Goal: Task Accomplishment & Management: Manage account settings

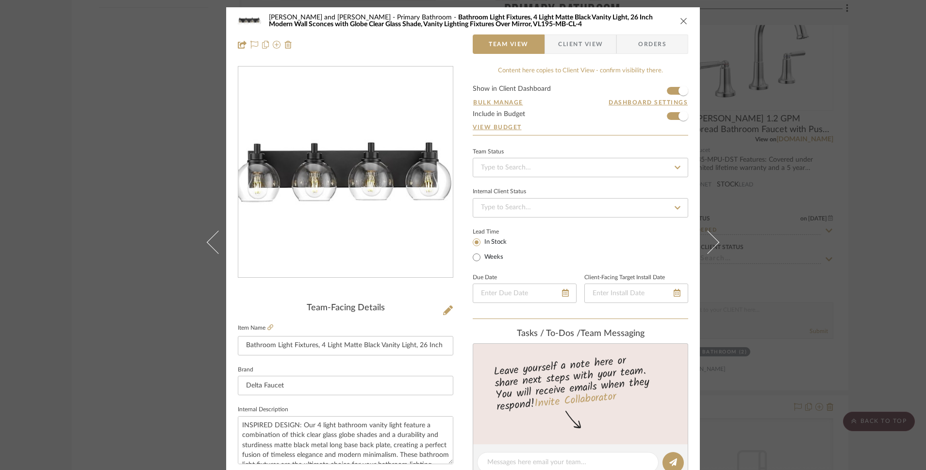
type input "8.25%"
click at [649, 49] on span "Orders" at bounding box center [653, 43] width 50 height 19
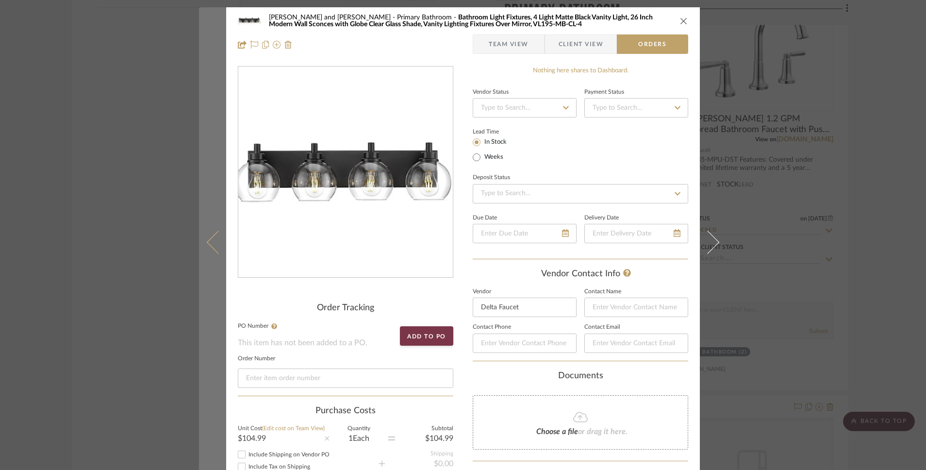
click at [204, 240] on button at bounding box center [212, 242] width 27 height 470
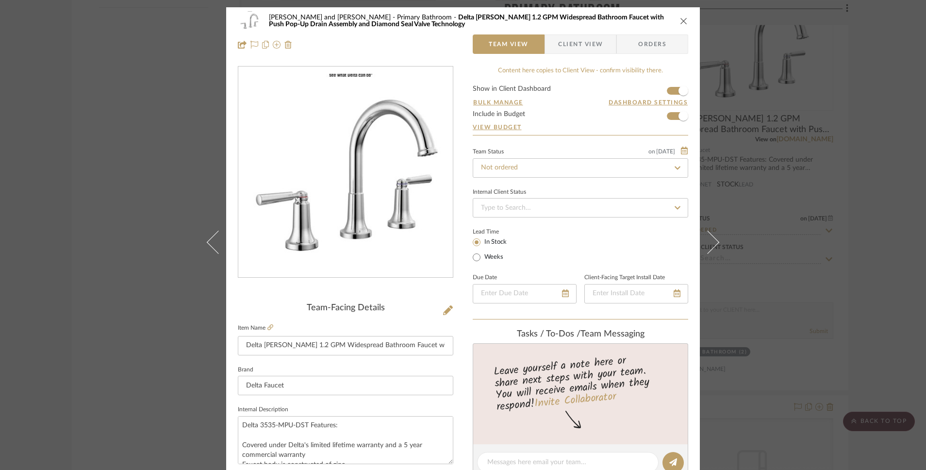
click at [635, 43] on span "Orders" at bounding box center [653, 43] width 50 height 19
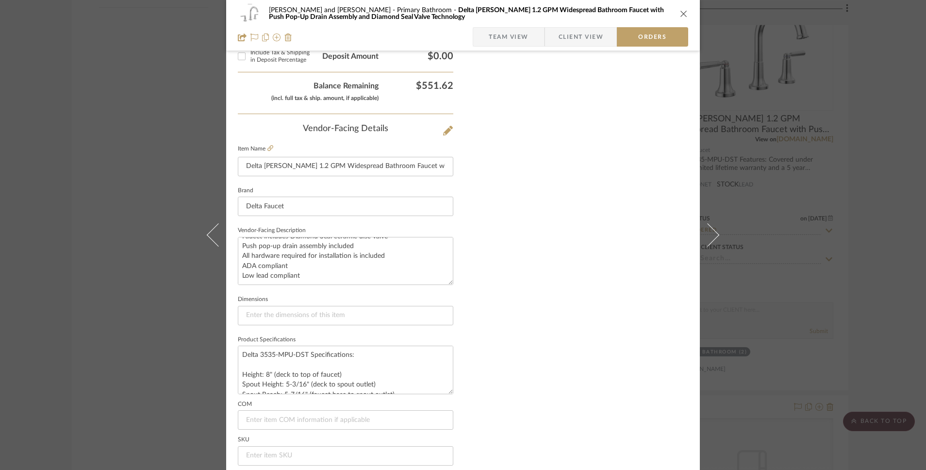
scroll to position [564, 0]
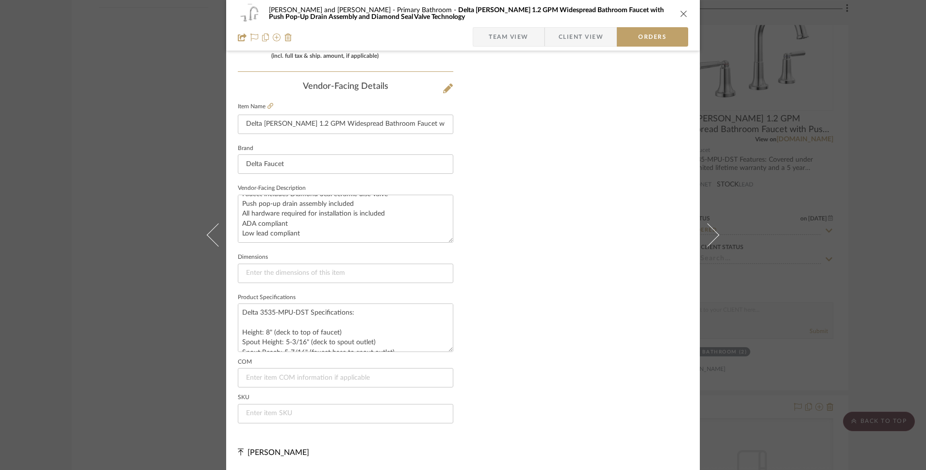
click at [680, 14] on icon "close" at bounding box center [684, 14] width 8 height 8
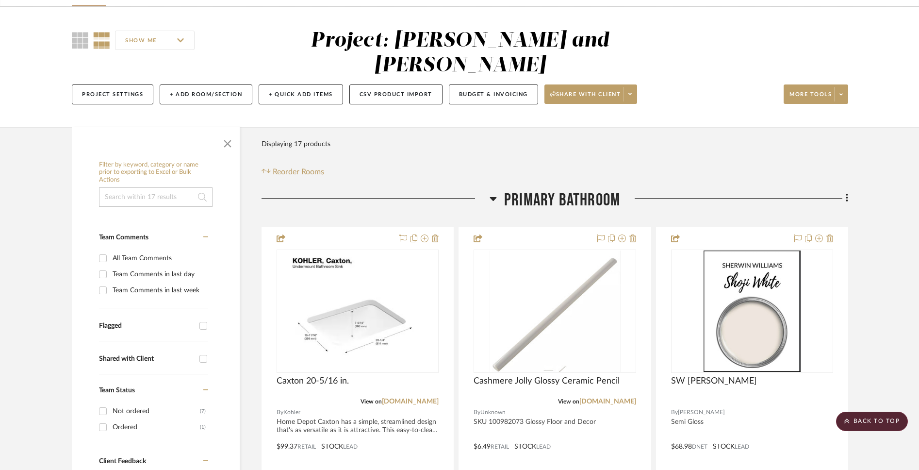
scroll to position [0, 0]
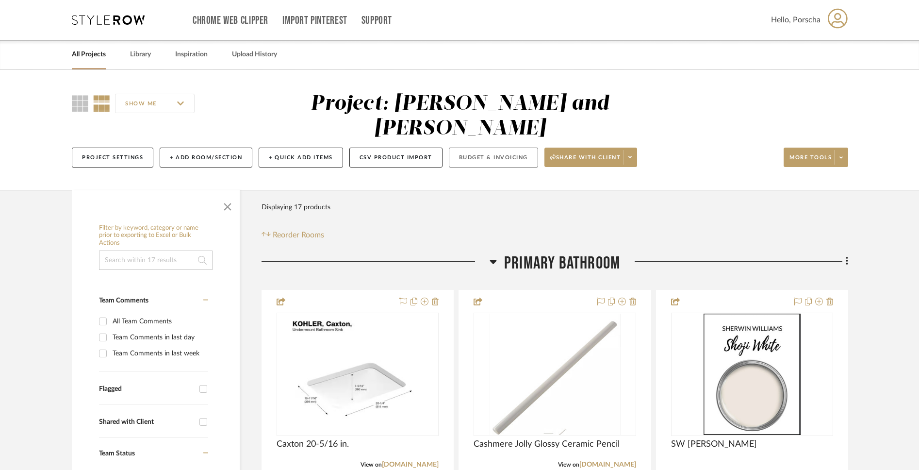
click at [495, 148] on button "Budget & Invoicing" at bounding box center [493, 158] width 89 height 20
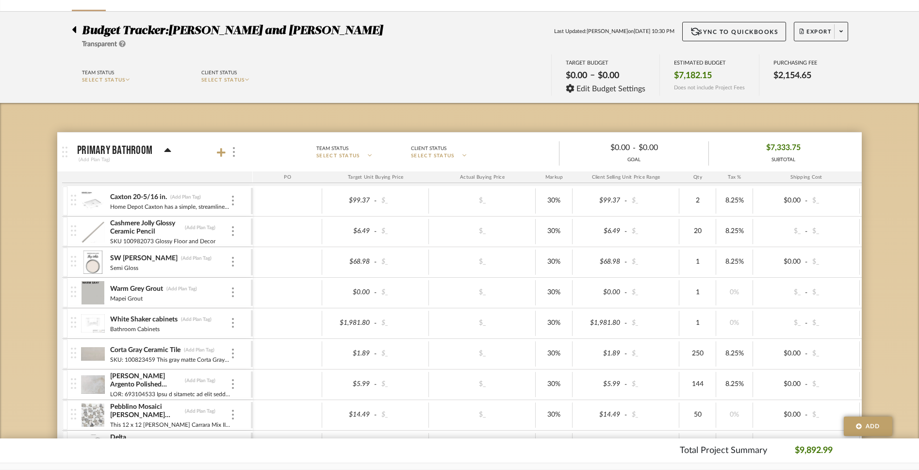
scroll to position [59, 0]
click at [245, 78] on span "SELECT STATUS" at bounding box center [223, 79] width 44 height 5
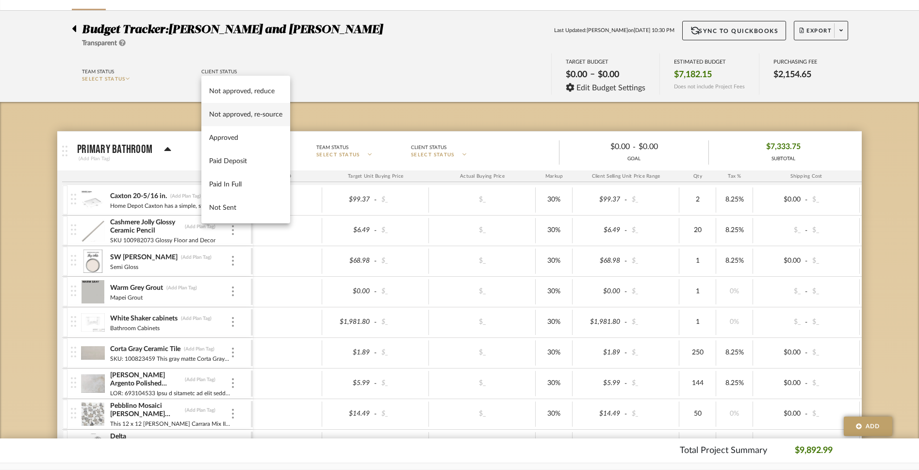
click at [248, 116] on span "Not approved, re-source" at bounding box center [245, 115] width 73 height 8
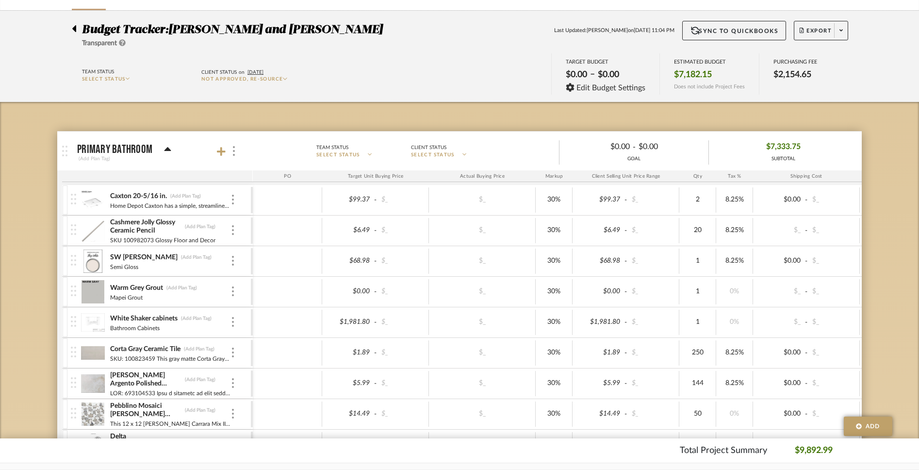
click at [126, 77] on span "SELECT STATUS" at bounding box center [104, 79] width 44 height 5
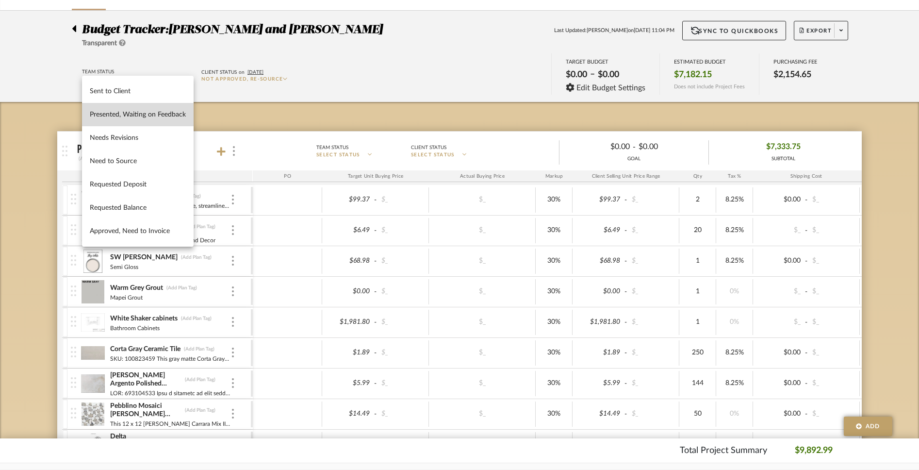
click at [133, 121] on button "Presented, Waiting on Feedback" at bounding box center [138, 114] width 112 height 23
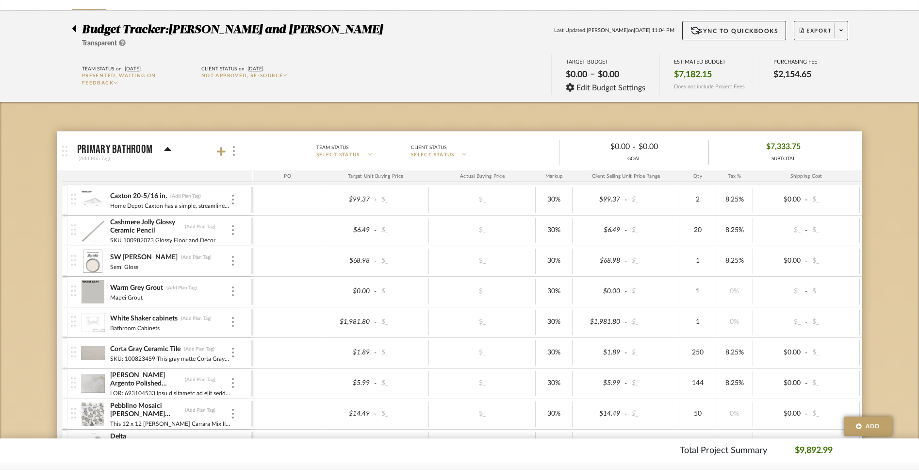
click at [108, 82] on span "Presented, Waiting on Feedback" at bounding box center [119, 79] width 74 height 12
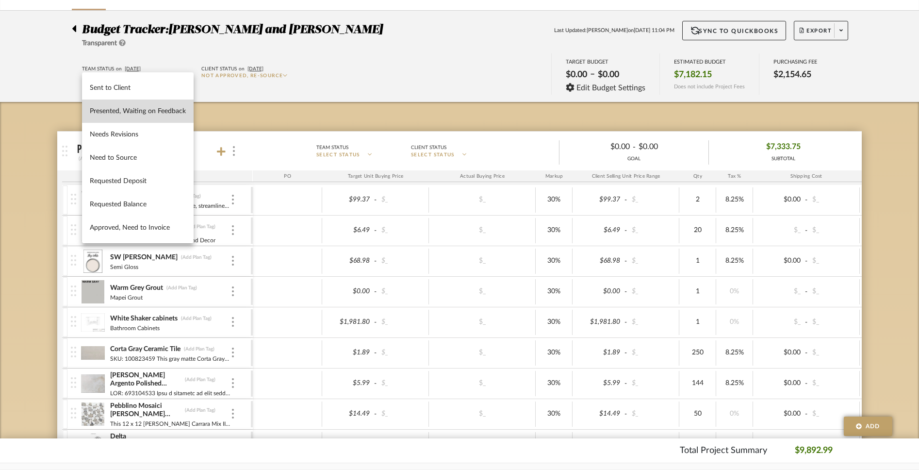
click at [123, 114] on span "Presented, Waiting on Feedback" at bounding box center [138, 111] width 96 height 8
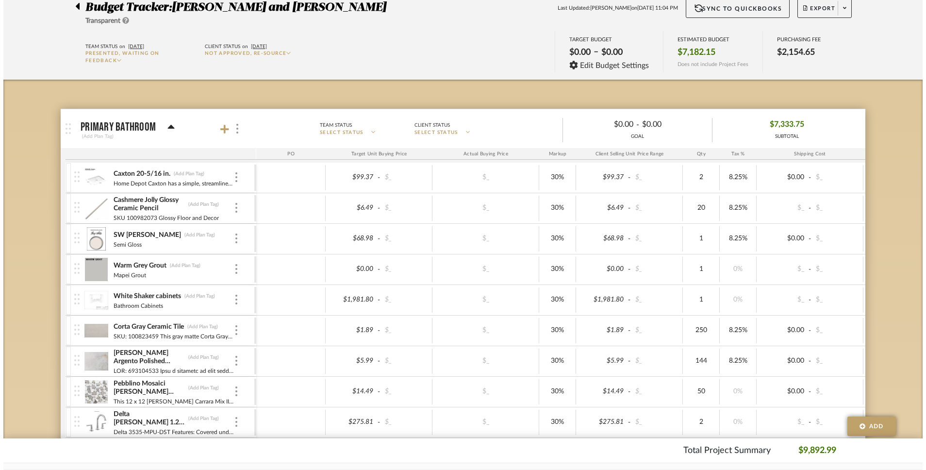
scroll to position [0, 0]
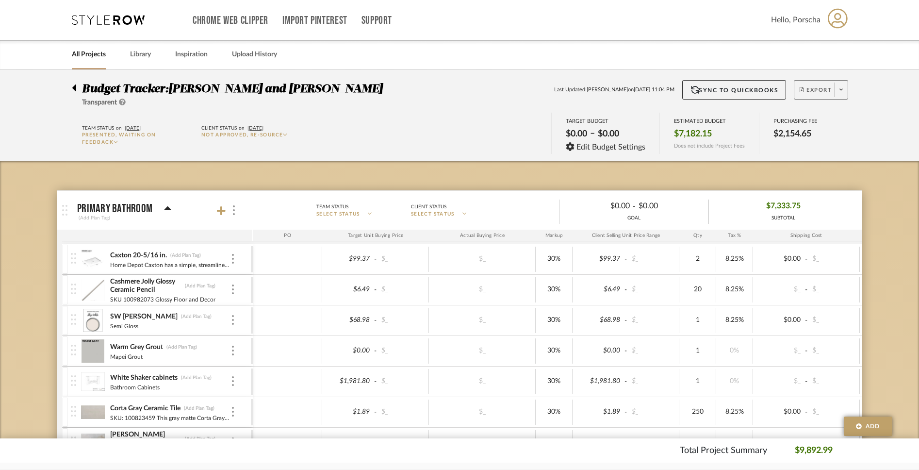
click at [826, 88] on span "Export" at bounding box center [816, 93] width 32 height 15
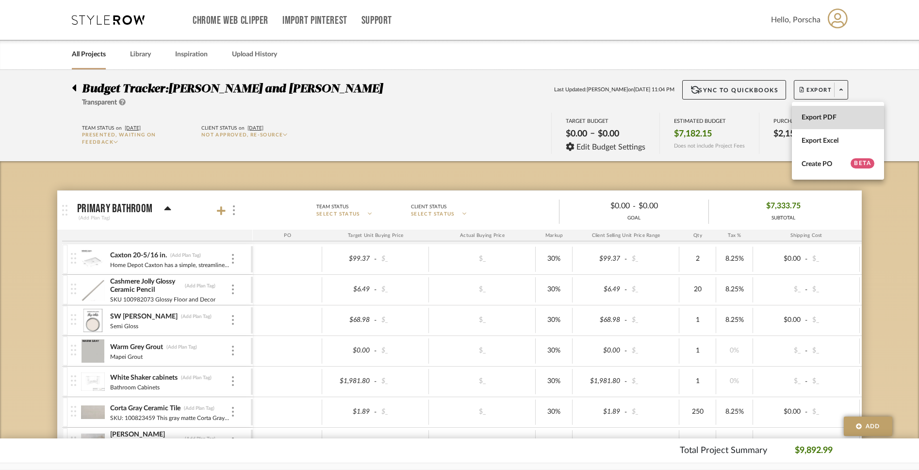
click at [824, 121] on button "Export PDF" at bounding box center [838, 117] width 92 height 23
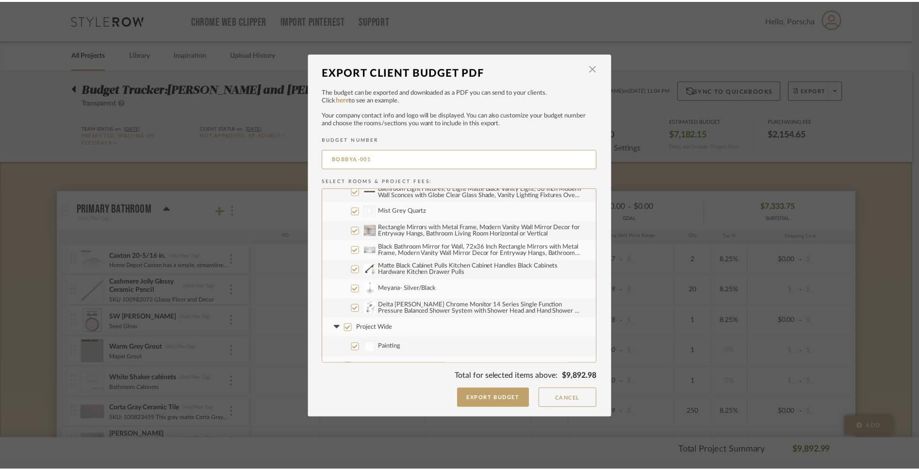
scroll to position [272, 0]
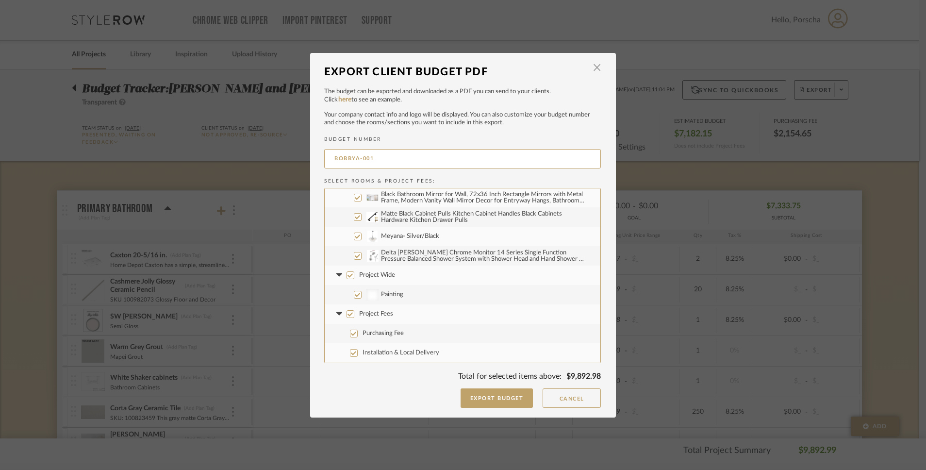
click at [347, 315] on input "Project Fees" at bounding box center [351, 314] width 8 height 8
checkbox input "false"
click at [347, 278] on input "Project Wide" at bounding box center [351, 275] width 8 height 8
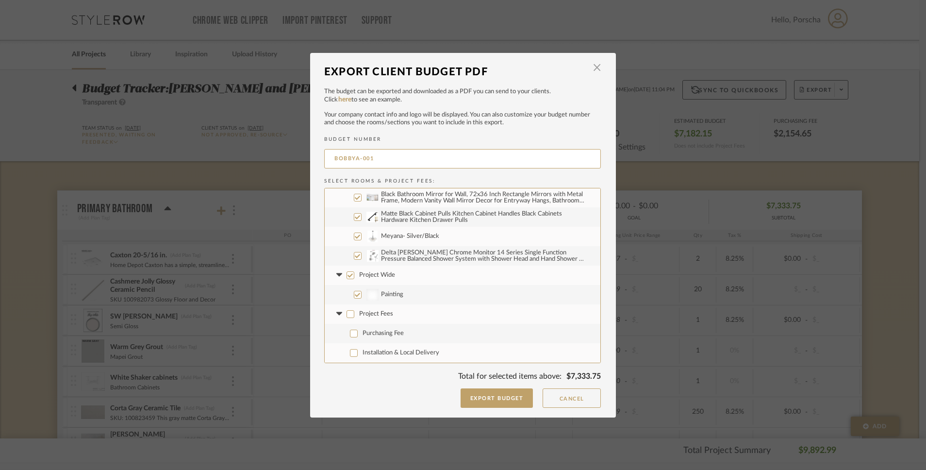
checkbox input "false"
click at [505, 401] on button "Export Budget" at bounding box center [497, 397] width 73 height 19
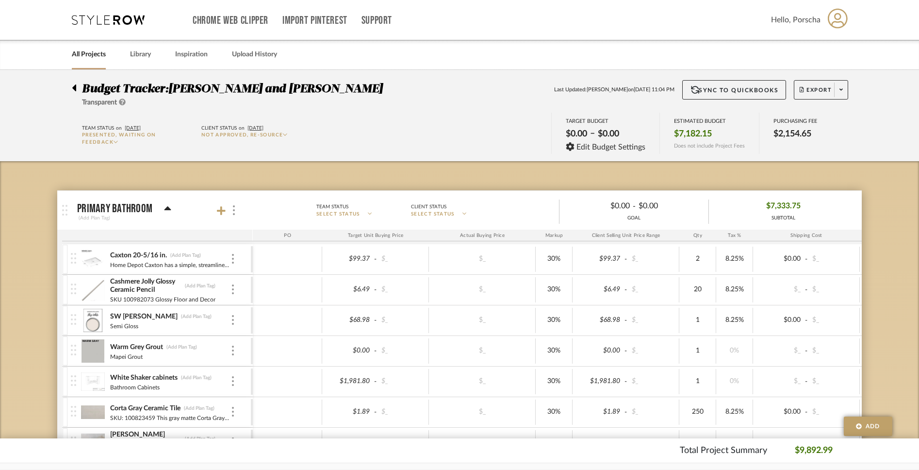
click at [74, 88] on icon at bounding box center [74, 87] width 4 height 7
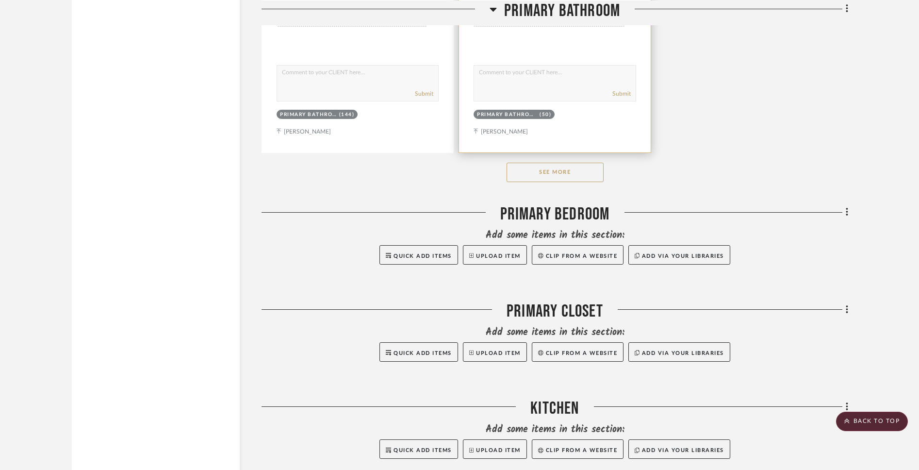
scroll to position [1413, 0]
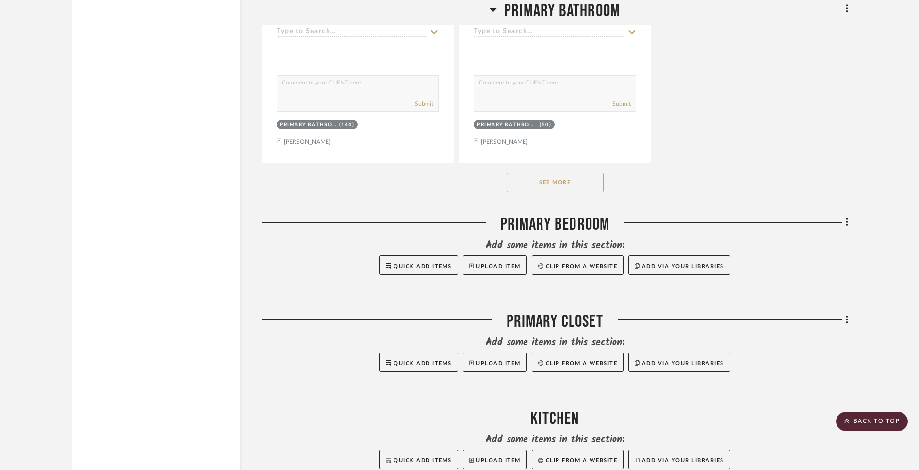
click at [554, 173] on button "See More" at bounding box center [555, 182] width 97 height 19
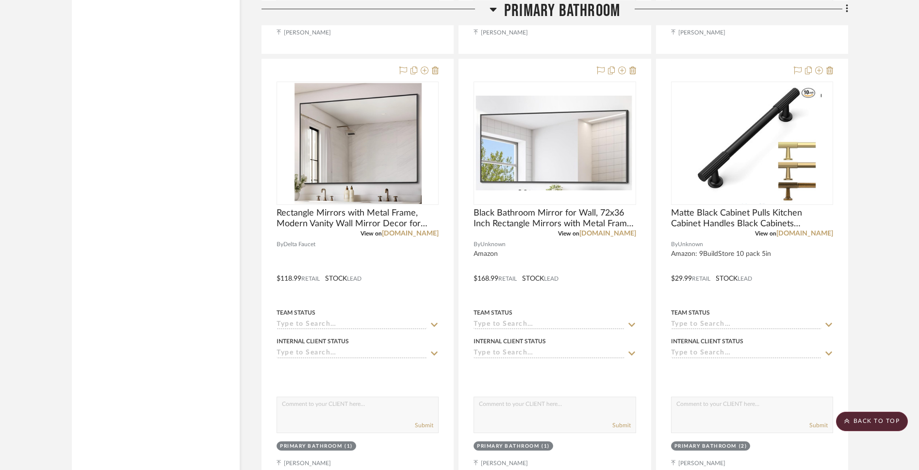
scroll to position [1955, 0]
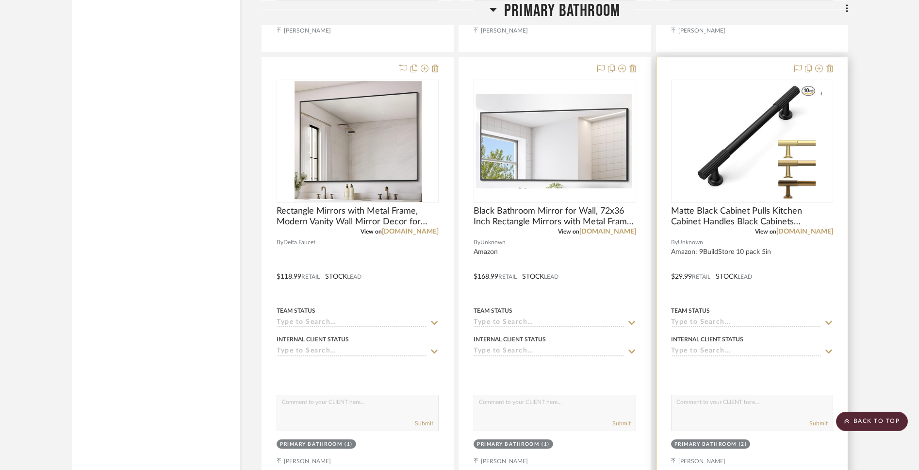
click at [726, 107] on img "0" at bounding box center [741, 141] width 139 height 121
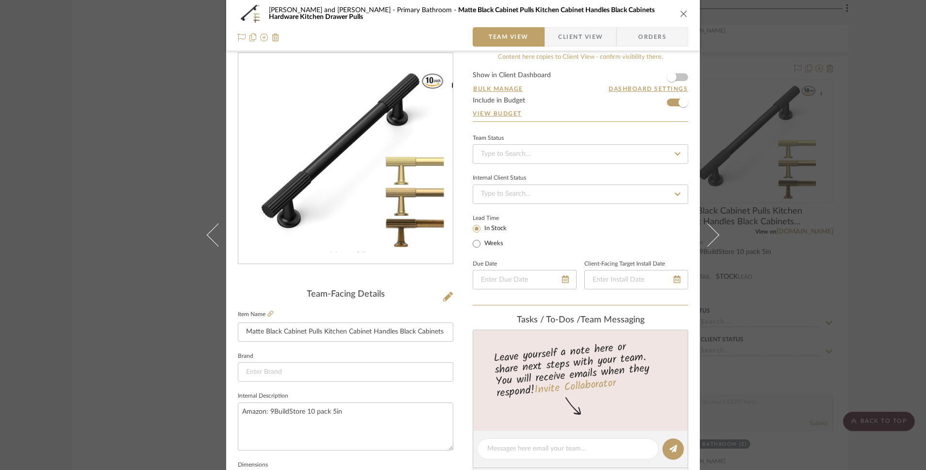
scroll to position [16, 0]
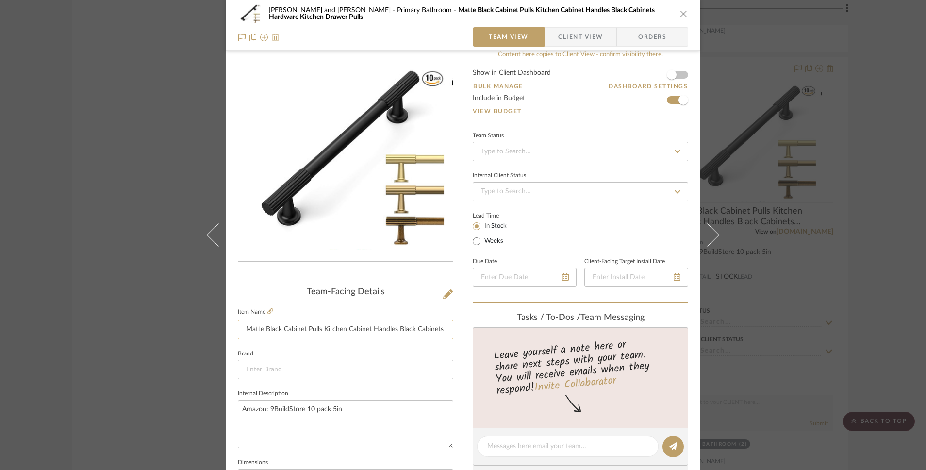
click at [423, 333] on input "Matte Black Cabinet Pulls Kitchen Cabinet Handles Black Cabinets Hardware Kitch…" at bounding box center [346, 329] width 216 height 19
drag, startPoint x: 418, startPoint y: 330, endPoint x: 477, endPoint y: 329, distance: 58.3
click at [477, 329] on div "Bobby and Tammie Perry Primary Bathroom Matte Black Cabinet Pulls Kitchen Cabin…" at bounding box center [463, 439] width 474 height 896
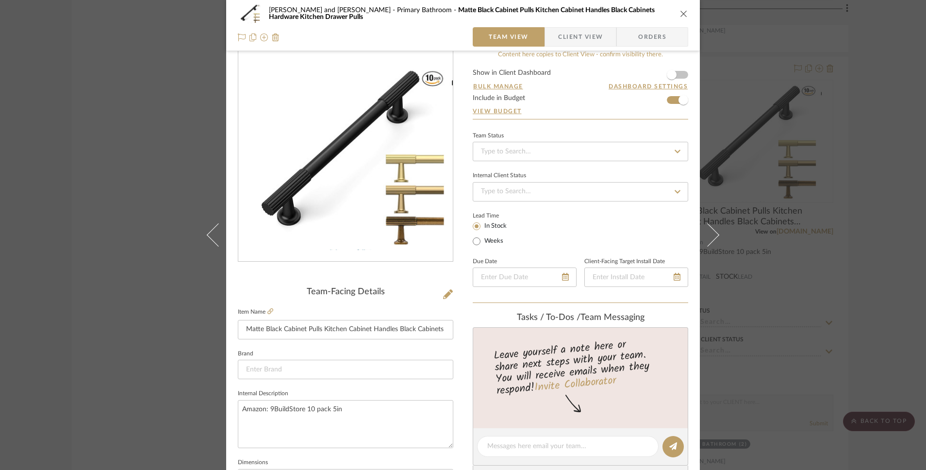
click at [431, 354] on fieldset "Brand" at bounding box center [346, 363] width 216 height 33
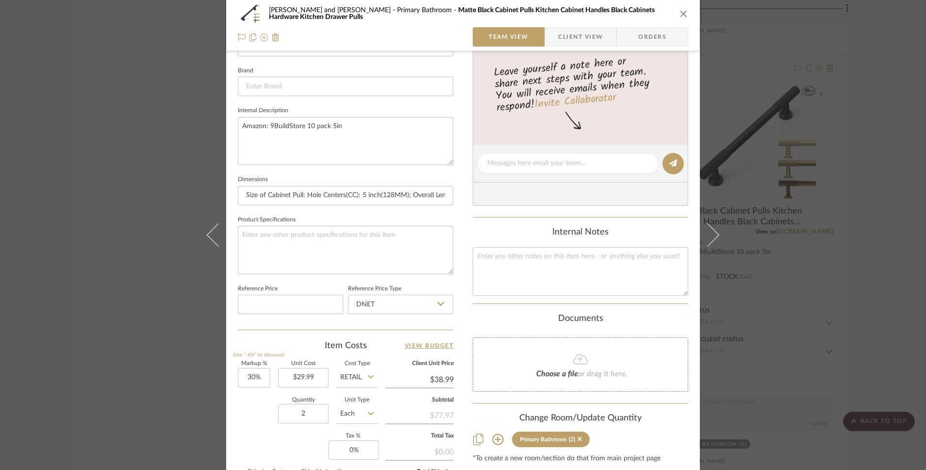
scroll to position [311, 0]
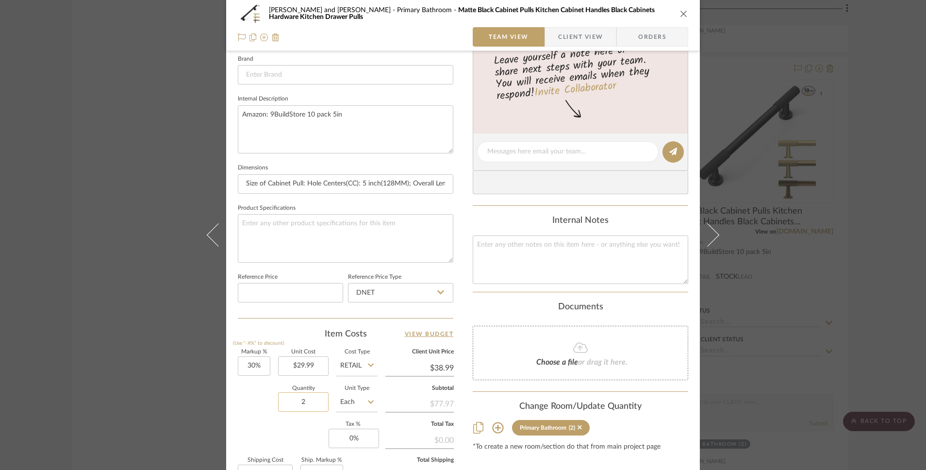
click at [311, 410] on input "2" at bounding box center [303, 401] width 50 height 19
type input "3"
click at [311, 432] on div "Markup % (Use "-X%" to discount) 30% Unit Cost $29.99 Cost Type Retail Client U…" at bounding box center [346, 420] width 216 height 142
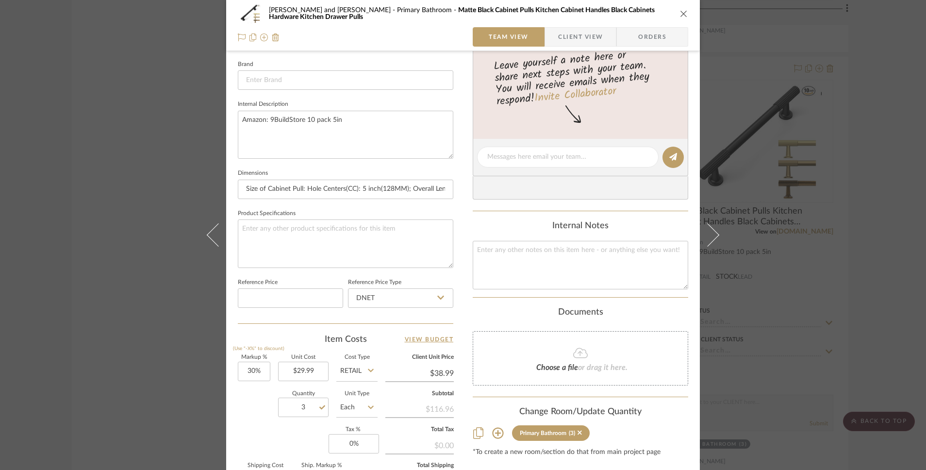
scroll to position [434, 0]
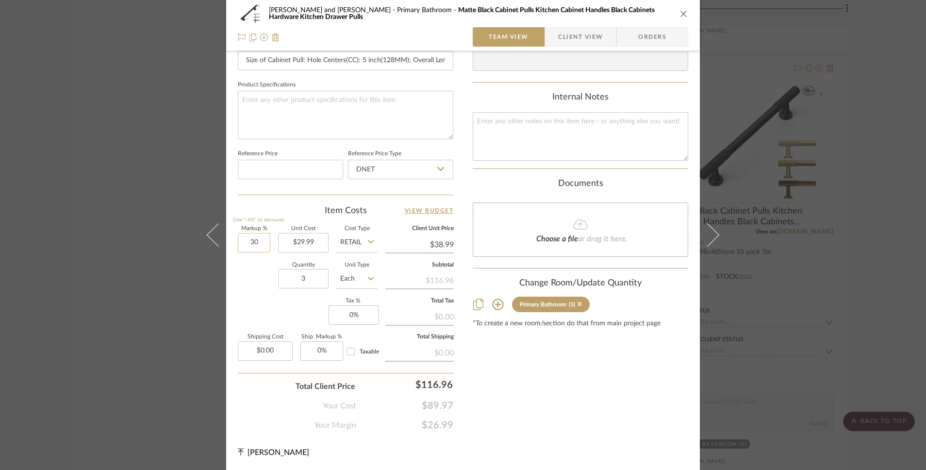
click at [254, 242] on input "30" at bounding box center [254, 242] width 33 height 19
type input "-%"
click at [260, 259] on sr-form-field "Markup % (Use "-X%" to discount) -%" at bounding box center [254, 243] width 33 height 34
type input "0%"
type input "$29.99"
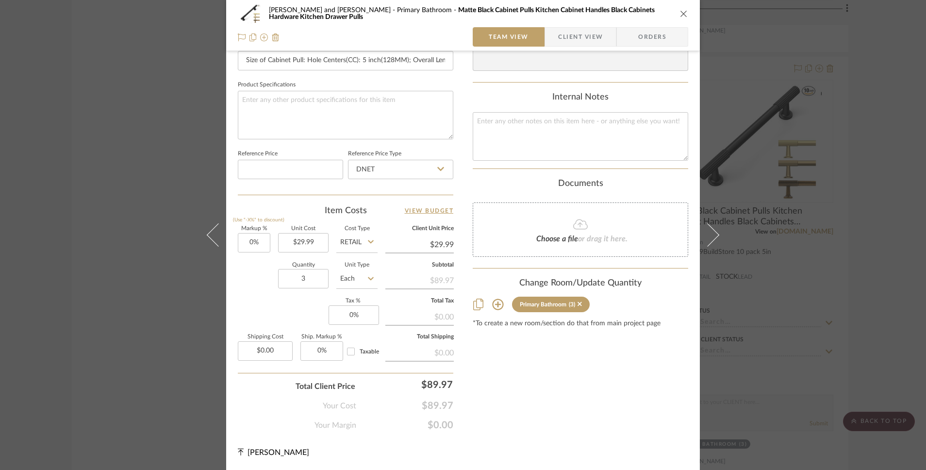
scroll to position [0, 0]
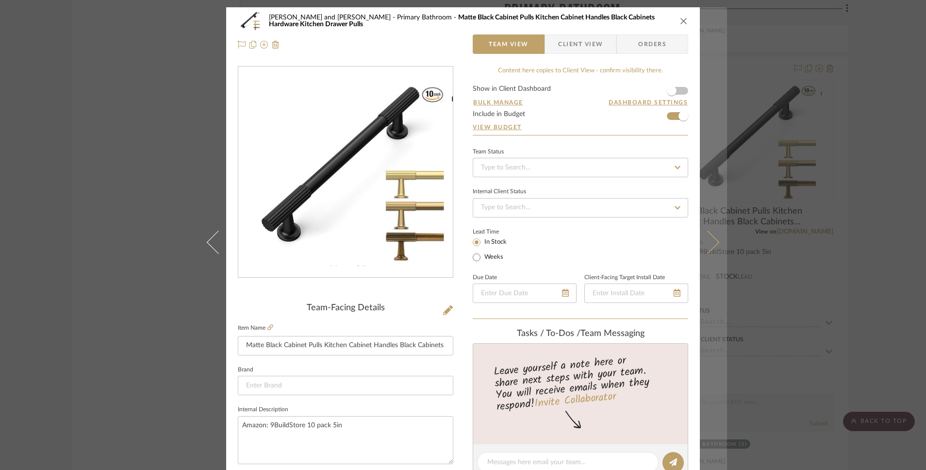
click at [712, 239] on icon at bounding box center [707, 242] width 23 height 23
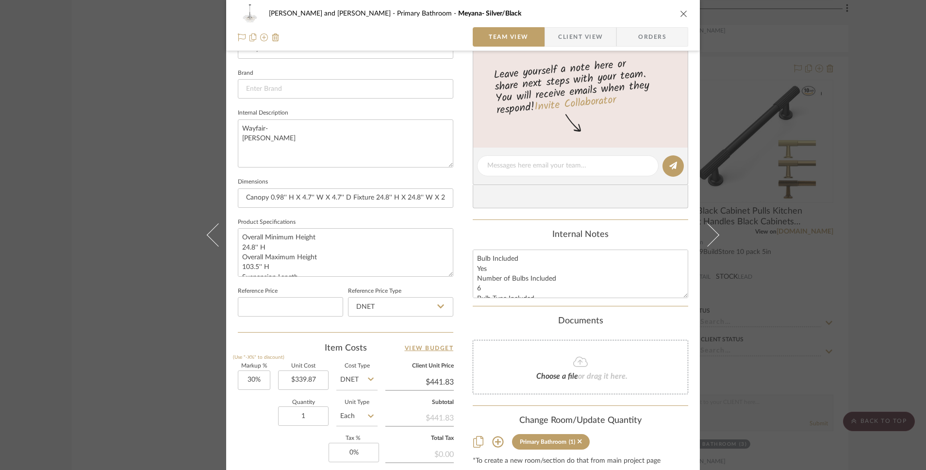
scroll to position [434, 0]
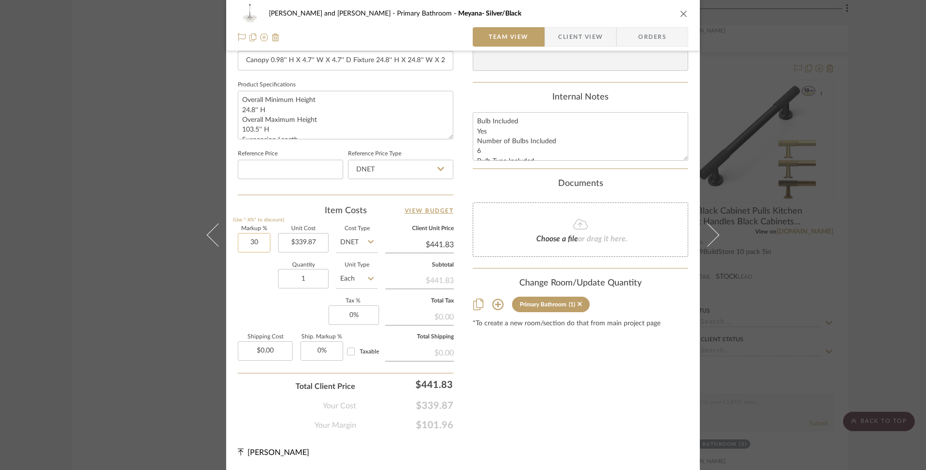
click at [251, 248] on input "30" at bounding box center [254, 242] width 33 height 19
type input "-%"
click at [261, 293] on div "Quantity 1 Unit Type Each" at bounding box center [308, 280] width 140 height 34
type input "0%"
type input "$339.87"
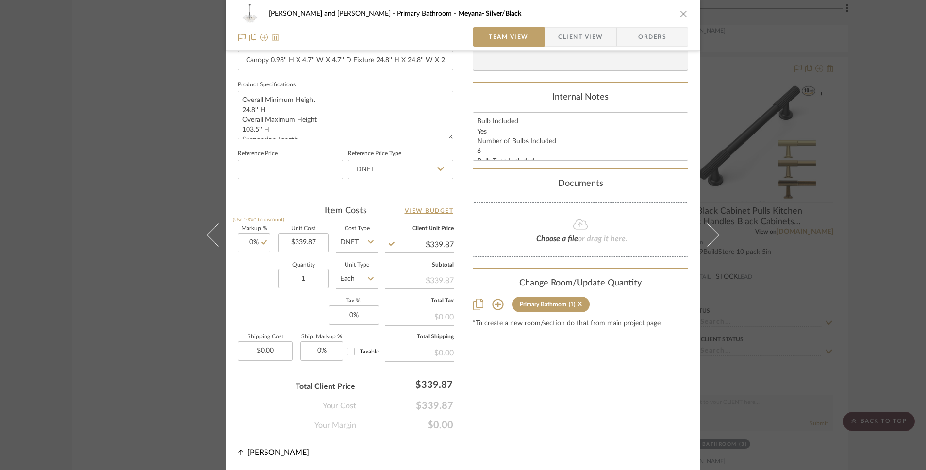
scroll to position [0, 0]
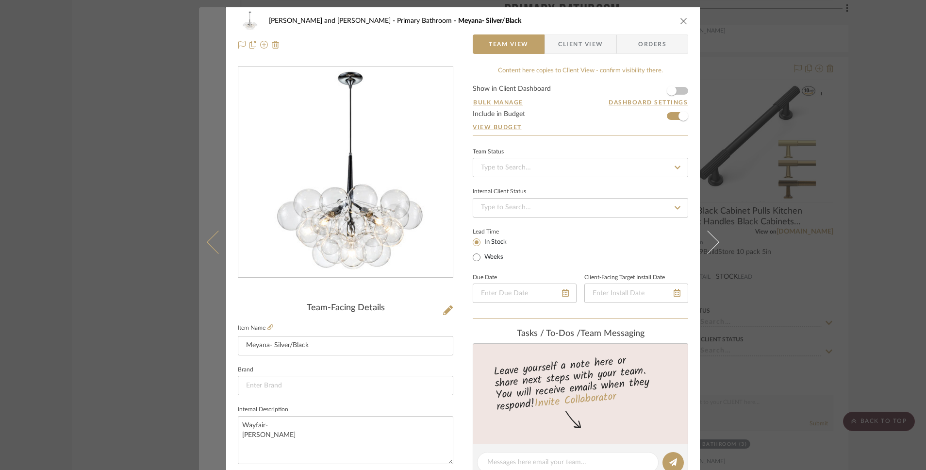
click at [205, 249] on button at bounding box center [212, 242] width 27 height 470
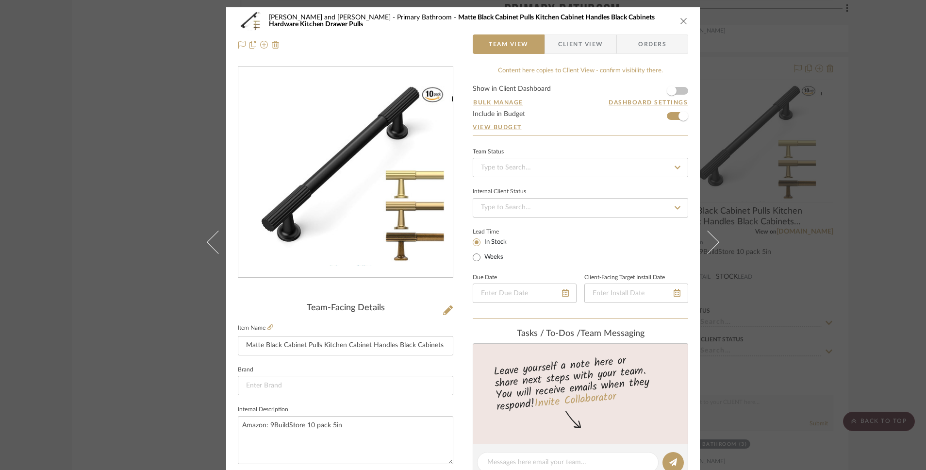
click at [584, 49] on span "Client View" at bounding box center [580, 43] width 45 height 19
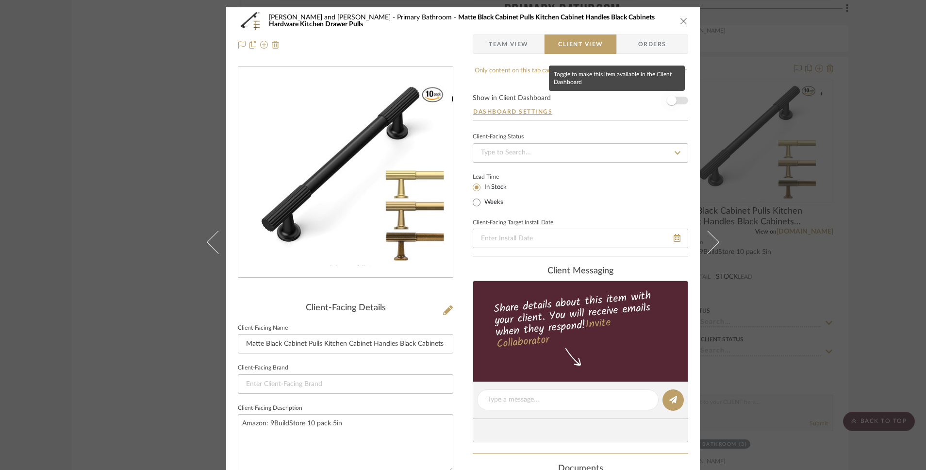
click at [667, 98] on span "button" at bounding box center [672, 101] width 10 height 10
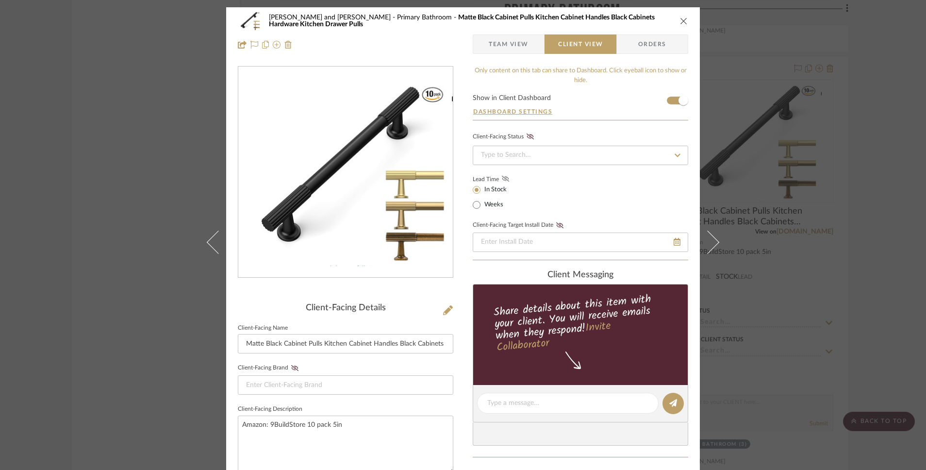
click at [502, 181] on icon at bounding box center [505, 179] width 7 height 6
click at [527, 137] on icon at bounding box center [530, 136] width 7 height 6
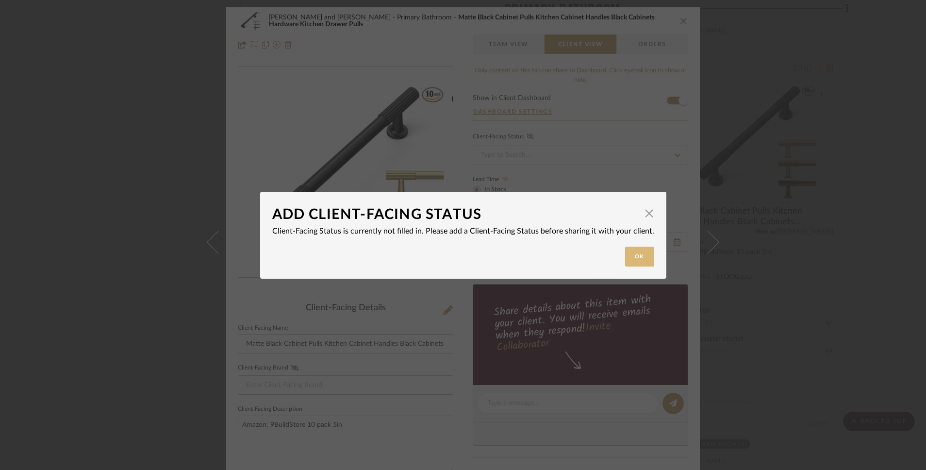
click at [636, 254] on button "Ok" at bounding box center [639, 257] width 29 height 20
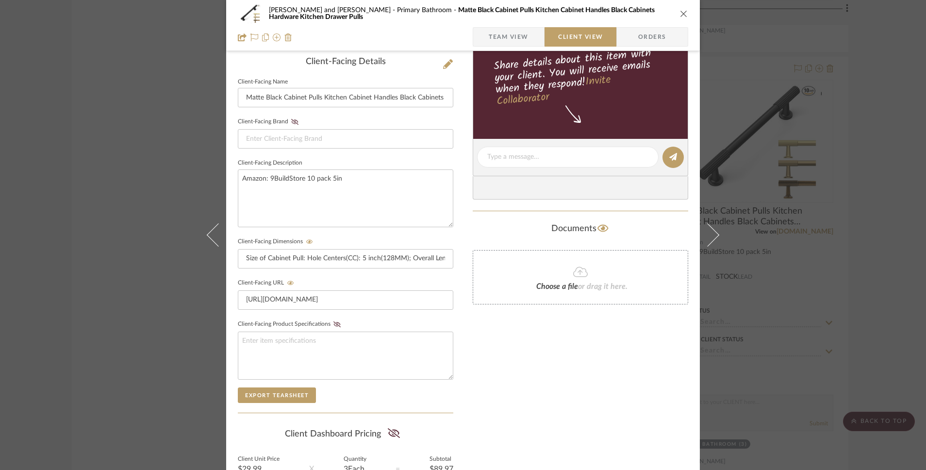
scroll to position [248, 0]
click at [303, 238] on fa-icon at bounding box center [309, 240] width 12 height 6
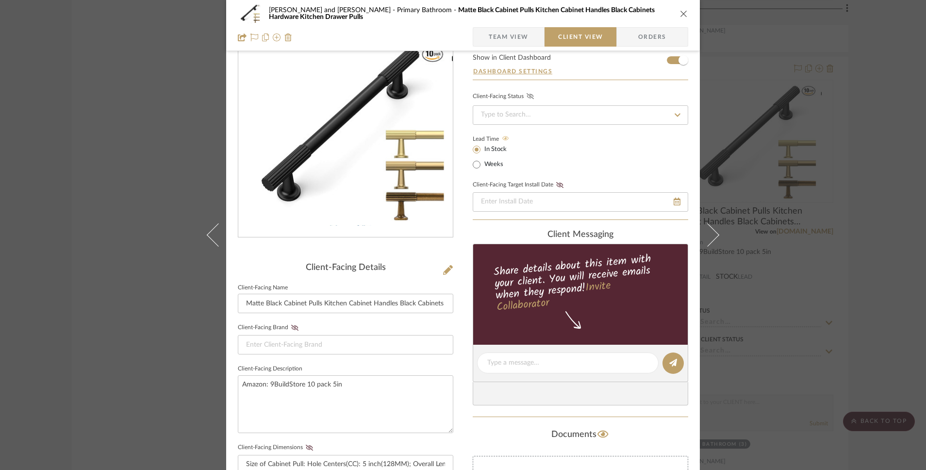
scroll to position [0, 0]
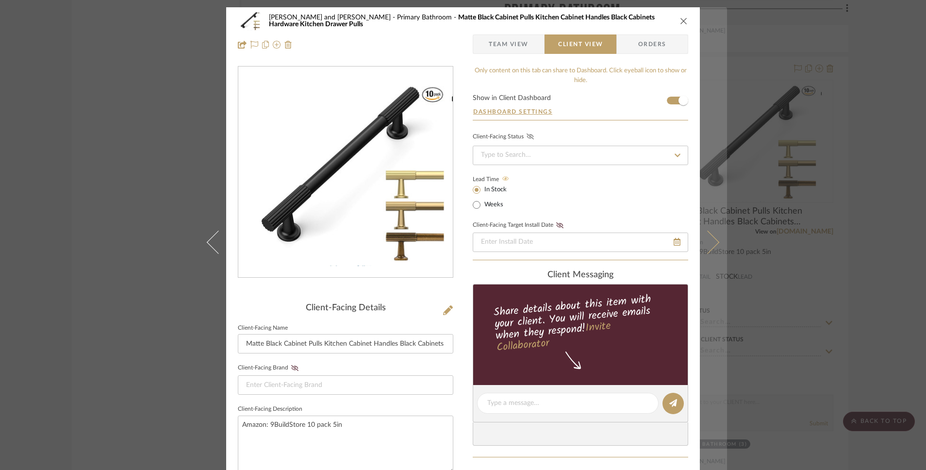
click at [715, 243] on icon at bounding box center [707, 242] width 23 height 23
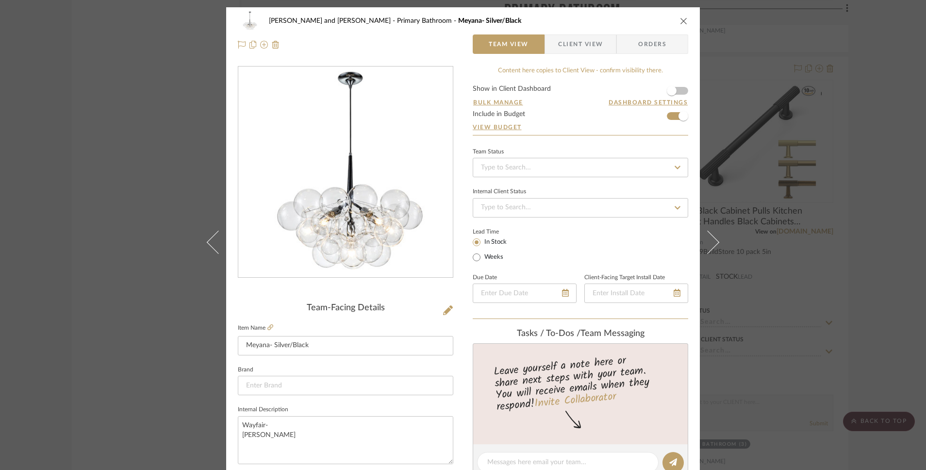
click at [561, 40] on span "Client View" at bounding box center [580, 43] width 45 height 19
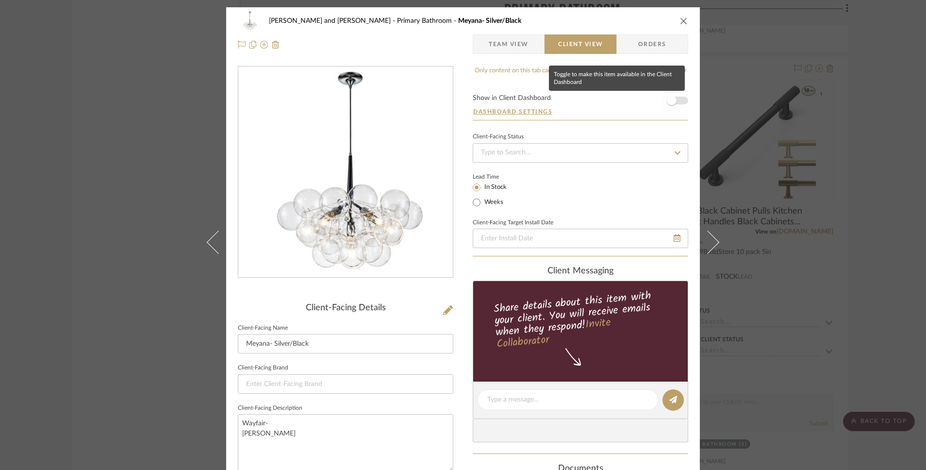
click at [669, 102] on span "button" at bounding box center [672, 101] width 10 height 10
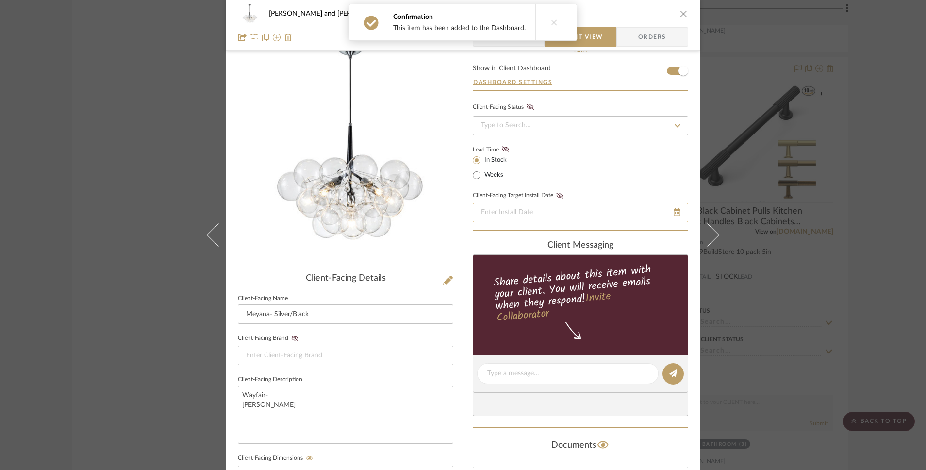
scroll to position [33, 0]
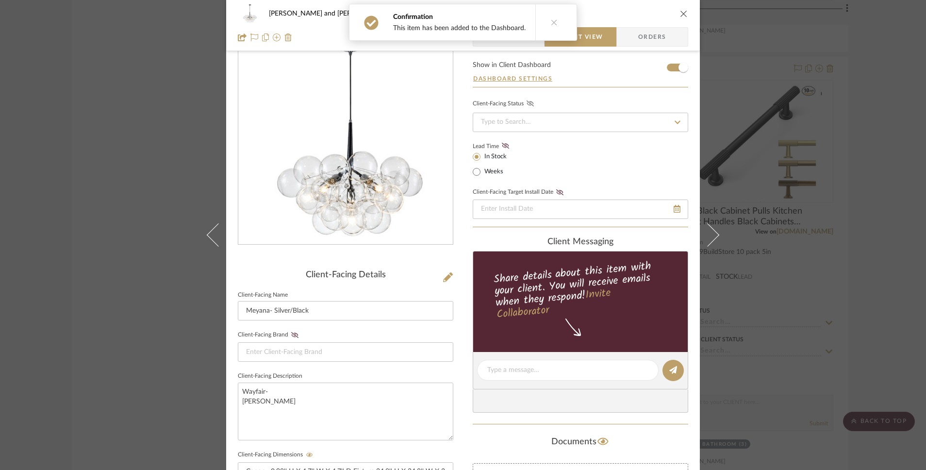
click at [527, 101] on icon at bounding box center [530, 103] width 7 height 6
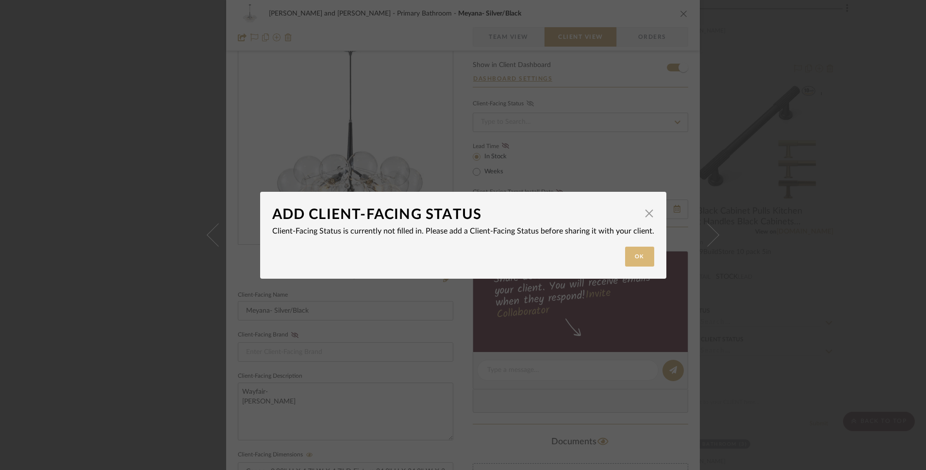
click at [629, 264] on button "Ok" at bounding box center [639, 257] width 29 height 20
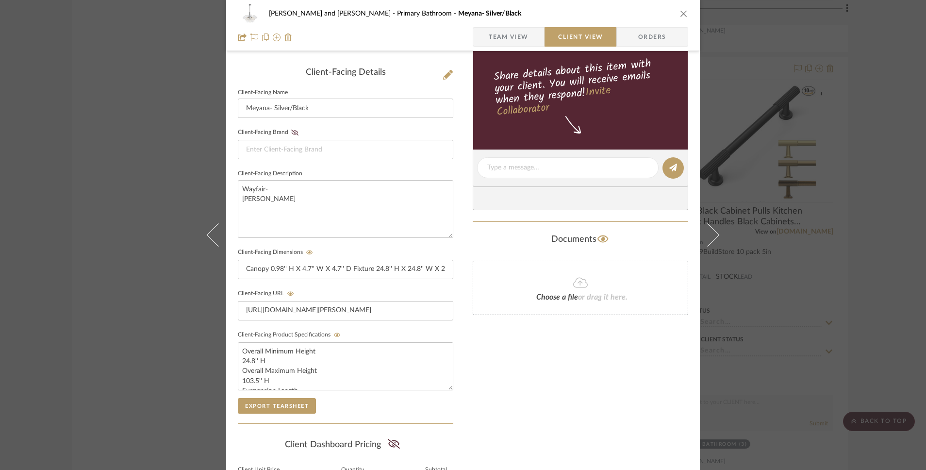
scroll to position [249, 0]
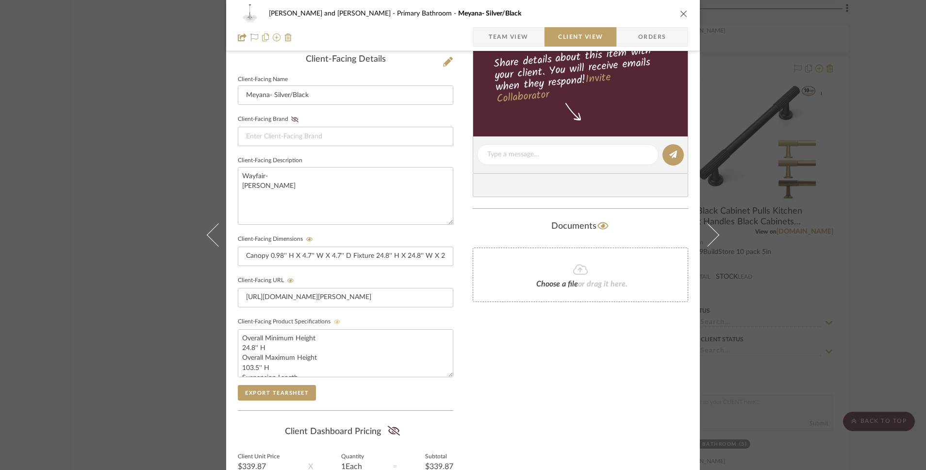
click at [334, 323] on icon at bounding box center [337, 321] width 7 height 4
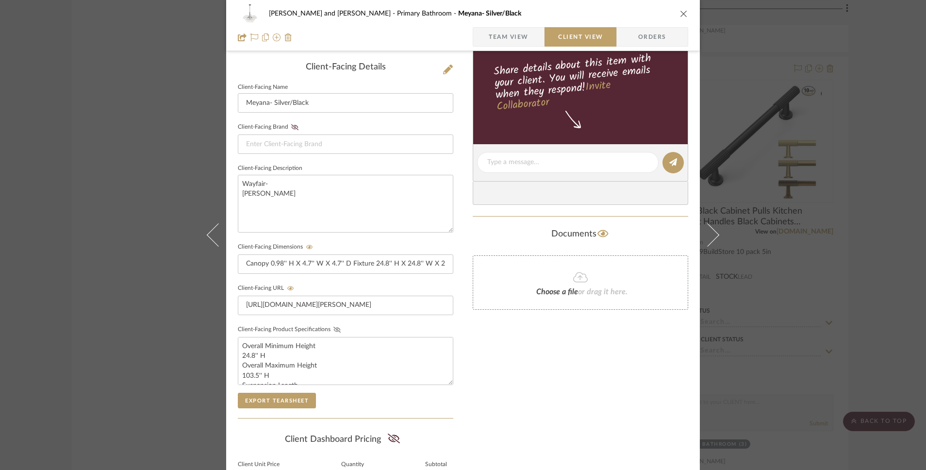
scroll to position [241, 0]
click at [306, 249] on icon at bounding box center [309, 247] width 7 height 6
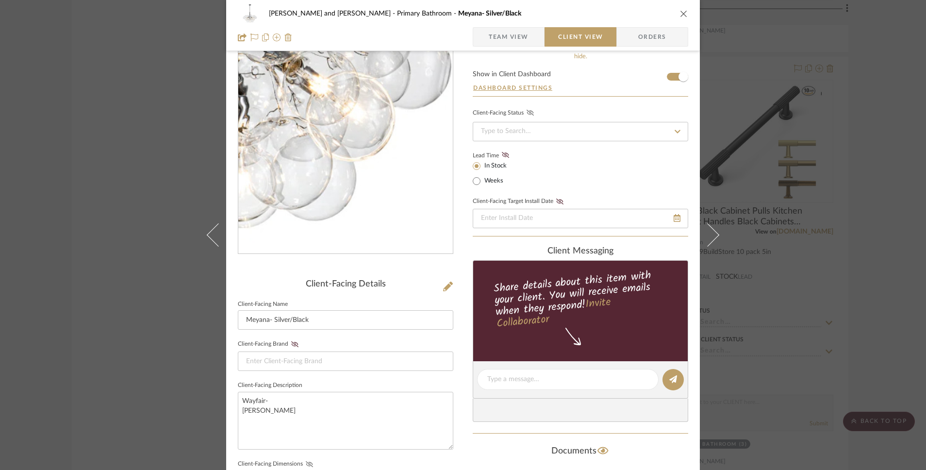
scroll to position [0, 0]
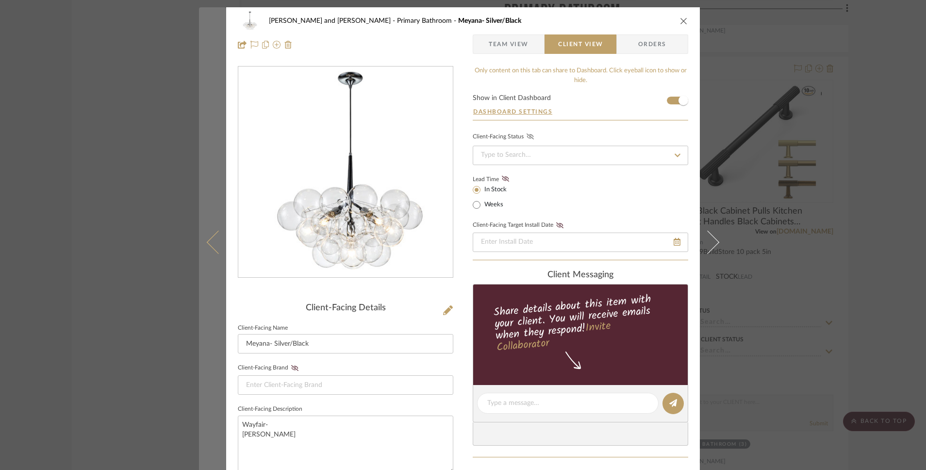
click at [210, 237] on icon at bounding box center [218, 242] width 23 height 23
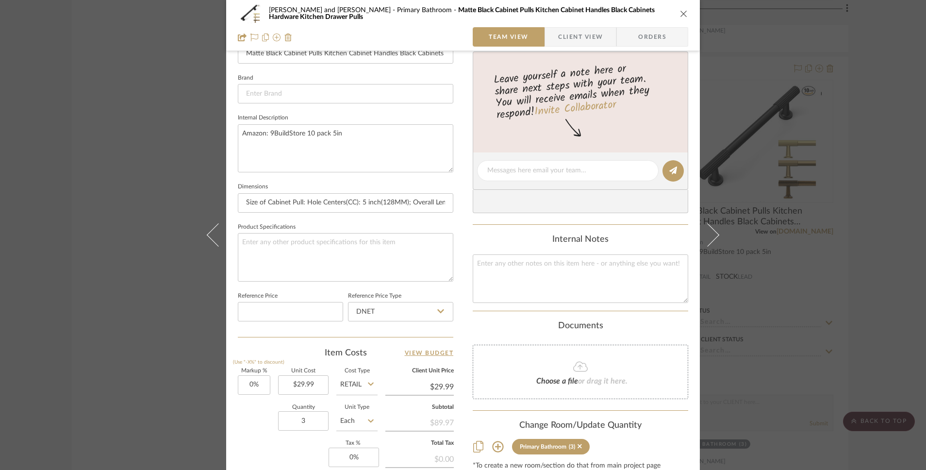
scroll to position [434, 0]
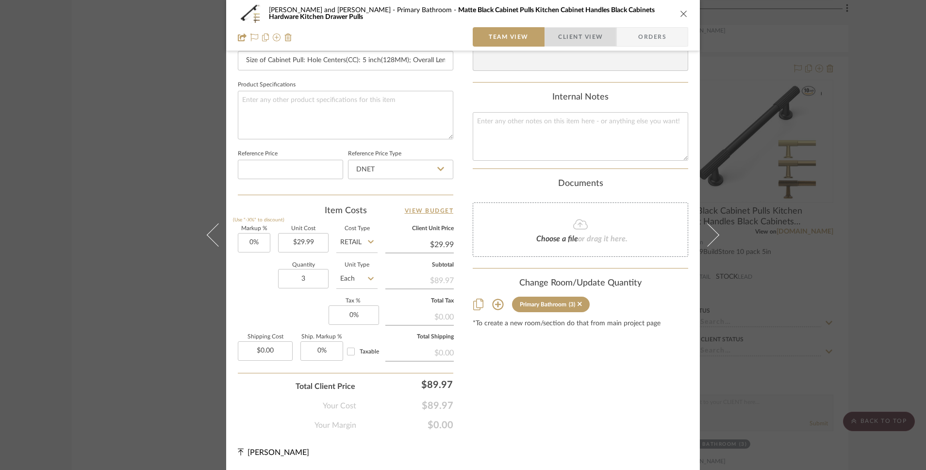
click at [578, 41] on span "Client View" at bounding box center [580, 36] width 45 height 19
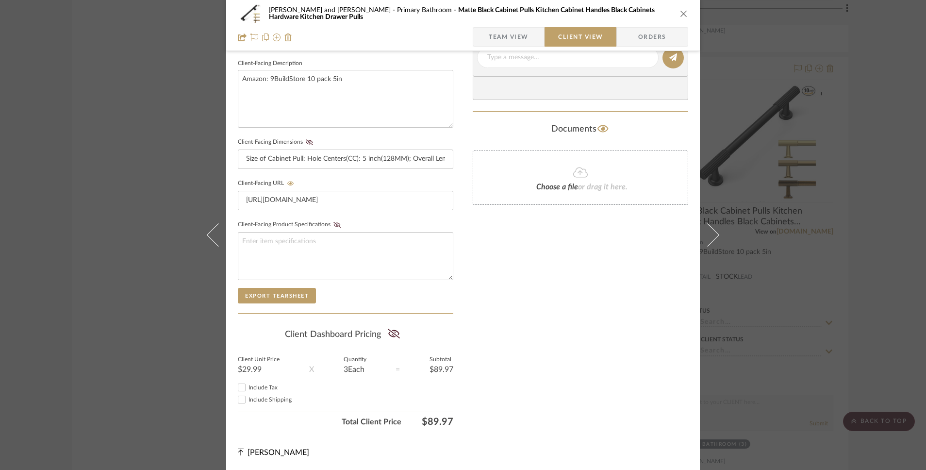
scroll to position [347, 0]
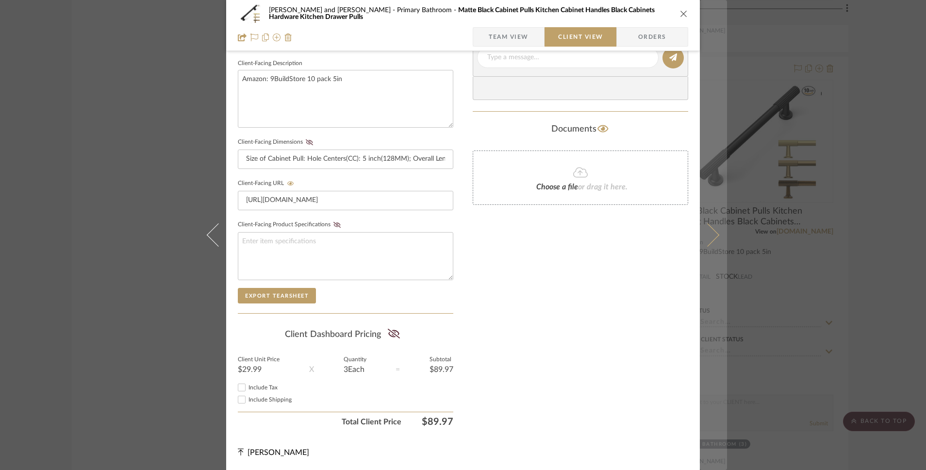
click at [705, 238] on icon at bounding box center [707, 234] width 23 height 23
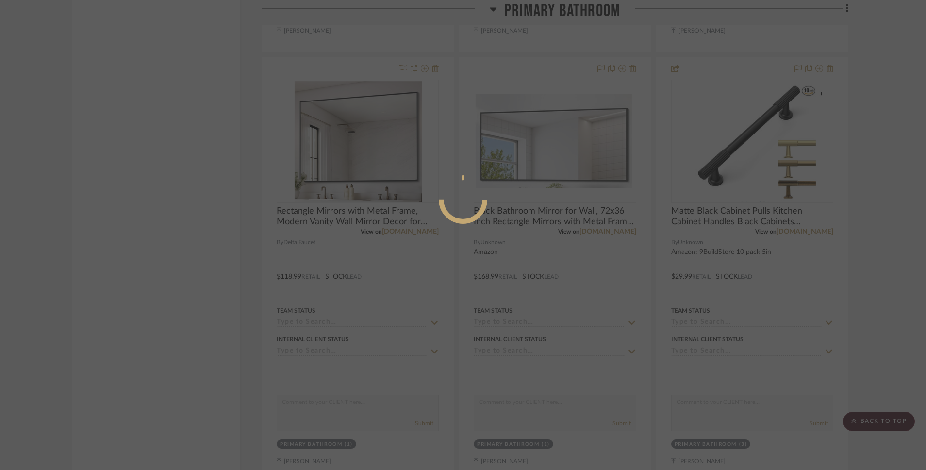
scroll to position [0, 0]
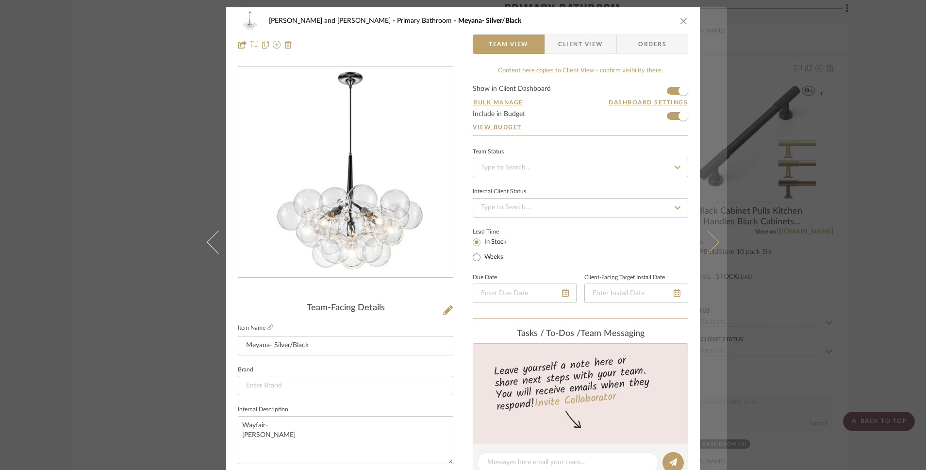
click at [706, 238] on icon at bounding box center [707, 242] width 23 height 23
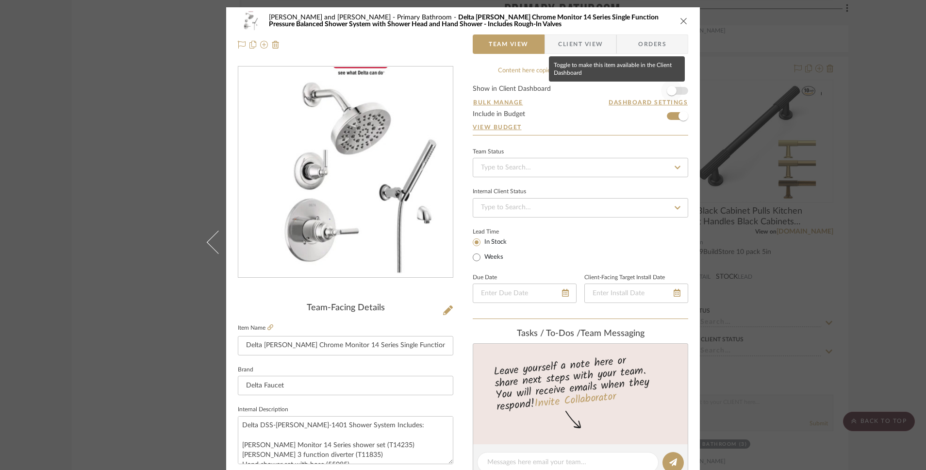
click at [667, 90] on span "button" at bounding box center [672, 91] width 10 height 10
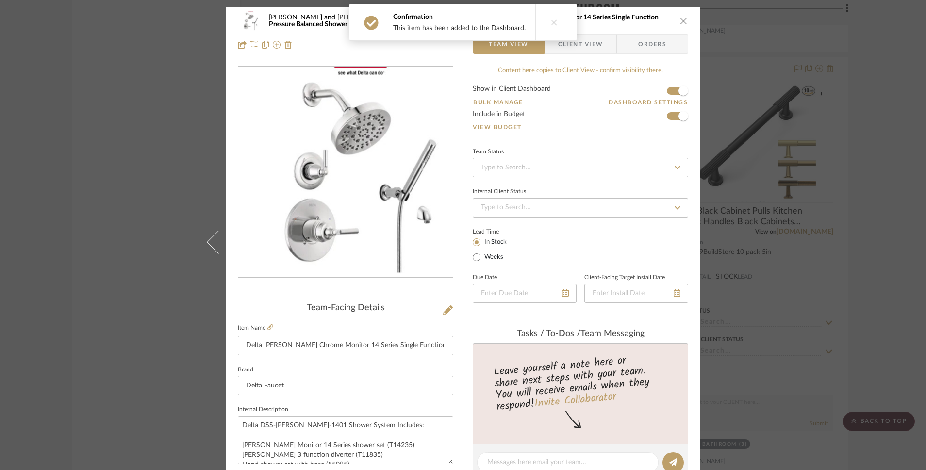
click at [580, 51] on span "Client View" at bounding box center [580, 43] width 45 height 19
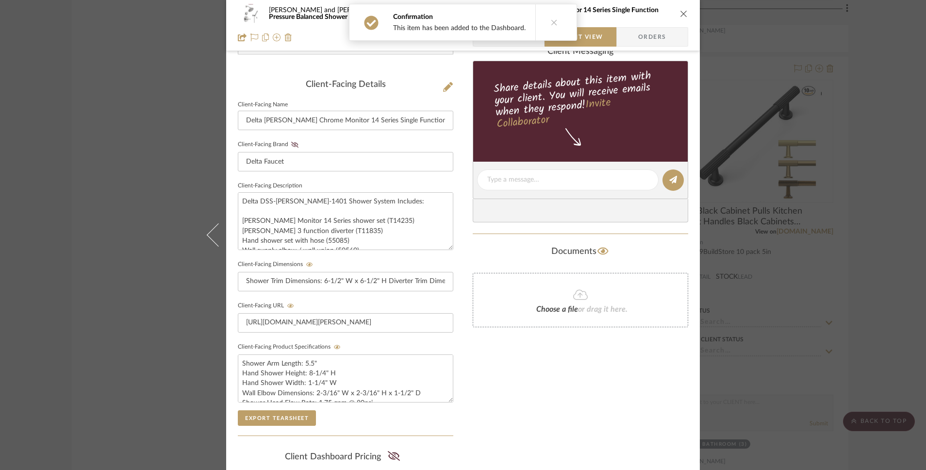
scroll to position [225, 0]
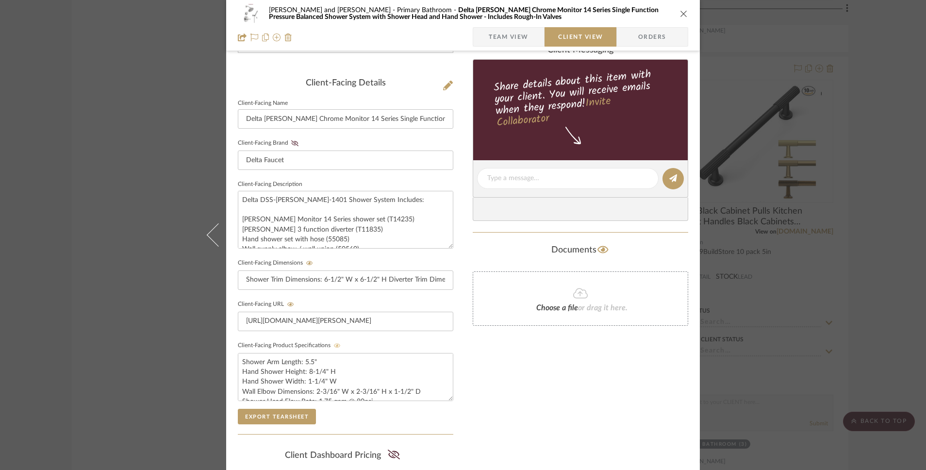
click at [334, 345] on icon at bounding box center [337, 345] width 7 height 4
drag, startPoint x: 389, startPoint y: 277, endPoint x: 465, endPoint y: 266, distance: 76.0
click at [465, 266] on div "Bobby and Tammie Perry Primary Bathroom Delta Saylor Chrome Monitor 14 Series S…" at bounding box center [463, 187] width 474 height 808
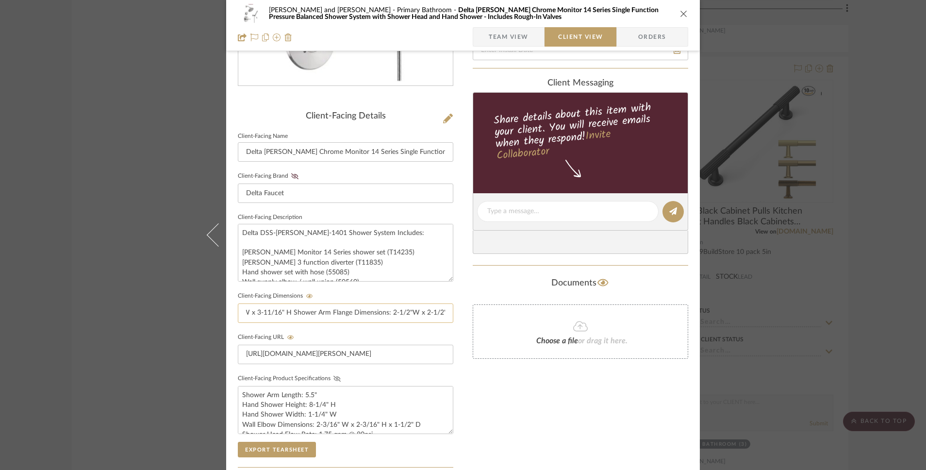
scroll to position [0, 0]
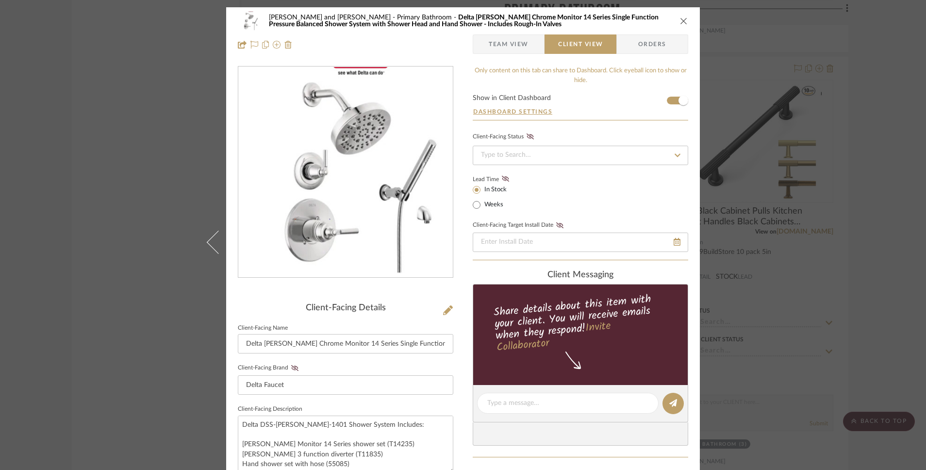
click at [505, 44] on span "Team View" at bounding box center [509, 43] width 40 height 19
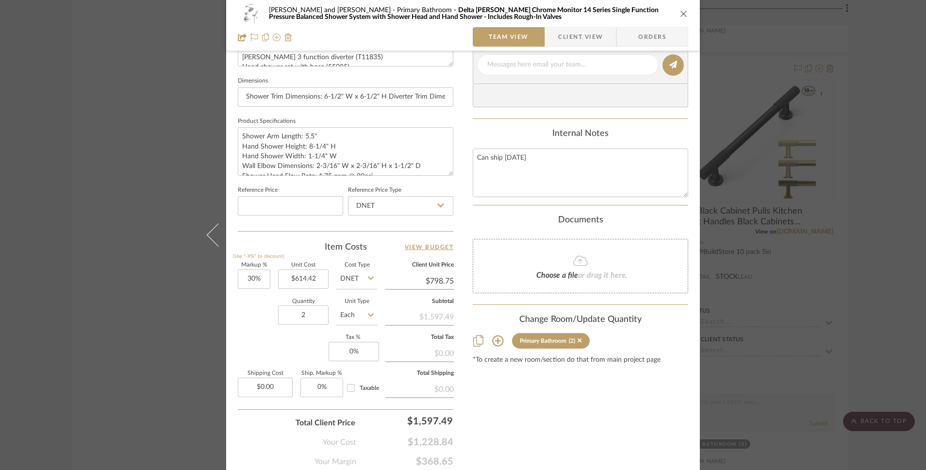
scroll to position [434, 0]
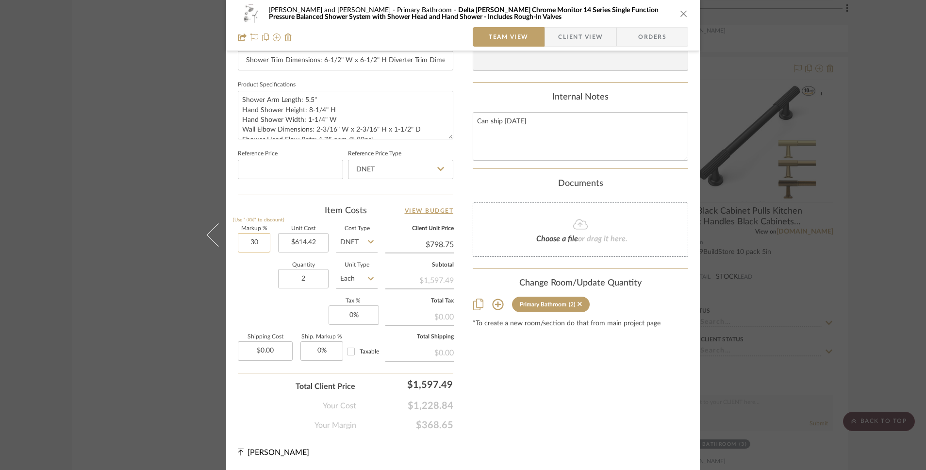
click at [248, 247] on input "30" at bounding box center [254, 242] width 33 height 19
click at [250, 285] on div "Quantity 2 Unit Type Each" at bounding box center [308, 280] width 140 height 34
type input "0%"
type input "$614.42"
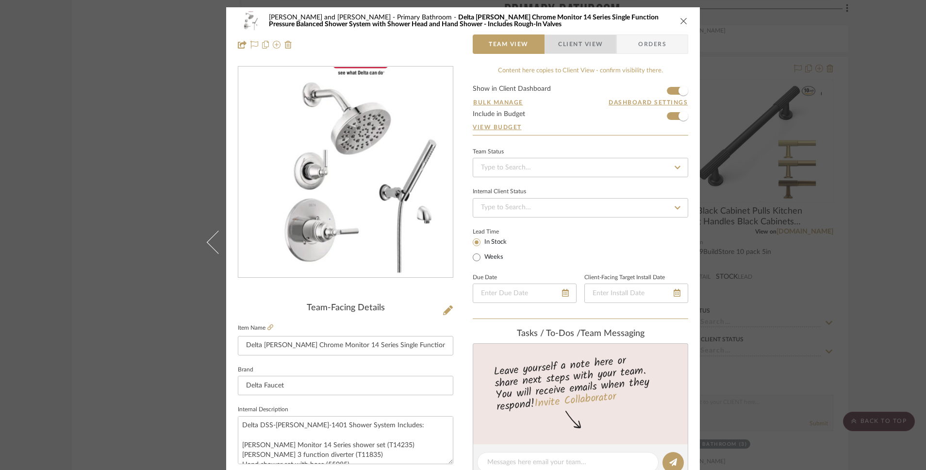
click at [563, 47] on span "Client View" at bounding box center [580, 43] width 45 height 19
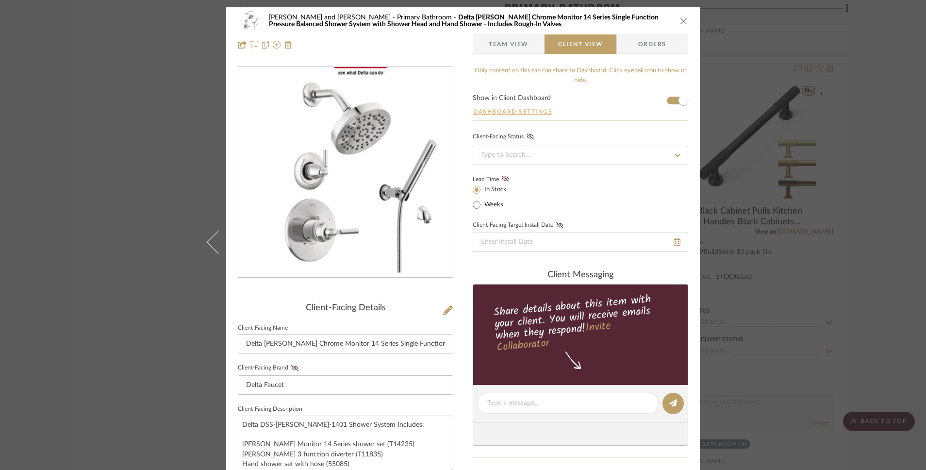
click at [531, 113] on button "Dashboard Settings" at bounding box center [513, 111] width 80 height 9
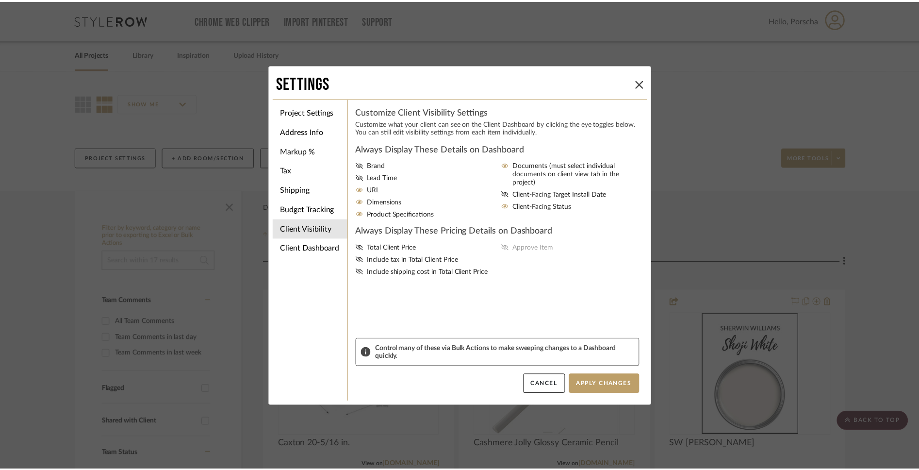
scroll to position [1955, 0]
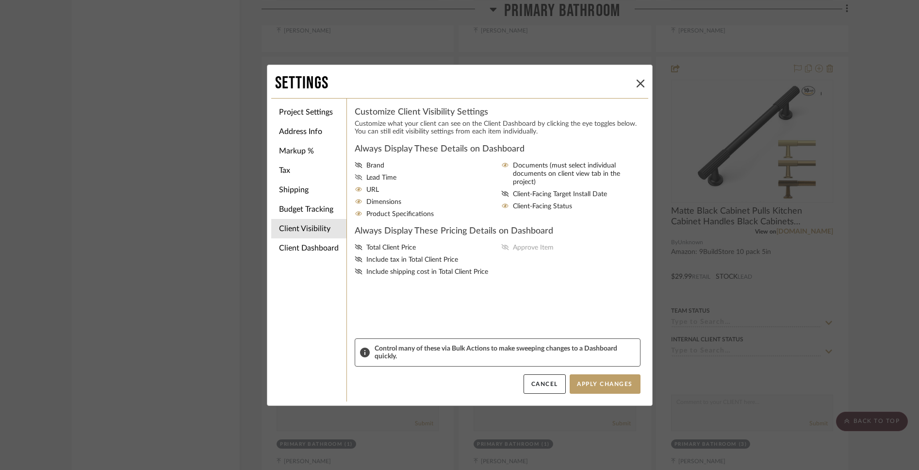
click at [373, 179] on span "Lead Time" at bounding box center [381, 178] width 30 height 8
click at [0, 0] on input "Lead Time" at bounding box center [0, 0] width 0 height 0
click at [373, 179] on span "Lead Time" at bounding box center [381, 178] width 30 height 8
click at [0, 0] on input "Lead Time" at bounding box center [0, 0] width 0 height 0
click at [355, 262] on icon at bounding box center [358, 259] width 7 height 6
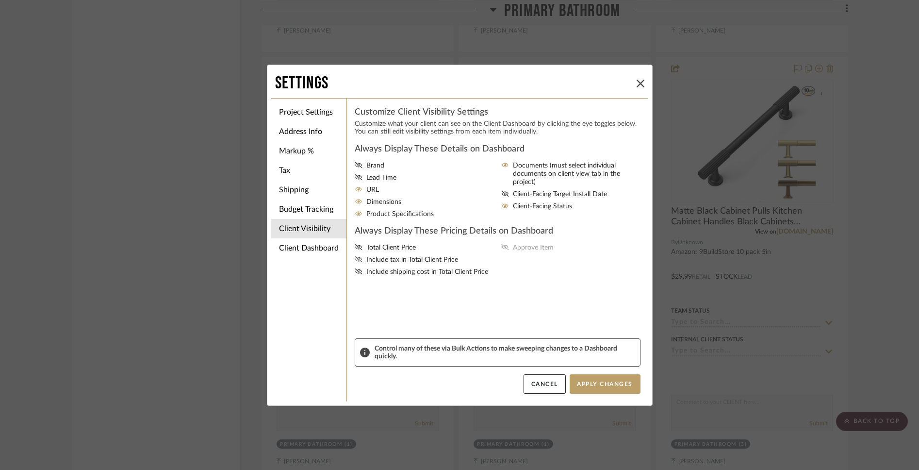
click at [0, 0] on input "Include tax in Total Client Price" at bounding box center [0, 0] width 0 height 0
click at [355, 204] on icon at bounding box center [359, 202] width 8 height 6
click at [0, 0] on input "Dimensions" at bounding box center [0, 0] width 0 height 0
click at [355, 204] on icon at bounding box center [359, 202] width 8 height 6
click at [0, 0] on input "Dimensions" at bounding box center [0, 0] width 0 height 0
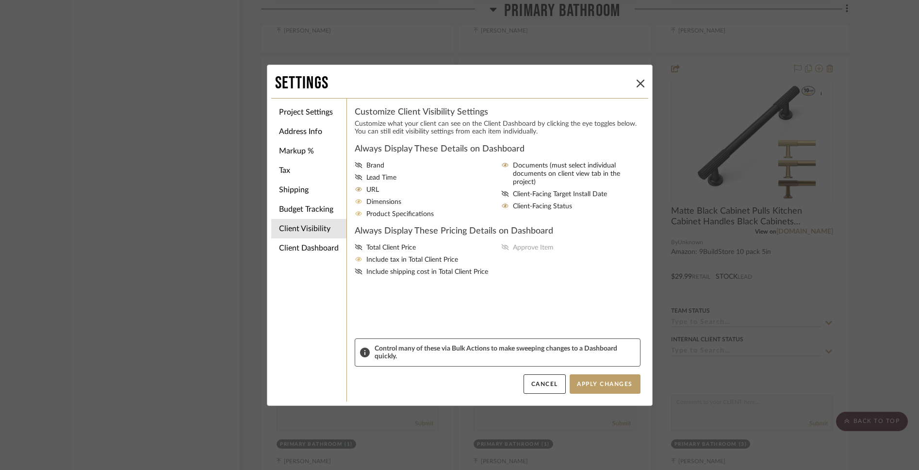
click at [356, 216] on icon at bounding box center [358, 214] width 7 height 4
click at [0, 0] on input "Product Specifications" at bounding box center [0, 0] width 0 height 0
click at [356, 216] on icon at bounding box center [358, 214] width 7 height 6
click at [0, 0] on input "Product Specifications" at bounding box center [0, 0] width 0 height 0
click at [593, 384] on button "Apply Changes" at bounding box center [605, 383] width 71 height 19
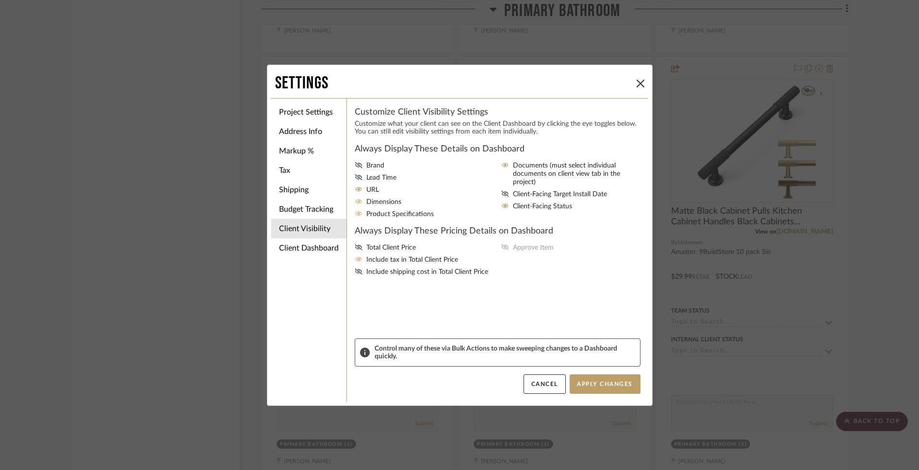
click at [503, 252] on div "Total Client Price Include tax in Total Client Price Include shipping cost in T…" at bounding box center [498, 260] width 286 height 33
click at [500, 251] on div "Total Client Price Include tax in Total Client Price Include shipping cost in T…" at bounding box center [498, 260] width 286 height 33
click at [635, 78] on button at bounding box center [641, 84] width 12 height 12
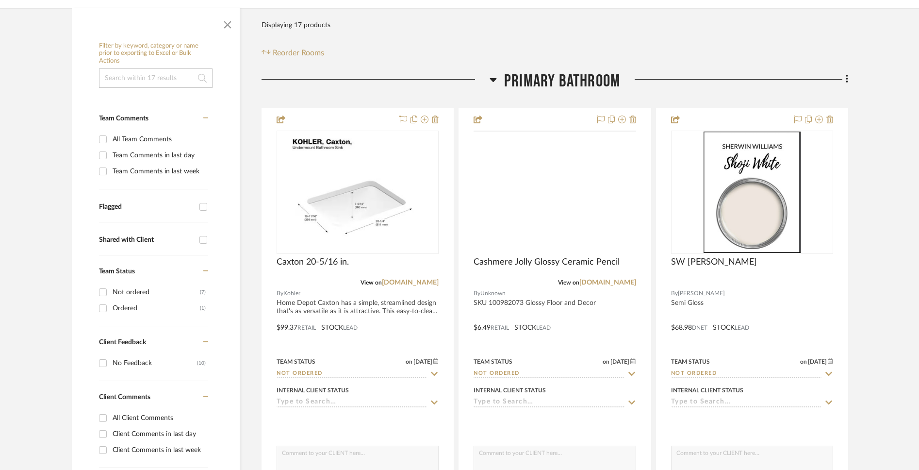
scroll to position [201, 0]
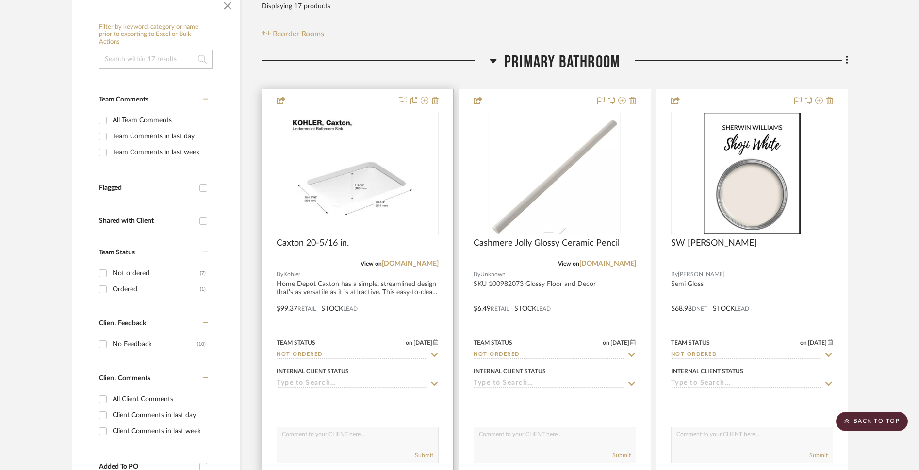
click at [436, 174] on div "0" at bounding box center [357, 173] width 161 height 122
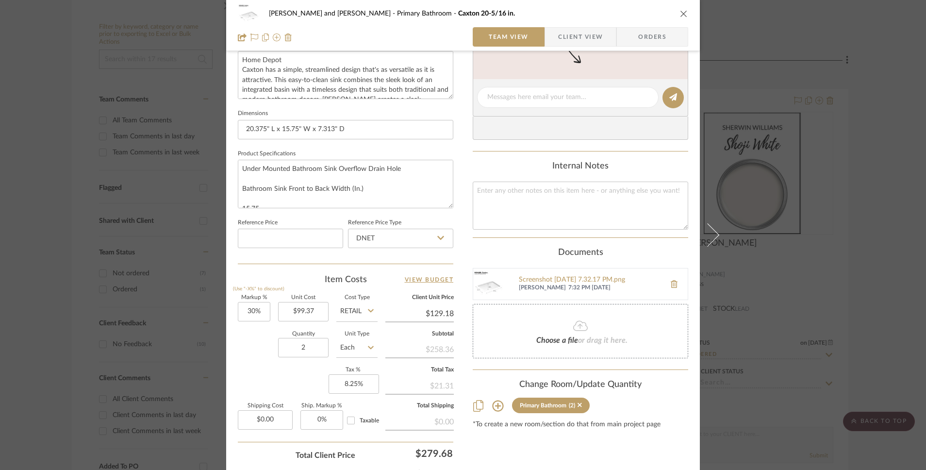
scroll to position [373, 0]
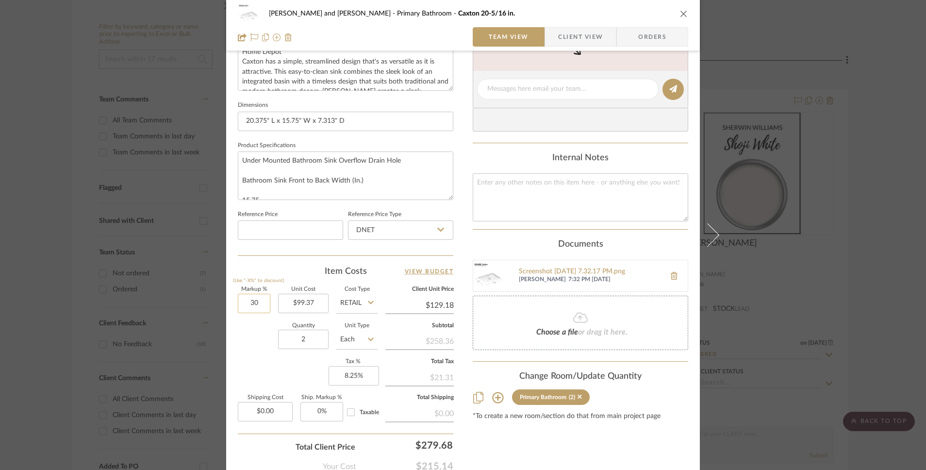
click at [245, 305] on input "30" at bounding box center [254, 303] width 33 height 19
type input "3"
type input "-%"
click at [239, 326] on div "Quantity 2 Unit Type Each" at bounding box center [308, 340] width 140 height 34
type input "0%"
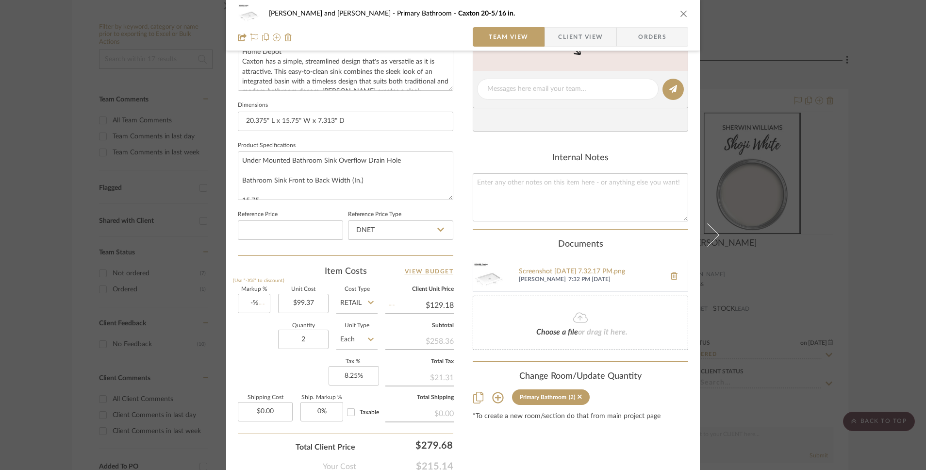
type input "$99.37"
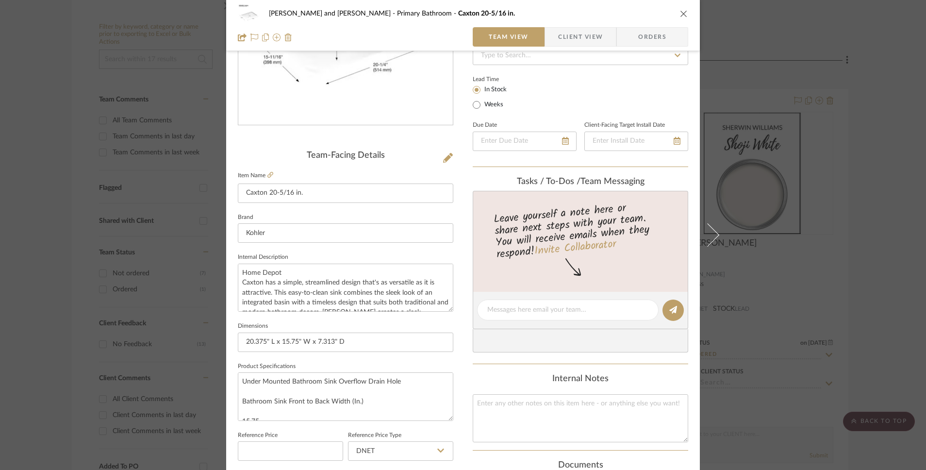
scroll to position [0, 0]
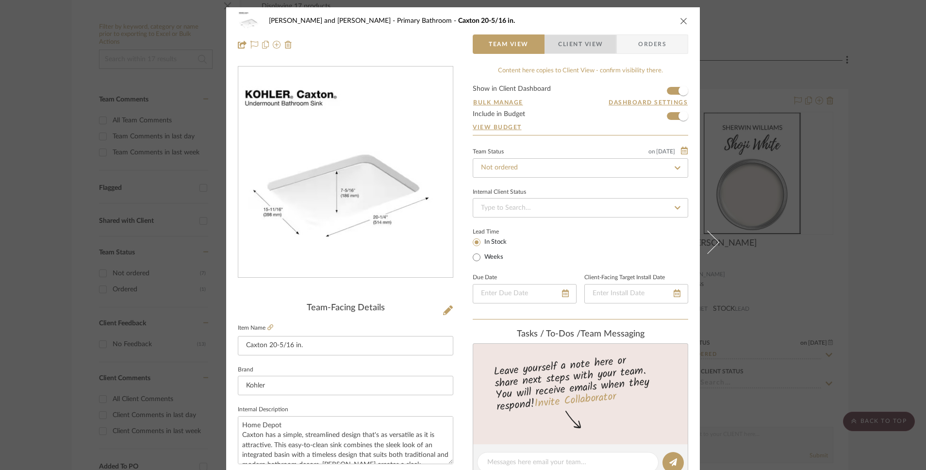
click at [572, 44] on span "Client View" at bounding box center [580, 43] width 45 height 19
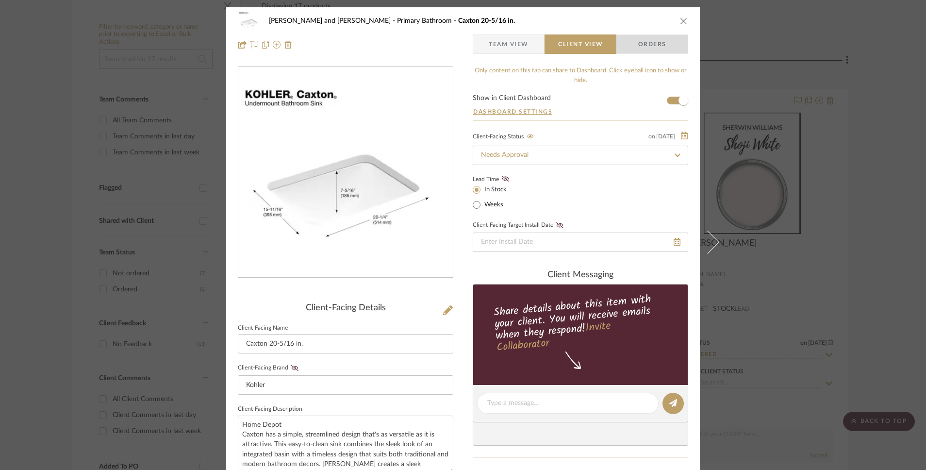
click at [633, 43] on span "Orders" at bounding box center [653, 43] width 50 height 19
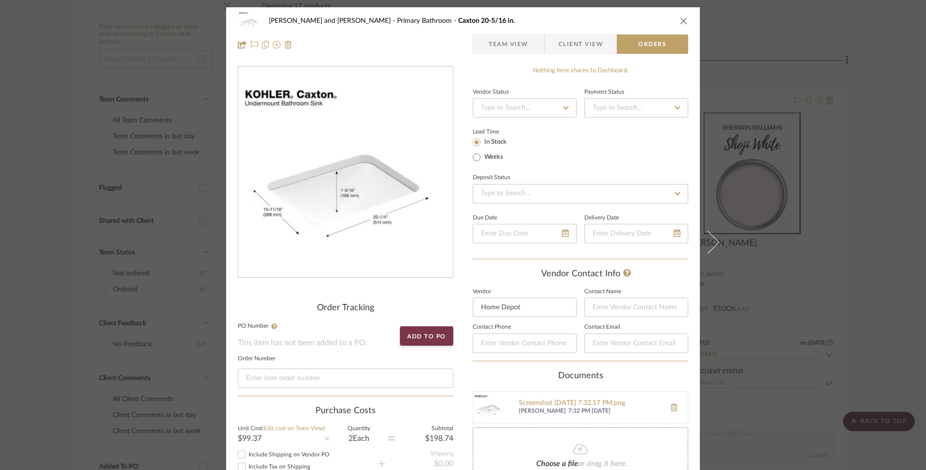
click at [582, 46] on span "Client View" at bounding box center [581, 43] width 45 height 19
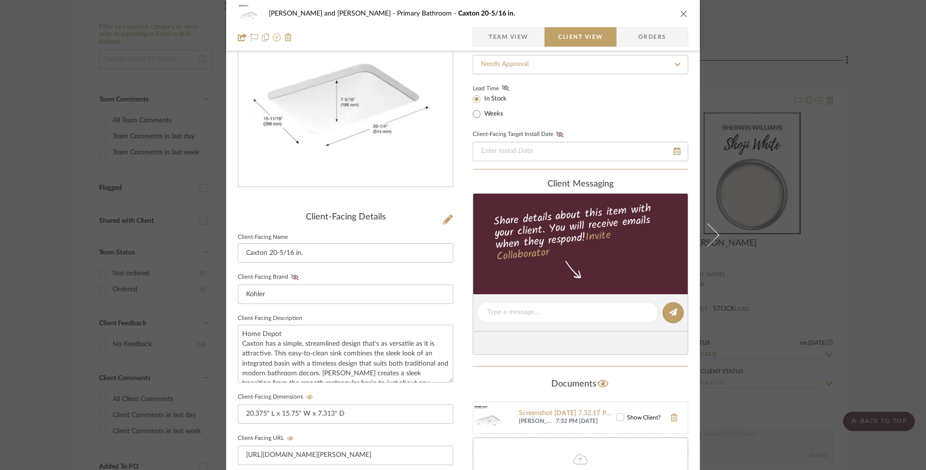
scroll to position [14, 0]
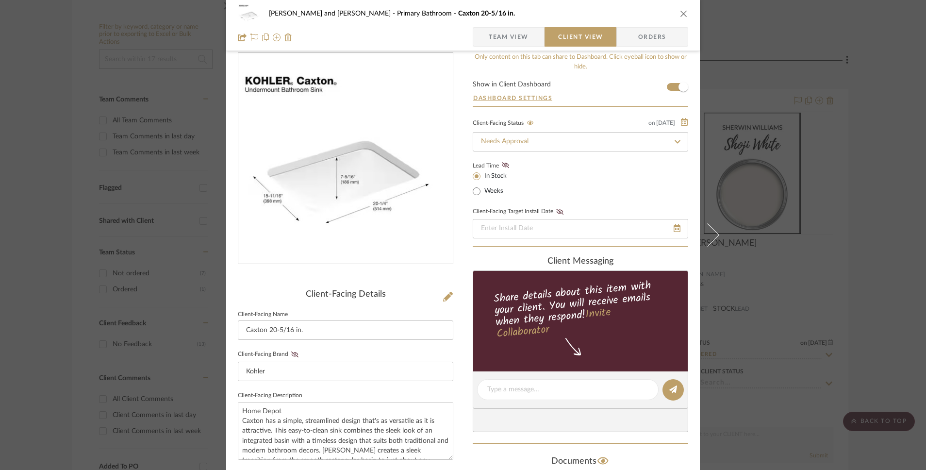
click at [519, 38] on span "Team View" at bounding box center [509, 36] width 40 height 19
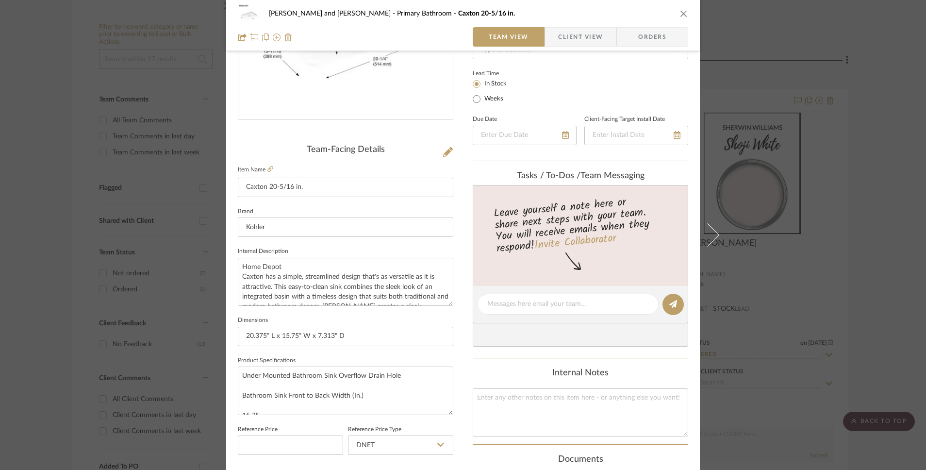
scroll to position [0, 0]
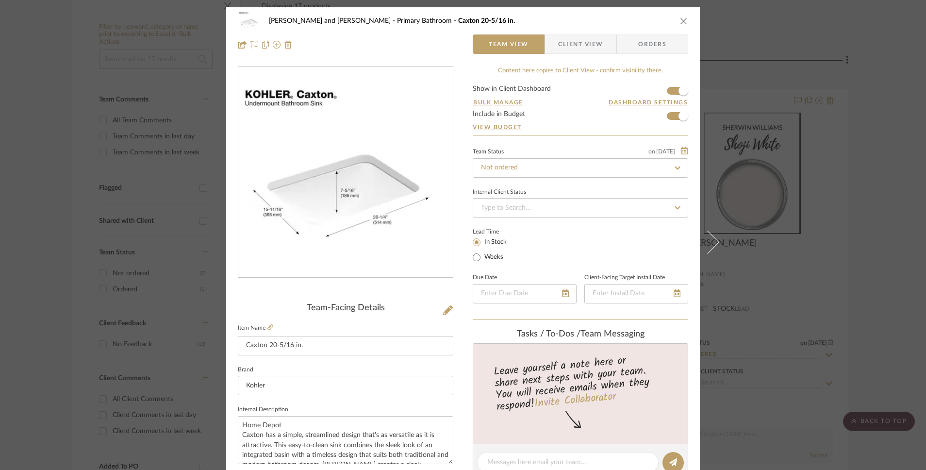
click at [583, 44] on span "Client View" at bounding box center [580, 43] width 45 height 19
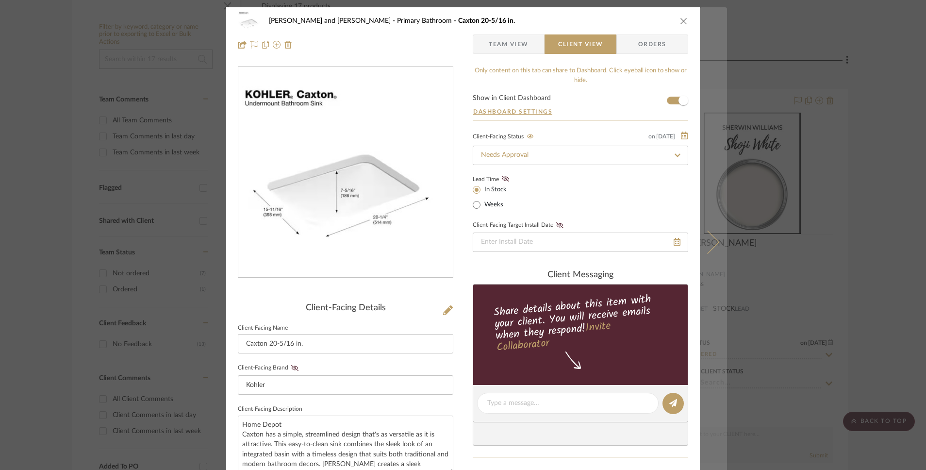
click at [710, 243] on icon at bounding box center [707, 242] width 23 height 23
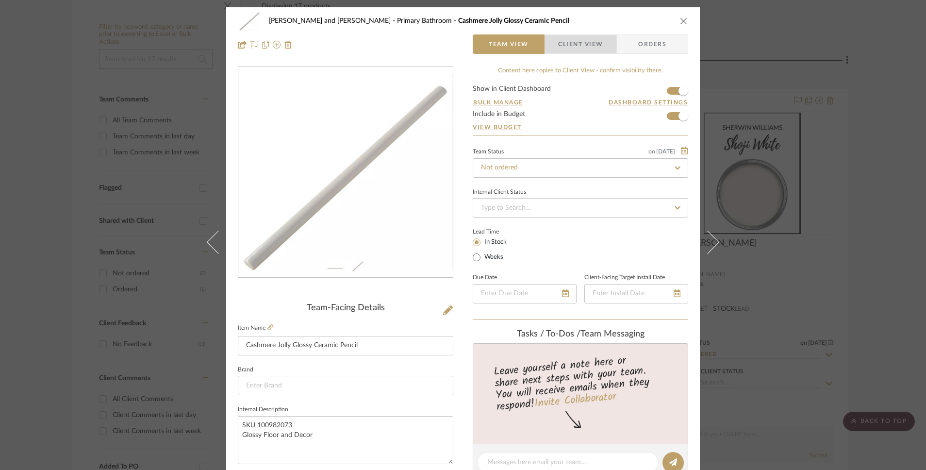
click at [573, 44] on span "Client View" at bounding box center [580, 43] width 45 height 19
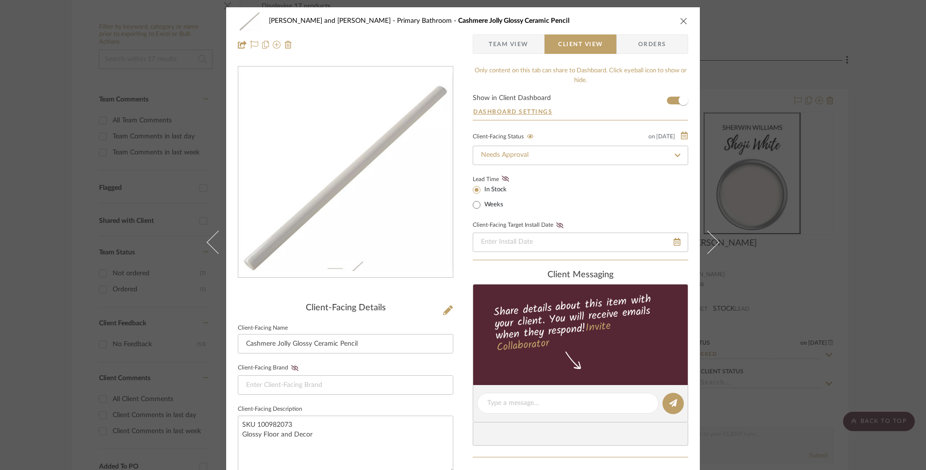
click at [524, 50] on span "Team View" at bounding box center [509, 43] width 40 height 19
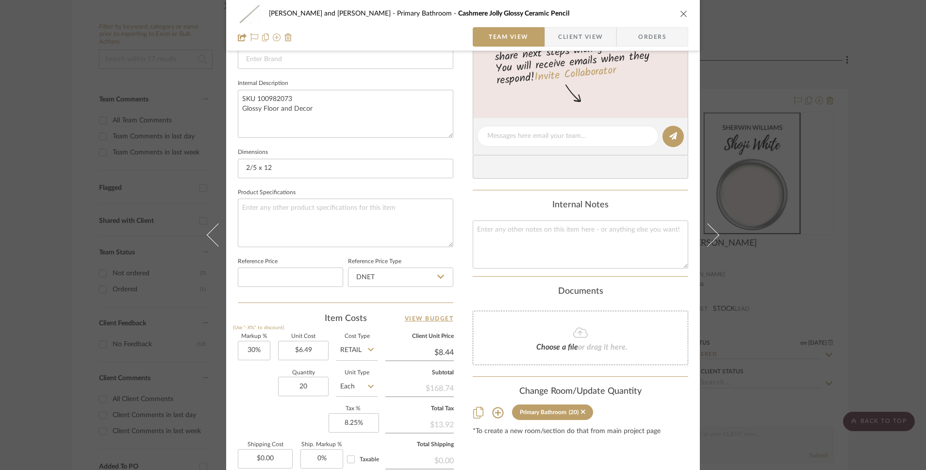
scroll to position [434, 0]
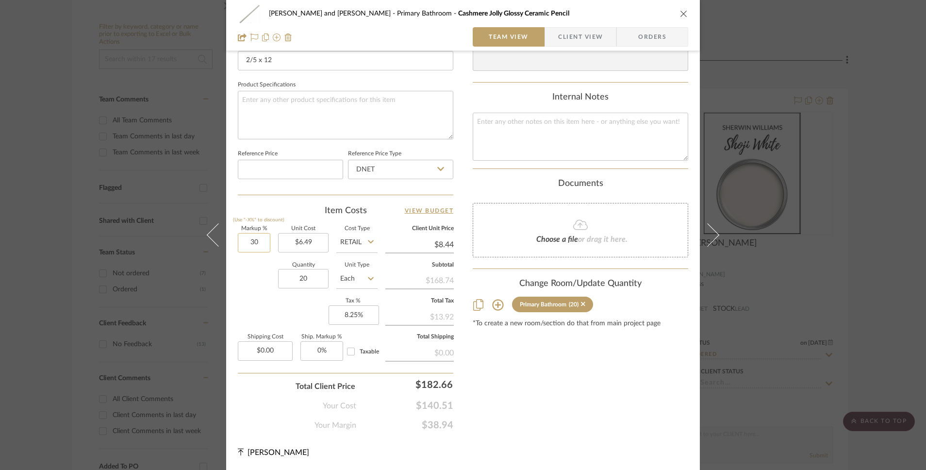
click at [258, 244] on input "30" at bounding box center [254, 242] width 33 height 19
click at [249, 303] on div "Markup % (Use "-X%" to discount) -% Unit Cost $6.49 Cost Type Retail Client Uni…" at bounding box center [346, 297] width 216 height 142
type input "0%"
type input "$6.49"
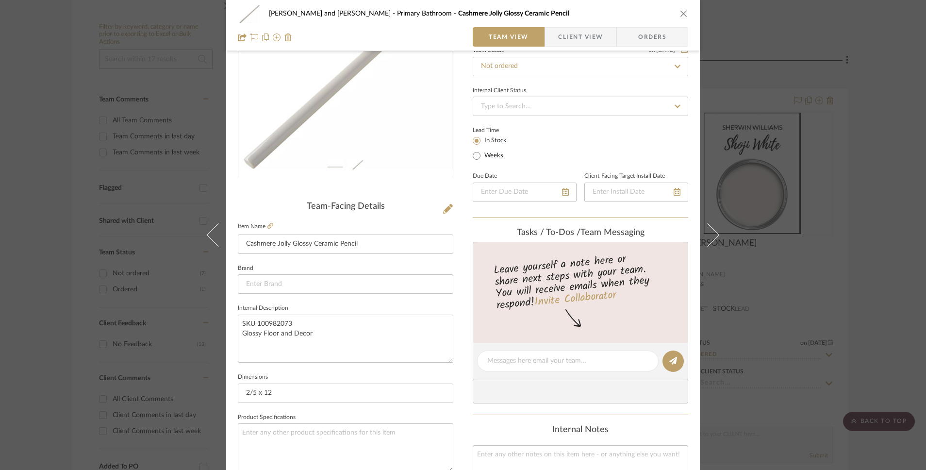
scroll to position [0, 0]
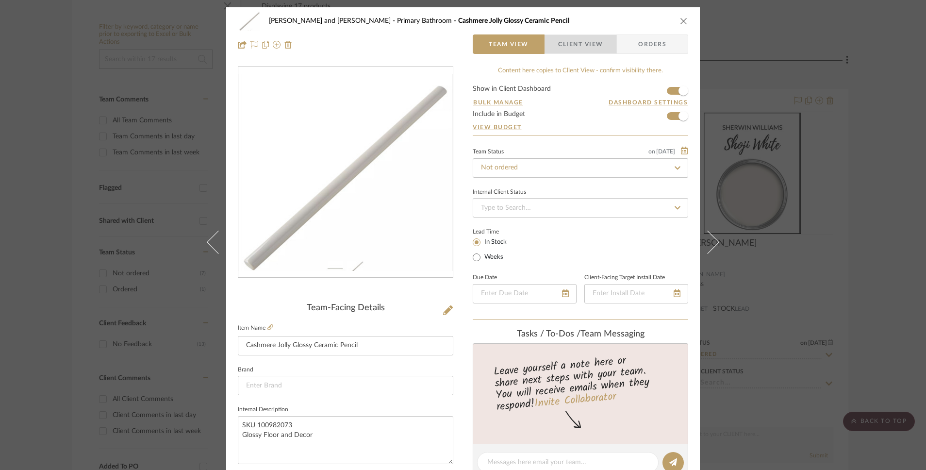
click at [595, 44] on span "Client View" at bounding box center [580, 43] width 45 height 19
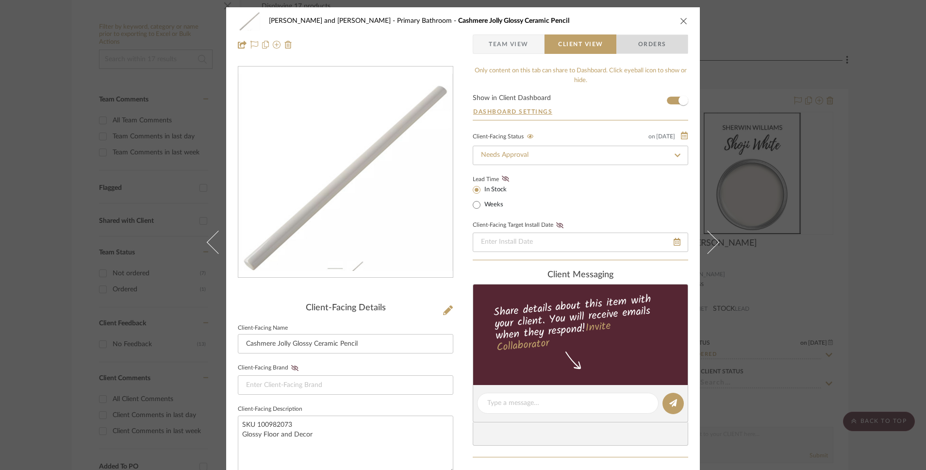
click at [641, 40] on span "Orders" at bounding box center [653, 43] width 50 height 19
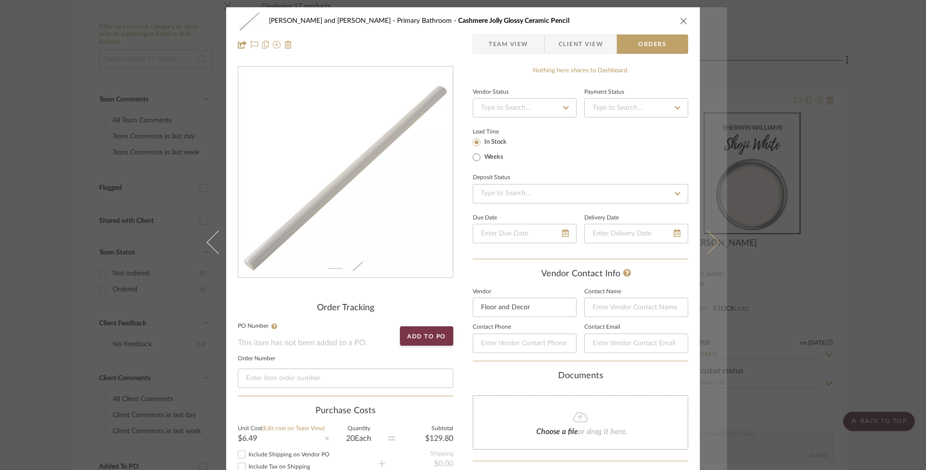
click at [715, 241] on icon at bounding box center [707, 242] width 23 height 23
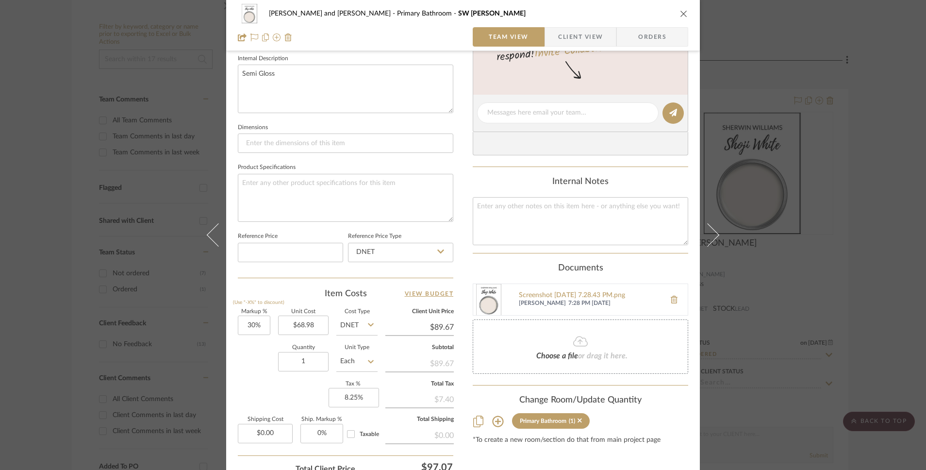
scroll to position [432, 0]
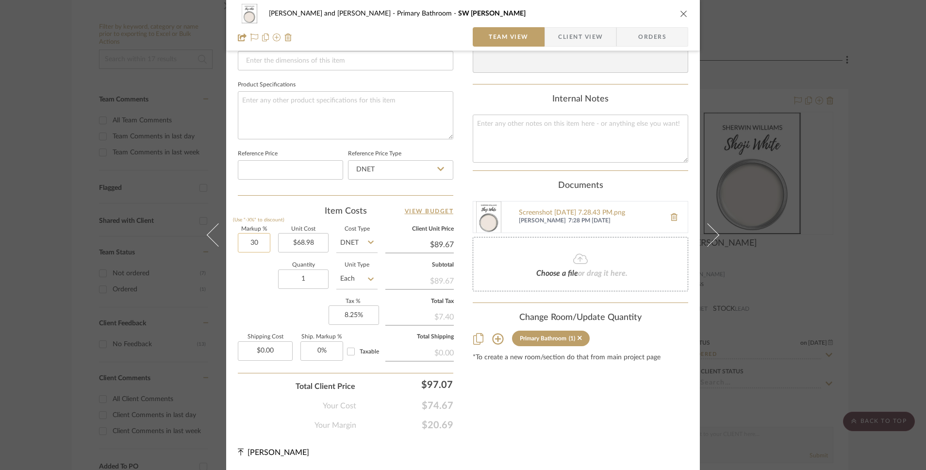
click at [249, 242] on input "30" at bounding box center [254, 242] width 33 height 19
type input "-%"
click at [255, 289] on div "Quantity 1 Unit Type Each" at bounding box center [308, 280] width 140 height 34
type input "0%"
type input "$68.98"
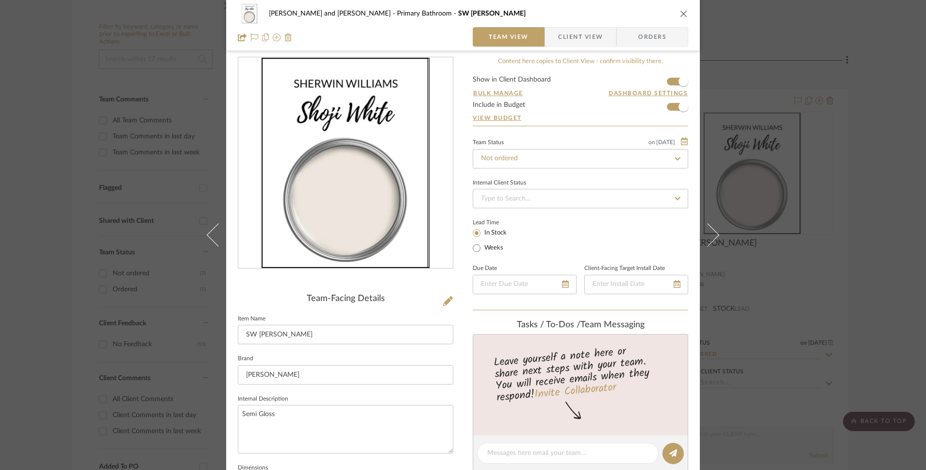
scroll to position [0, 0]
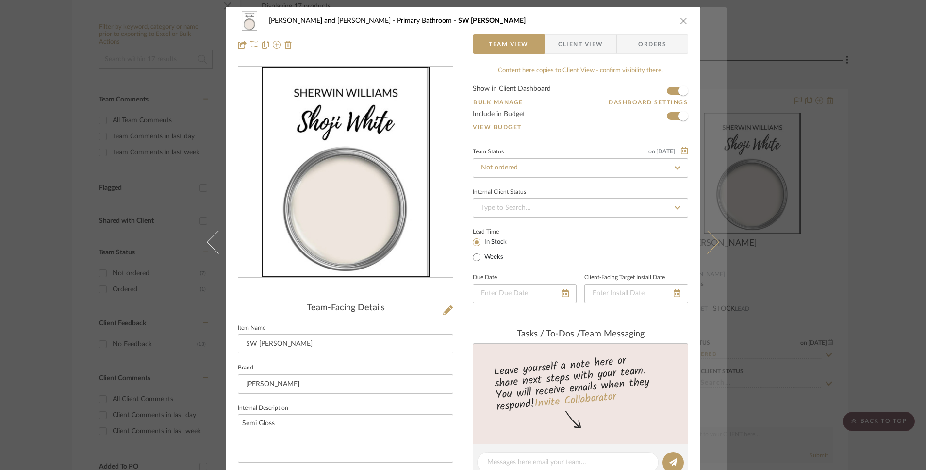
click at [713, 242] on icon at bounding box center [707, 242] width 23 height 23
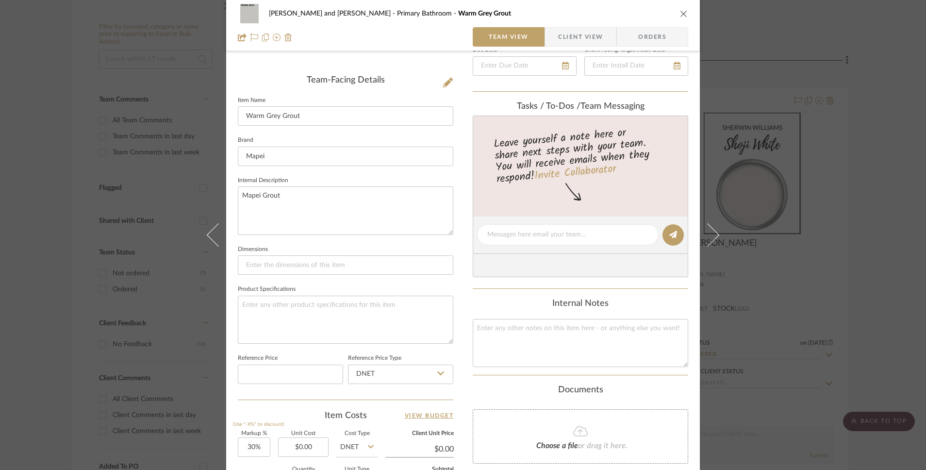
scroll to position [432, 0]
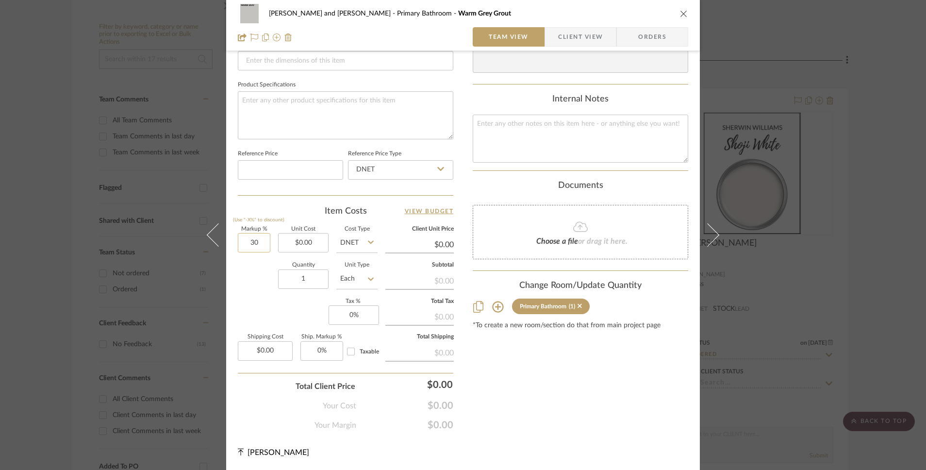
click at [253, 246] on input "30" at bounding box center [254, 242] width 33 height 19
type input "-%"
click at [266, 290] on div "Quantity 1 Unit Type Each" at bounding box center [308, 280] width 140 height 34
type input "0%"
click at [299, 242] on input "0.00" at bounding box center [303, 242] width 50 height 19
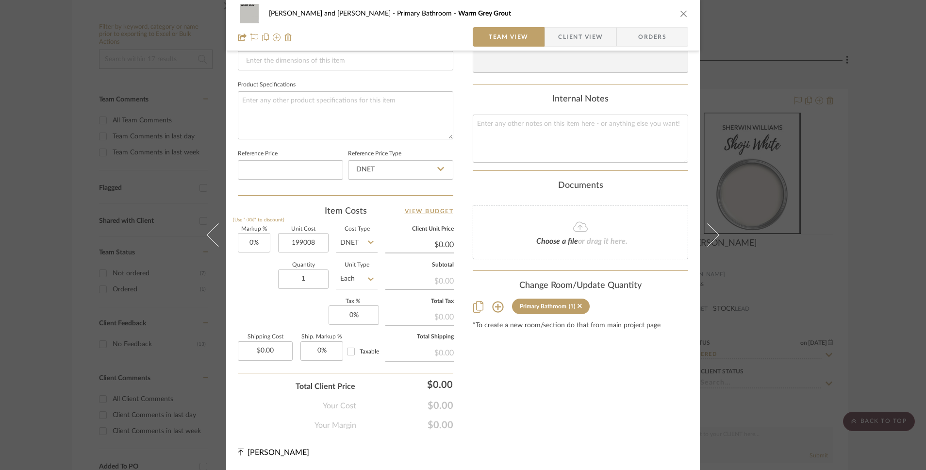
type input "$199,008.00"
click at [353, 244] on input "DNET" at bounding box center [356, 242] width 41 height 19
type input "$199,008.00"
click at [365, 291] on div "Retail" at bounding box center [393, 292] width 120 height 25
type input "Retail"
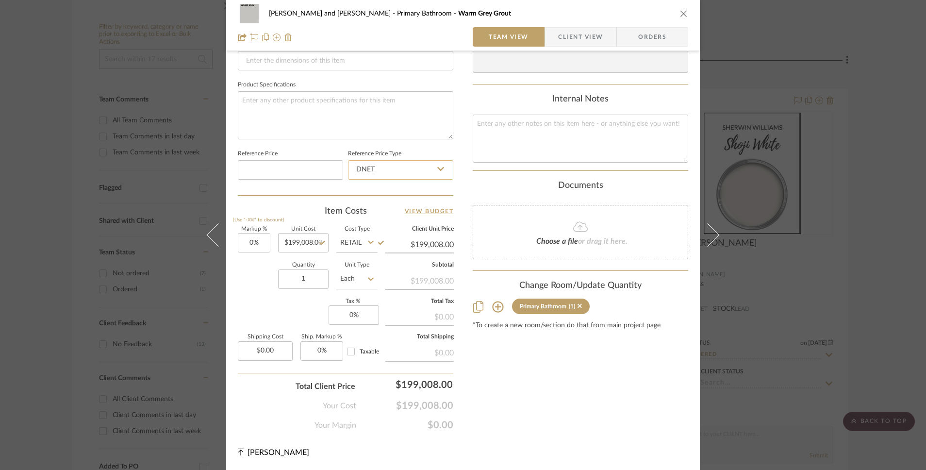
click at [388, 172] on input "DNET" at bounding box center [400, 169] width 105 height 19
click at [384, 218] on div "Retail" at bounding box center [405, 219] width 120 height 25
type input "Retail"
click at [299, 247] on input "199008.00" at bounding box center [303, 242] width 50 height 19
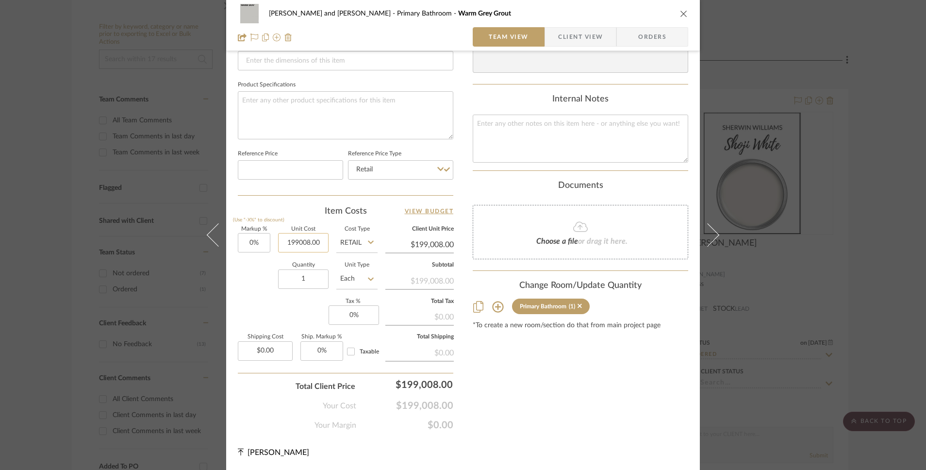
click at [299, 247] on input "199008.00" at bounding box center [303, 242] width 50 height 19
type input "$19.98"
click at [274, 165] on input at bounding box center [290, 169] width 105 height 19
type input "$19.98"
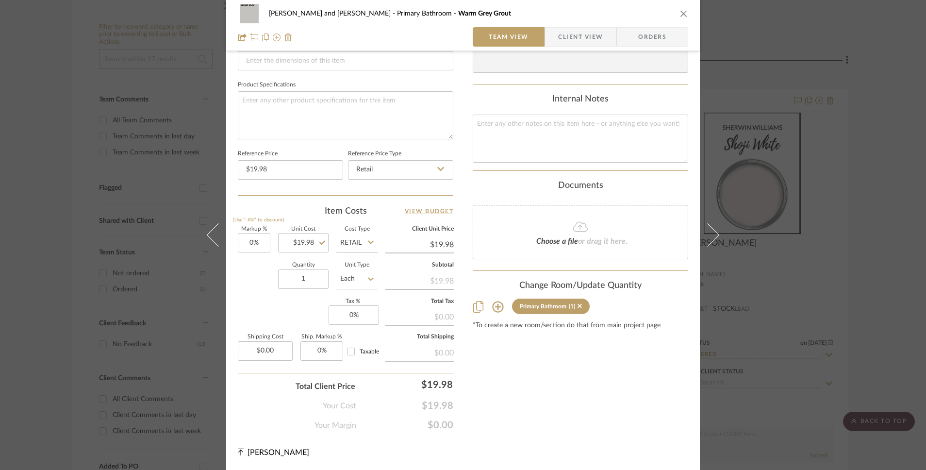
click at [290, 201] on div "Team-Facing Details Item Name Warm Grey Grout Brand Mapei Internal Description …" at bounding box center [346, 32] width 216 height 797
click at [305, 274] on input "1" at bounding box center [303, 278] width 50 height 19
type input "2"
click at [308, 310] on div "Markup % (Use "-X%" to discount) 0% Unit Cost $19.98 Cost Type Retail Client Un…" at bounding box center [346, 298] width 216 height 142
click at [306, 283] on input "2" at bounding box center [303, 278] width 50 height 19
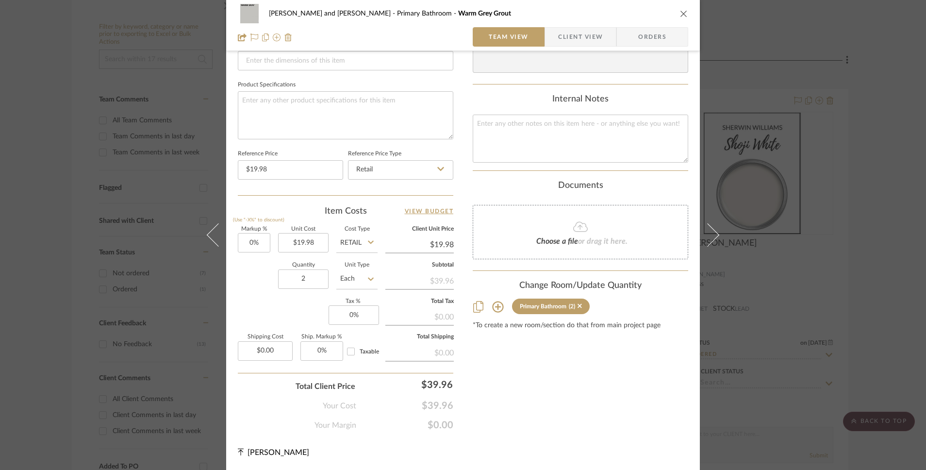
click at [326, 338] on label "Ship. Markup %" at bounding box center [321, 336] width 43 height 5
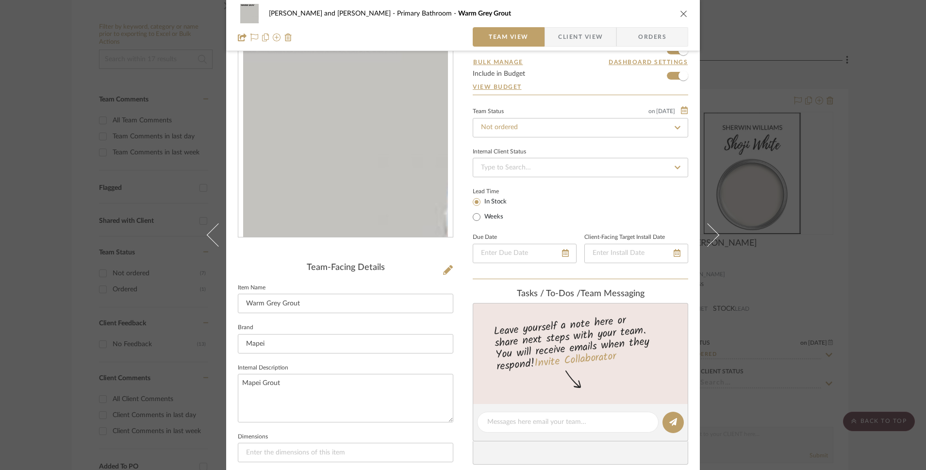
scroll to position [0, 0]
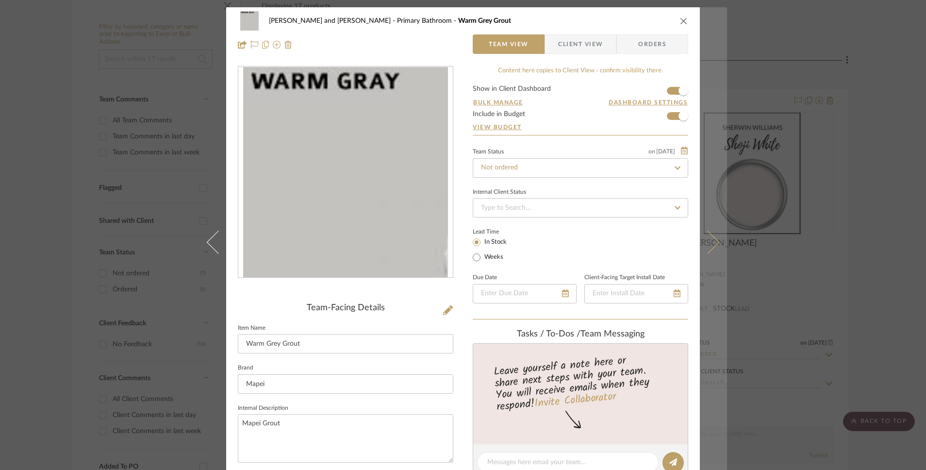
click at [712, 246] on icon at bounding box center [707, 242] width 23 height 23
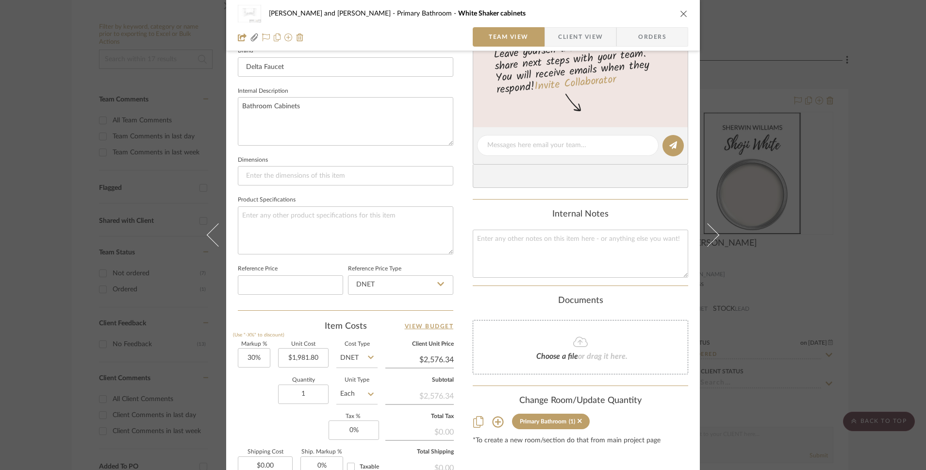
scroll to position [432, 0]
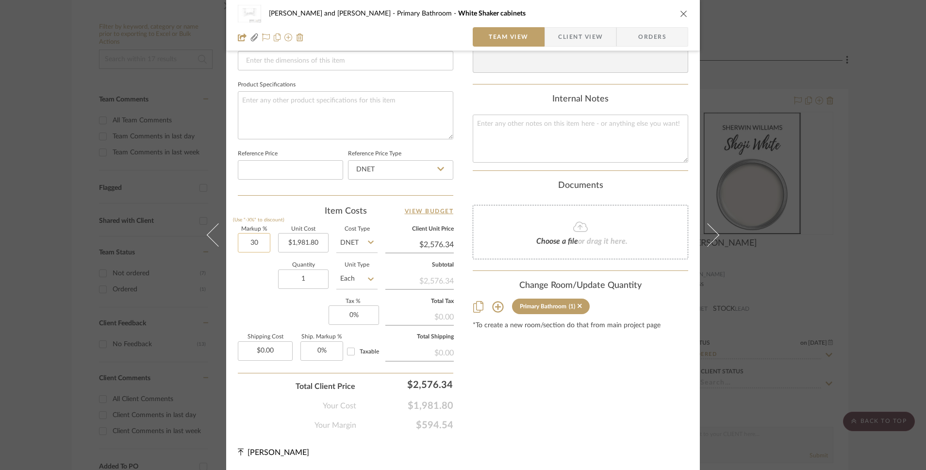
click at [247, 246] on input "30" at bounding box center [254, 242] width 33 height 19
click at [250, 245] on input "30" at bounding box center [254, 242] width 33 height 19
type input "-%"
click at [265, 281] on div "Quantity 1 Unit Type Each" at bounding box center [308, 280] width 140 height 34
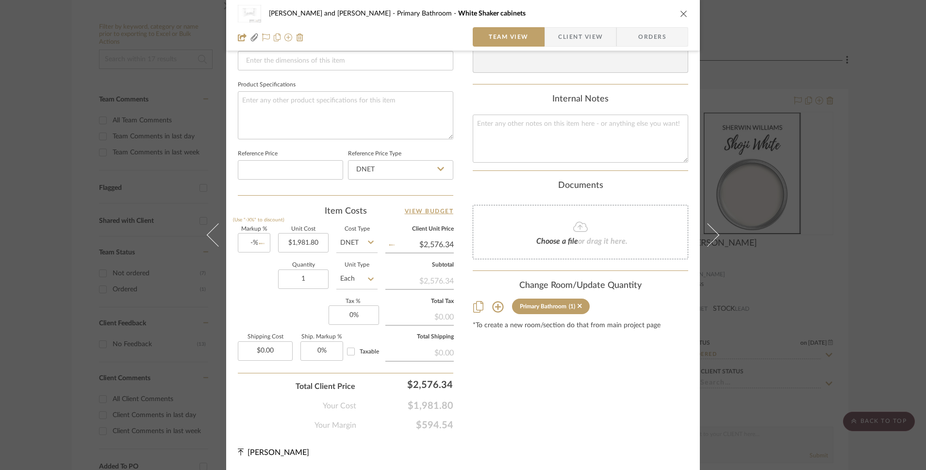
type input "0%"
type input "$1,981.80"
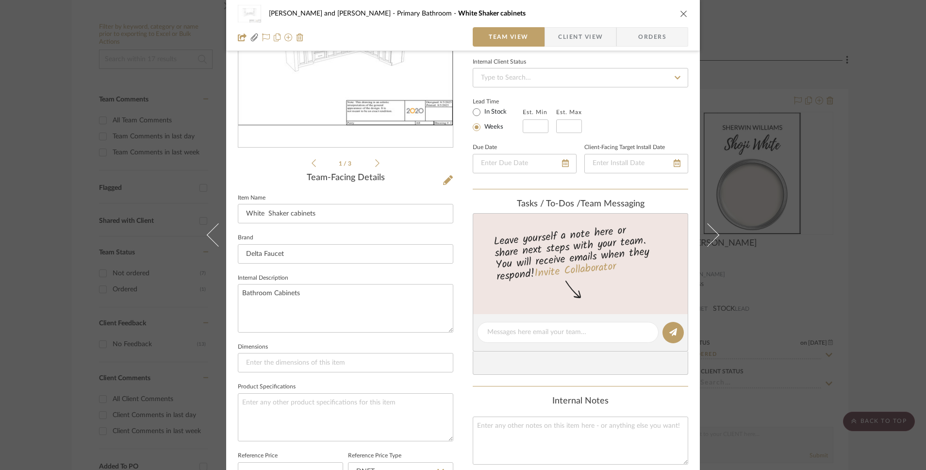
scroll to position [0, 0]
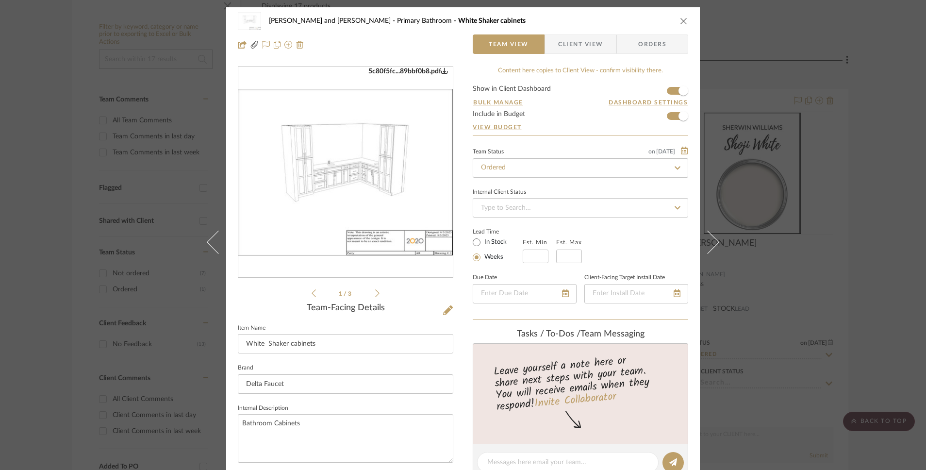
click at [594, 47] on span "Client View" at bounding box center [580, 43] width 45 height 19
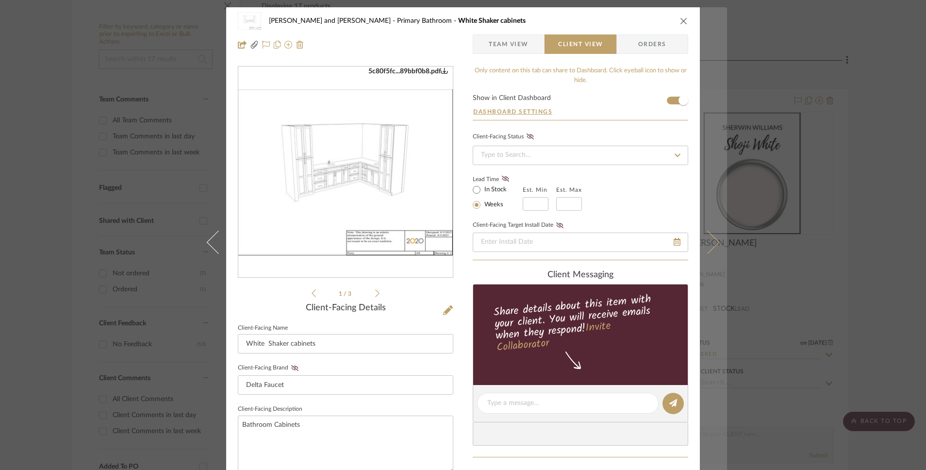
click at [713, 241] on icon at bounding box center [707, 242] width 23 height 23
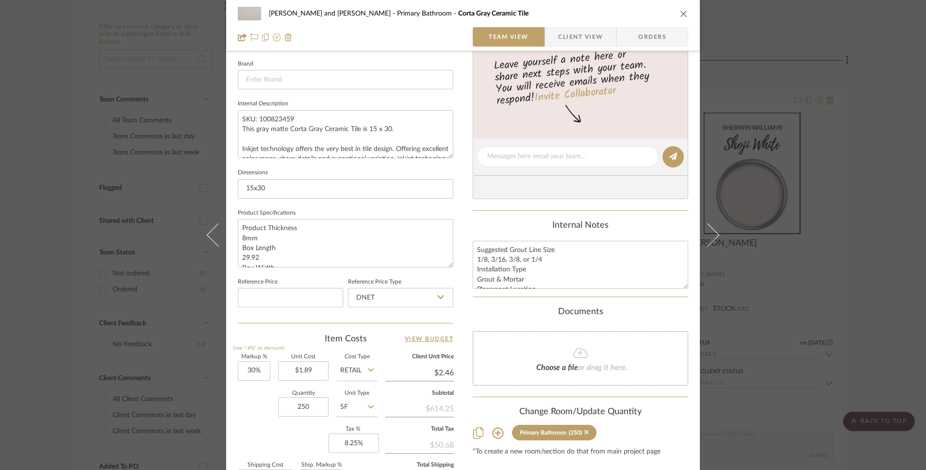
scroll to position [434, 0]
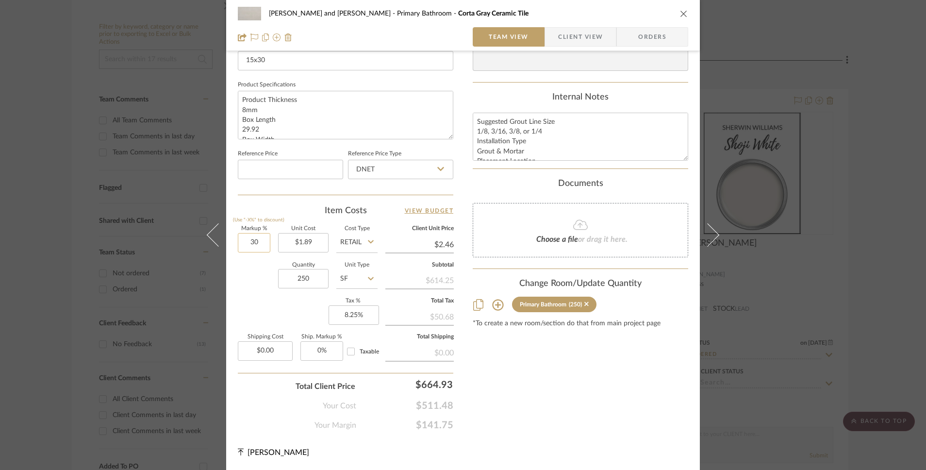
click at [252, 243] on input "30" at bounding box center [254, 242] width 33 height 19
type input "-0%"
click at [266, 277] on div "Quantity 250 Unit Type SF" at bounding box center [308, 280] width 140 height 34
type input "0%"
type input "$1.89"
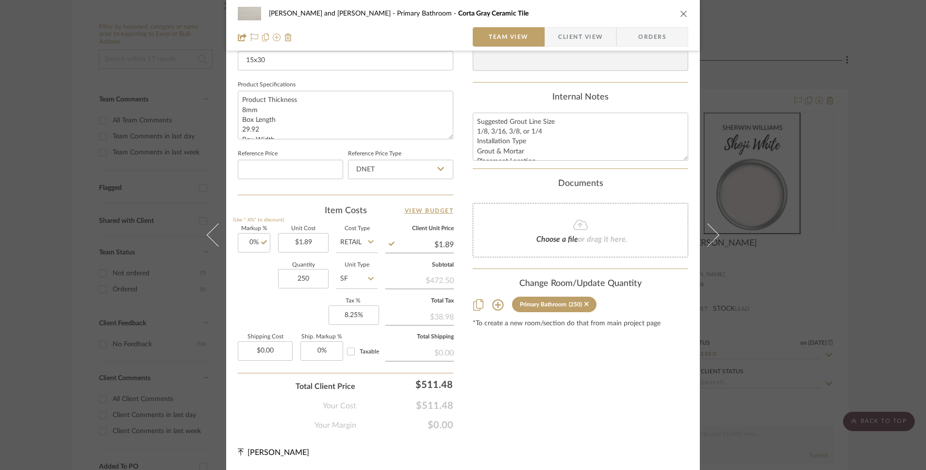
scroll to position [0, 0]
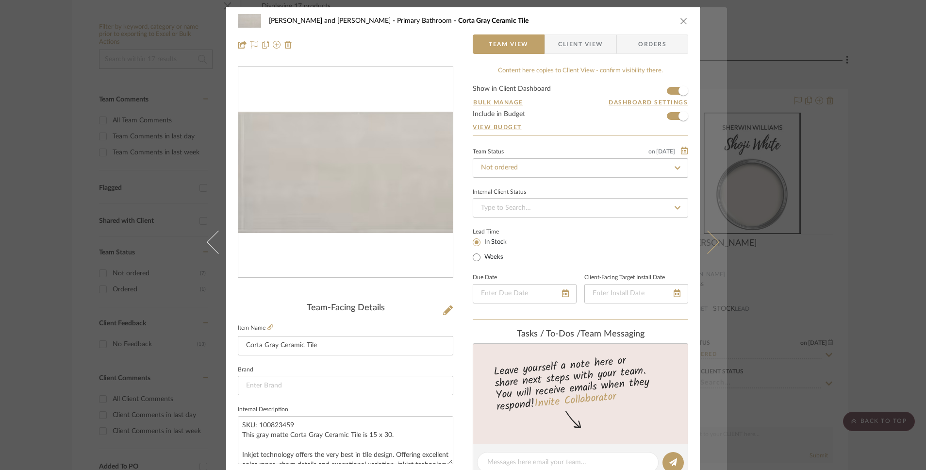
click at [713, 239] on icon at bounding box center [707, 242] width 23 height 23
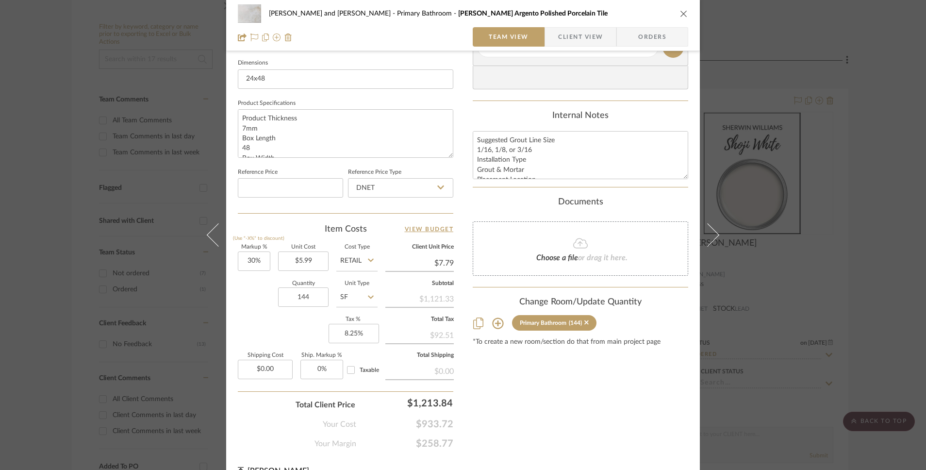
scroll to position [434, 0]
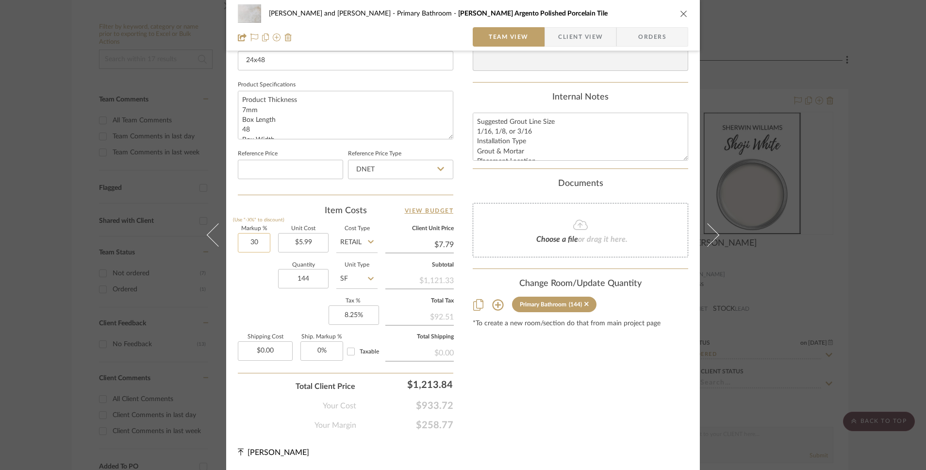
click at [252, 245] on input "30" at bounding box center [254, 242] width 33 height 19
type input "-%"
click at [256, 274] on div "Quantity 144 Unit Type SF" at bounding box center [308, 280] width 140 height 34
type input "0%"
type input "$5.99"
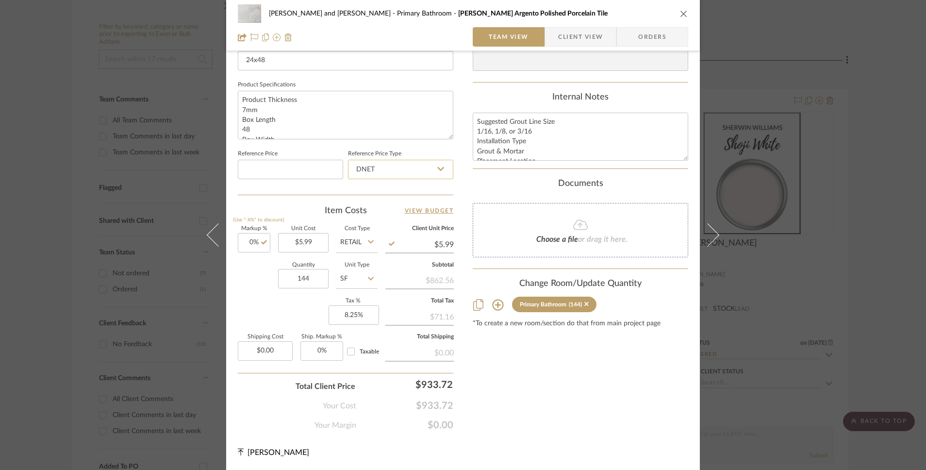
scroll to position [0, 0]
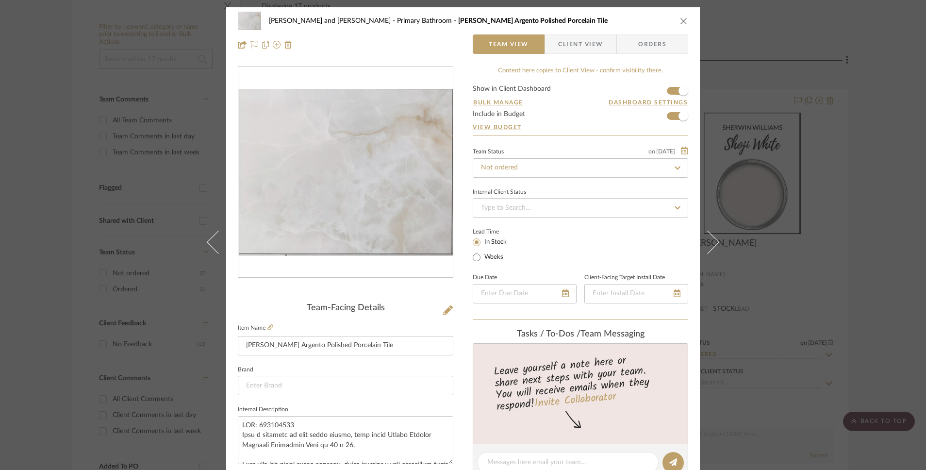
click at [591, 54] on div "Bobby and Tammie Perry Primary Bathroom Maximo Celini Argento Polished Porcelai…" at bounding box center [463, 32] width 474 height 51
click at [588, 48] on span "Client View" at bounding box center [580, 43] width 45 height 19
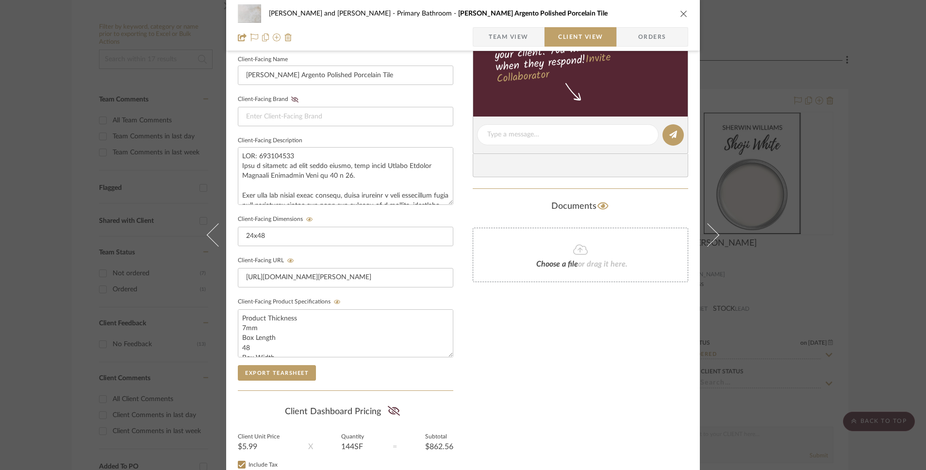
scroll to position [347, 0]
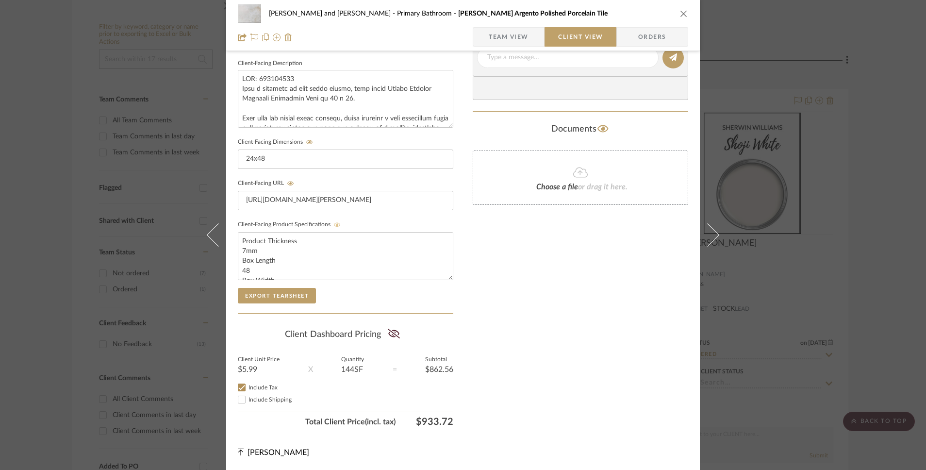
click at [334, 223] on icon at bounding box center [337, 224] width 7 height 4
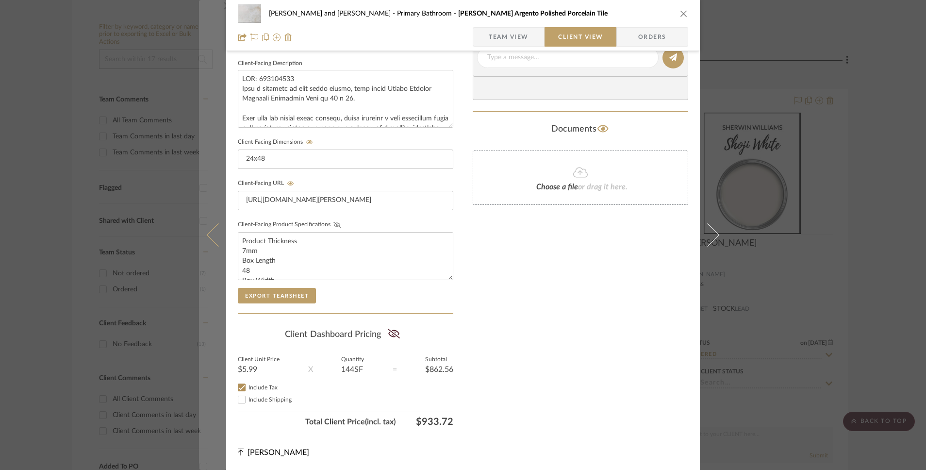
click at [211, 238] on icon at bounding box center [218, 234] width 23 height 23
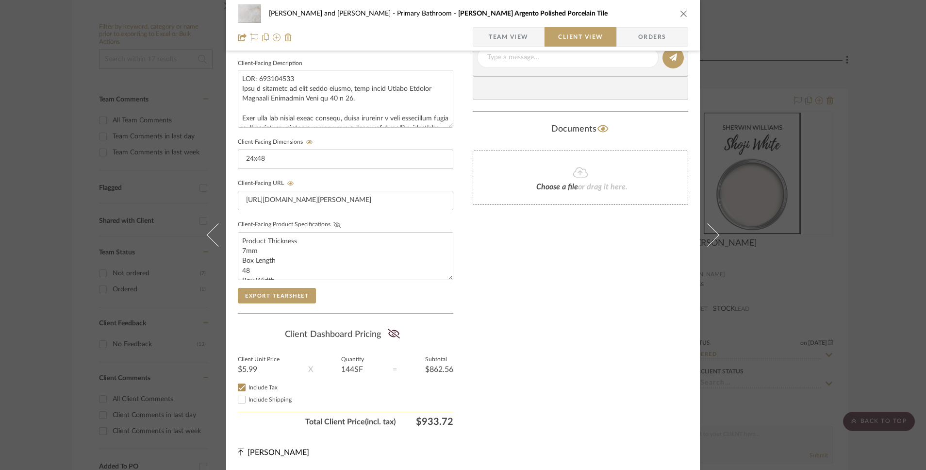
scroll to position [0, 0]
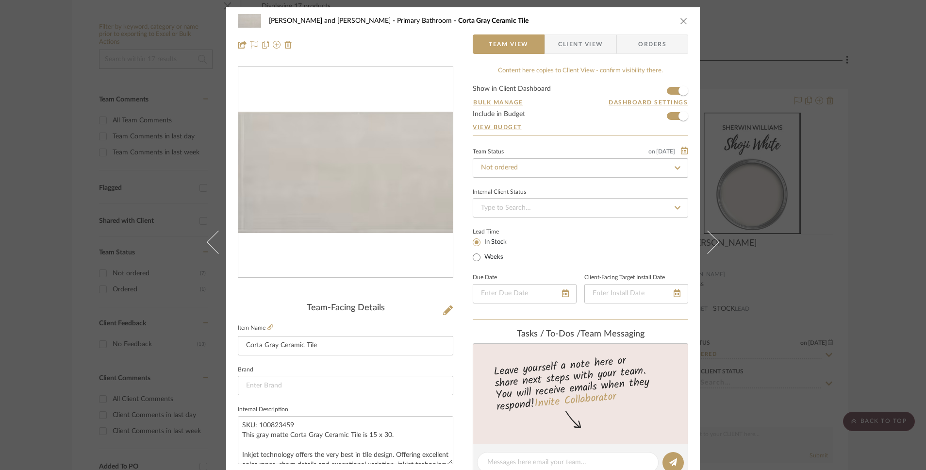
click at [584, 48] on span "Client View" at bounding box center [580, 43] width 45 height 19
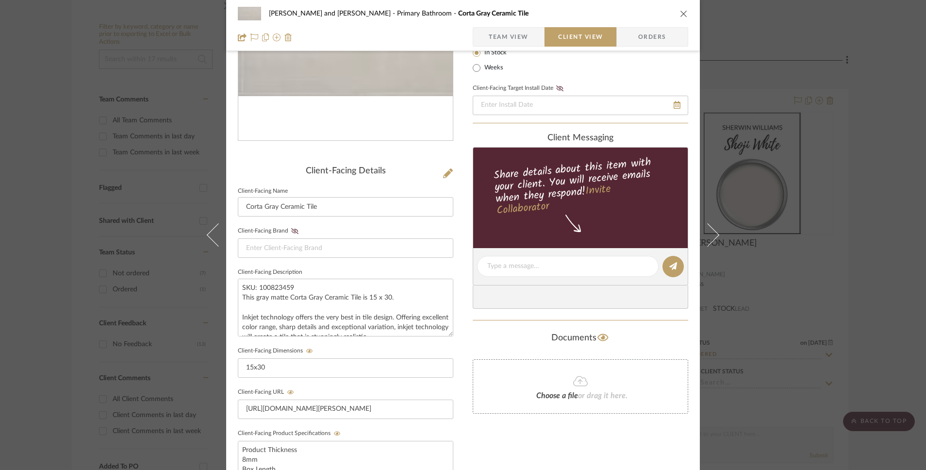
scroll to position [347, 0]
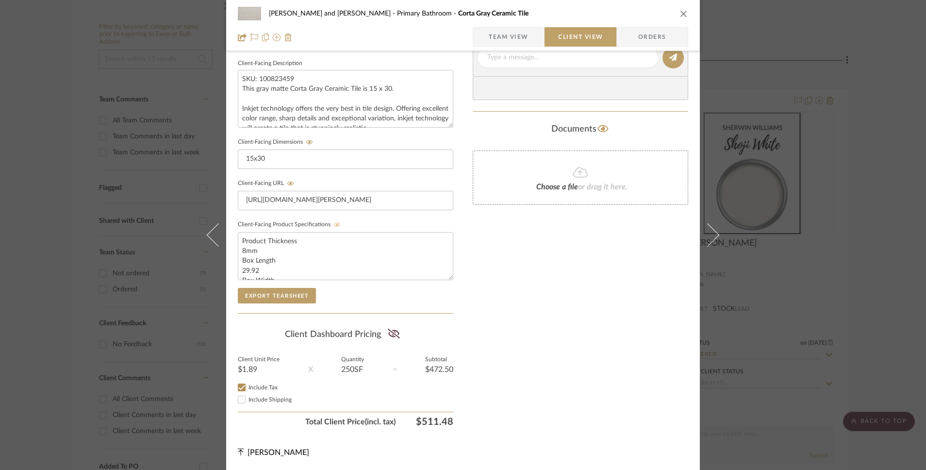
click at [334, 222] on icon at bounding box center [337, 224] width 7 height 4
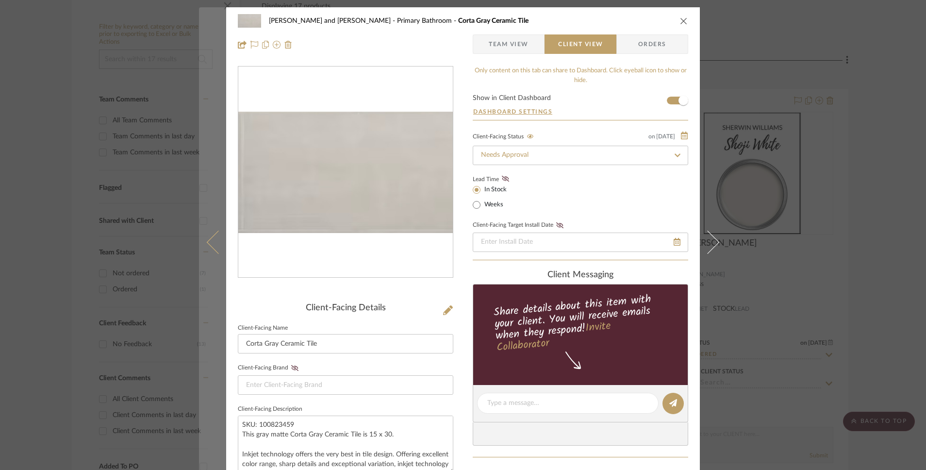
click at [213, 247] on icon at bounding box center [218, 242] width 23 height 23
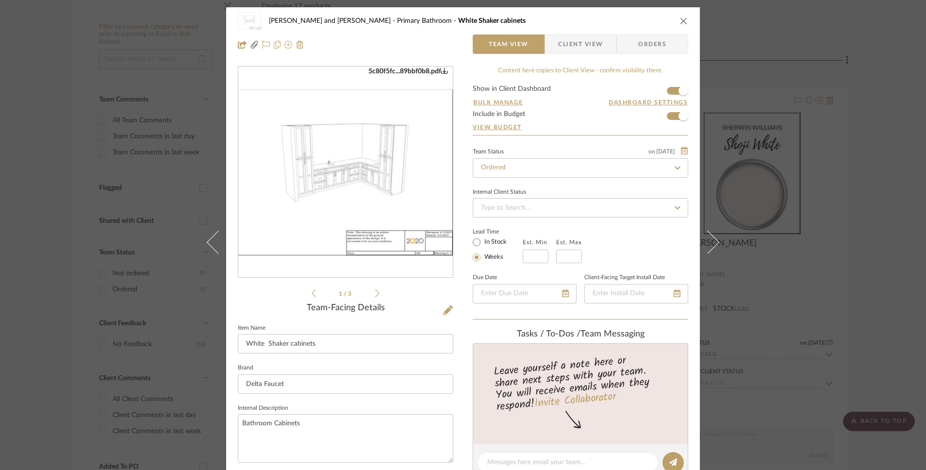
click at [568, 44] on span "Client View" at bounding box center [580, 43] width 45 height 19
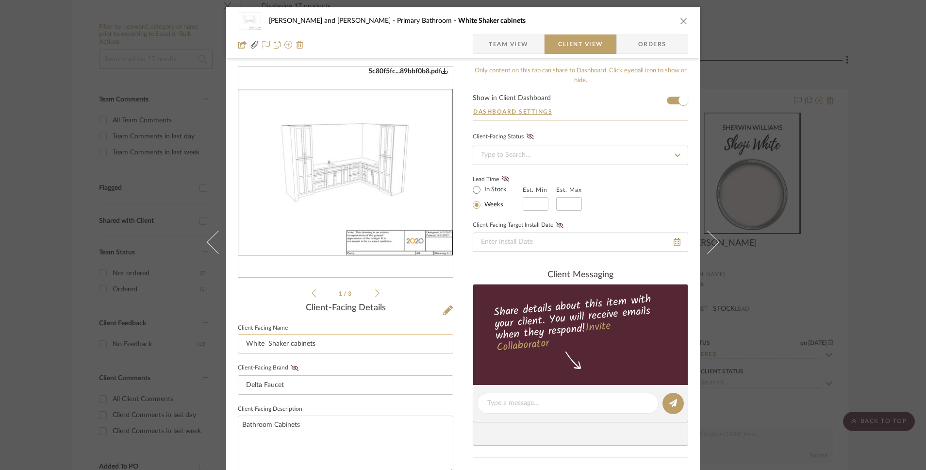
scroll to position [347, 0]
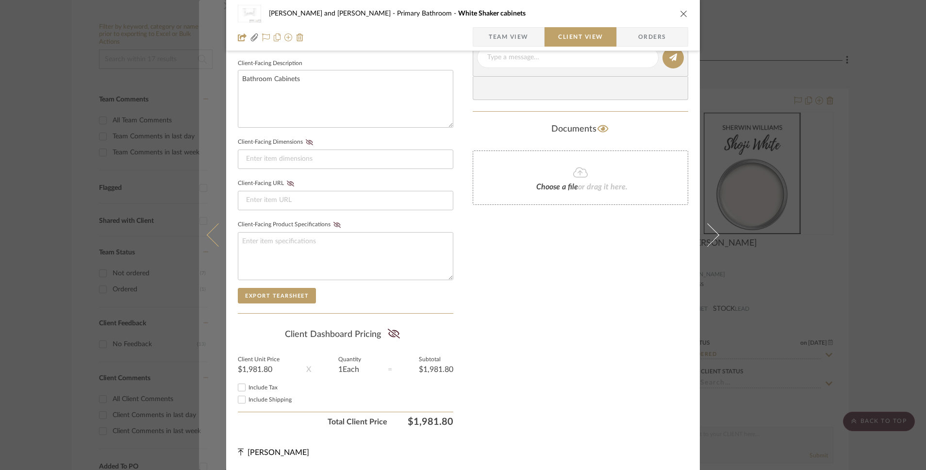
click at [205, 240] on button at bounding box center [212, 235] width 27 height 470
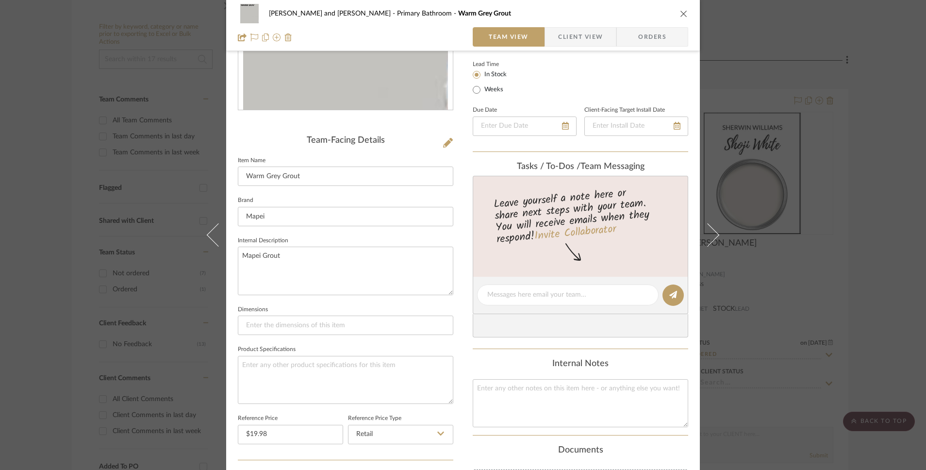
scroll to position [104, 0]
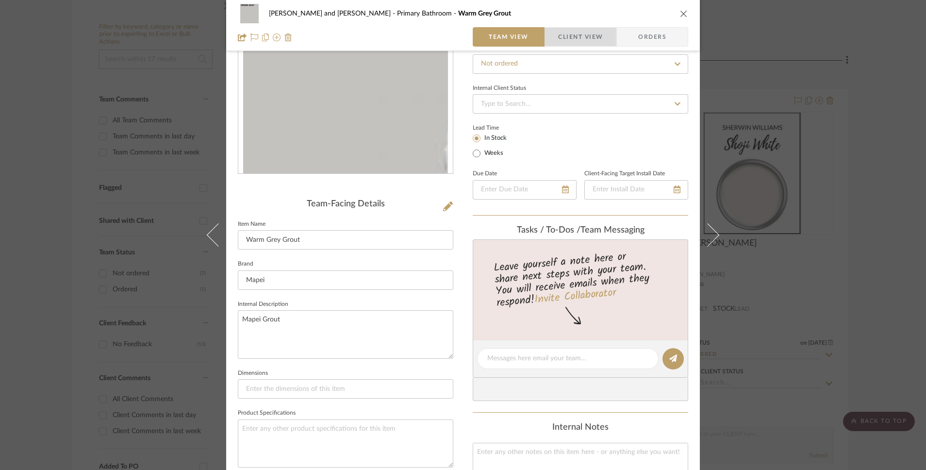
click at [571, 35] on span "Client View" at bounding box center [580, 36] width 45 height 19
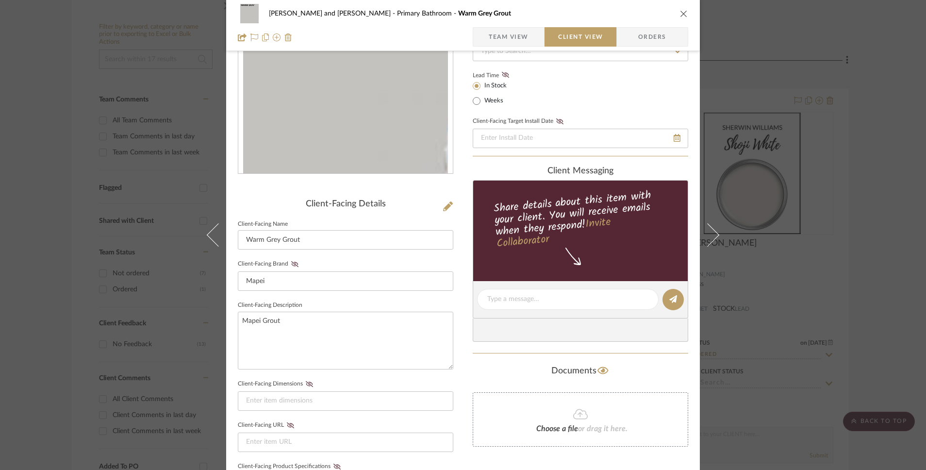
scroll to position [347, 0]
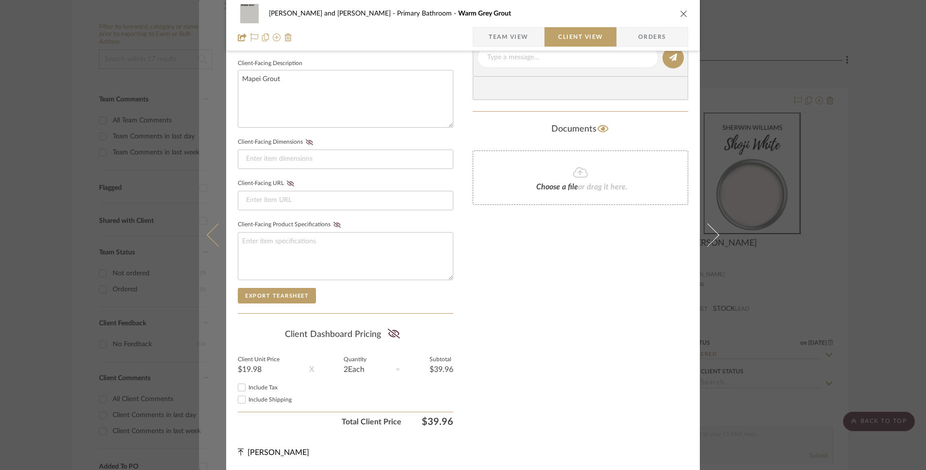
click at [214, 232] on icon at bounding box center [218, 234] width 23 height 23
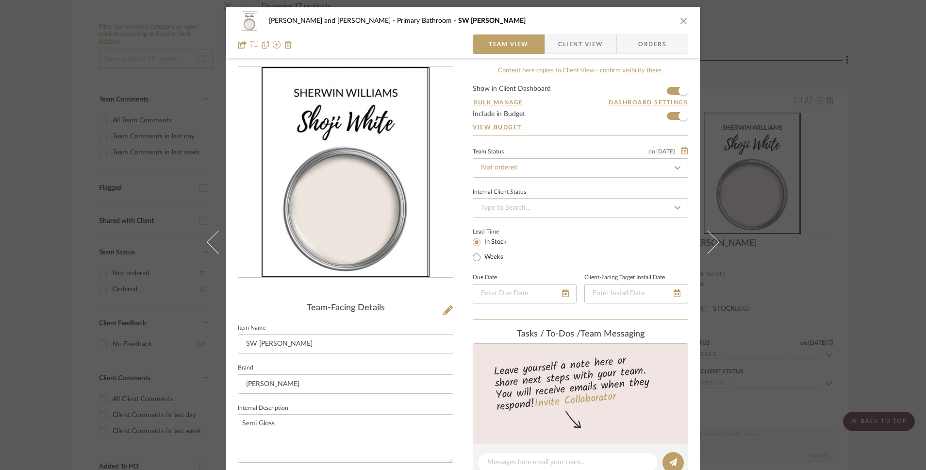
scroll to position [25, 0]
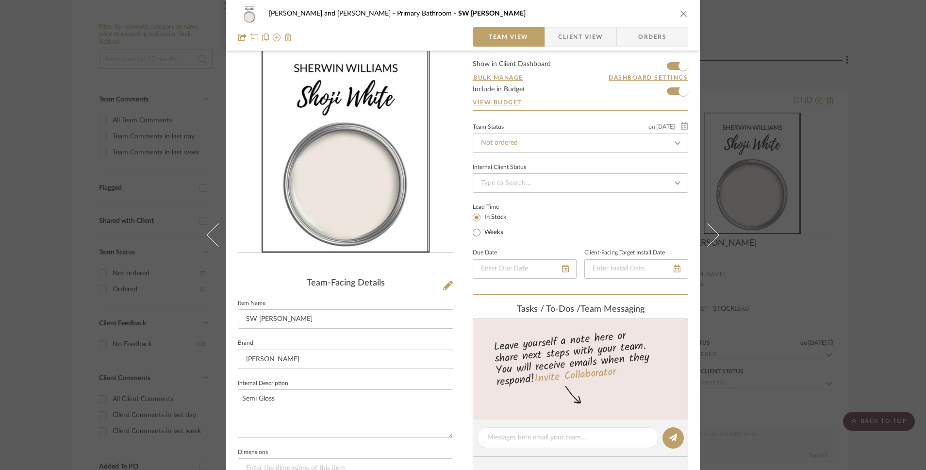
click at [576, 39] on span "Client View" at bounding box center [580, 36] width 45 height 19
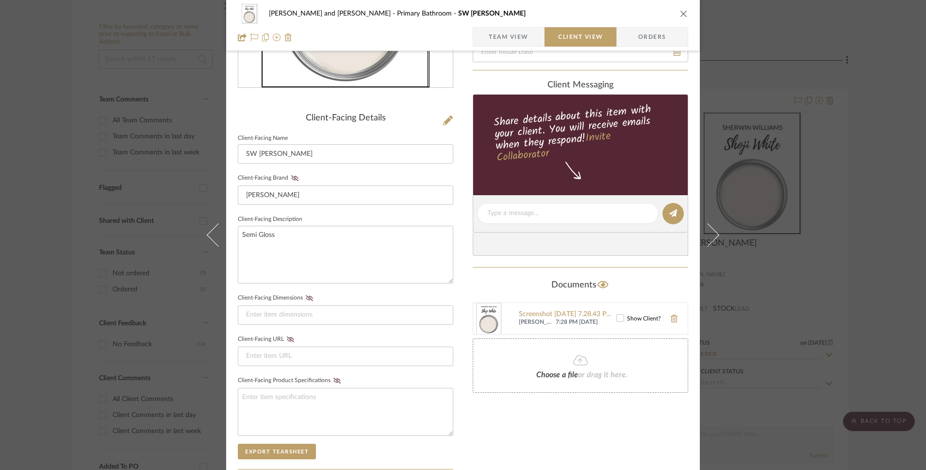
scroll to position [15, 0]
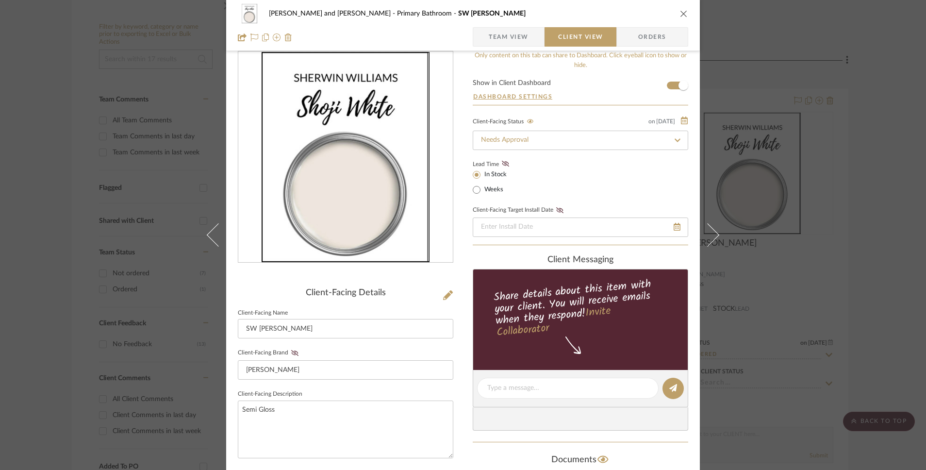
click at [524, 36] on span "Team View" at bounding box center [509, 36] width 40 height 19
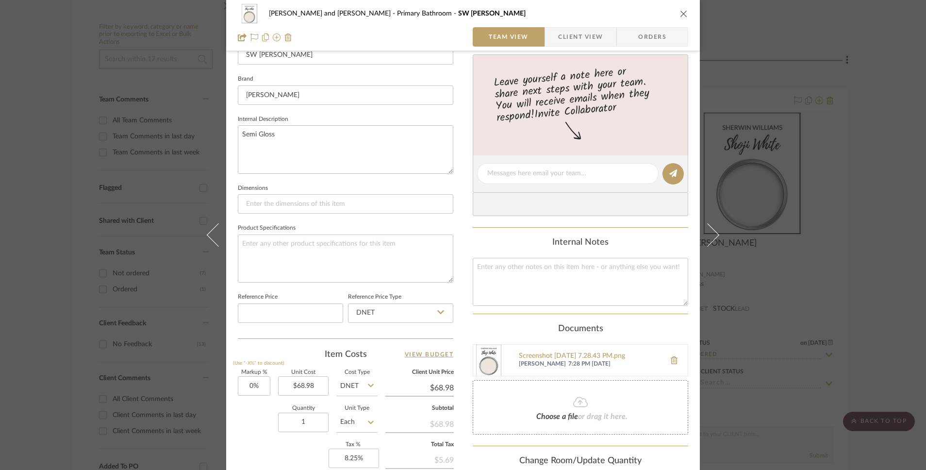
scroll to position [224, 0]
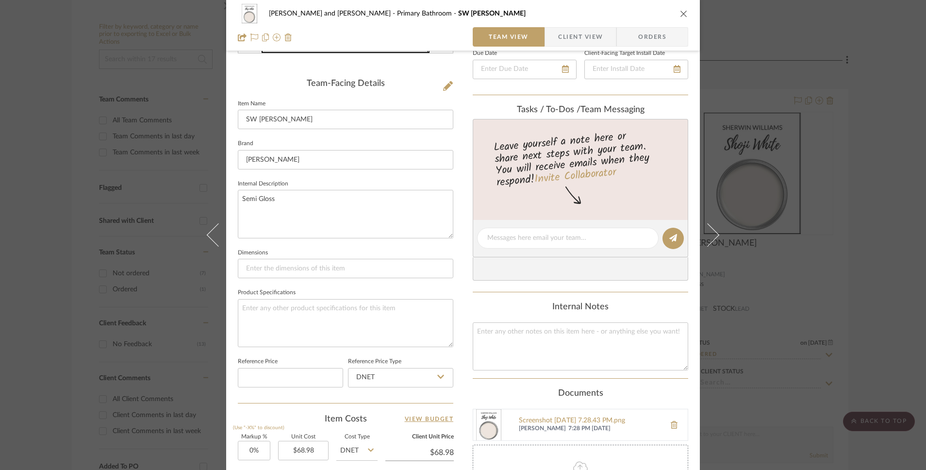
click at [680, 13] on icon "close" at bounding box center [684, 14] width 8 height 8
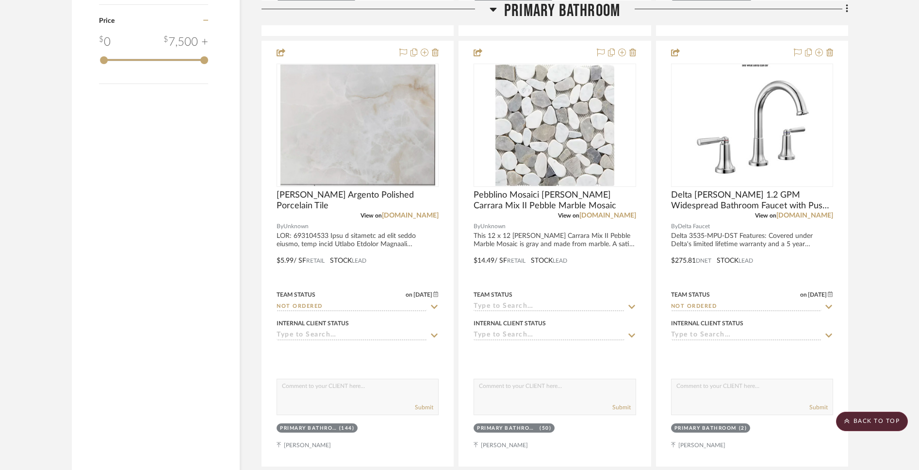
scroll to position [1096, 0]
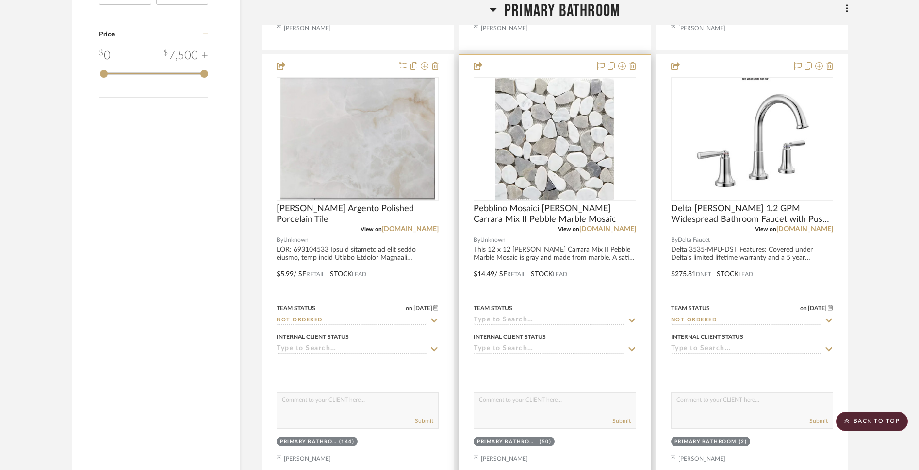
click at [629, 316] on icon at bounding box center [632, 320] width 9 height 8
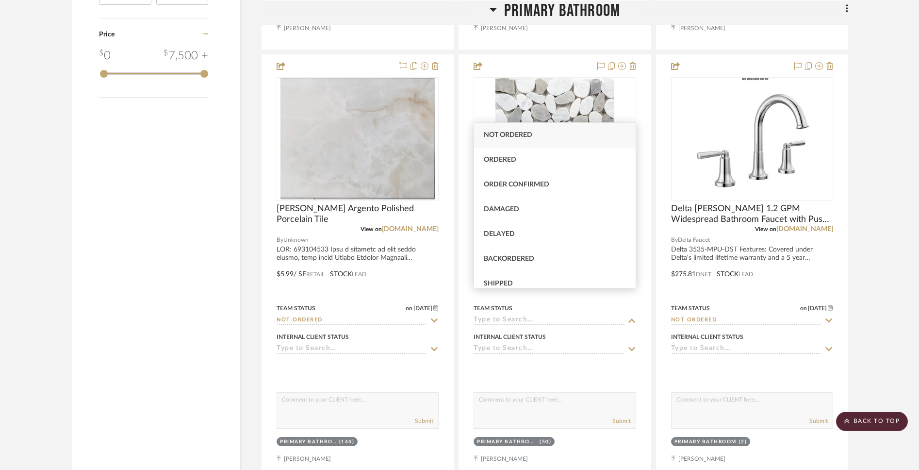
click at [528, 134] on span "Not ordered" at bounding box center [508, 135] width 49 height 7
type input "8/13/2025"
type input "Not ordered"
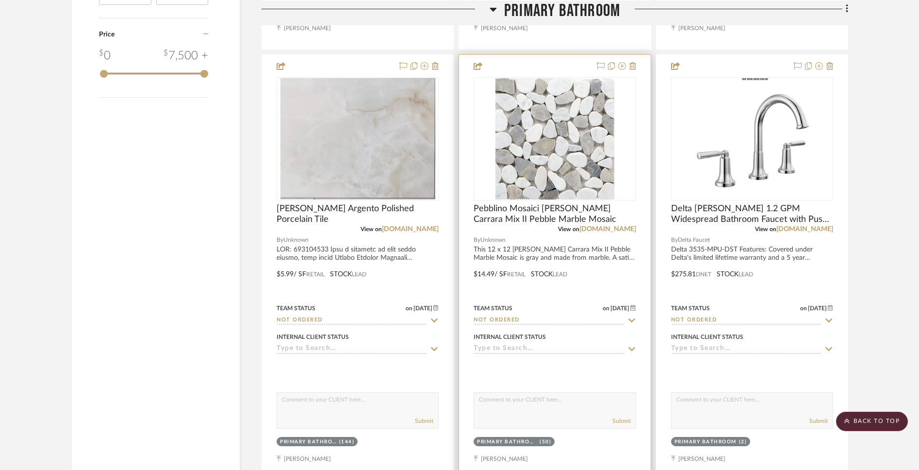
click at [0, 0] on img at bounding box center [0, 0] width 0 height 0
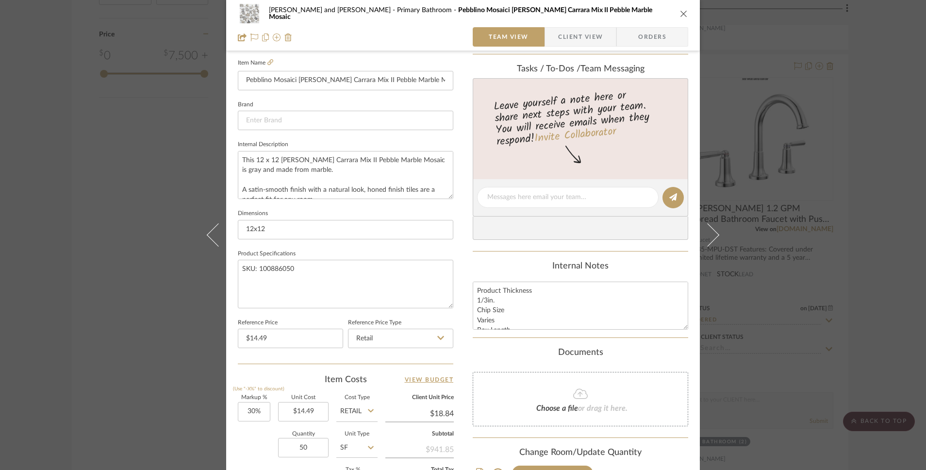
scroll to position [434, 0]
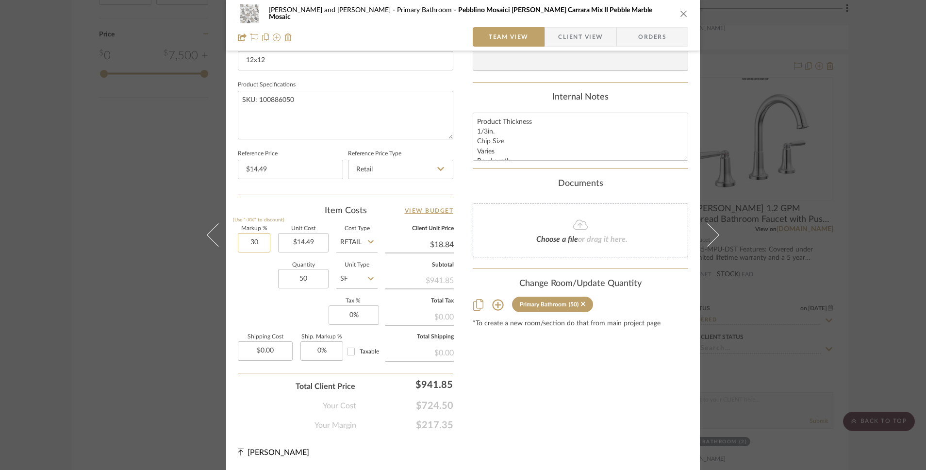
click at [245, 247] on input "30" at bounding box center [254, 242] width 33 height 19
click at [255, 276] on div "Quantity 50 Unit Type SF" at bounding box center [308, 280] width 140 height 34
type input "0%"
type input "$14.49"
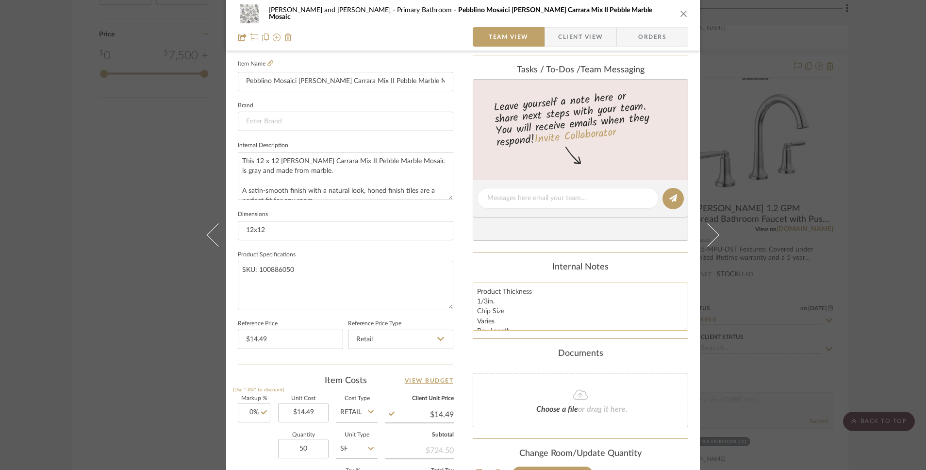
scroll to position [0, 0]
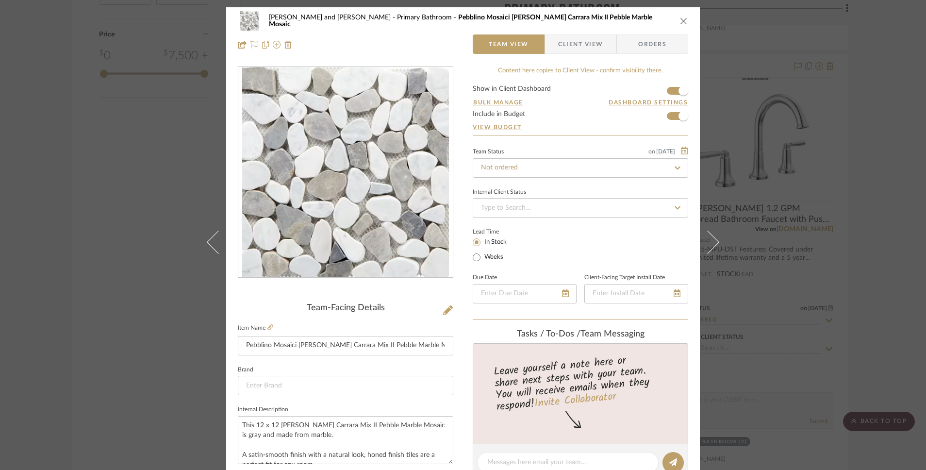
click at [563, 52] on span "Client View" at bounding box center [580, 43] width 45 height 19
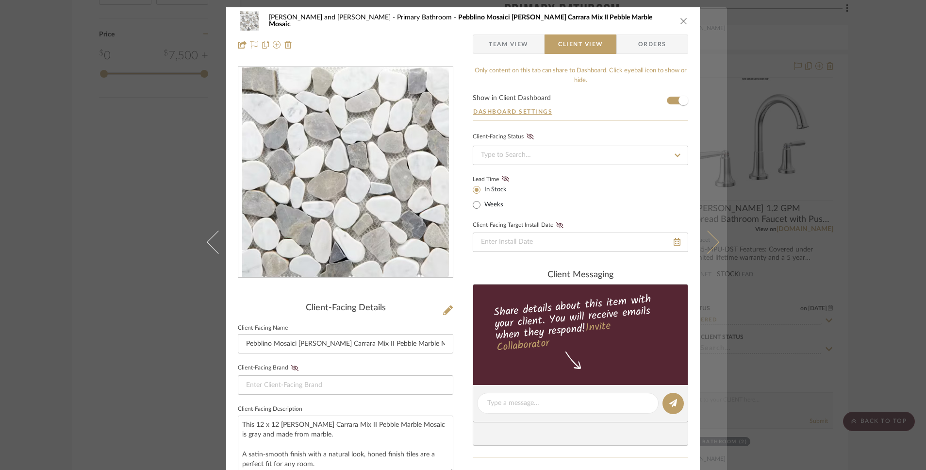
click at [707, 242] on icon at bounding box center [707, 242] width 23 height 23
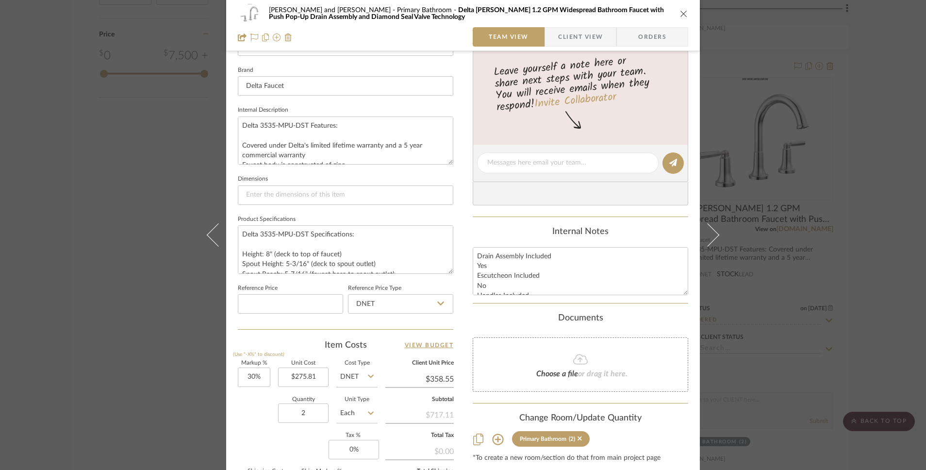
scroll to position [434, 0]
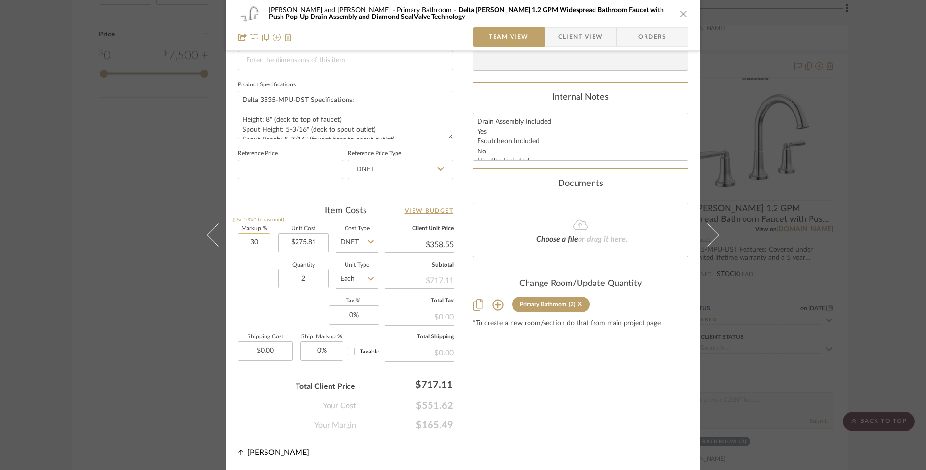
click at [247, 243] on input "30" at bounding box center [254, 242] width 33 height 19
type input "-%"
click at [258, 275] on div "Quantity 2 Unit Type Each" at bounding box center [308, 280] width 140 height 34
type input "0%"
type input "$275.81"
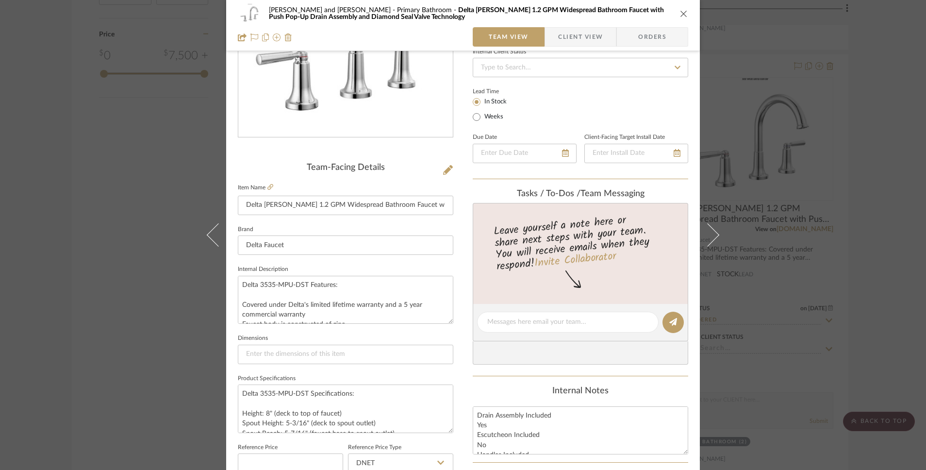
scroll to position [0, 0]
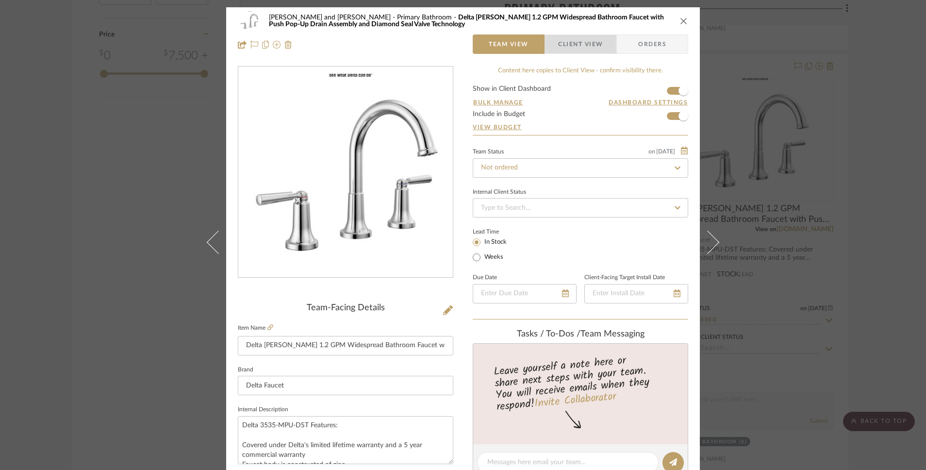
click at [583, 36] on span "Client View" at bounding box center [580, 43] width 45 height 19
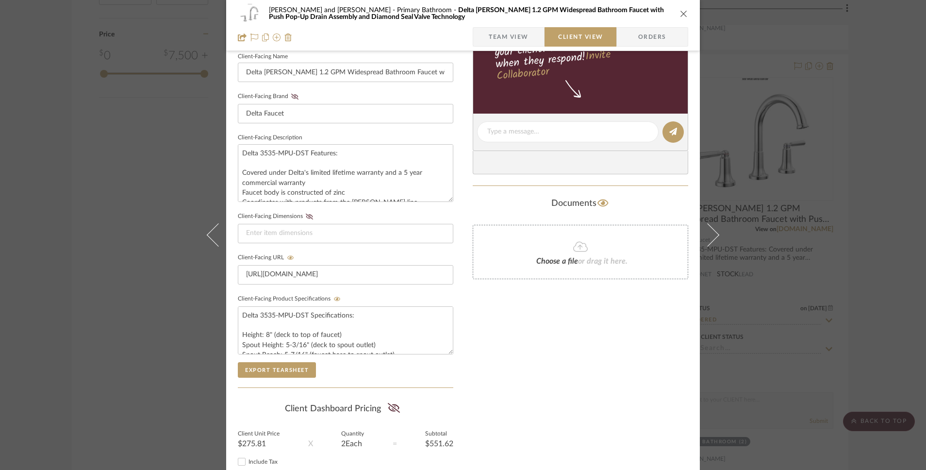
scroll to position [271, 0]
click at [334, 299] on icon at bounding box center [337, 300] width 7 height 6
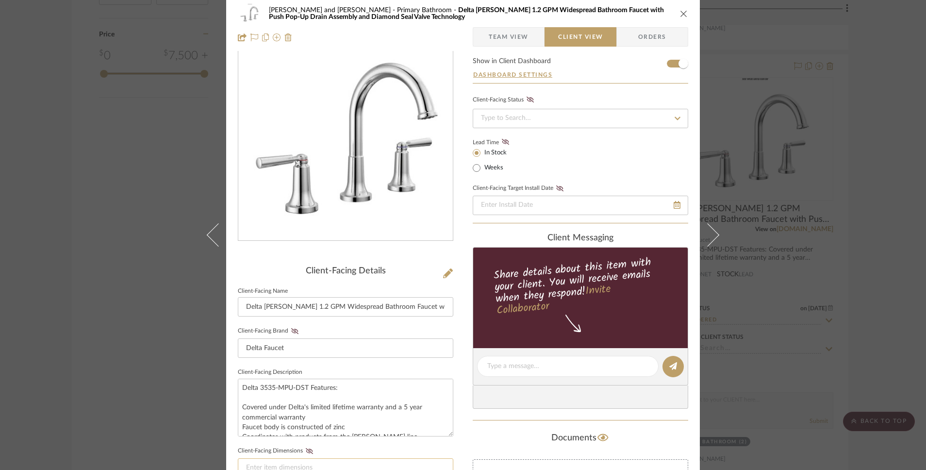
scroll to position [0, 0]
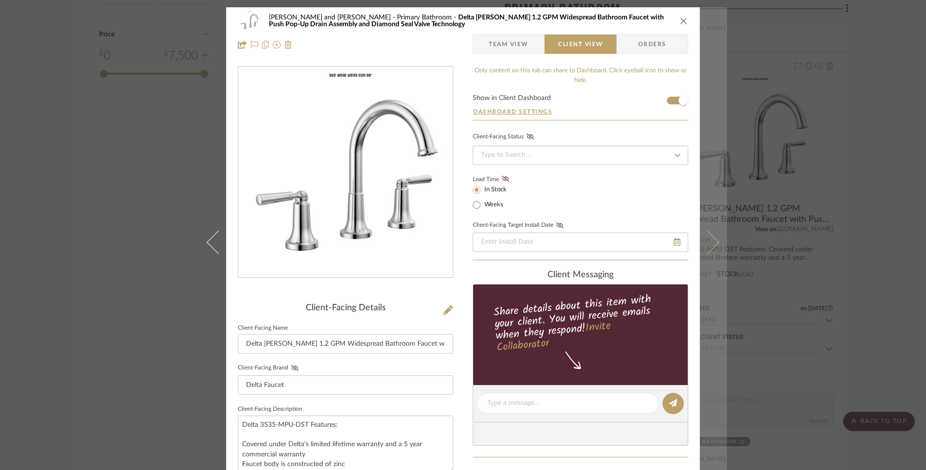
click at [706, 240] on icon at bounding box center [707, 242] width 23 height 23
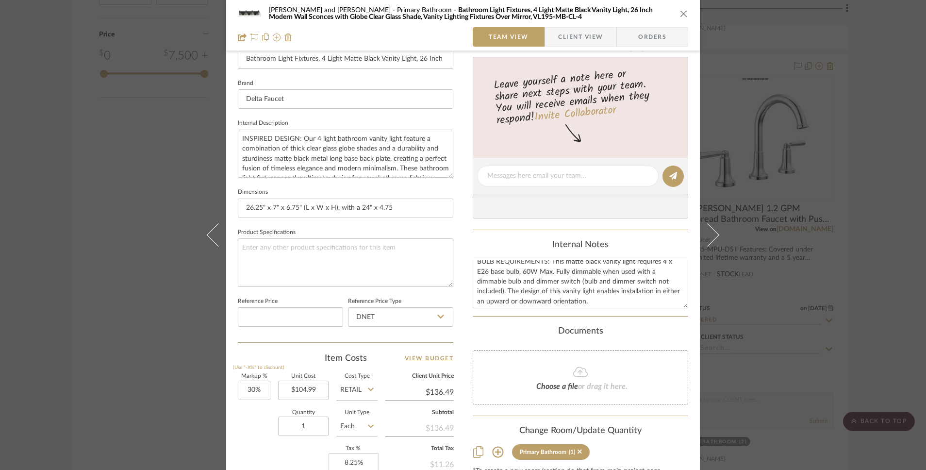
scroll to position [10, 0]
click at [247, 391] on input "30" at bounding box center [254, 390] width 33 height 19
type input "-%"
click at [248, 424] on div "Quantity 1 Unit Type Each" at bounding box center [308, 427] width 140 height 34
type input "0%"
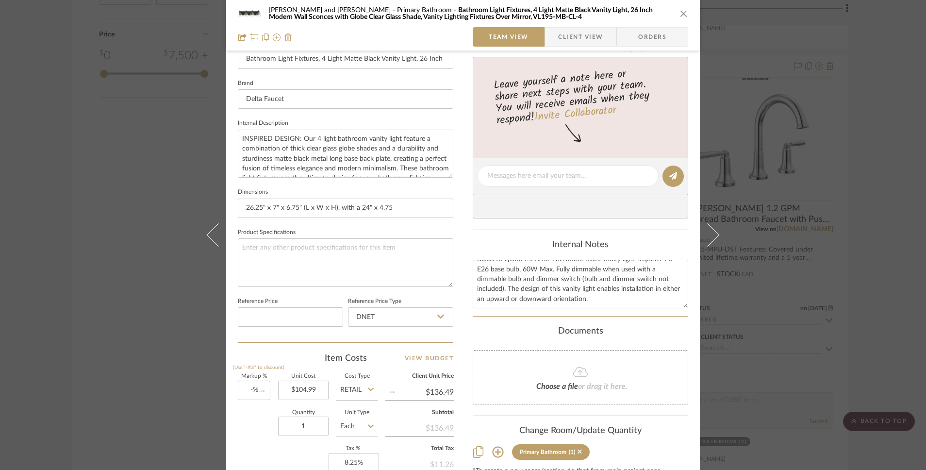
type input "$104.99"
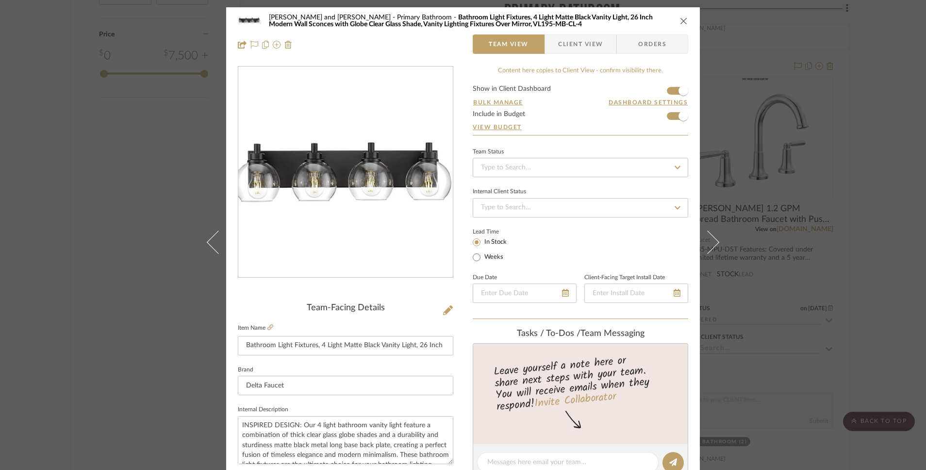
click at [580, 51] on span "Client View" at bounding box center [580, 43] width 45 height 19
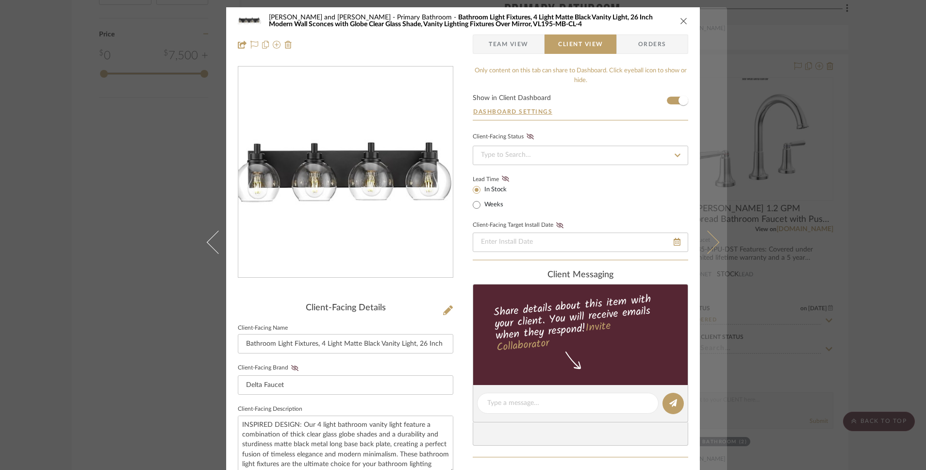
click at [711, 244] on icon at bounding box center [707, 242] width 23 height 23
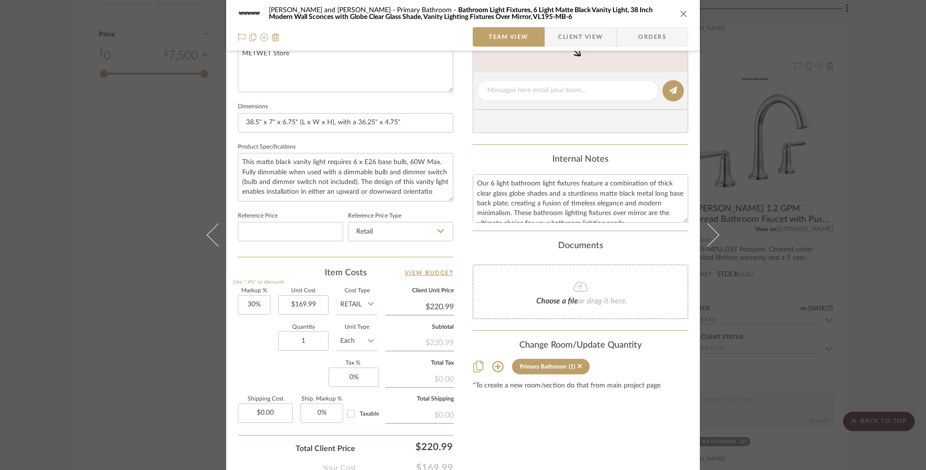
scroll to position [434, 0]
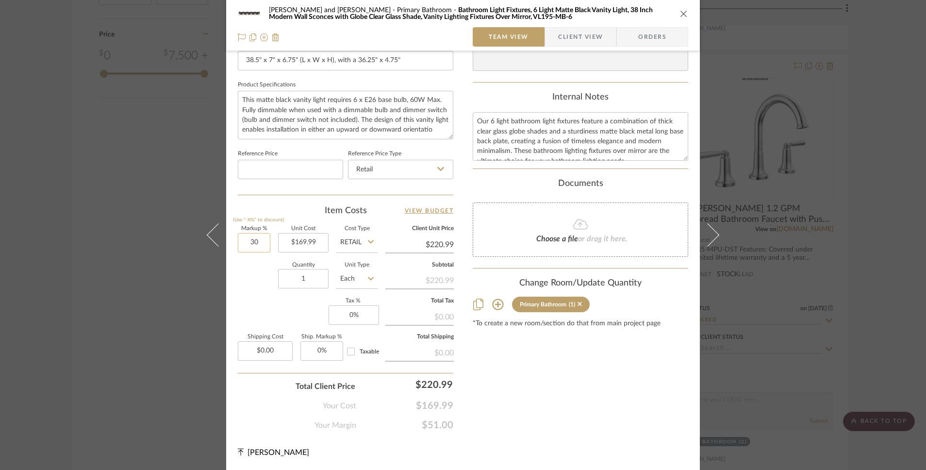
click at [251, 248] on input "30" at bounding box center [254, 242] width 33 height 19
type input "-%"
click at [258, 279] on div "Quantity 1 Unit Type Each" at bounding box center [308, 280] width 140 height 34
type input "0%"
type input "$169.99"
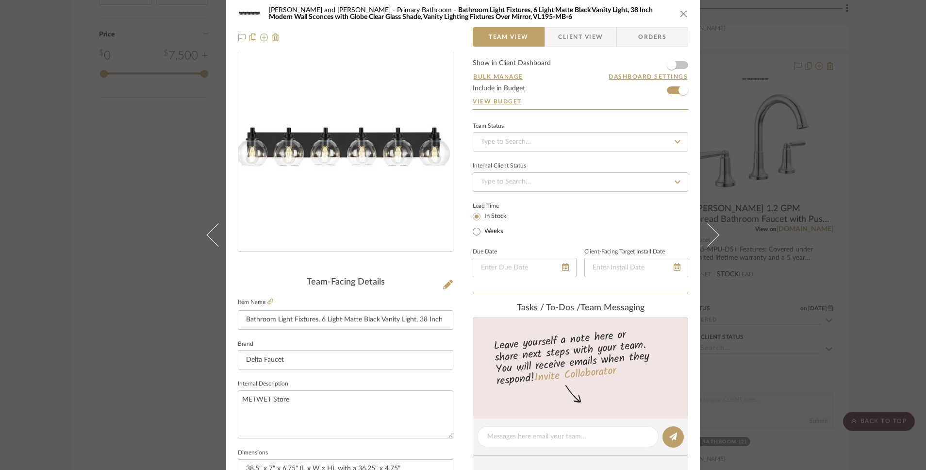
scroll to position [0, 0]
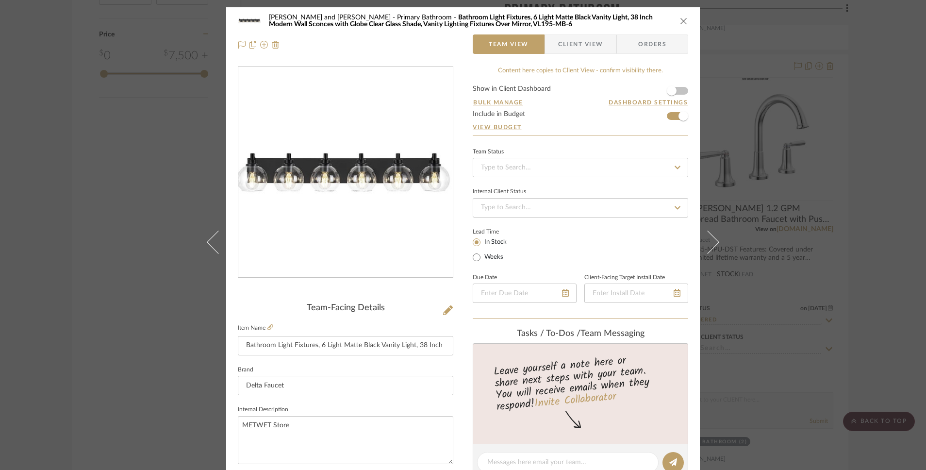
click at [575, 41] on span "Client View" at bounding box center [580, 43] width 45 height 19
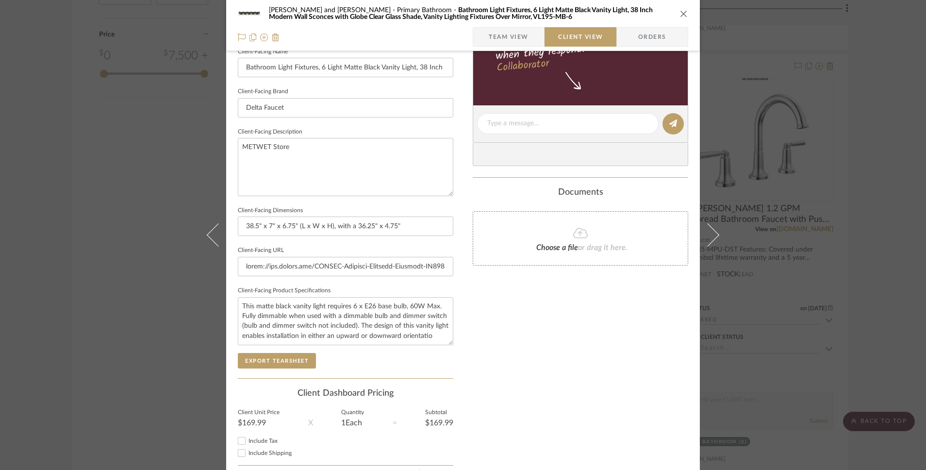
scroll to position [331, 0]
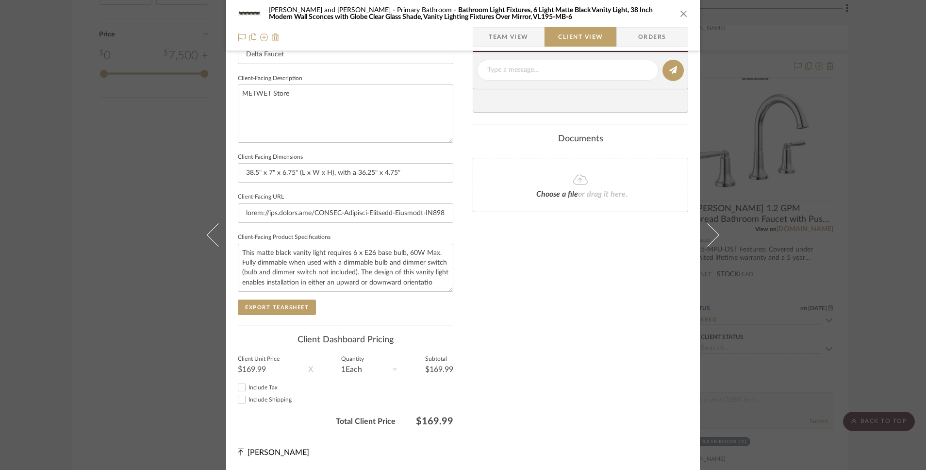
click at [239, 386] on input "Include Tax" at bounding box center [242, 388] width 12 height 12
checkbox input "false"
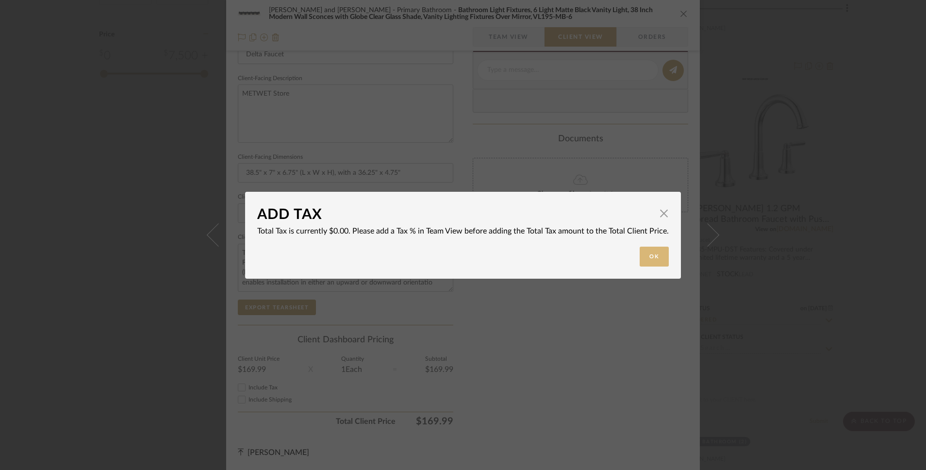
click at [647, 255] on button "Ok" at bounding box center [654, 257] width 29 height 20
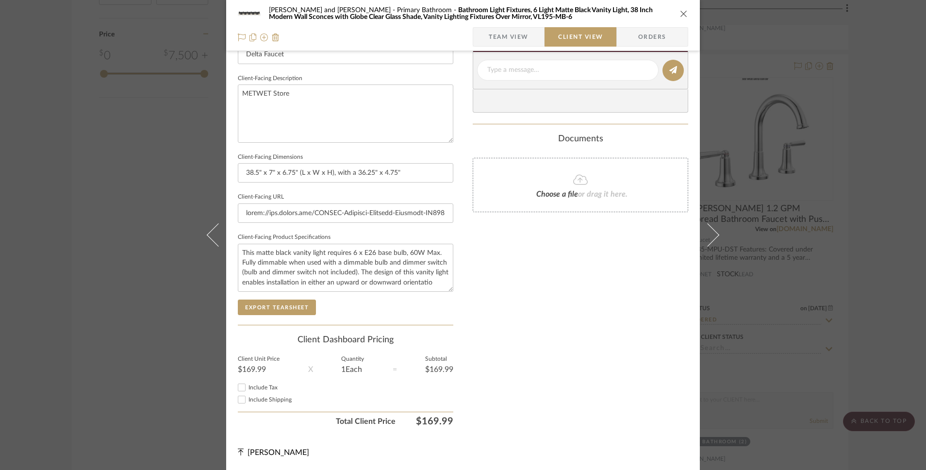
scroll to position [0, 0]
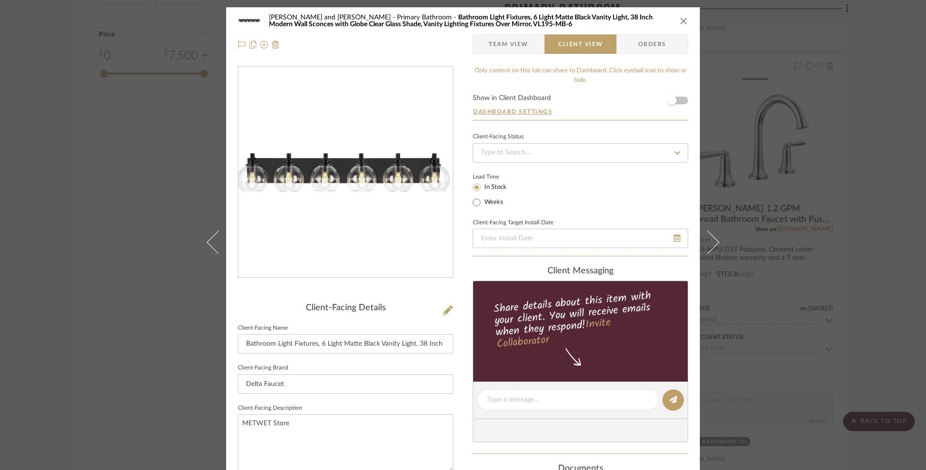
drag, startPoint x: 512, startPoint y: 50, endPoint x: 512, endPoint y: 56, distance: 5.3
click at [512, 50] on span "Team View" at bounding box center [509, 43] width 40 height 19
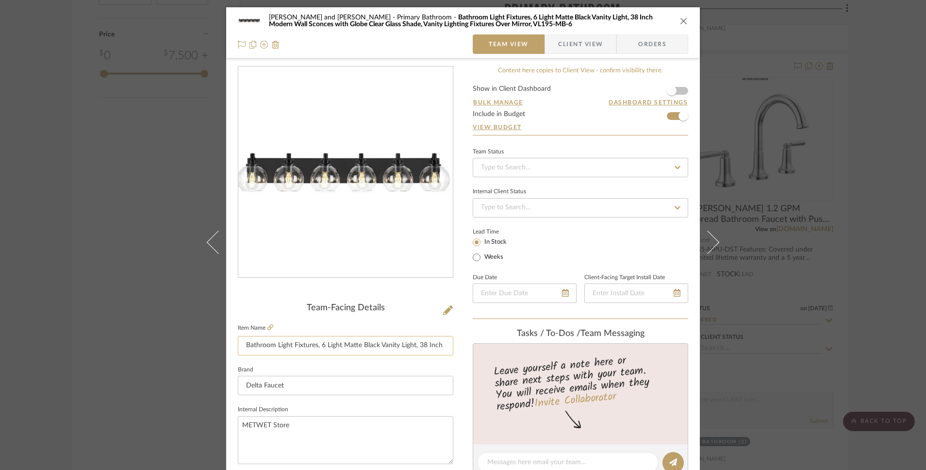
scroll to position [434, 0]
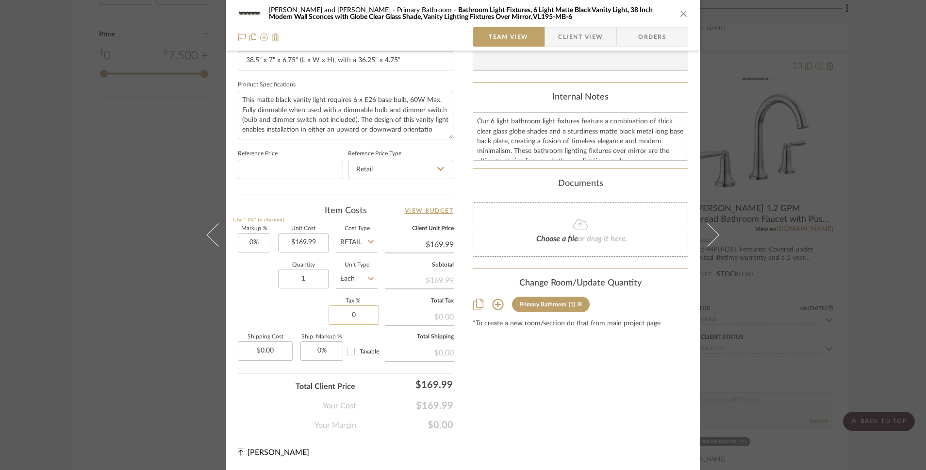
click at [341, 320] on input "0" at bounding box center [354, 314] width 50 height 19
type input "8.25%"
click at [303, 315] on div "Markup % (Use "-X%" to discount) 0% Unit Cost $169.99 Cost Type Retail Client U…" at bounding box center [346, 297] width 216 height 142
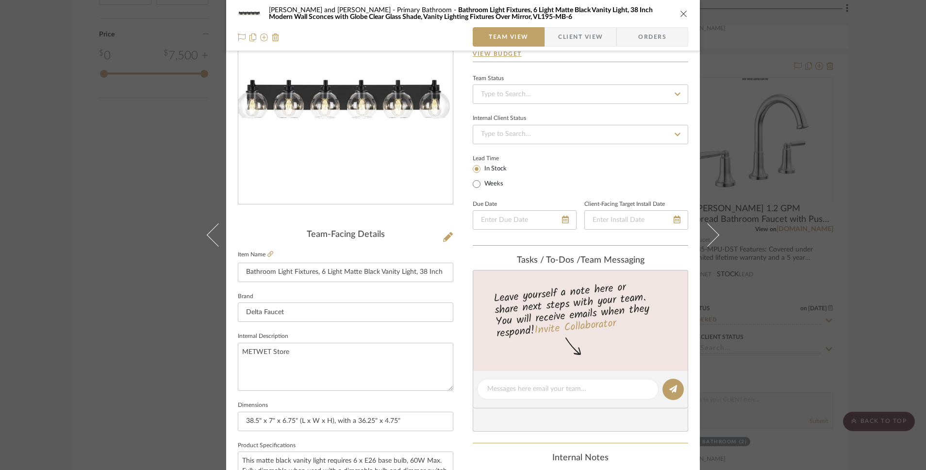
scroll to position [0, 0]
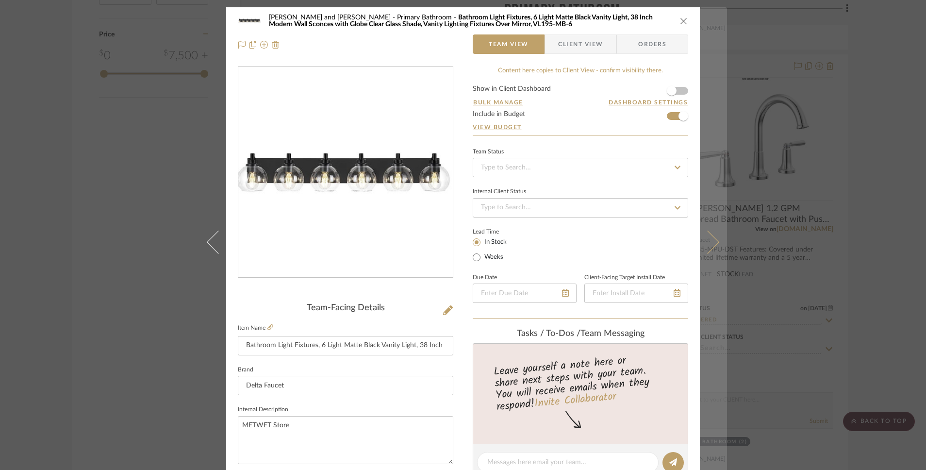
click at [709, 246] on icon at bounding box center [707, 242] width 23 height 23
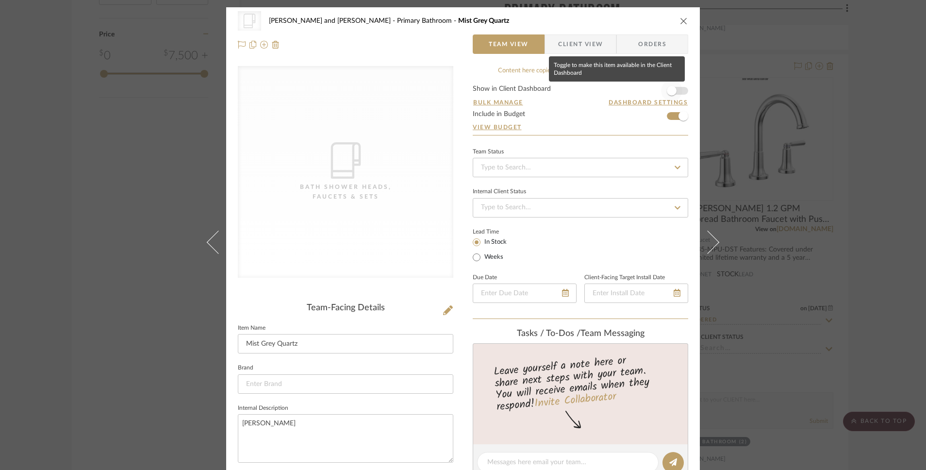
click at [671, 90] on span "button" at bounding box center [672, 91] width 10 height 10
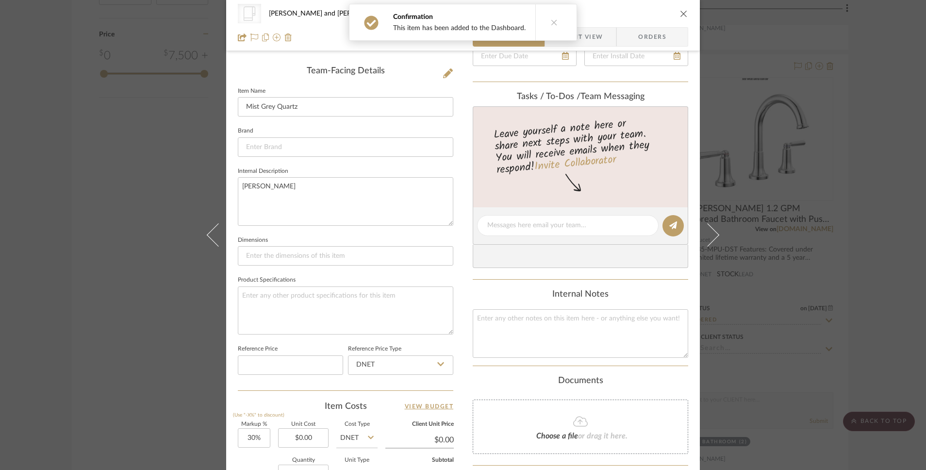
scroll to position [432, 0]
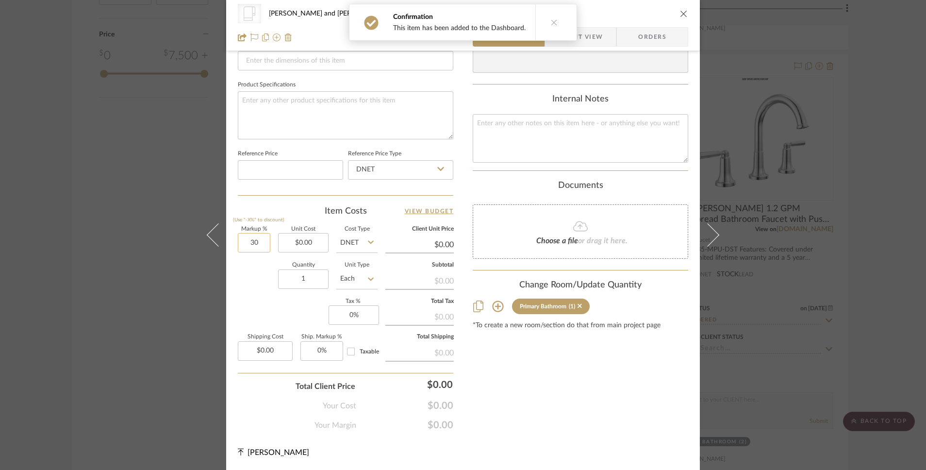
click at [251, 248] on input "30" at bounding box center [254, 242] width 33 height 19
type input "-%"
click at [257, 273] on div "Quantity 1 Unit Type Each" at bounding box center [308, 280] width 140 height 34
type input "0%"
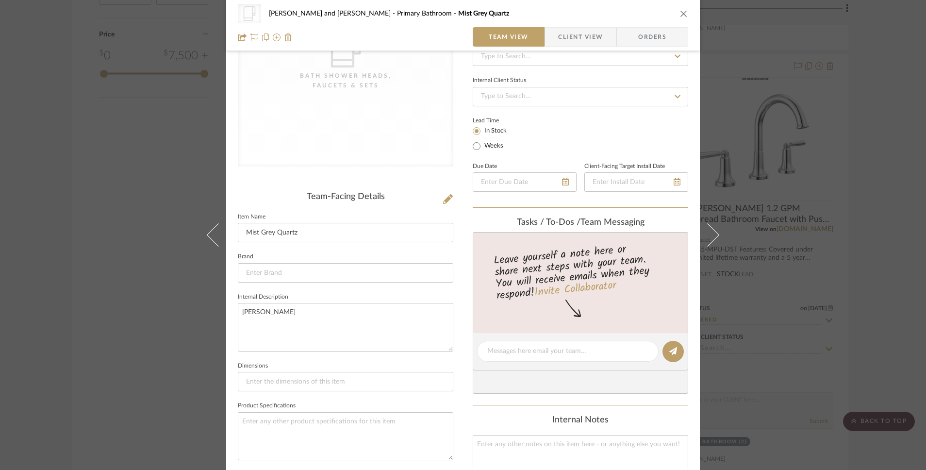
scroll to position [0, 0]
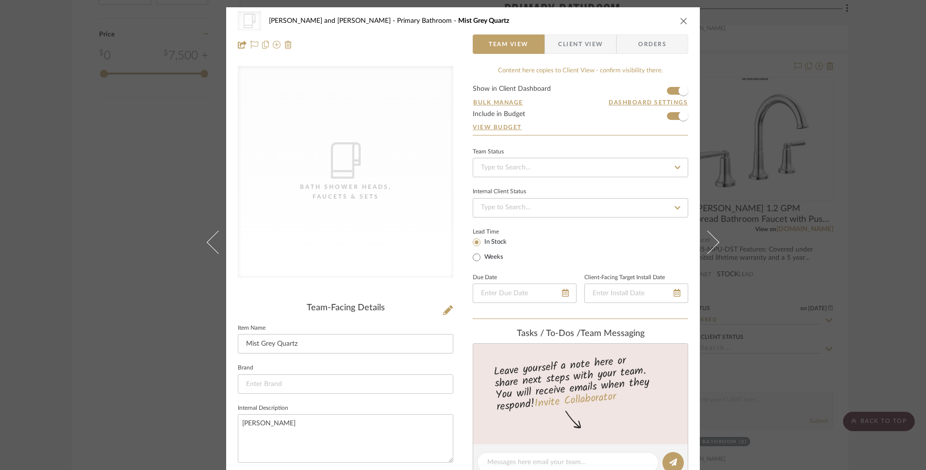
click at [596, 48] on span "Client View" at bounding box center [580, 43] width 45 height 19
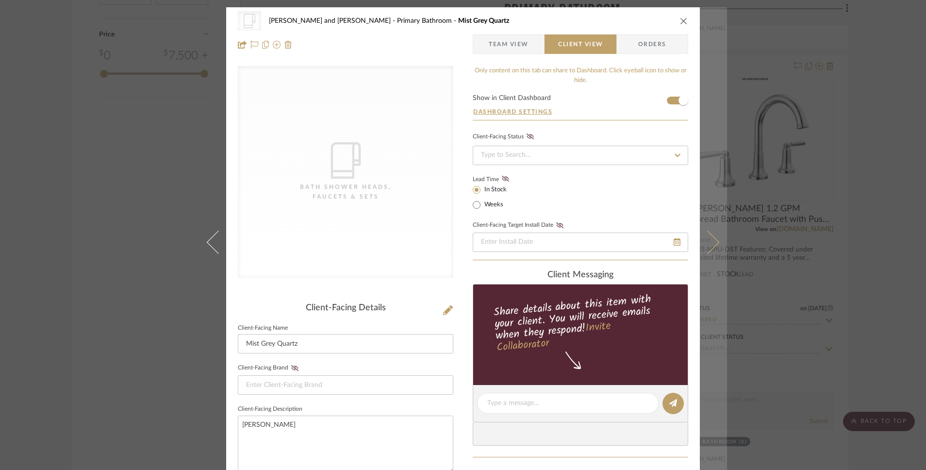
click at [714, 245] on button at bounding box center [713, 242] width 27 height 470
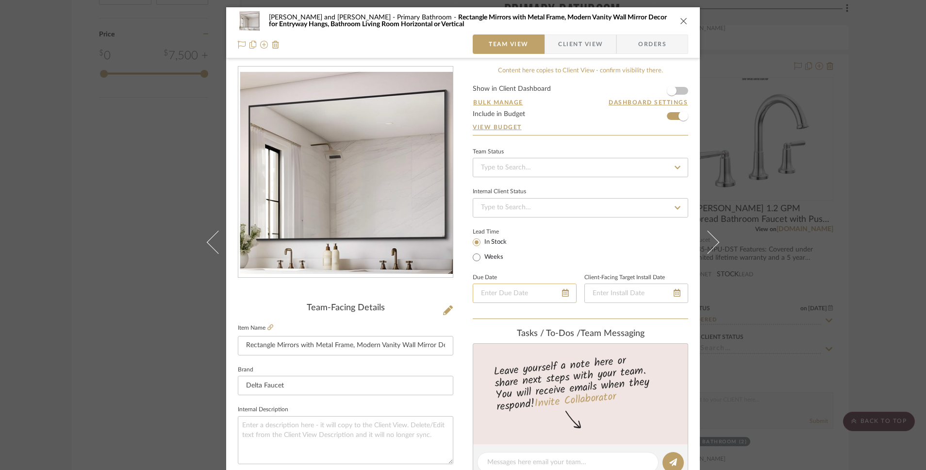
scroll to position [434, 0]
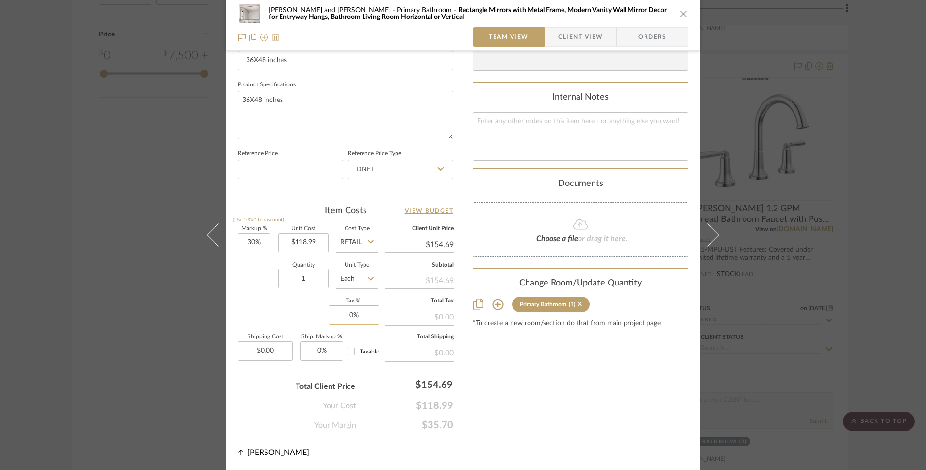
type input "0"
click at [342, 316] on input "0" at bounding box center [354, 314] width 50 height 19
type input "8.25%"
click at [295, 316] on div "Markup % (Use "-X%" to discount) 30% Unit Cost $118.99 Cost Type Retail Client …" at bounding box center [346, 297] width 216 height 142
click at [241, 238] on input "30" at bounding box center [254, 242] width 33 height 19
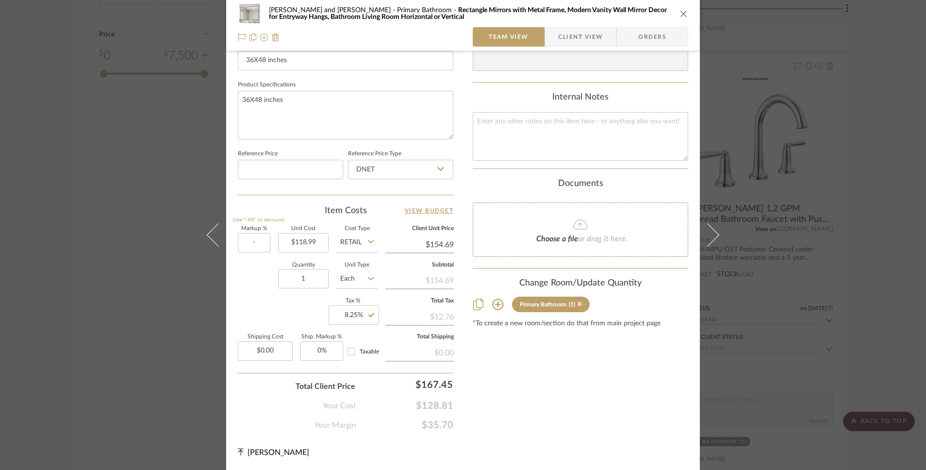
type input "-%"
click at [262, 283] on div "Quantity 1 Unit Type Each" at bounding box center [308, 280] width 140 height 34
type input "0%"
type input "$118.99"
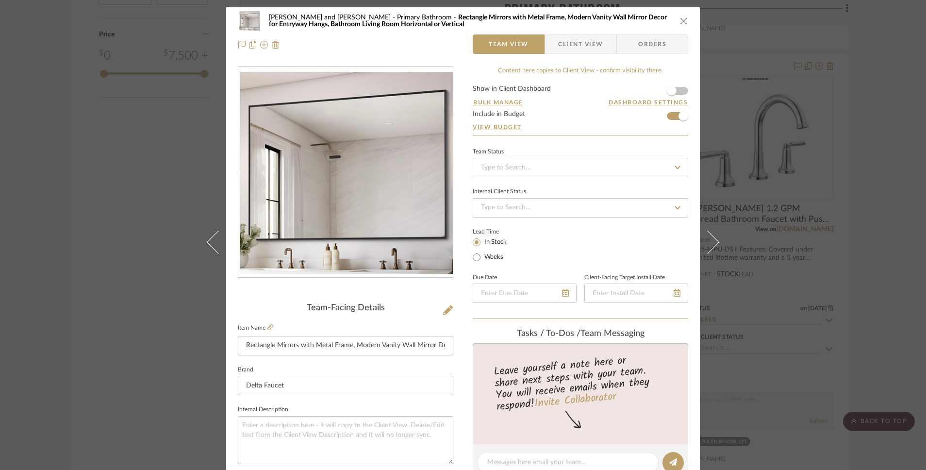
click at [593, 48] on span "Client View" at bounding box center [580, 43] width 45 height 19
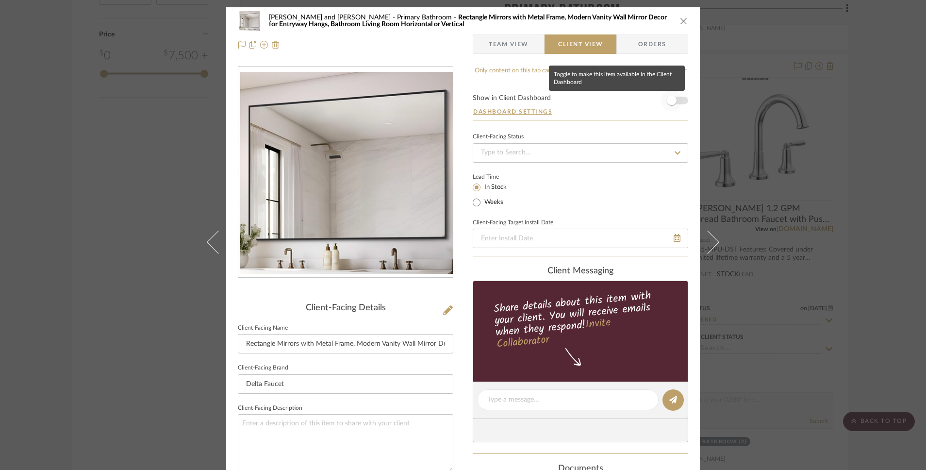
click at [673, 103] on span "button" at bounding box center [671, 100] width 21 height 21
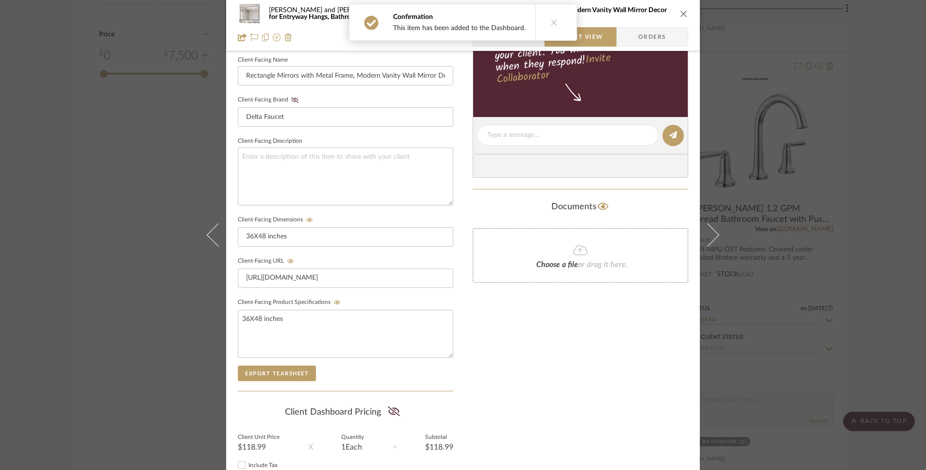
scroll to position [347, 0]
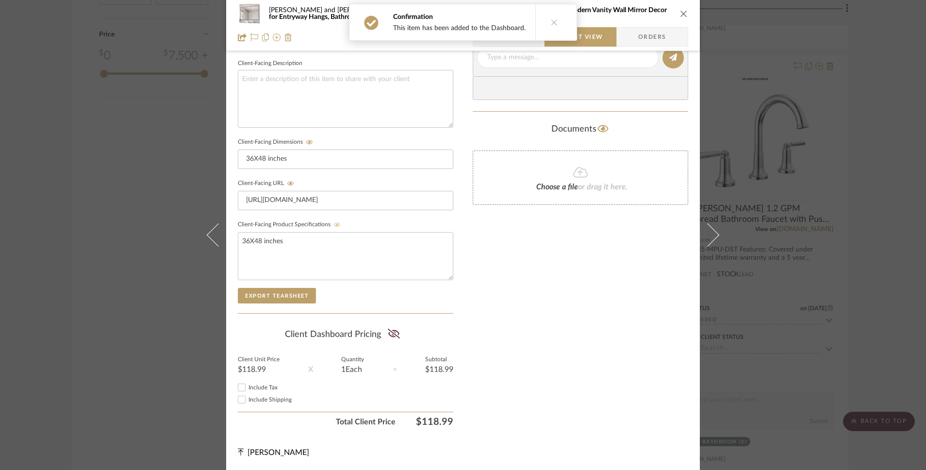
click at [335, 223] on icon at bounding box center [337, 225] width 7 height 6
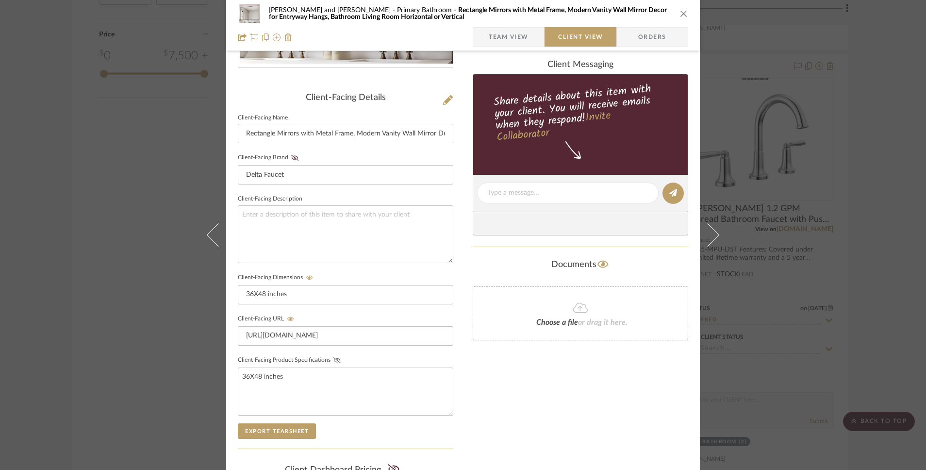
scroll to position [0, 0]
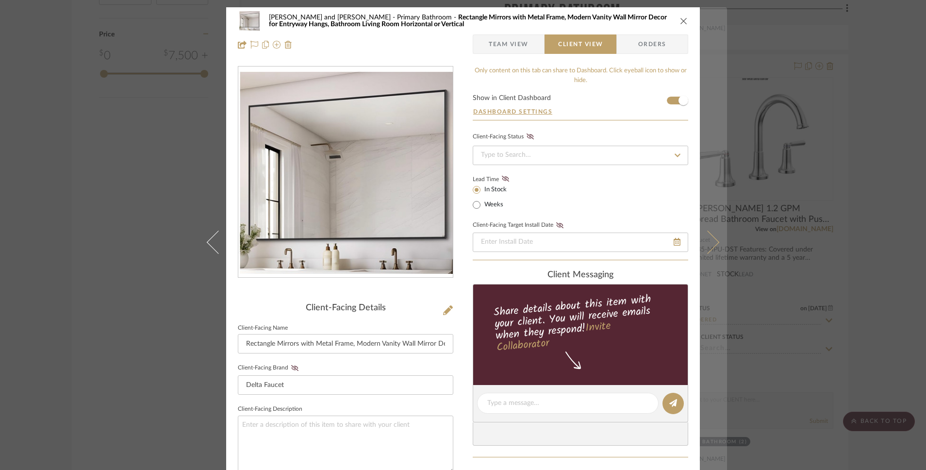
click at [708, 237] on icon at bounding box center [707, 242] width 23 height 23
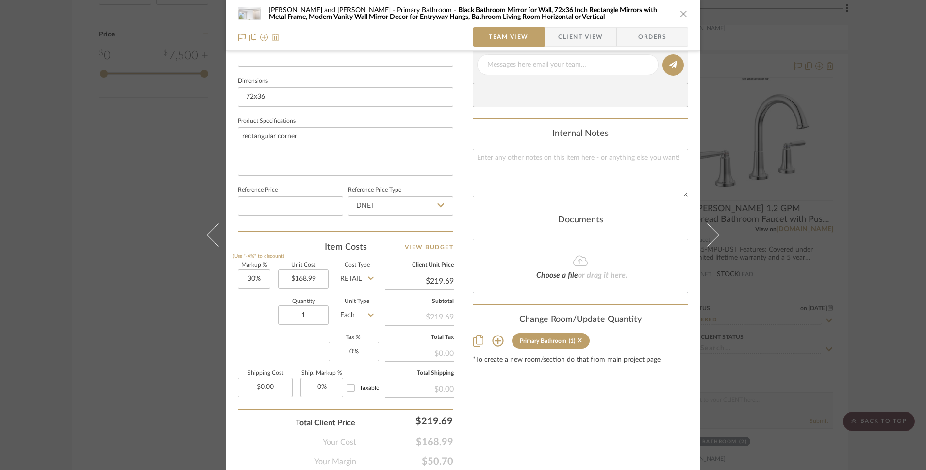
scroll to position [434, 0]
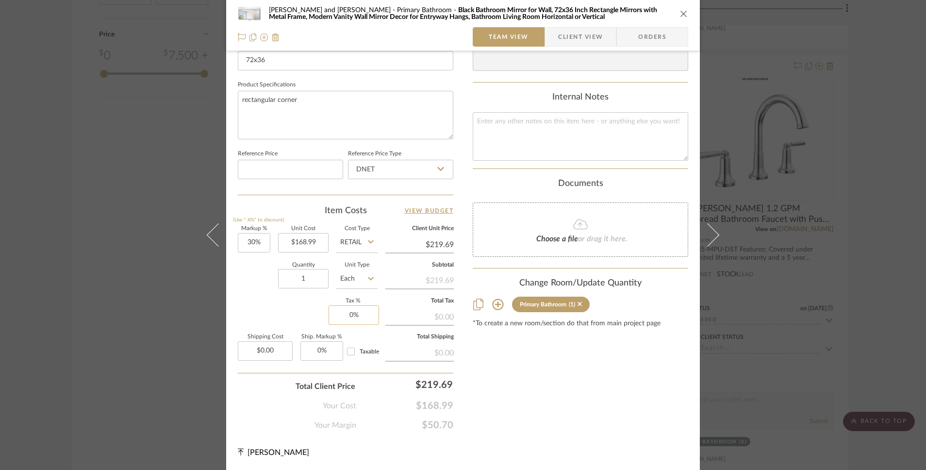
type input "0"
click at [349, 313] on input "0" at bounding box center [354, 314] width 50 height 19
type input "8.25%"
click at [311, 323] on div "Markup % (Use "-X%" to discount) 30% Unit Cost $168.99 Cost Type Retail Client …" at bounding box center [346, 297] width 216 height 142
click at [252, 241] on input "30" at bounding box center [254, 242] width 33 height 19
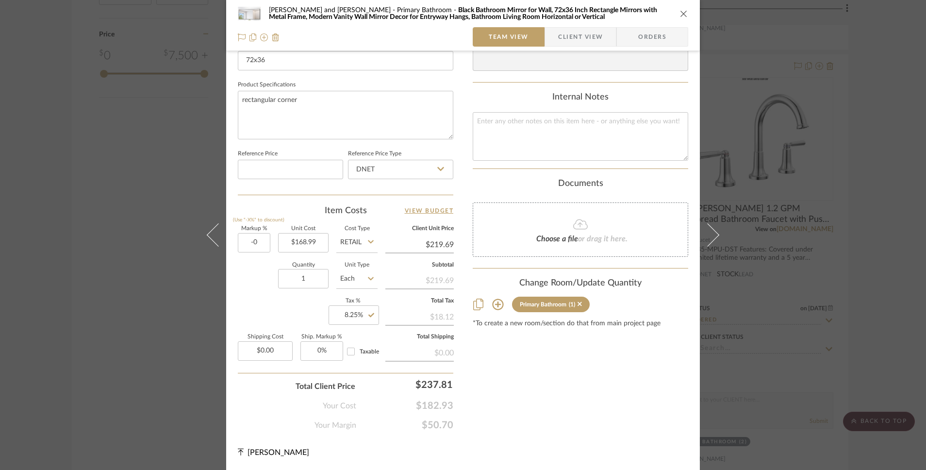
type input "-0%"
click at [294, 252] on sr-form-field "Unit Cost $168.99" at bounding box center [303, 243] width 50 height 34
type input "0%"
type input "$168.99"
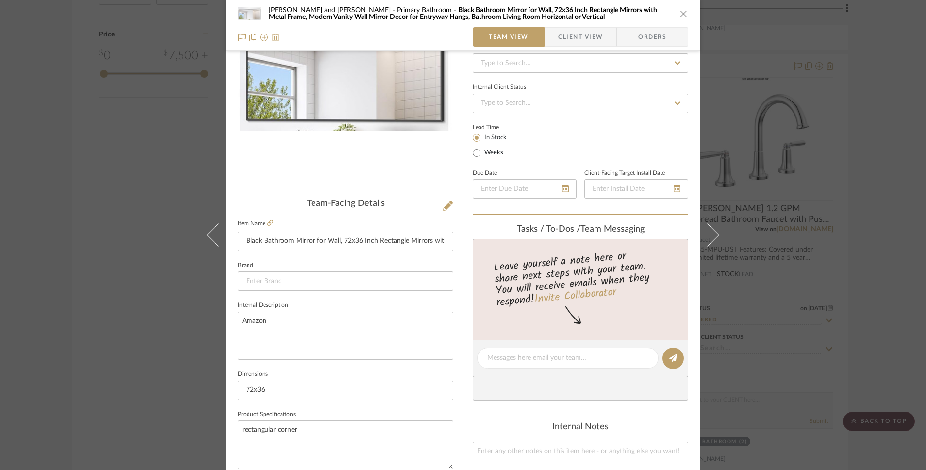
scroll to position [0, 0]
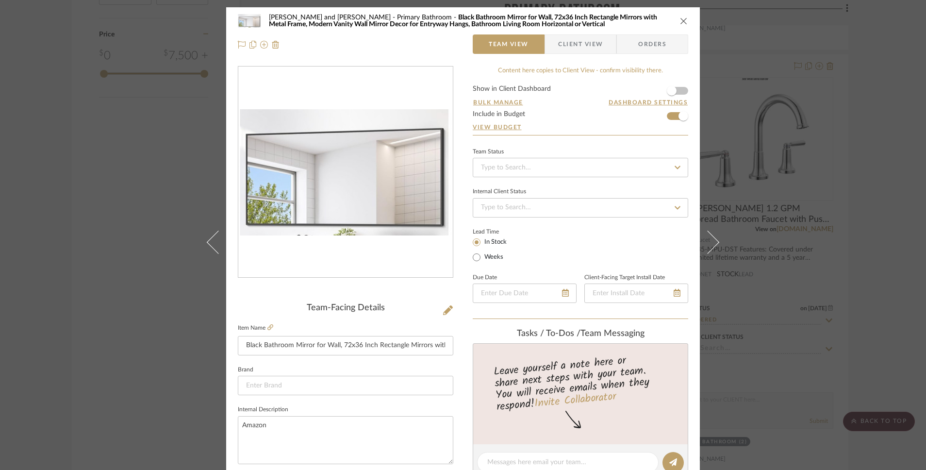
click at [585, 52] on span "Client View" at bounding box center [580, 43] width 45 height 19
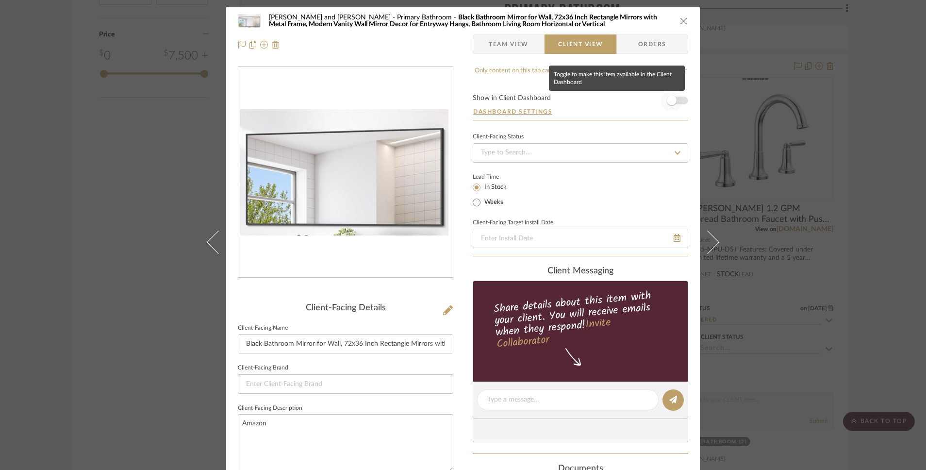
click at [669, 103] on span "button" at bounding box center [672, 101] width 10 height 10
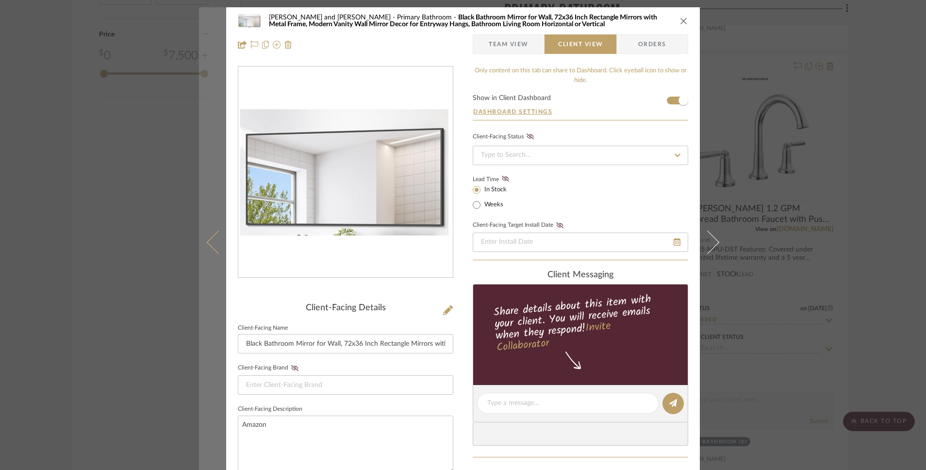
click at [208, 251] on button at bounding box center [212, 242] width 27 height 470
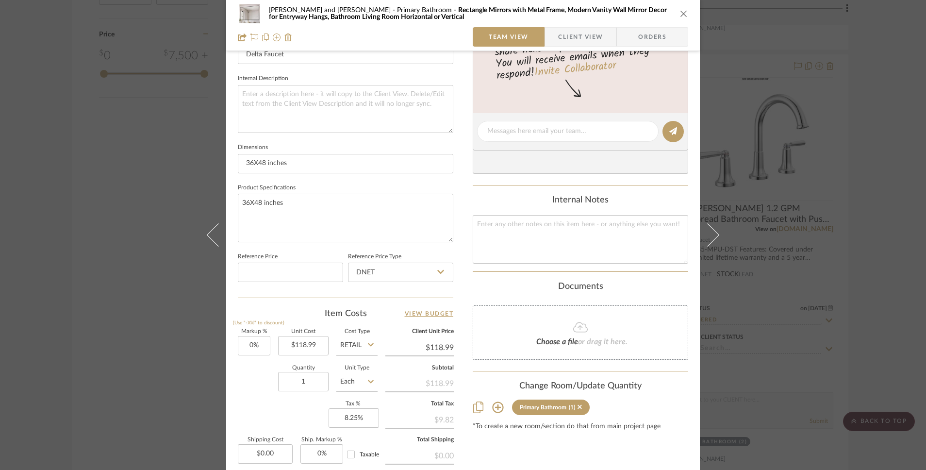
scroll to position [434, 0]
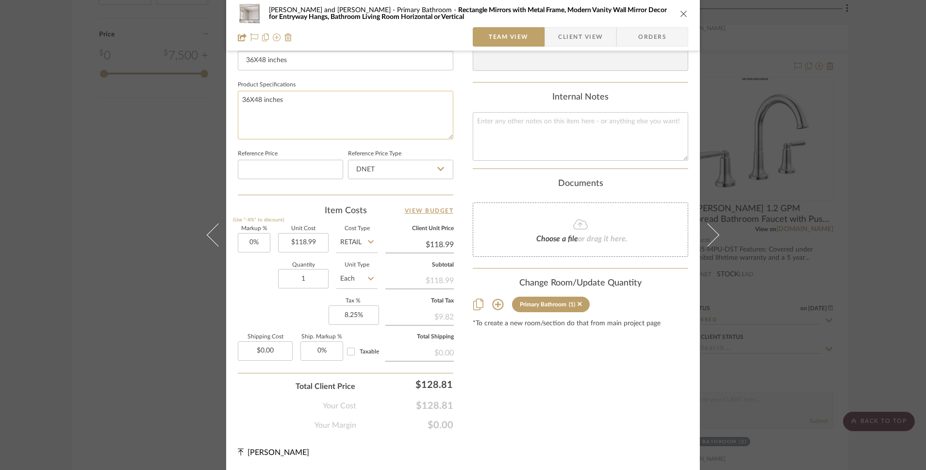
click at [241, 97] on textarea "36X48 inches" at bounding box center [346, 115] width 216 height 48
click at [239, 102] on textarea "36X48 inches" at bounding box center [346, 115] width 216 height 48
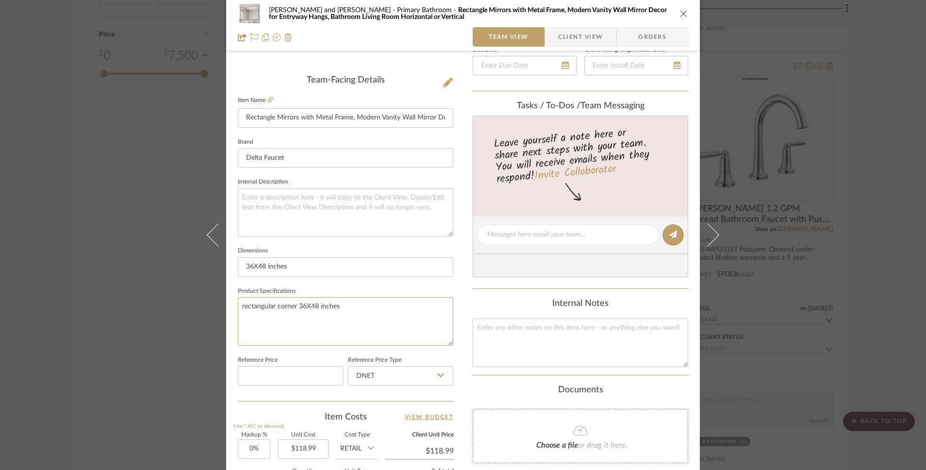
scroll to position [231, 0]
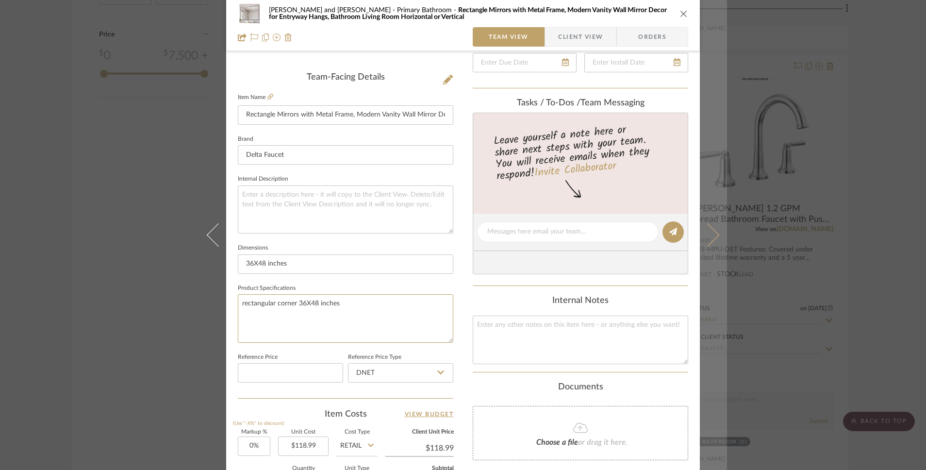
type textarea "rectangular corner 36X48 inches"
click at [710, 238] on icon at bounding box center [707, 234] width 23 height 23
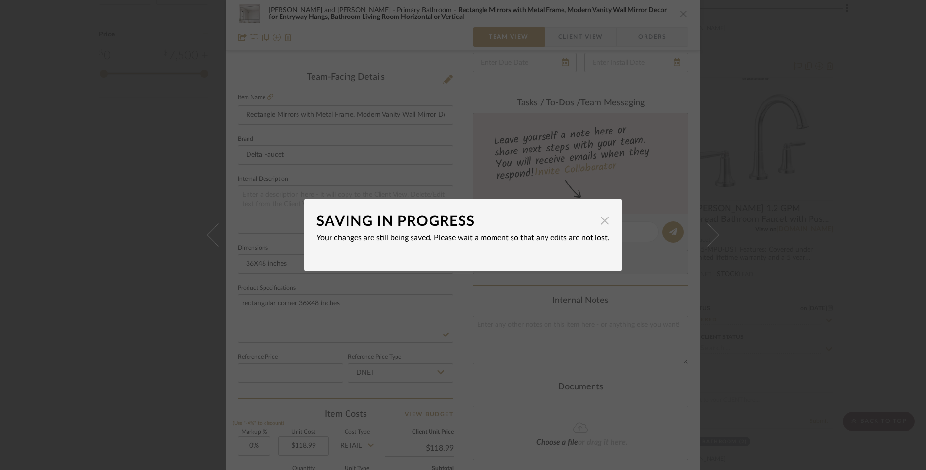
click at [599, 223] on span "button" at bounding box center [604, 220] width 19 height 19
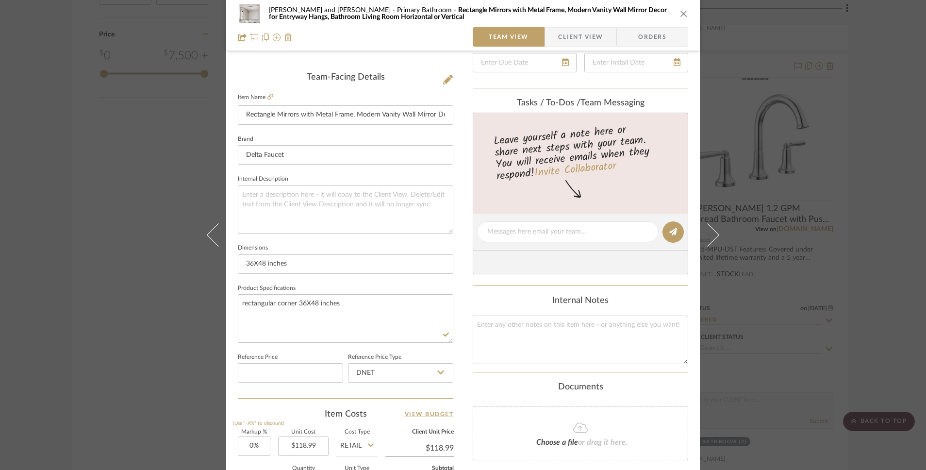
scroll to position [0, 0]
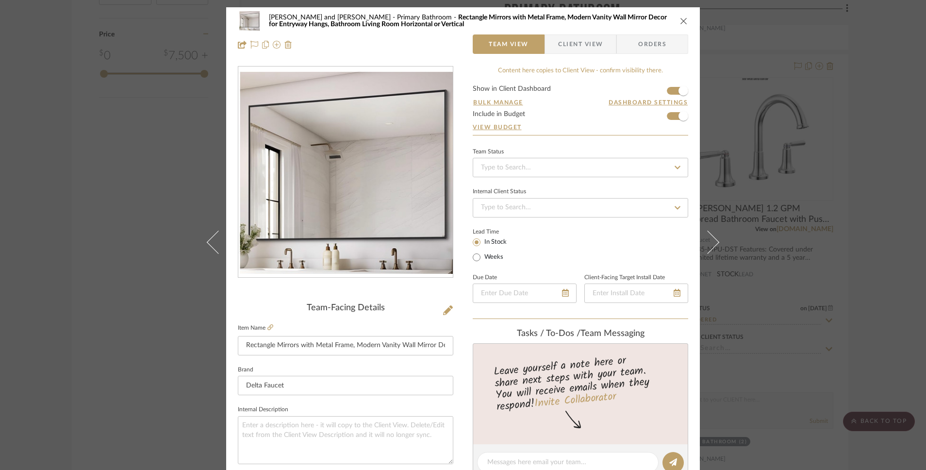
click at [582, 43] on span "Client View" at bounding box center [580, 43] width 45 height 19
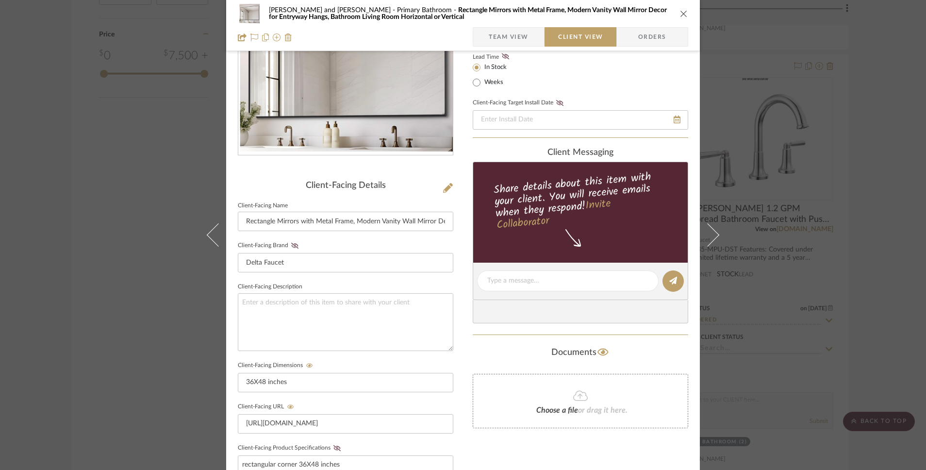
scroll to position [347, 0]
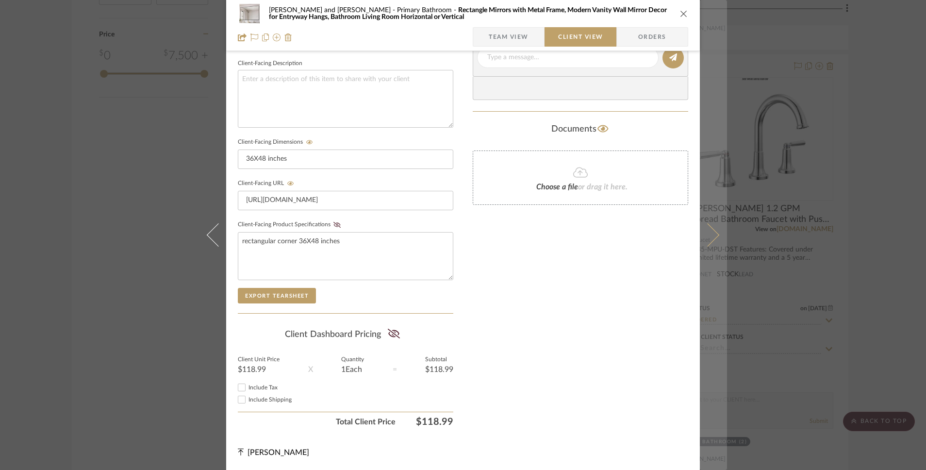
click at [710, 233] on icon at bounding box center [707, 234] width 23 height 23
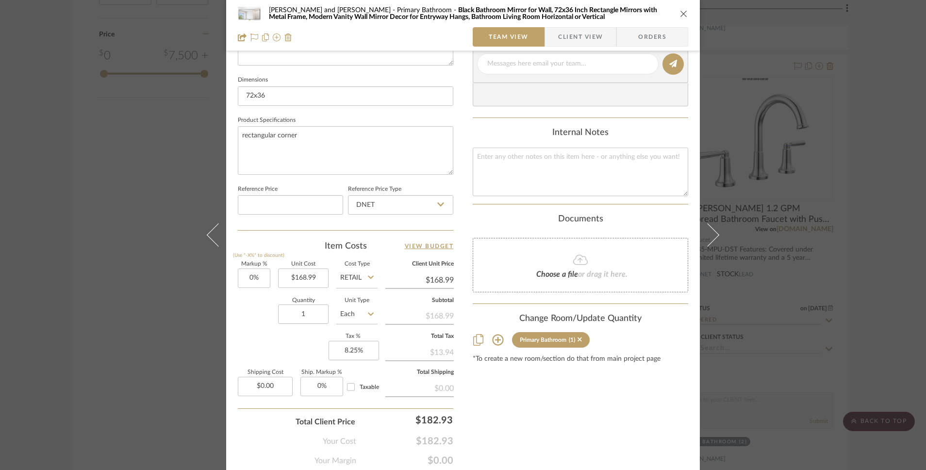
scroll to position [434, 0]
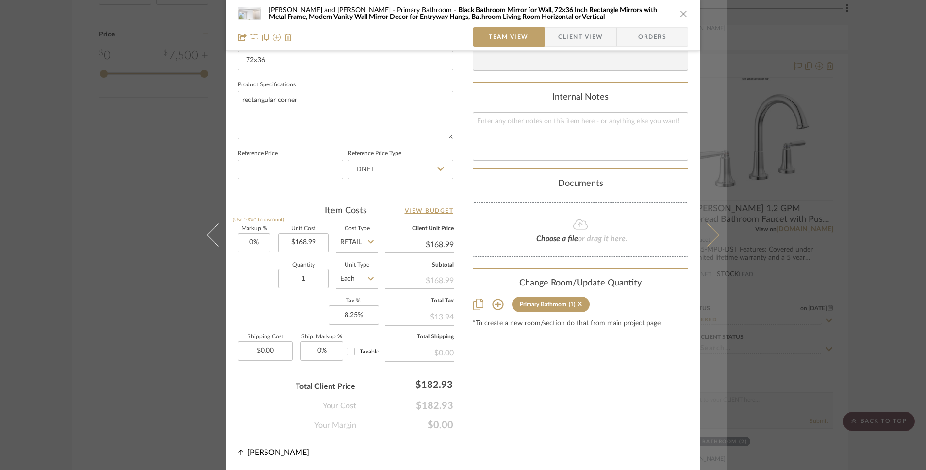
click at [706, 236] on icon at bounding box center [707, 234] width 23 height 23
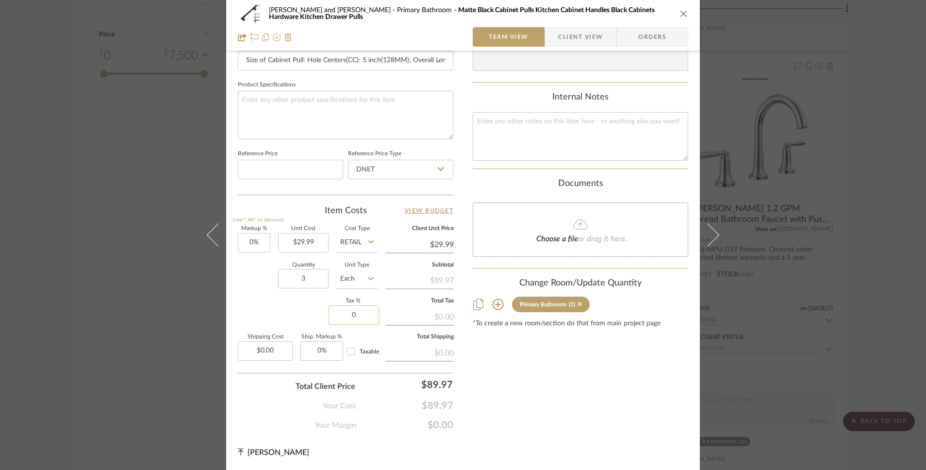
click at [348, 317] on input "0" at bounding box center [354, 314] width 50 height 19
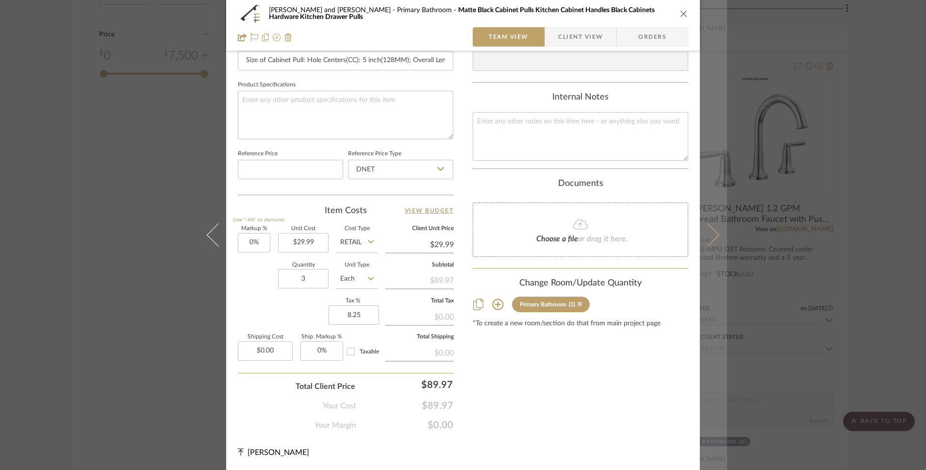
type input "8.25%"
click at [712, 233] on icon at bounding box center [707, 234] width 23 height 23
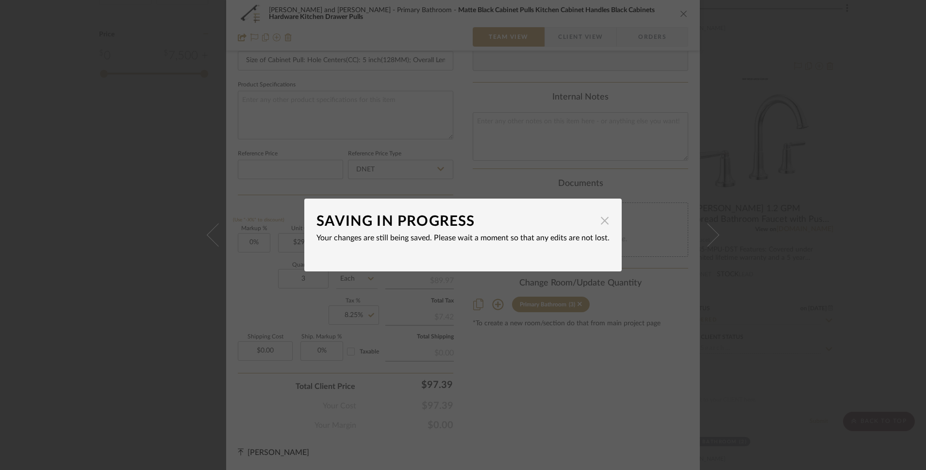
click at [595, 217] on span "button" at bounding box center [604, 220] width 19 height 19
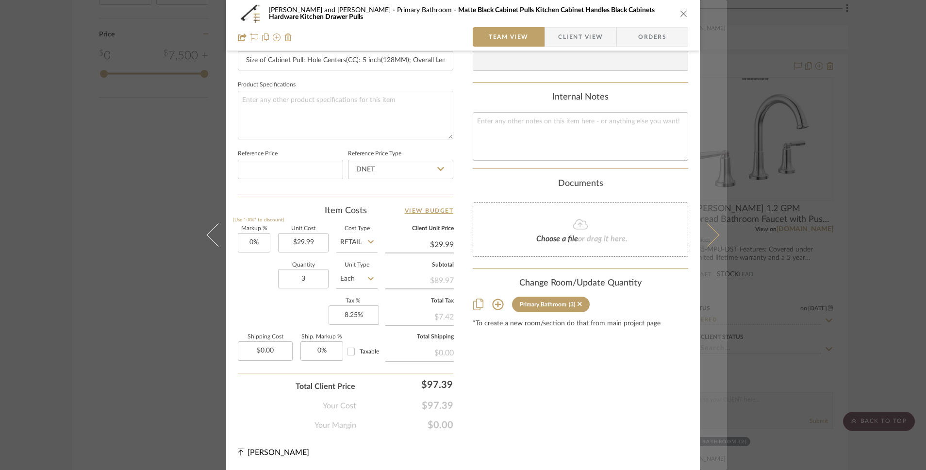
click at [712, 235] on icon at bounding box center [707, 234] width 23 height 23
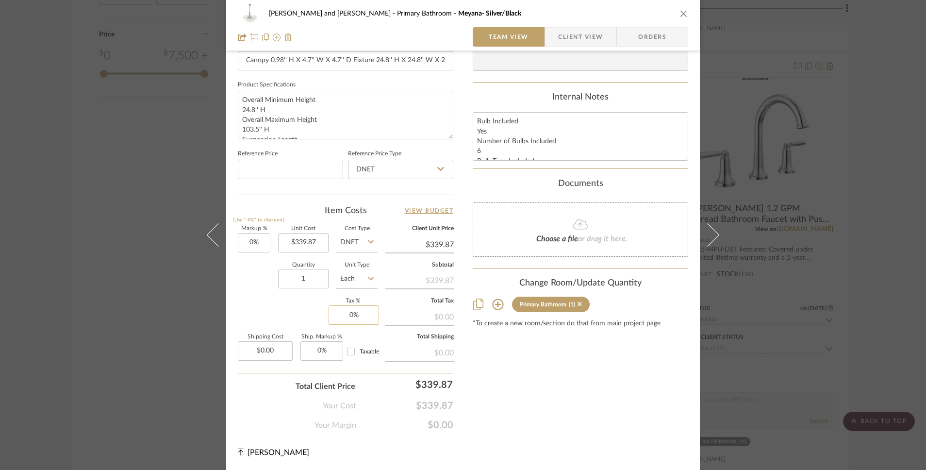
type input "0"
click at [349, 318] on input "0" at bounding box center [354, 314] width 50 height 19
type input "8.25%"
click at [495, 371] on div "Content here copies to Client View - confirm visibility there. Show in Client D…" at bounding box center [581, 31] width 216 height 799
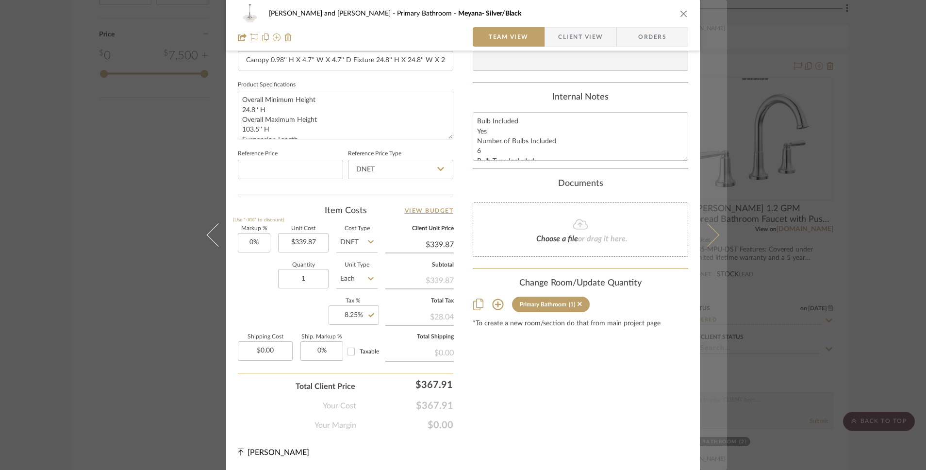
click at [706, 238] on icon at bounding box center [707, 234] width 23 height 23
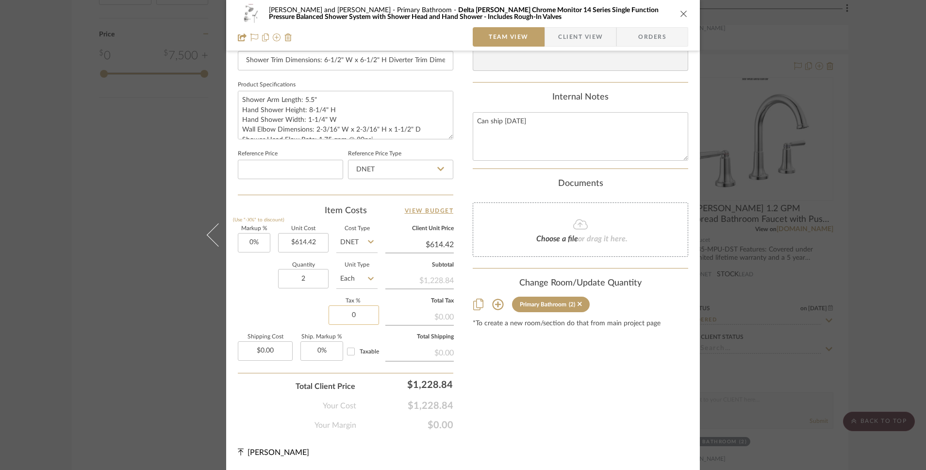
click at [353, 319] on input "0" at bounding box center [354, 314] width 50 height 19
type input "8.25%"
click at [398, 339] on fieldset "Total Shipping $0.00" at bounding box center [419, 347] width 68 height 26
click at [674, 12] on div "Bobby and Tammie Perry Primary Bathroom Delta Saylor Chrome Monitor 14 Series S…" at bounding box center [463, 13] width 450 height 19
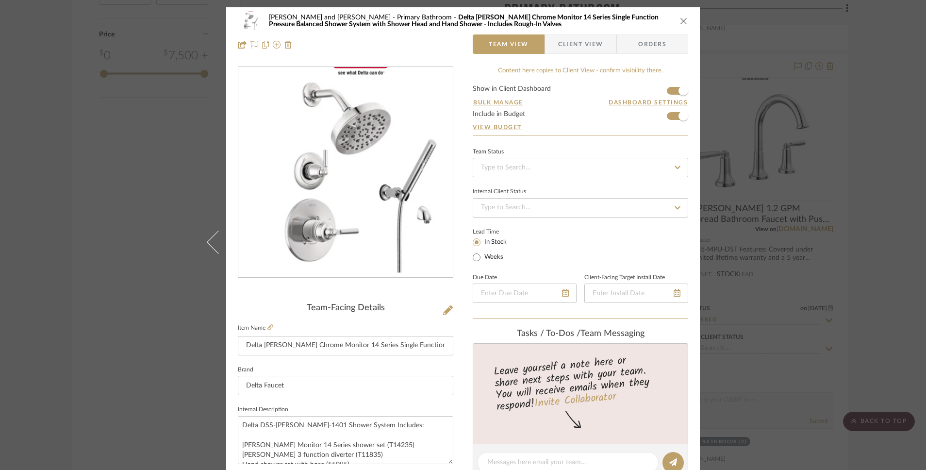
click at [653, 39] on span "Orders" at bounding box center [653, 43] width 50 height 19
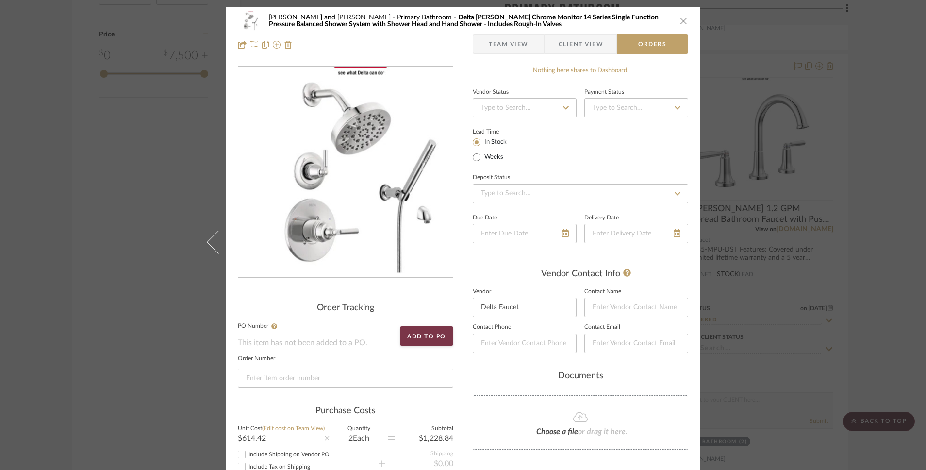
click at [580, 51] on span "Client View" at bounding box center [581, 43] width 45 height 19
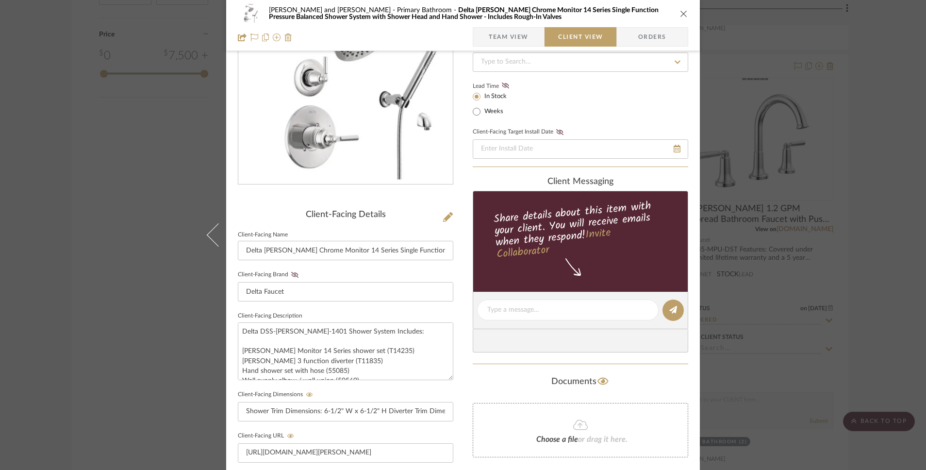
scroll to position [347, 0]
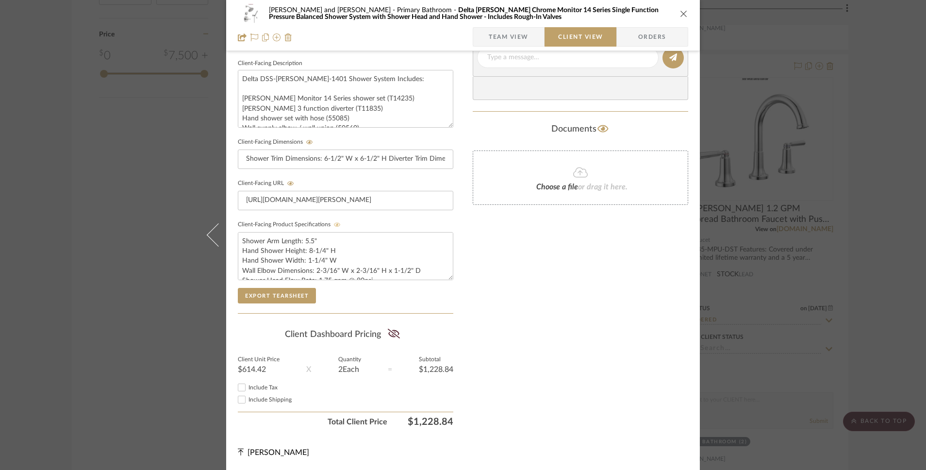
click at [334, 223] on icon at bounding box center [337, 225] width 7 height 6
click at [391, 335] on icon at bounding box center [394, 334] width 12 height 10
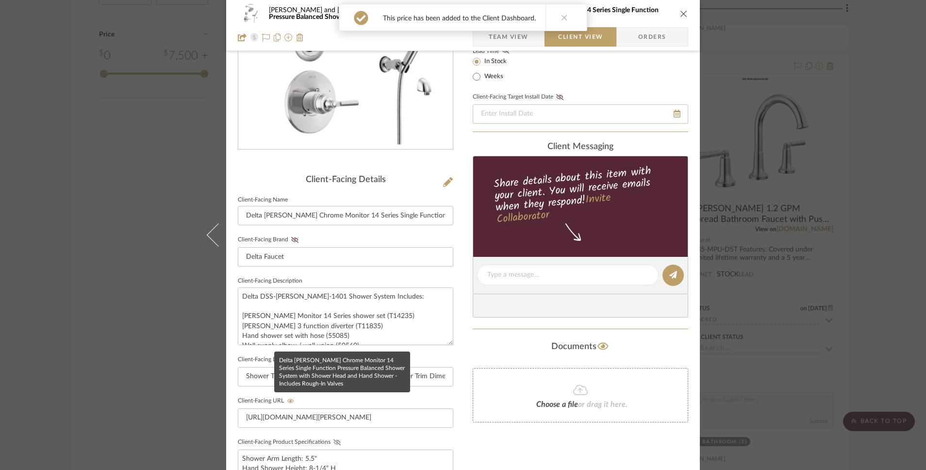
scroll to position [0, 0]
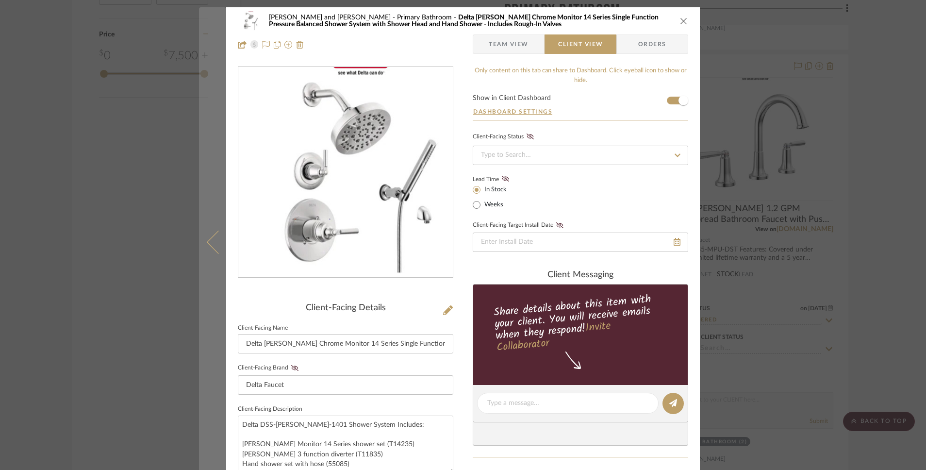
click at [207, 241] on icon at bounding box center [218, 242] width 23 height 23
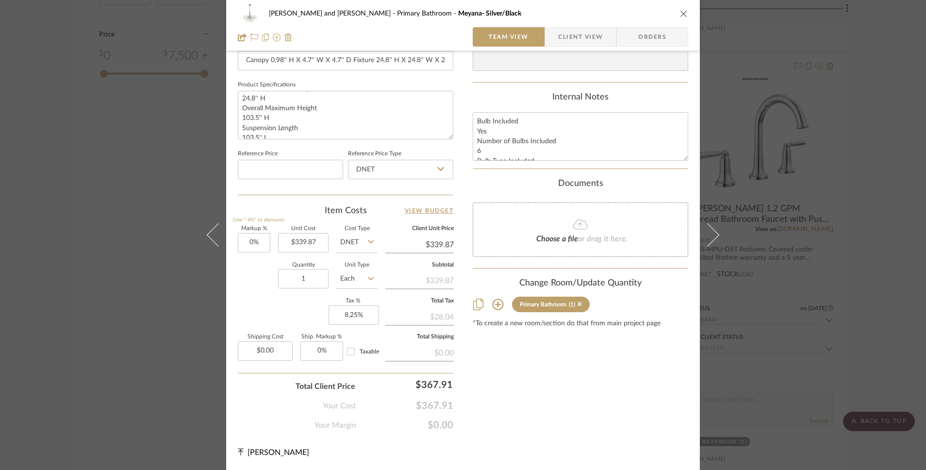
scroll to position [14, 0]
click at [574, 33] on span "Client View" at bounding box center [580, 36] width 45 height 19
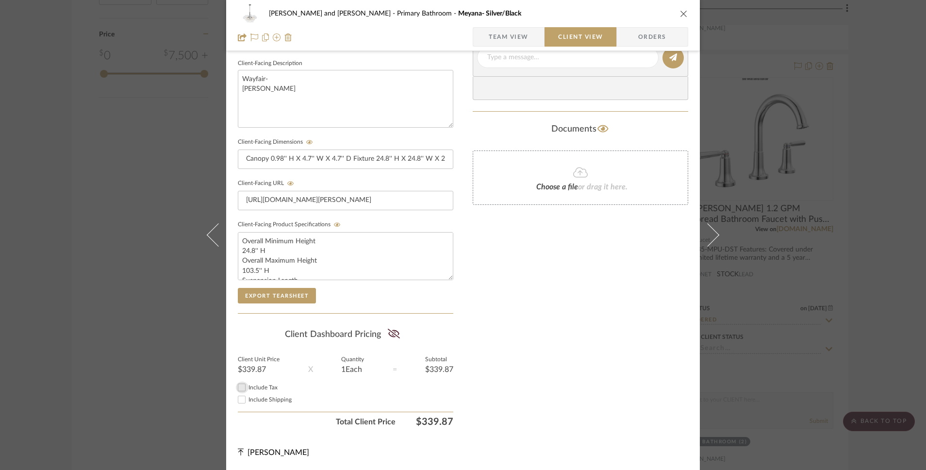
click at [239, 386] on input "Include Tax" at bounding box center [242, 388] width 12 height 12
checkbox input "true"
click at [334, 224] on icon at bounding box center [337, 225] width 7 height 6
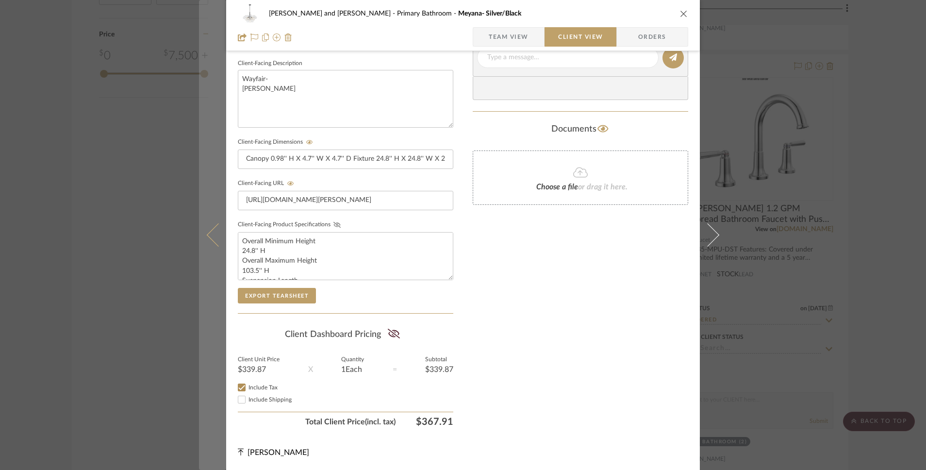
click at [211, 234] on icon at bounding box center [218, 234] width 23 height 23
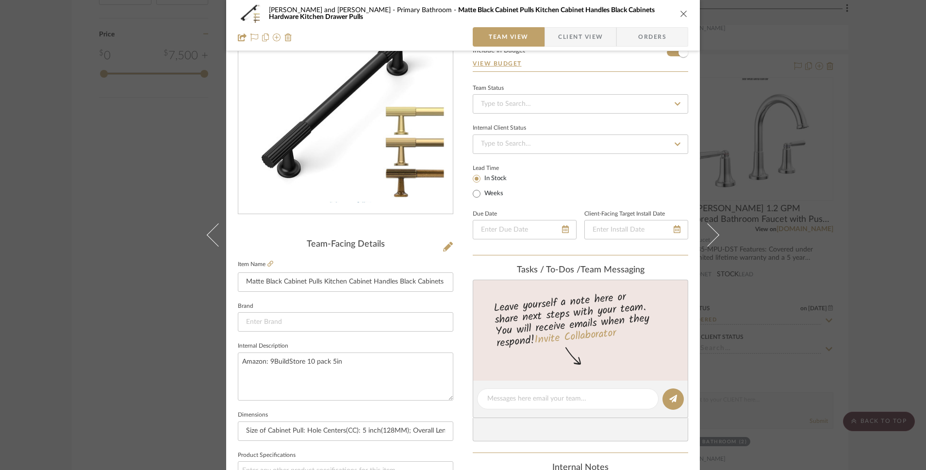
scroll to position [0, 0]
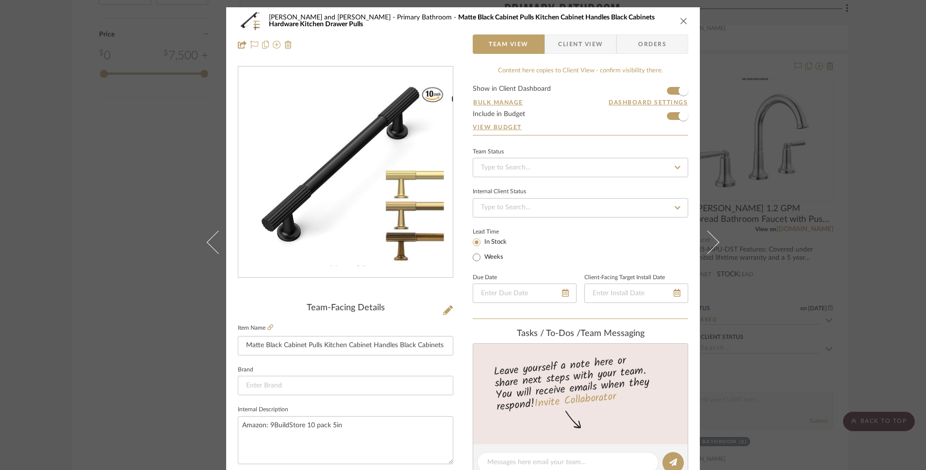
click at [562, 47] on span "Client View" at bounding box center [580, 43] width 45 height 19
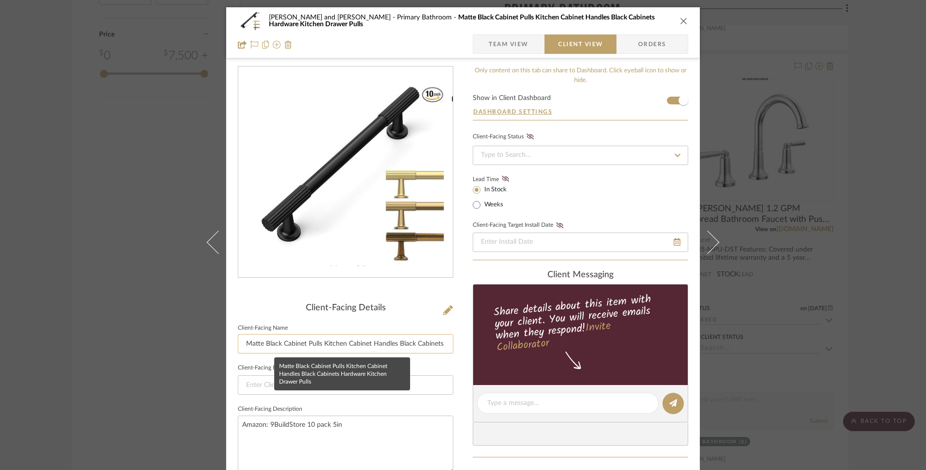
scroll to position [347, 0]
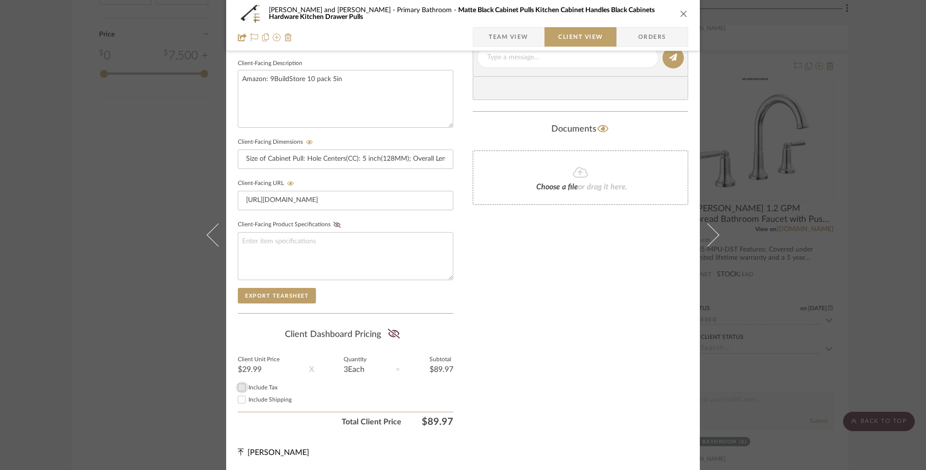
click at [237, 386] on input "Include Tax" at bounding box center [242, 388] width 12 height 12
checkbox input "true"
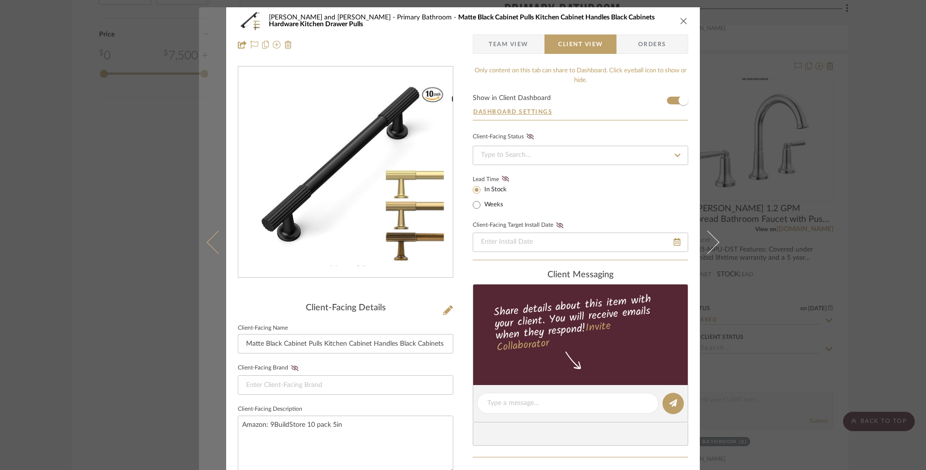
click at [207, 242] on icon at bounding box center [218, 242] width 23 height 23
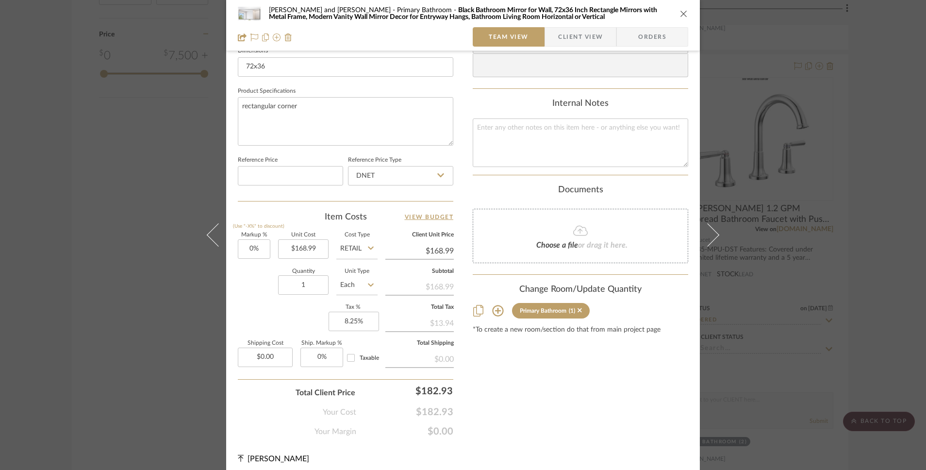
scroll to position [434, 0]
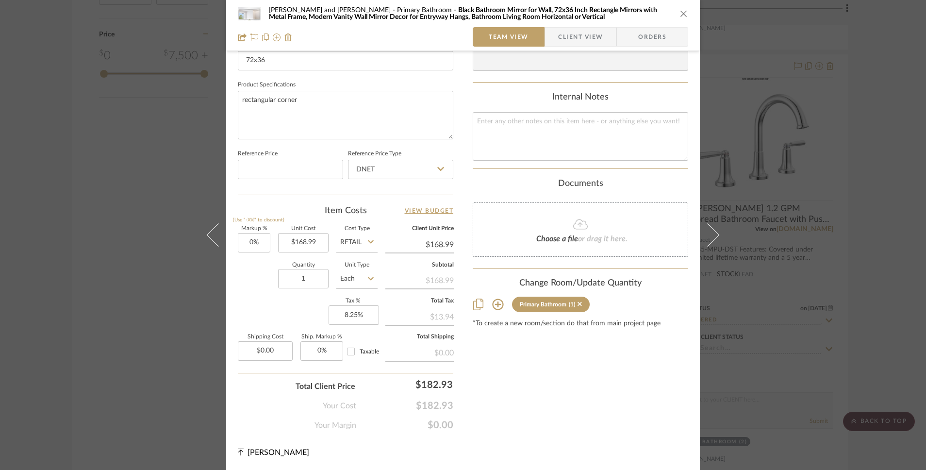
click at [554, 45] on span "button" at bounding box center [551, 36] width 13 height 19
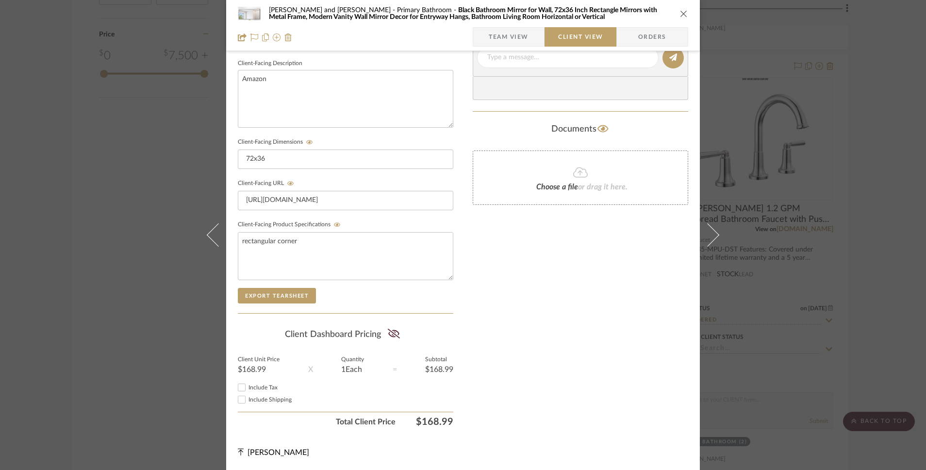
scroll to position [347, 0]
click at [240, 388] on input "Include Tax" at bounding box center [242, 388] width 12 height 12
checkbox input "true"
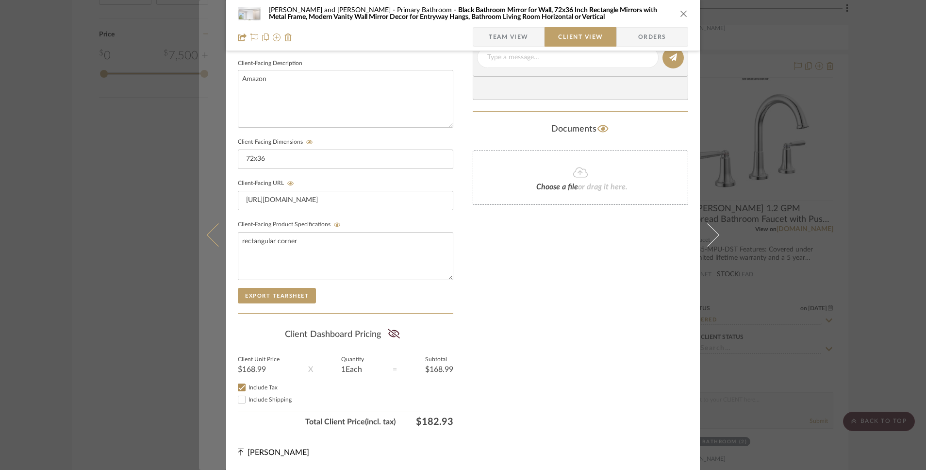
click at [218, 239] on icon at bounding box center [218, 234] width 23 height 23
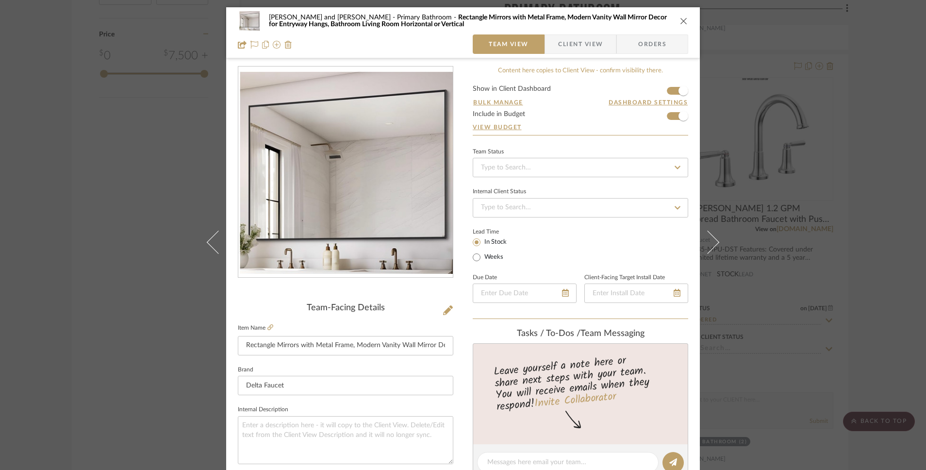
scroll to position [434, 0]
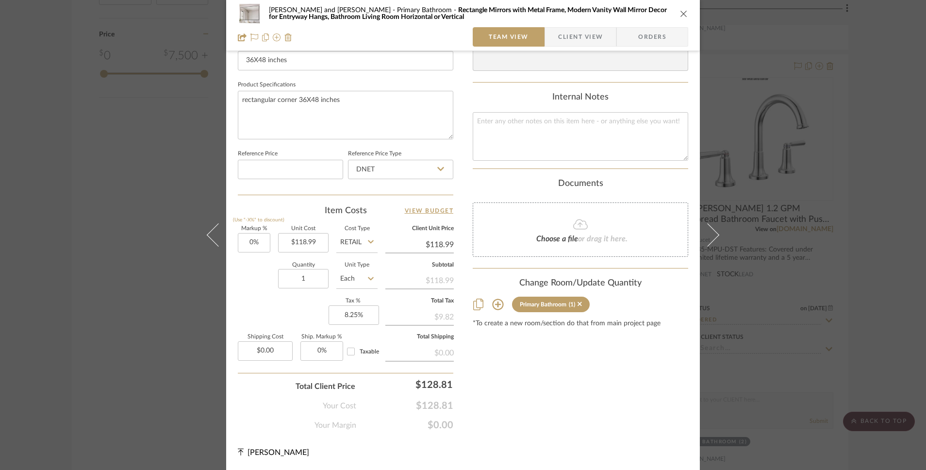
click at [574, 45] on span "Client View" at bounding box center [580, 36] width 45 height 19
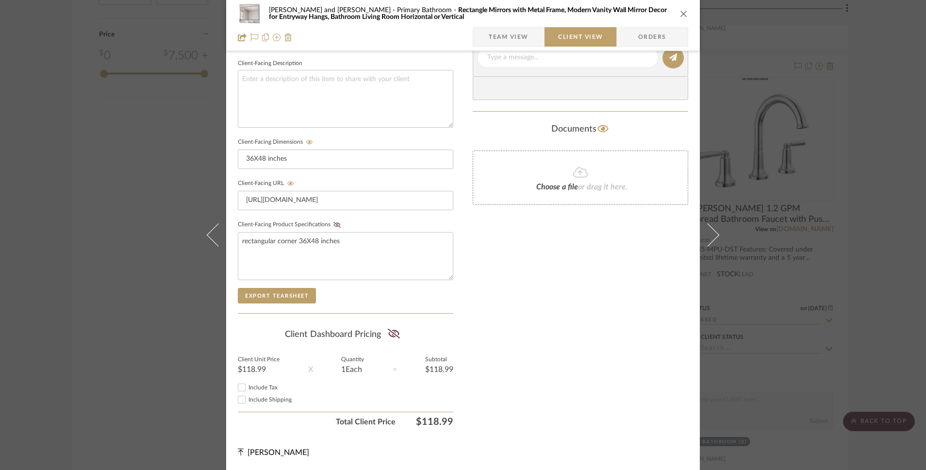
scroll to position [347, 0]
click at [239, 388] on input "Include Tax" at bounding box center [242, 388] width 12 height 12
checkbox input "true"
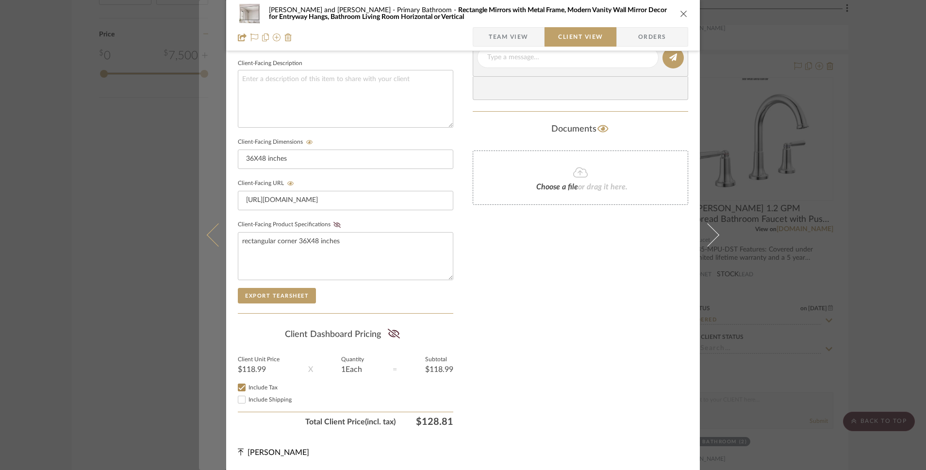
click at [210, 243] on button at bounding box center [212, 235] width 27 height 470
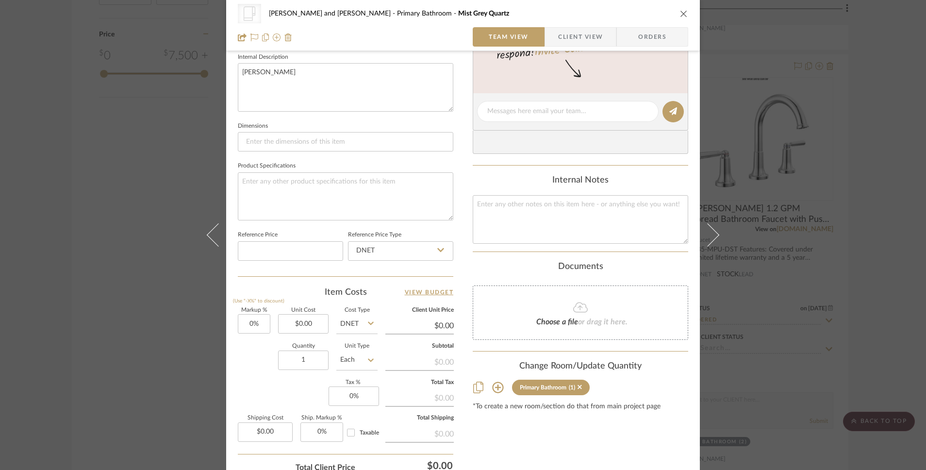
scroll to position [432, 0]
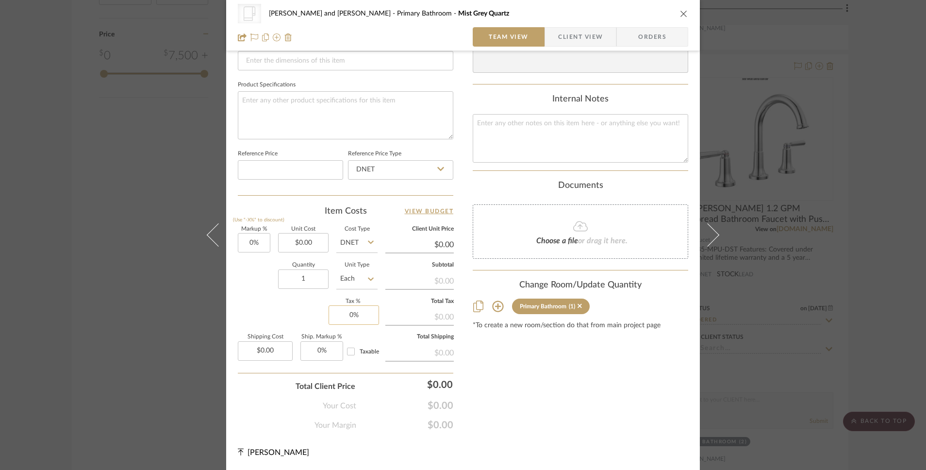
type input "0"
click at [349, 316] on input "0" at bounding box center [354, 314] width 50 height 19
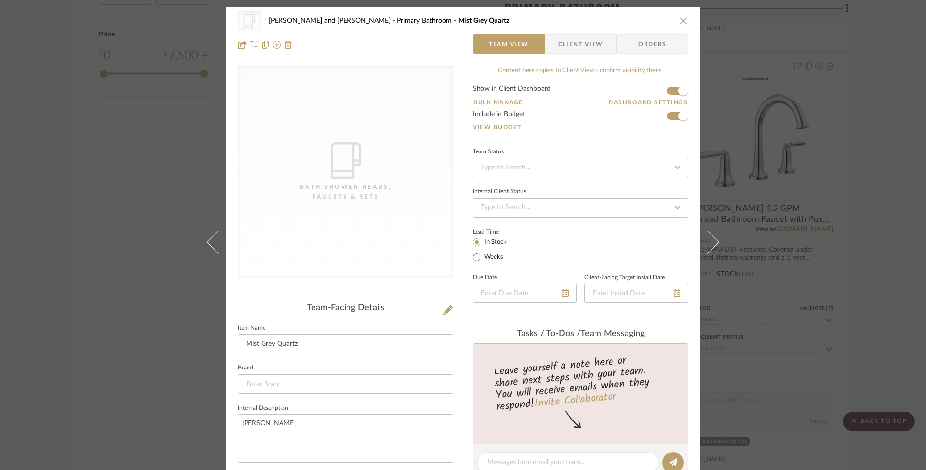
click at [567, 46] on span "Client View" at bounding box center [580, 43] width 45 height 19
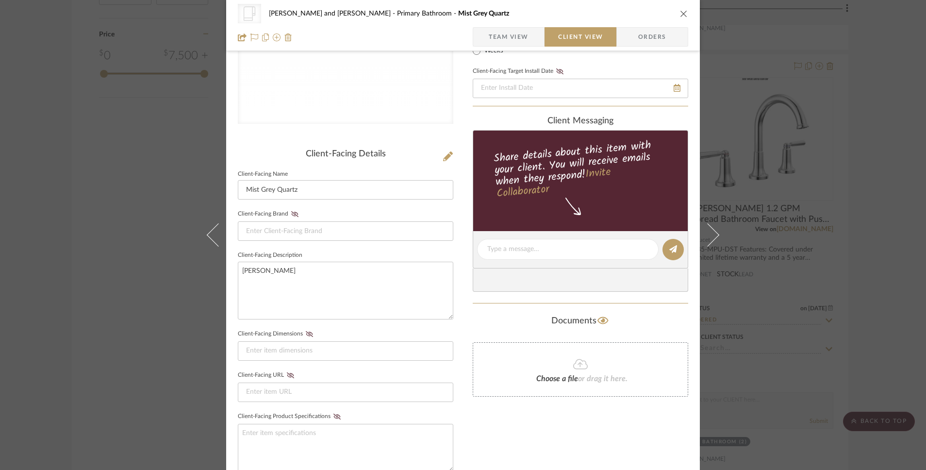
scroll to position [347, 0]
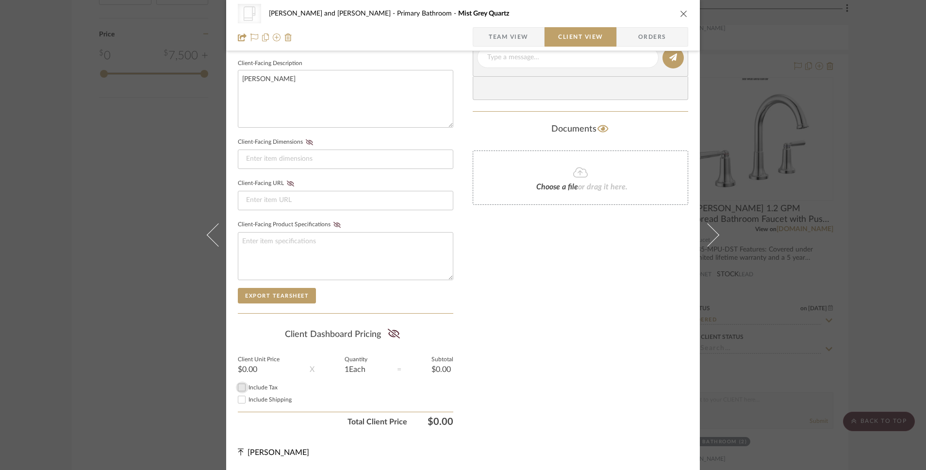
click at [236, 390] on input "Include Tax" at bounding box center [242, 388] width 12 height 12
checkbox input "false"
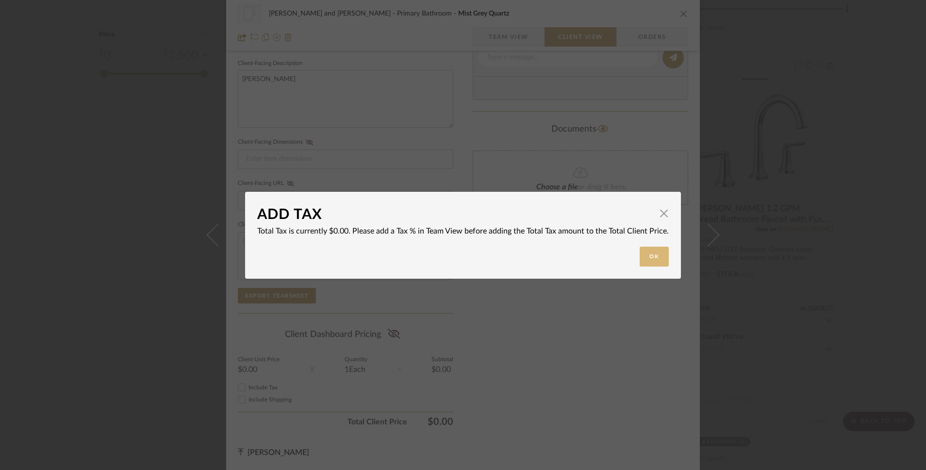
click at [660, 259] on button "Ok" at bounding box center [654, 257] width 29 height 20
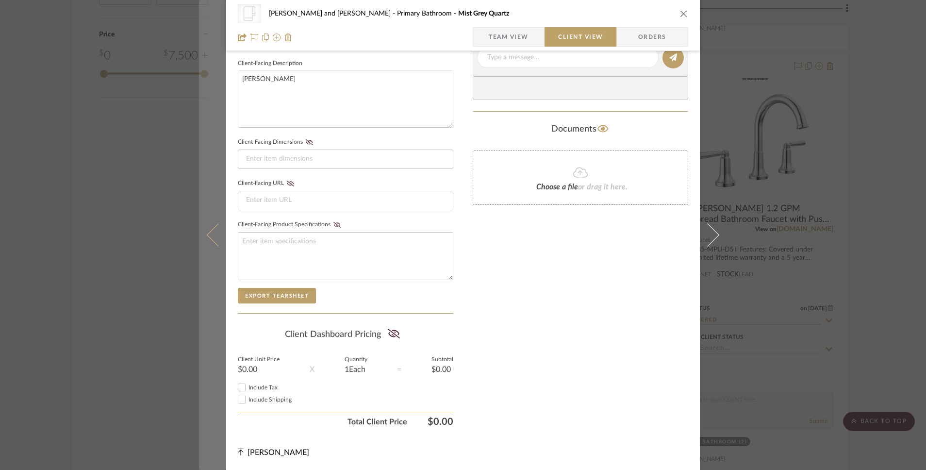
click at [213, 234] on icon at bounding box center [218, 234] width 23 height 23
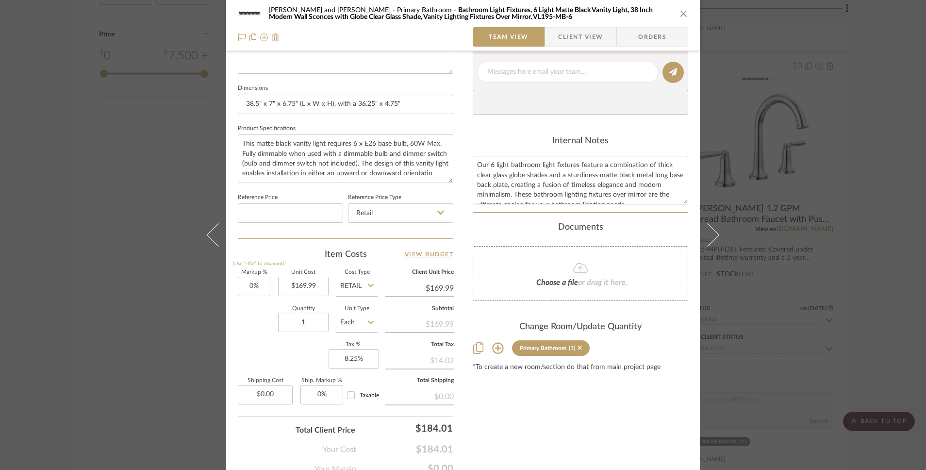
scroll to position [434, 0]
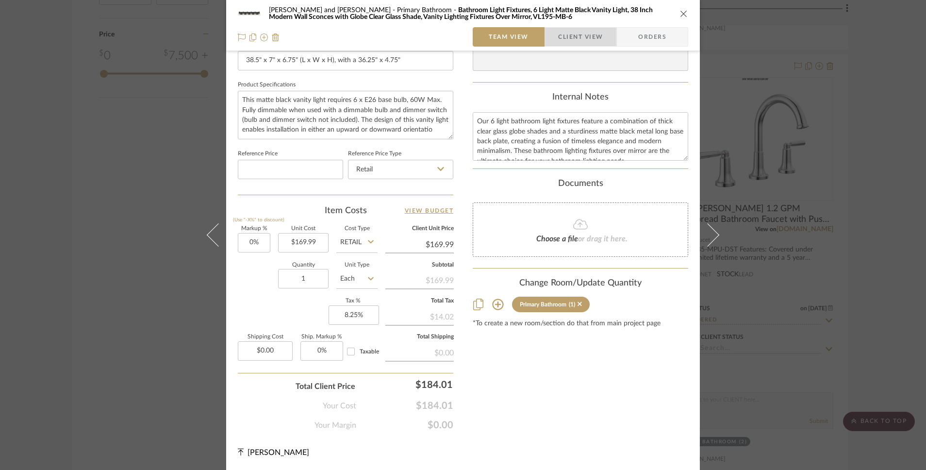
click at [580, 43] on span "Client View" at bounding box center [580, 36] width 45 height 19
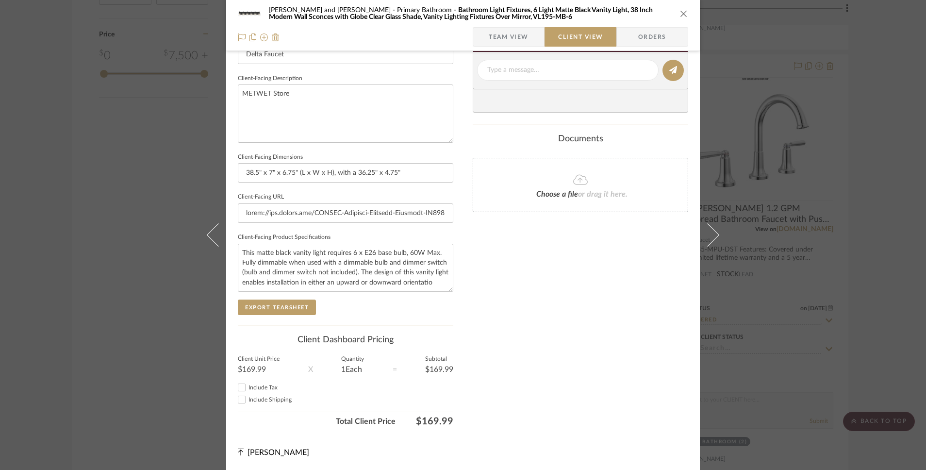
scroll to position [331, 0]
click at [250, 386] on span "Include Tax" at bounding box center [263, 387] width 29 height 6
click at [248, 386] on input "Include Tax" at bounding box center [242, 388] width 12 height 12
checkbox input "true"
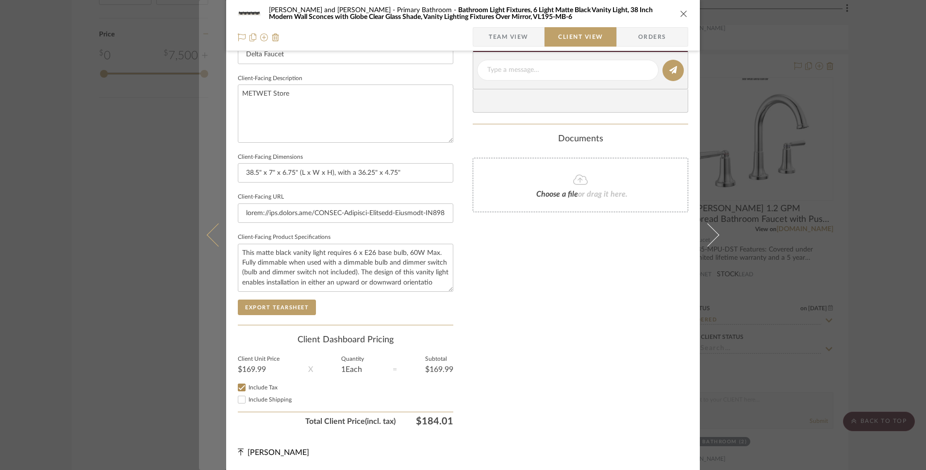
click at [208, 243] on button at bounding box center [212, 235] width 27 height 470
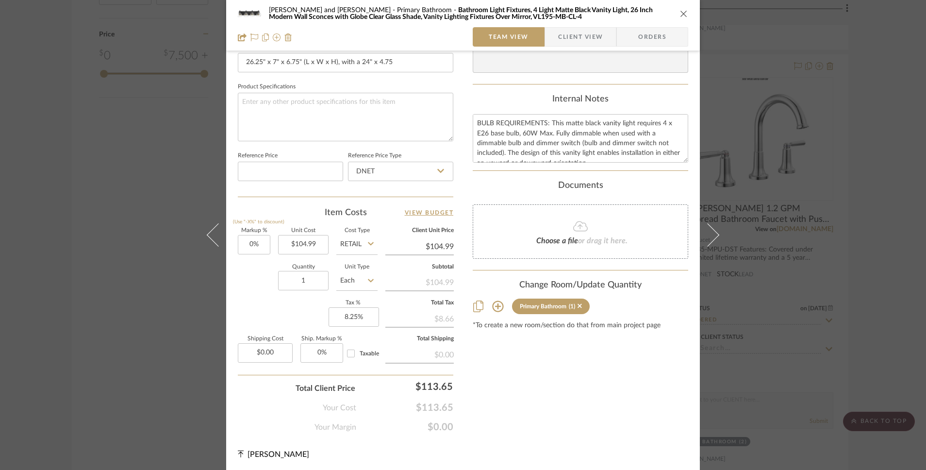
scroll to position [434, 0]
click at [583, 36] on span "Client View" at bounding box center [580, 36] width 45 height 19
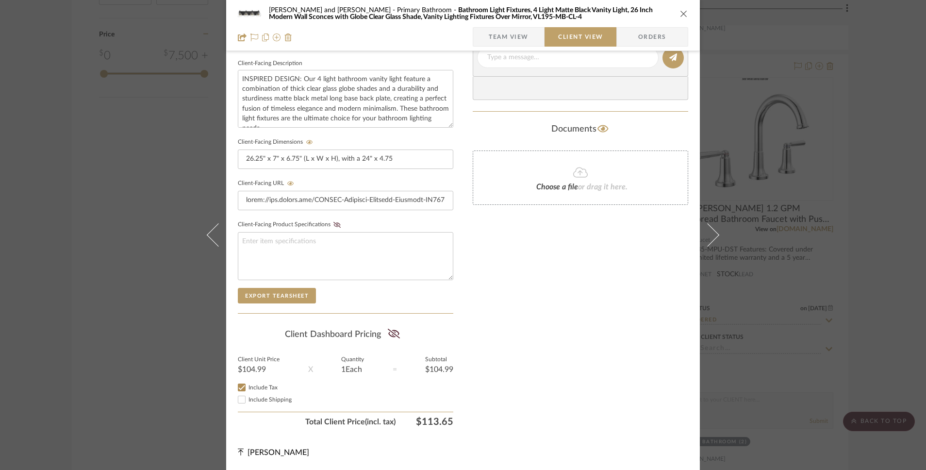
scroll to position [347, 0]
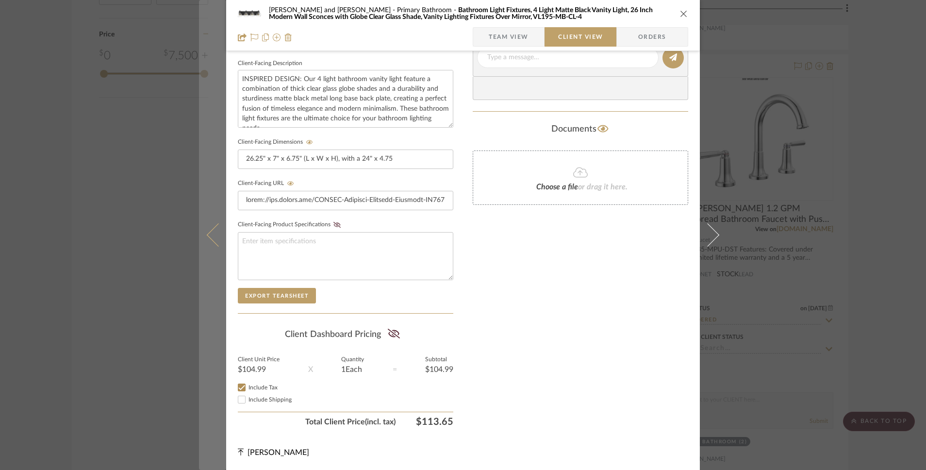
click at [207, 244] on button at bounding box center [212, 235] width 27 height 470
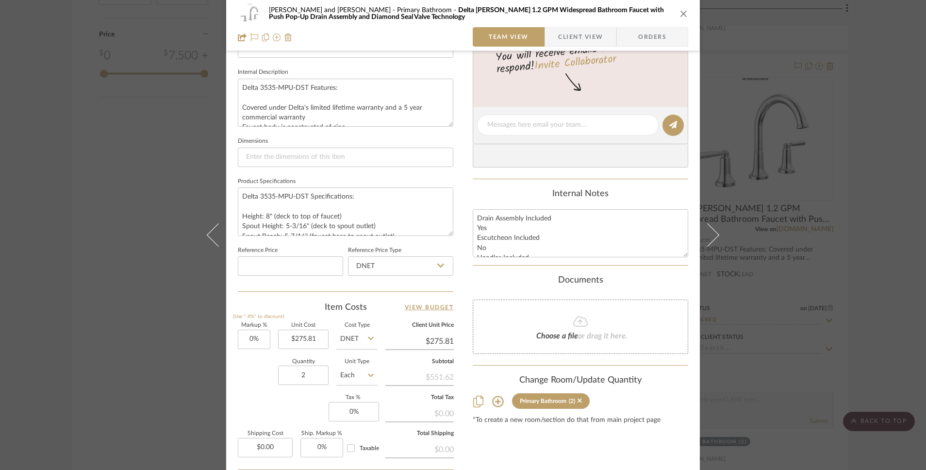
scroll to position [434, 0]
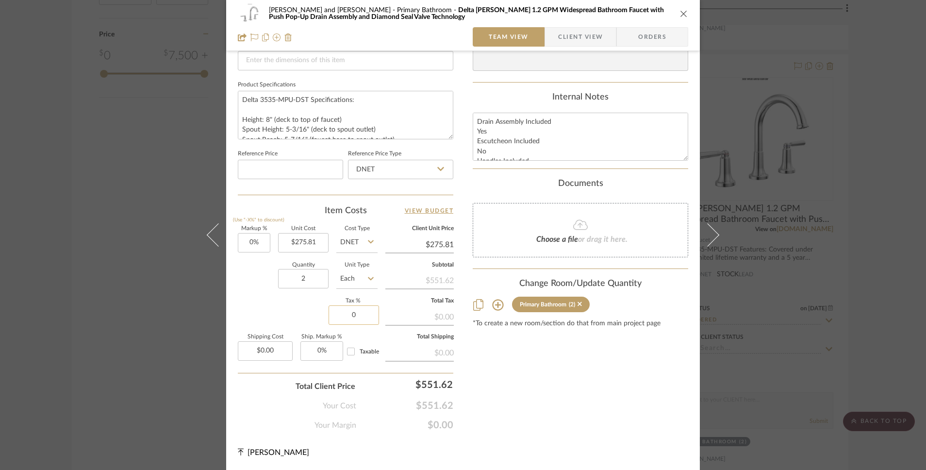
click at [345, 316] on input "0" at bounding box center [354, 314] width 50 height 19
type input "8.25%"
click at [305, 320] on div "Markup % (Use "-X%" to discount) 0% Unit Cost $275.81 Cost Type DNET Client Uni…" at bounding box center [346, 297] width 216 height 142
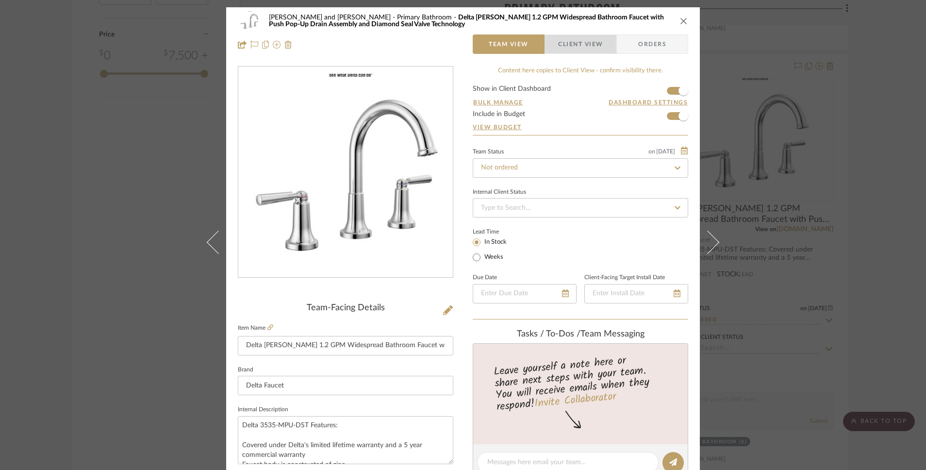
click at [592, 38] on span "Client View" at bounding box center [580, 43] width 45 height 19
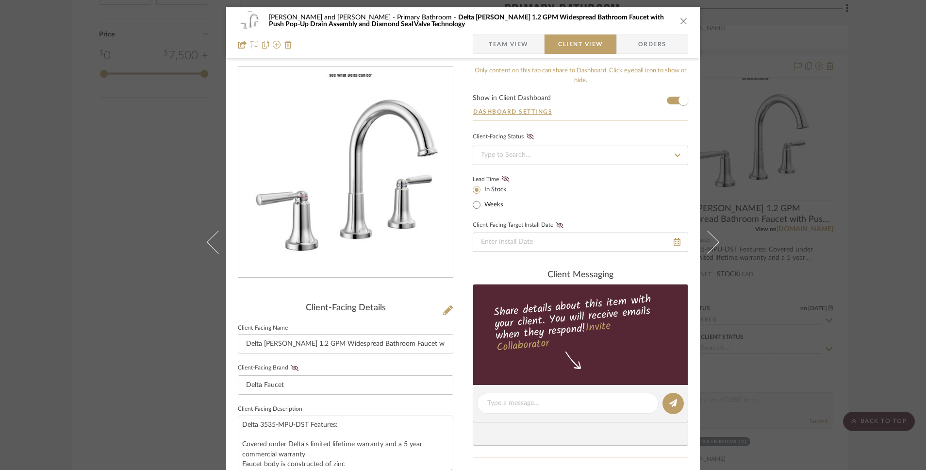
scroll to position [347, 0]
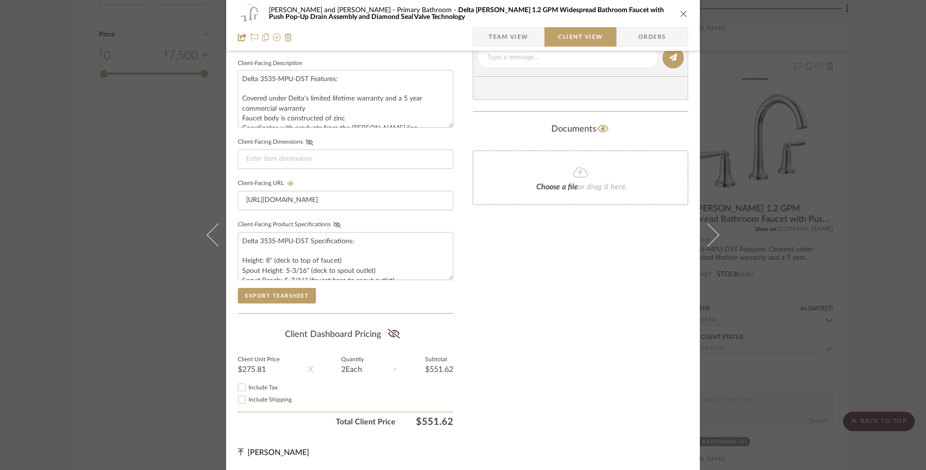
click at [273, 388] on span "Include Tax" at bounding box center [263, 387] width 29 height 6
click at [248, 388] on input "Include Tax" at bounding box center [242, 388] width 12 height 12
checkbox input "true"
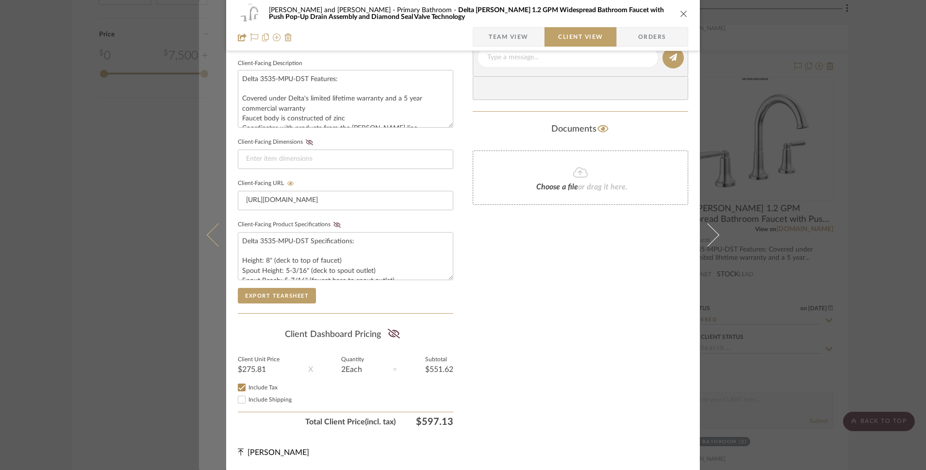
click at [210, 242] on icon at bounding box center [218, 234] width 23 height 23
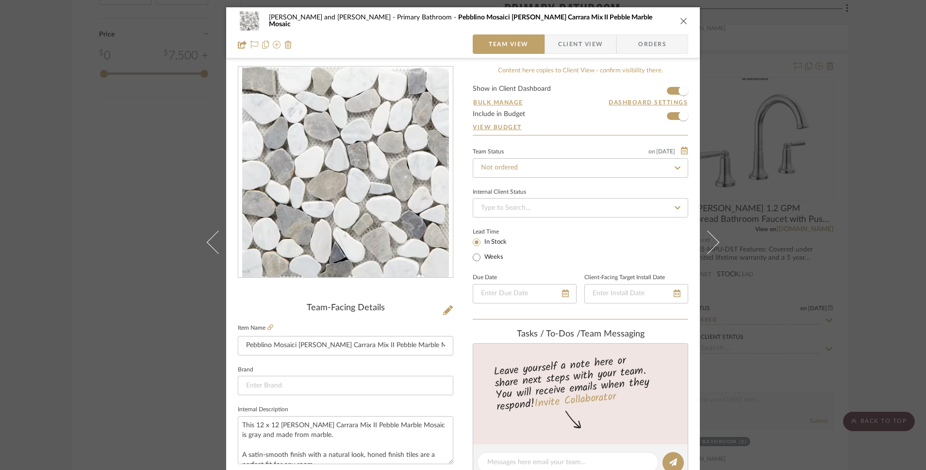
scroll to position [434, 0]
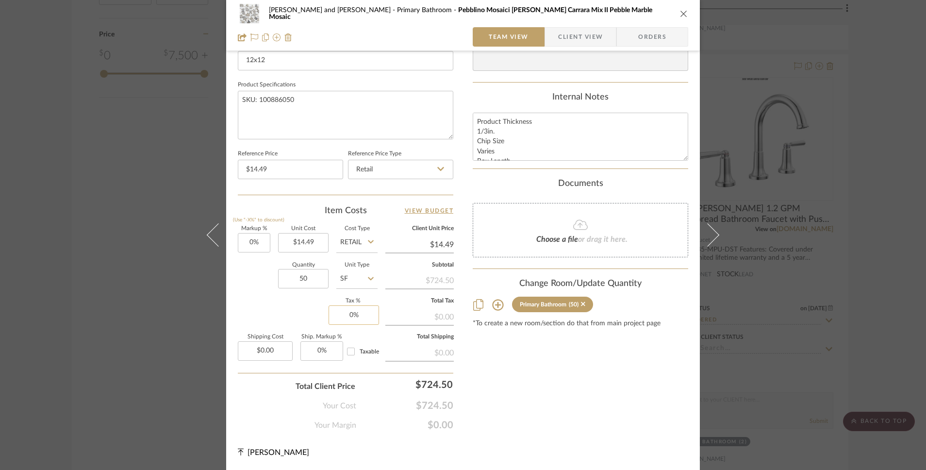
type input "0"
click at [348, 318] on input "0" at bounding box center [354, 314] width 50 height 19
type input "8.25%"
click at [320, 322] on div "Markup % (Use "-X%" to discount) 0% Unit Cost $14.49 Cost Type Retail Client Un…" at bounding box center [346, 297] width 216 height 142
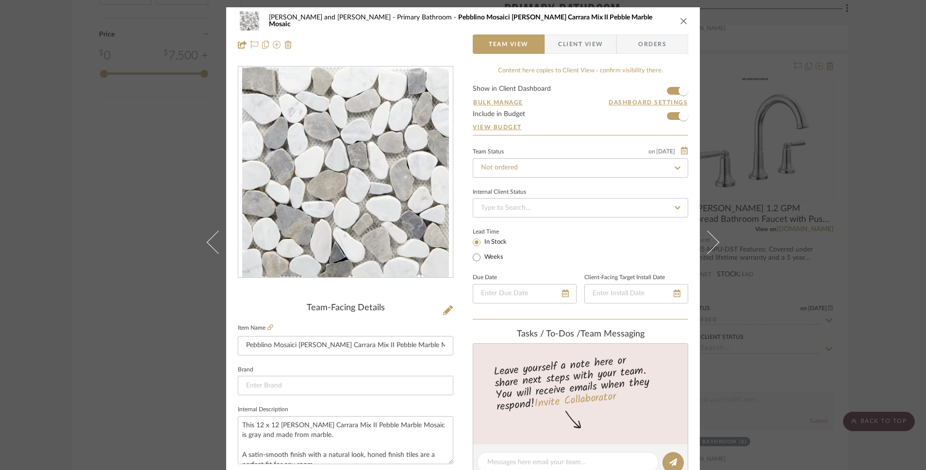
click at [585, 47] on span "Client View" at bounding box center [580, 43] width 45 height 19
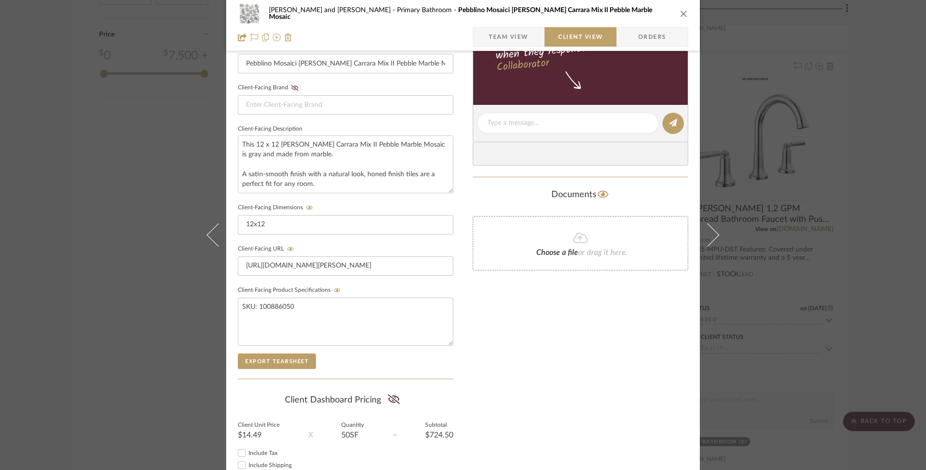
scroll to position [347, 0]
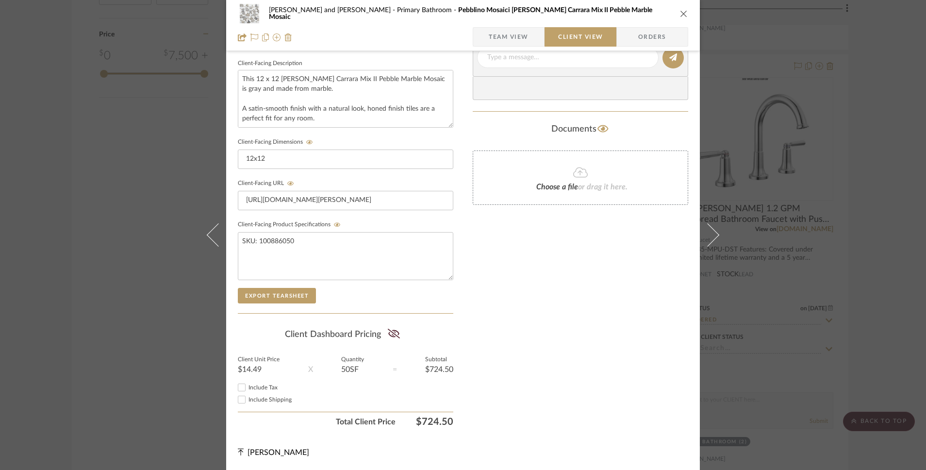
click at [266, 387] on span "Include Tax" at bounding box center [263, 387] width 29 height 6
click at [248, 387] on input "Include Tax" at bounding box center [242, 388] width 12 height 12
checkbox input "true"
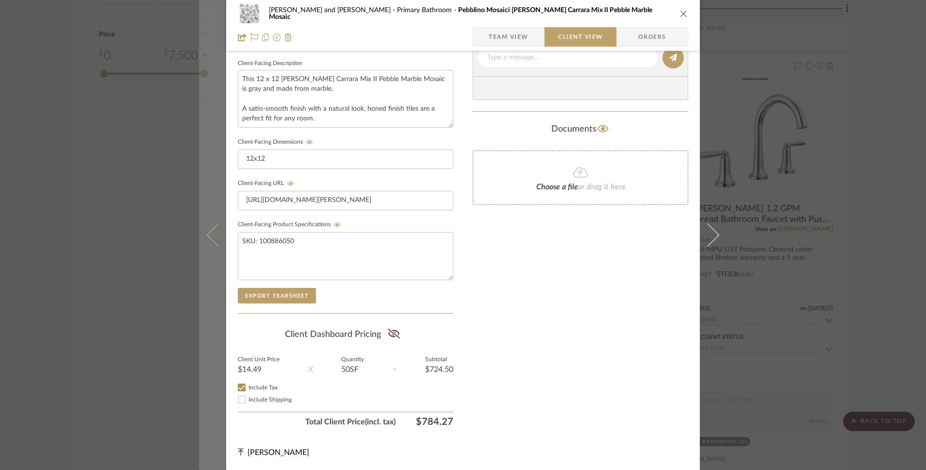
click at [207, 242] on button at bounding box center [212, 235] width 27 height 470
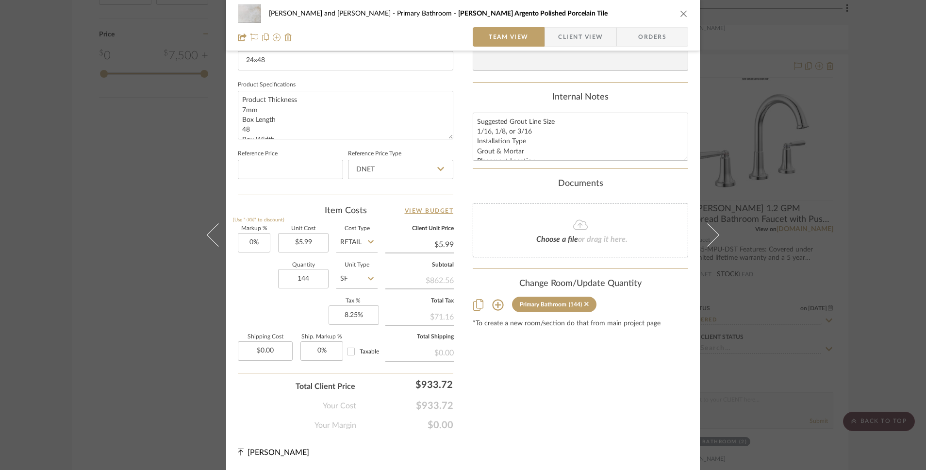
scroll to position [0, 0]
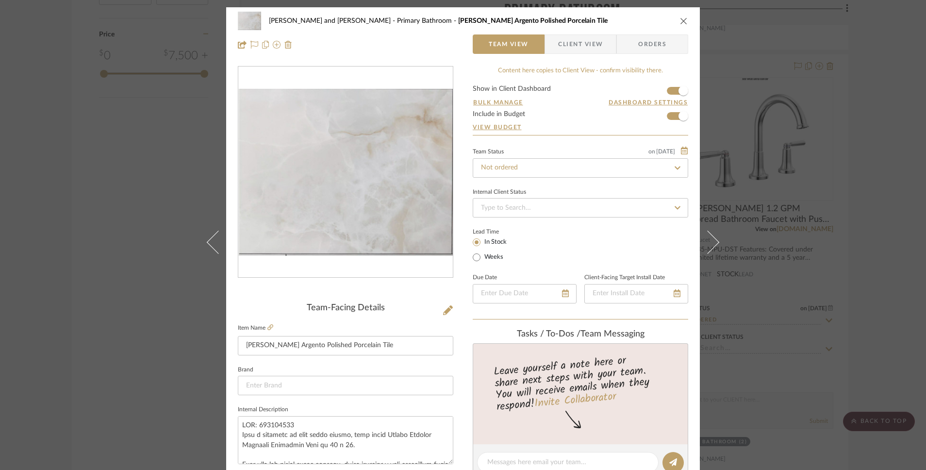
click at [573, 43] on span "Client View" at bounding box center [580, 43] width 45 height 19
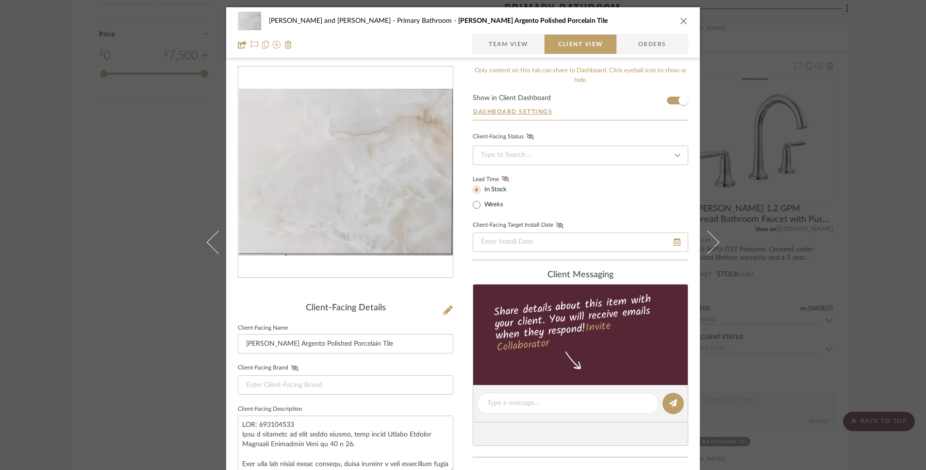
scroll to position [347, 0]
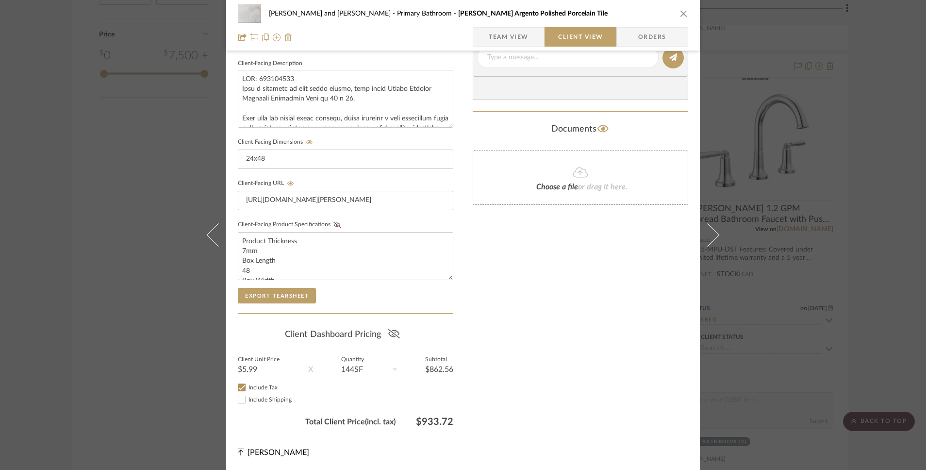
click at [390, 333] on icon at bounding box center [393, 334] width 12 height 10
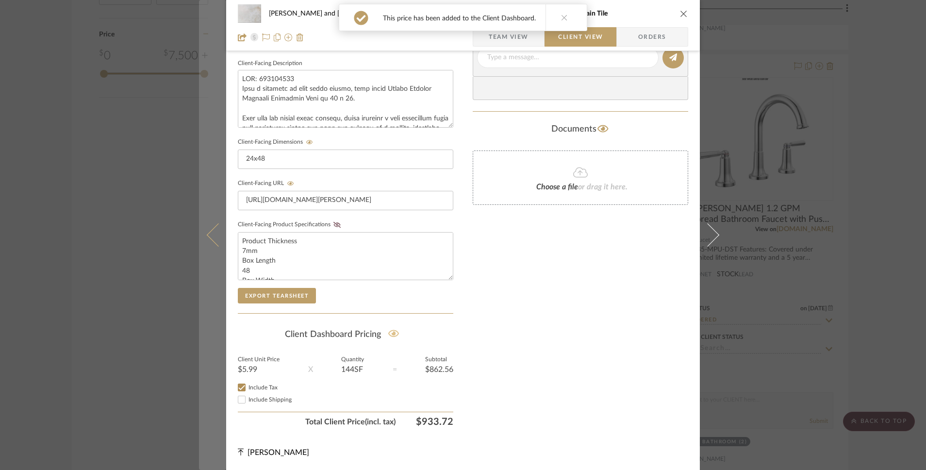
click at [211, 234] on icon at bounding box center [218, 234] width 23 height 23
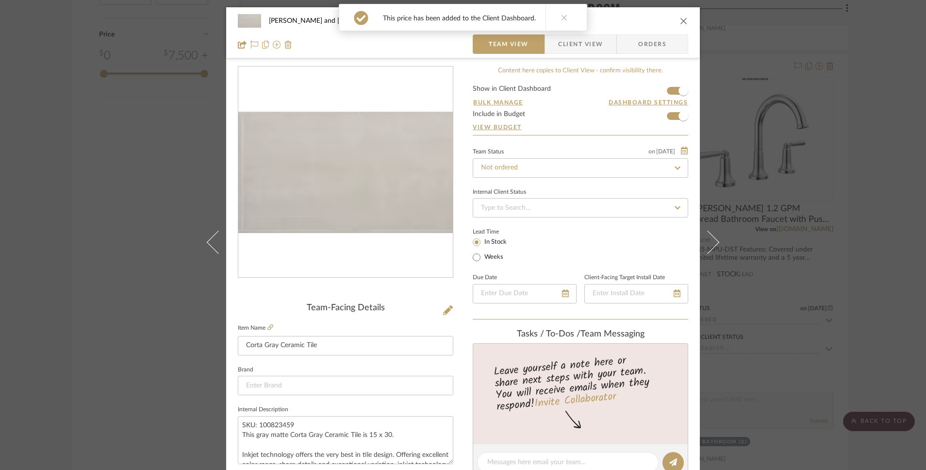
scroll to position [434, 0]
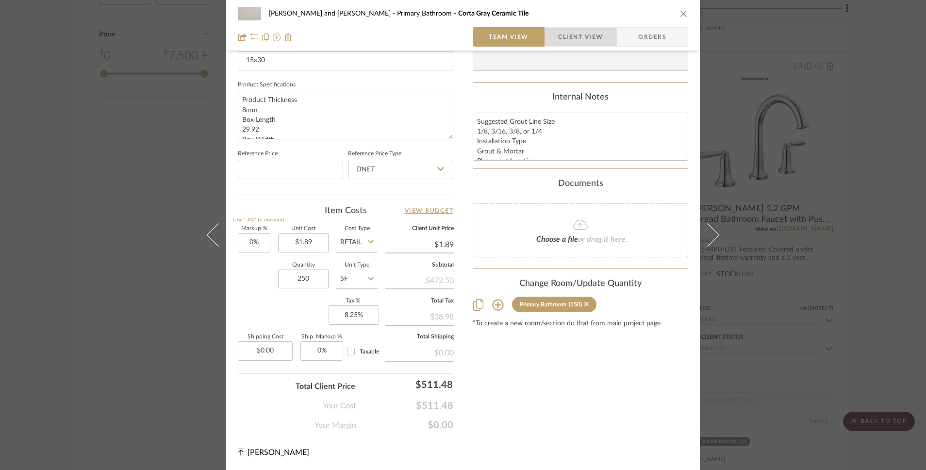
click at [575, 36] on span "Client View" at bounding box center [580, 36] width 45 height 19
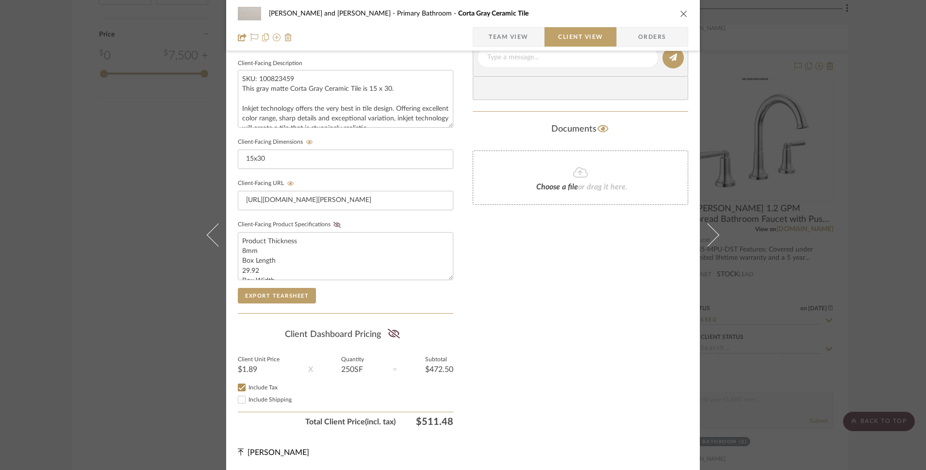
scroll to position [347, 0]
click at [397, 336] on icon at bounding box center [394, 334] width 12 height 10
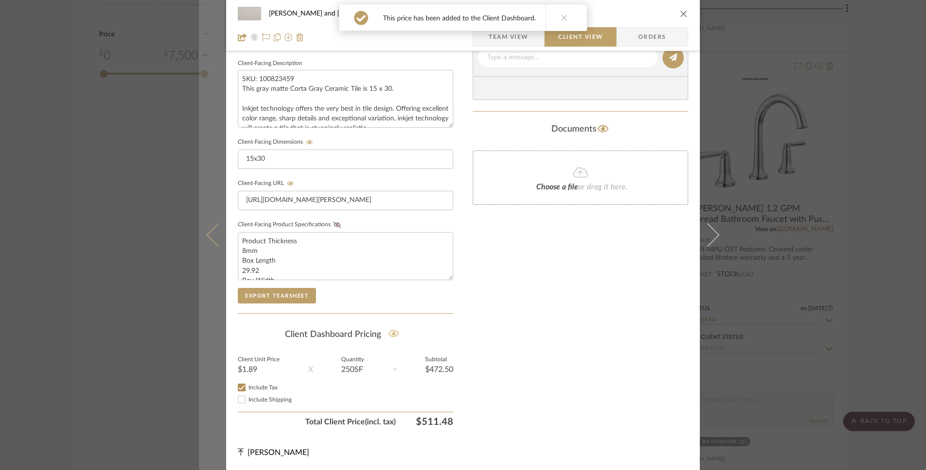
click at [210, 242] on icon at bounding box center [218, 234] width 23 height 23
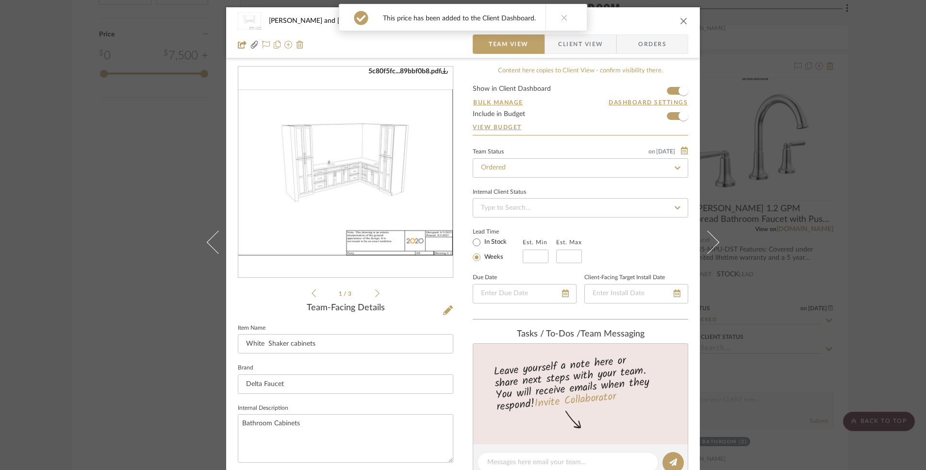
scroll to position [432, 0]
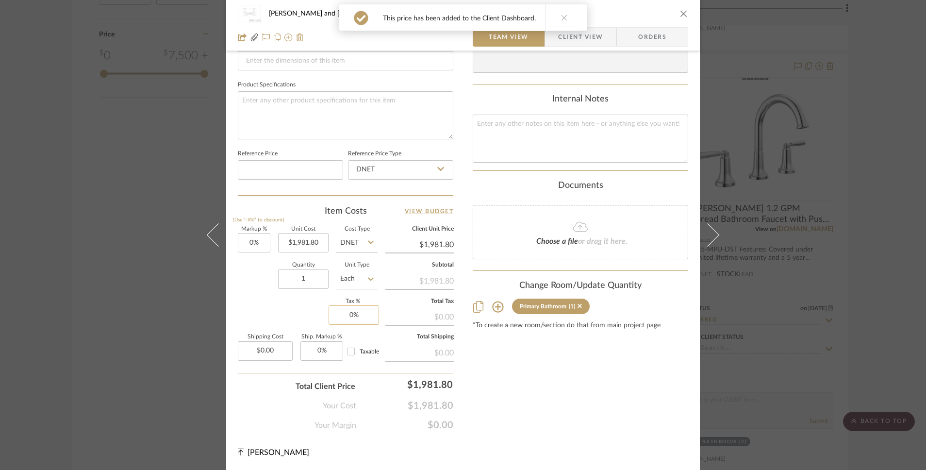
type input "0"
click at [350, 312] on input "0" at bounding box center [354, 314] width 50 height 19
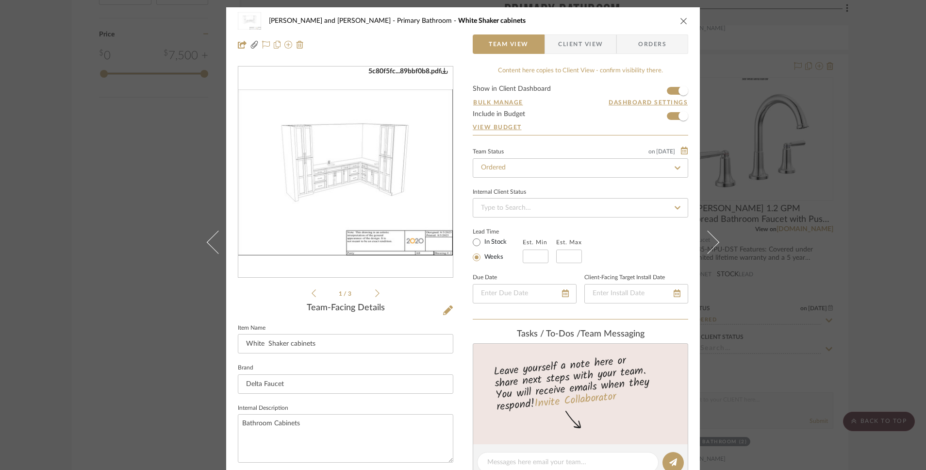
click at [559, 49] on span "Client View" at bounding box center [580, 43] width 45 height 19
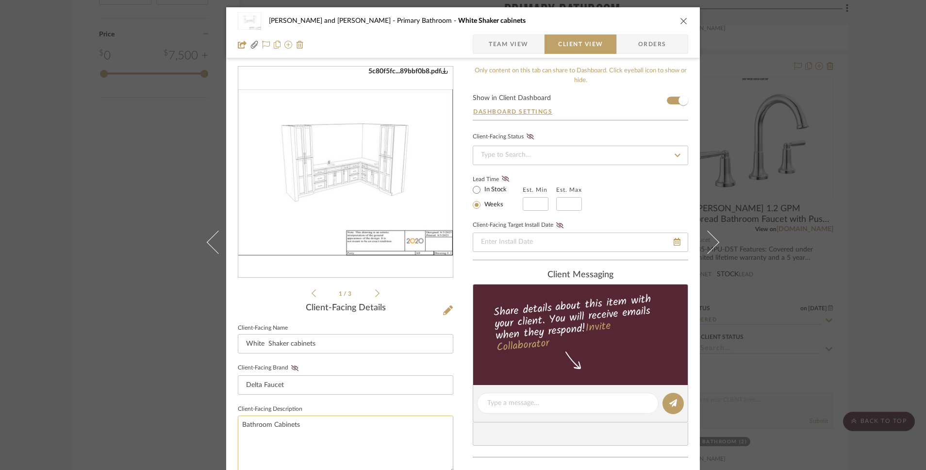
scroll to position [347, 0]
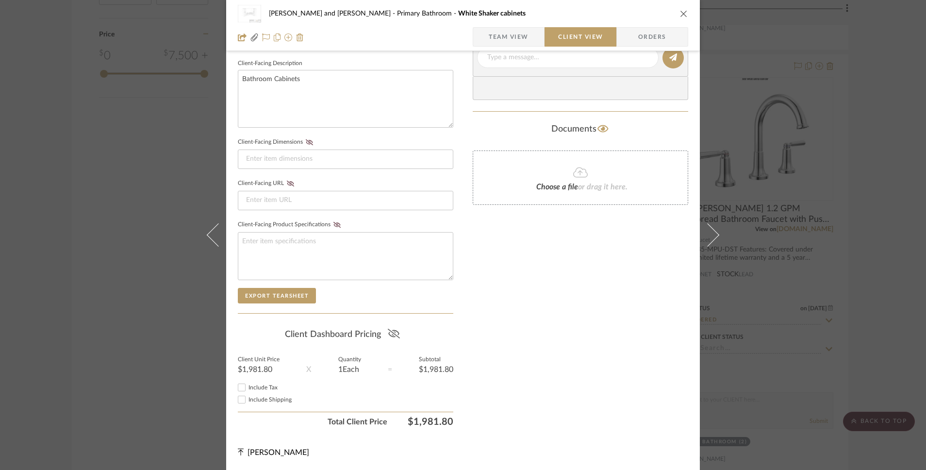
click at [395, 331] on icon at bounding box center [394, 334] width 12 height 10
click at [249, 391] on div "Include Tax" at bounding box center [346, 388] width 216 height 12
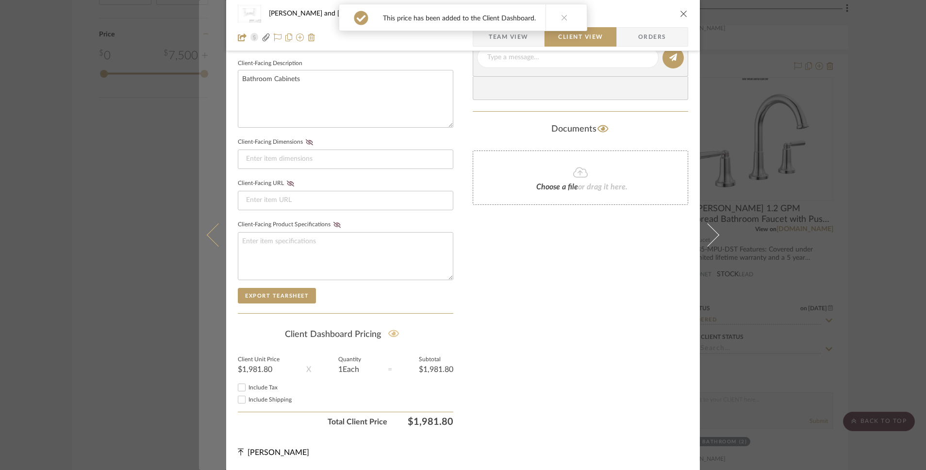
click at [216, 236] on icon at bounding box center [218, 234] width 23 height 23
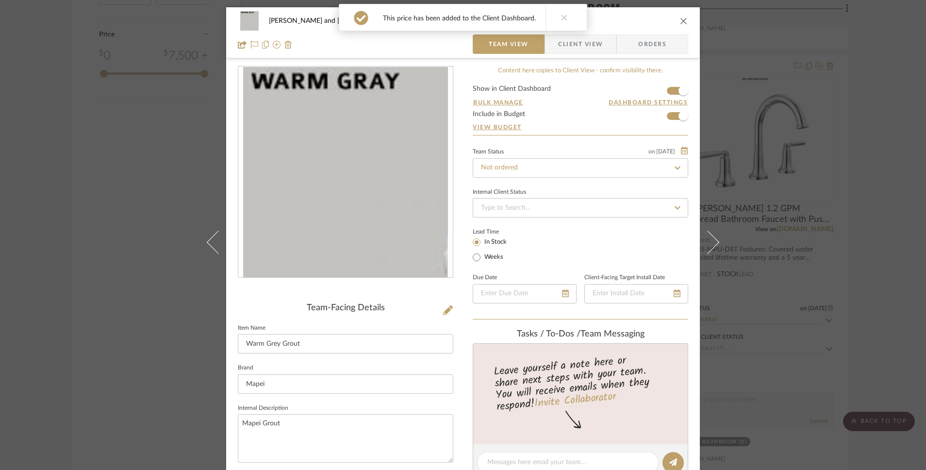
scroll to position [432, 0]
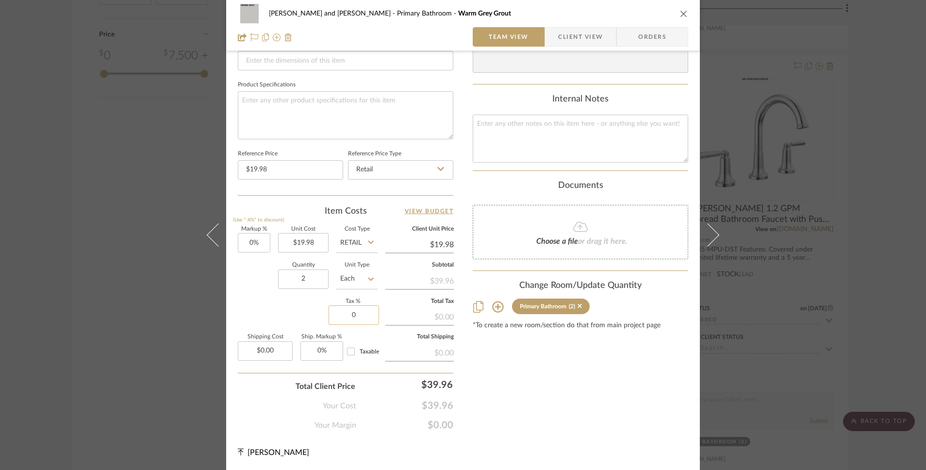
click at [352, 319] on input "0" at bounding box center [354, 314] width 50 height 19
type input "8.25%"
click at [313, 317] on div "Markup % (Use "-X%" to discount) 0% Unit Cost $19.98 Cost Type Retail Client Un…" at bounding box center [346, 298] width 216 height 142
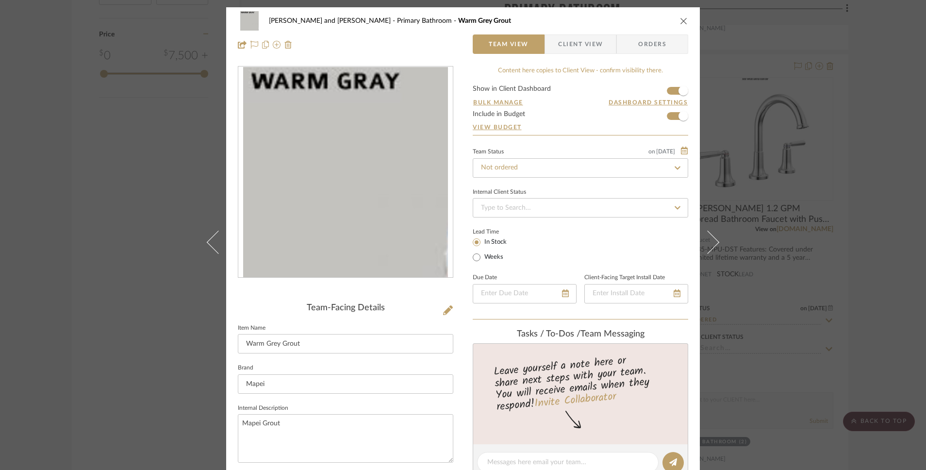
click at [570, 45] on span "Client View" at bounding box center [580, 43] width 45 height 19
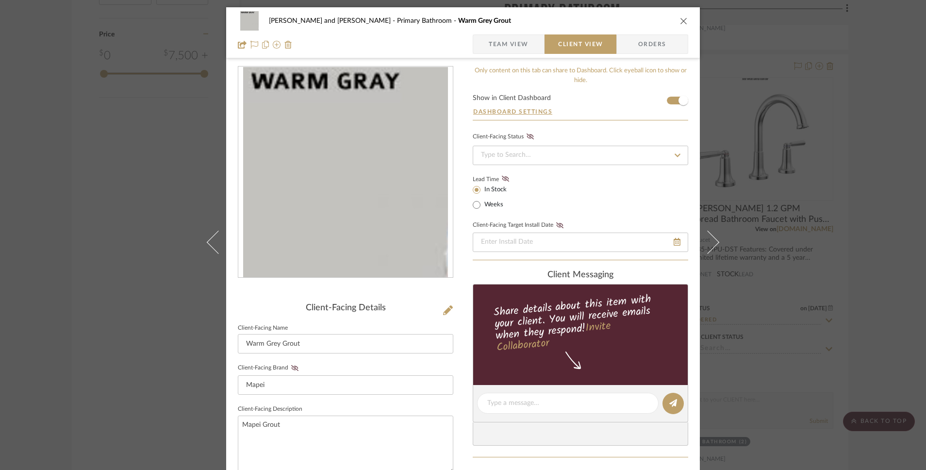
scroll to position [347, 0]
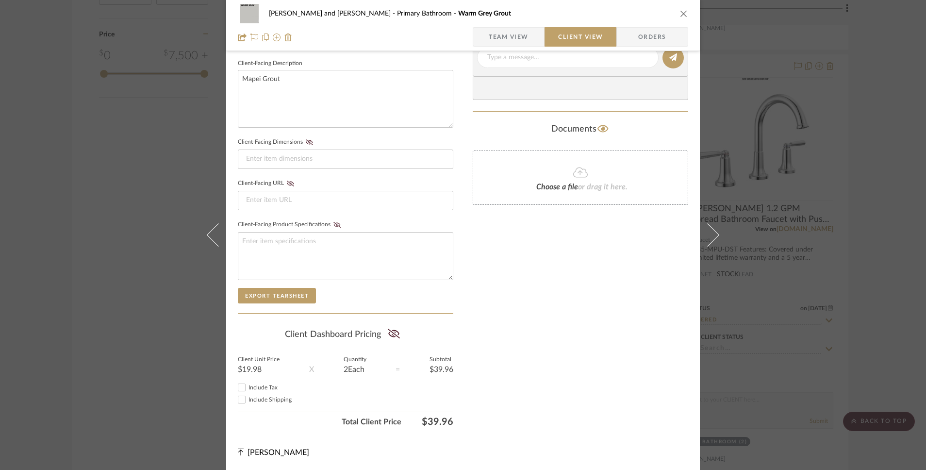
click at [252, 387] on span "Include Tax" at bounding box center [263, 387] width 29 height 6
click at [248, 387] on input "Include Tax" at bounding box center [242, 388] width 12 height 12
checkbox input "true"
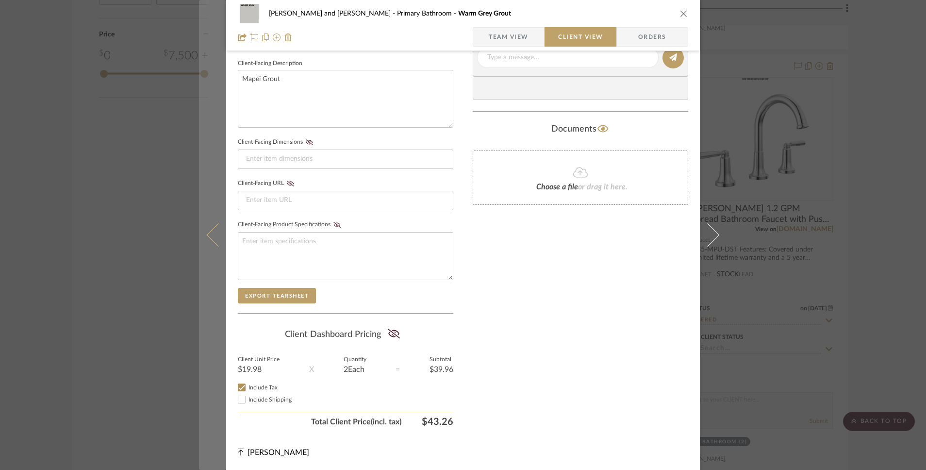
click at [204, 240] on button at bounding box center [212, 235] width 27 height 470
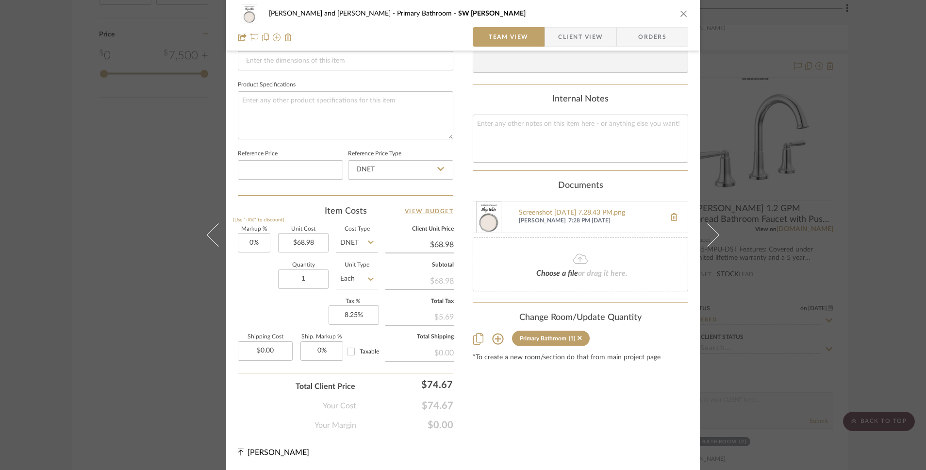
scroll to position [0, 0]
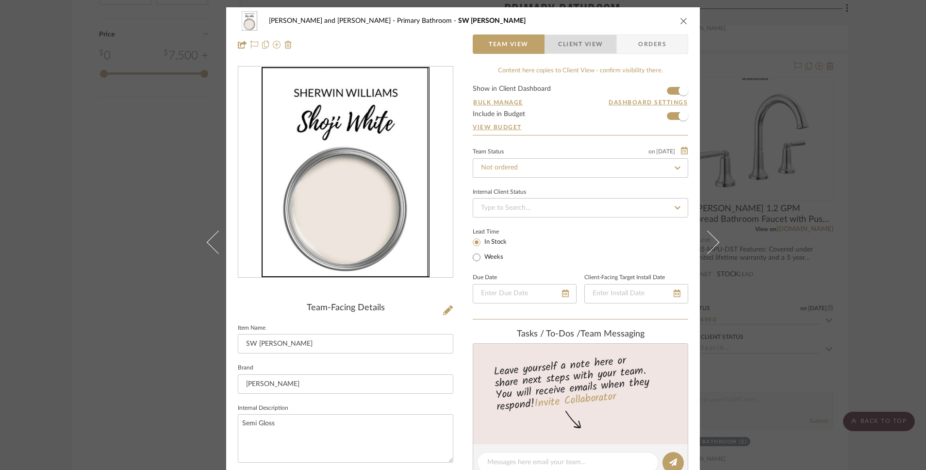
click at [568, 37] on span "Client View" at bounding box center [580, 43] width 45 height 19
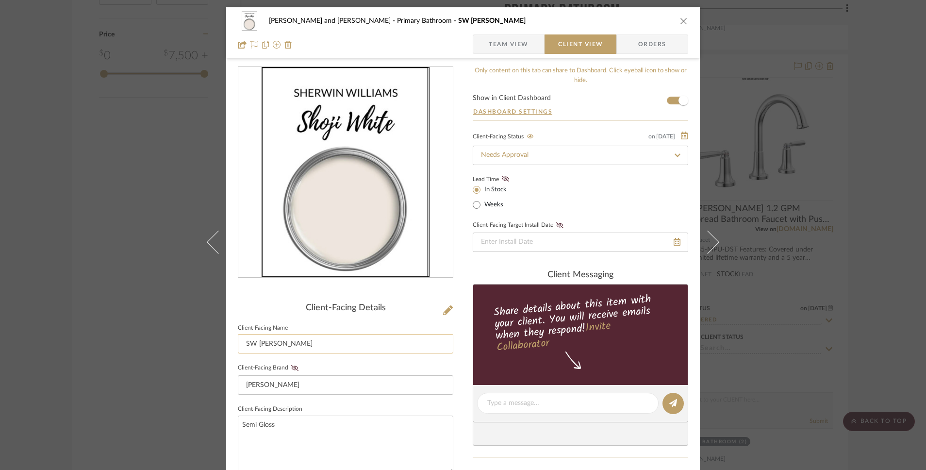
scroll to position [347, 0]
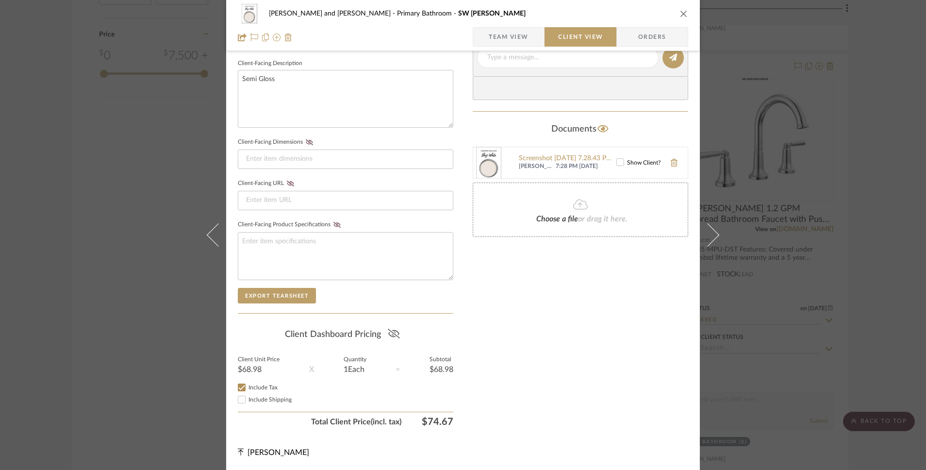
click at [394, 331] on icon at bounding box center [393, 334] width 12 height 10
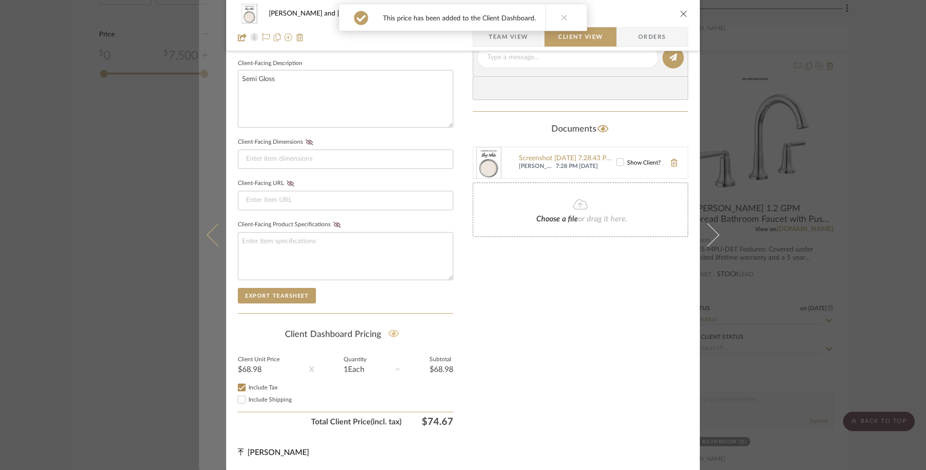
click at [215, 229] on icon at bounding box center [218, 234] width 23 height 23
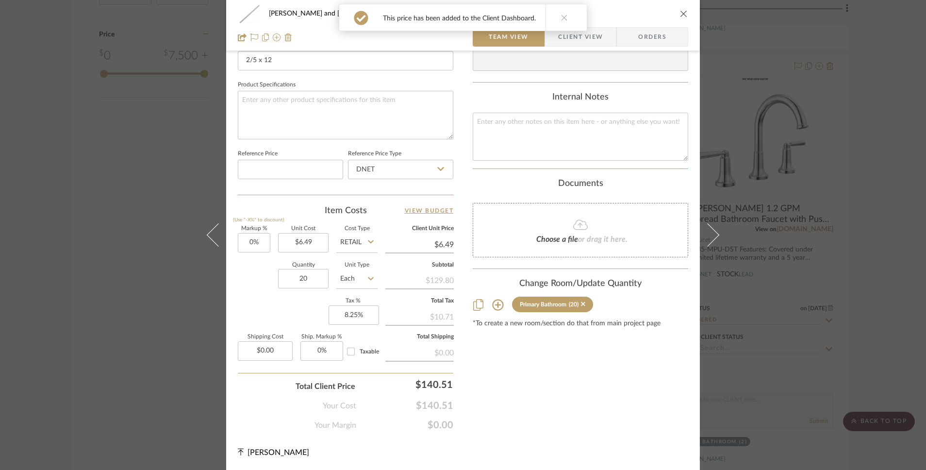
scroll to position [0, 0]
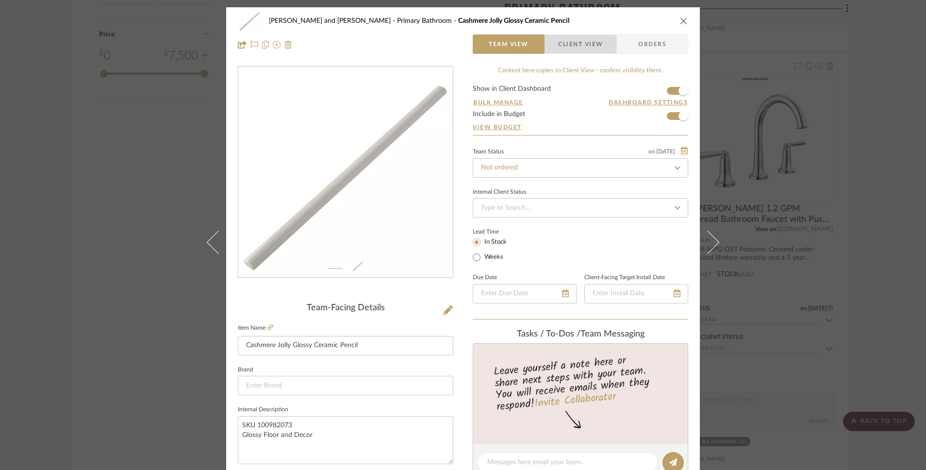
click at [596, 52] on span "Client View" at bounding box center [580, 43] width 45 height 19
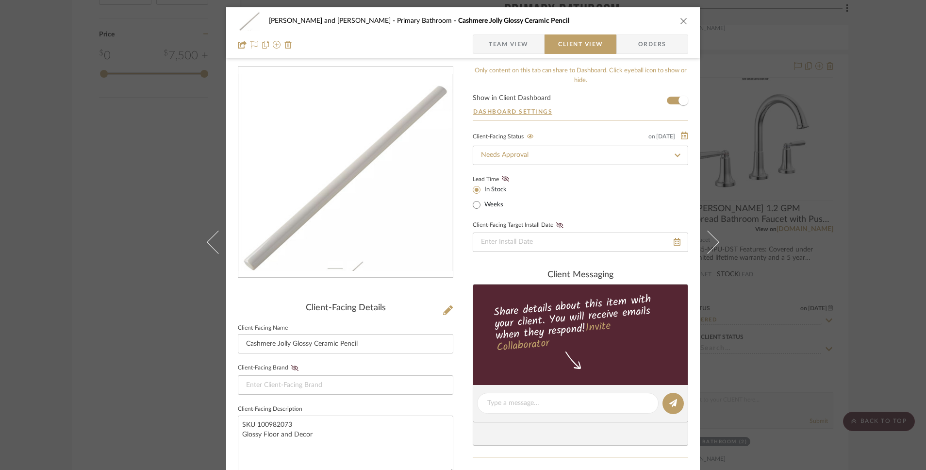
scroll to position [347, 0]
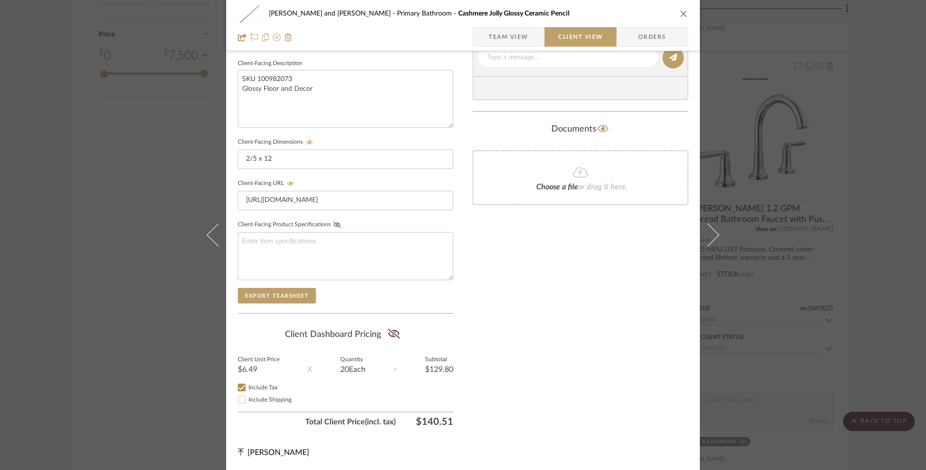
click at [398, 332] on summary-project-share-button at bounding box center [394, 334] width 26 height 22
click at [393, 332] on icon at bounding box center [394, 334] width 12 height 10
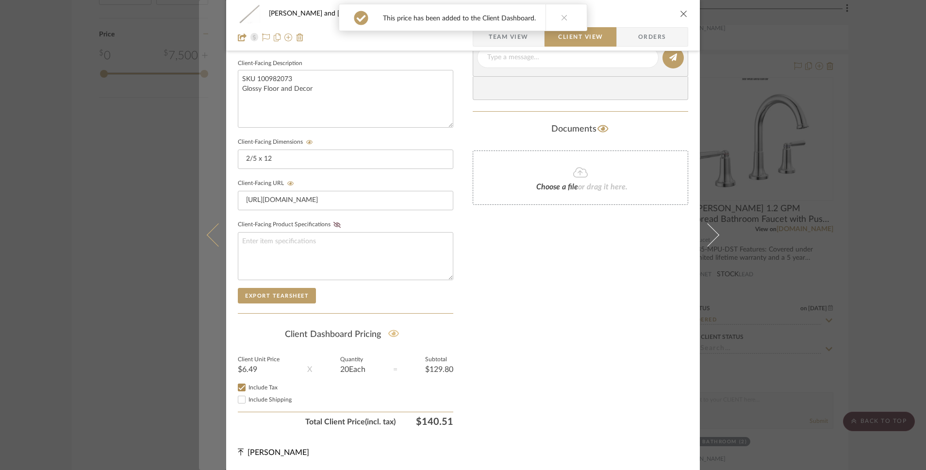
click at [213, 247] on button at bounding box center [212, 235] width 27 height 470
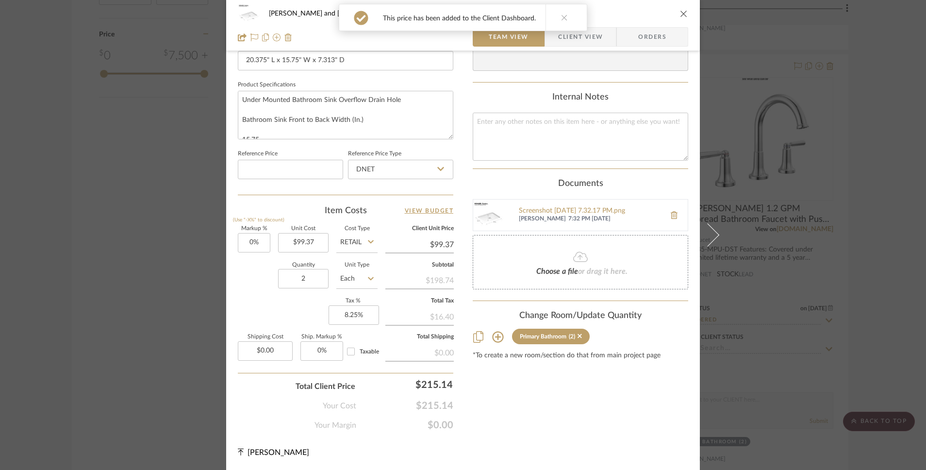
scroll to position [0, 0]
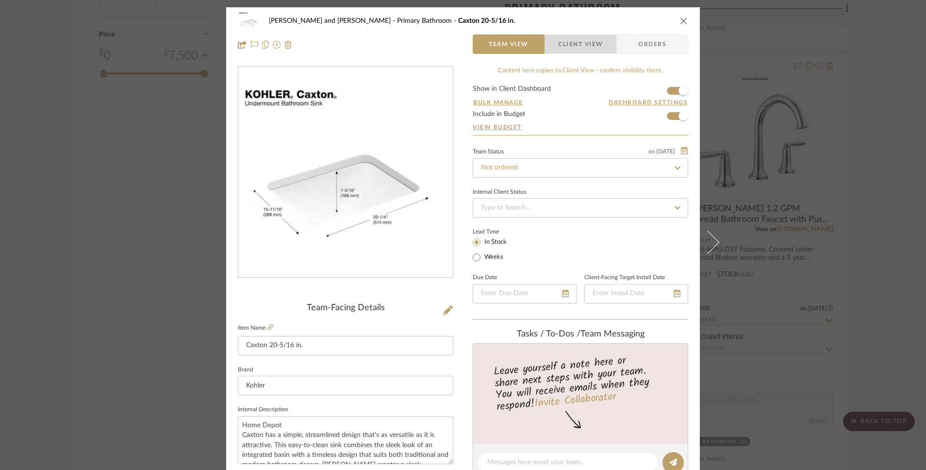
click at [559, 43] on span "Client View" at bounding box center [580, 43] width 45 height 19
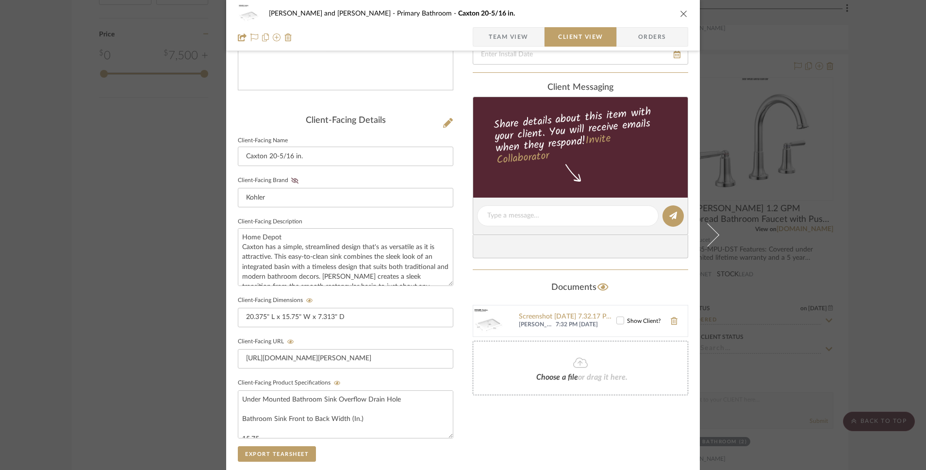
scroll to position [347, 0]
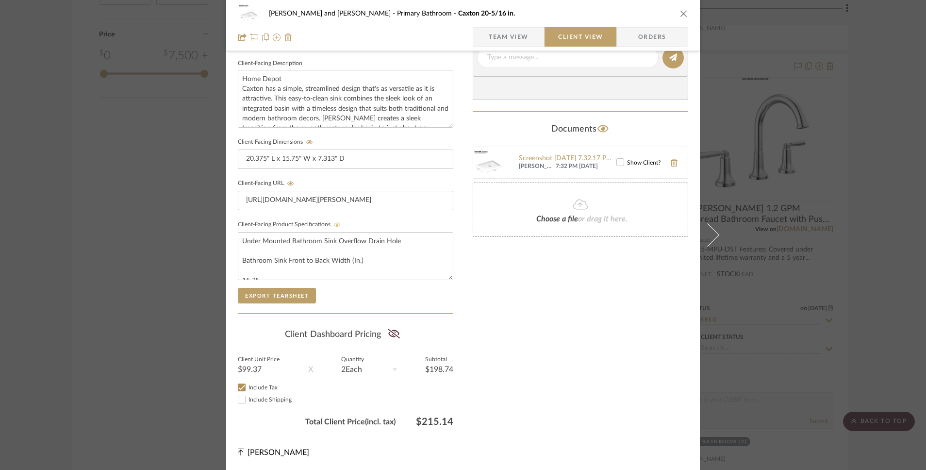
click at [334, 223] on icon at bounding box center [337, 224] width 7 height 4
click at [390, 323] on summary-project-share-button at bounding box center [394, 334] width 26 height 22
click at [392, 332] on icon at bounding box center [394, 334] width 12 height 10
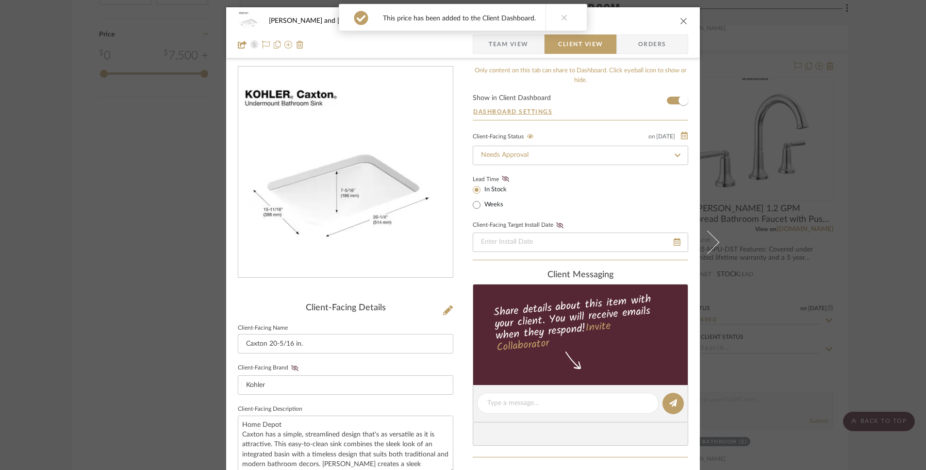
scroll to position [347, 0]
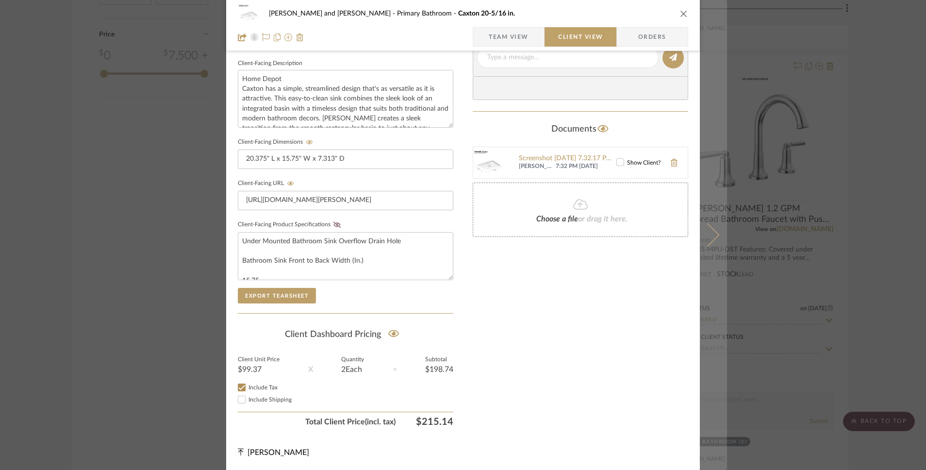
click at [709, 234] on icon at bounding box center [707, 234] width 23 height 23
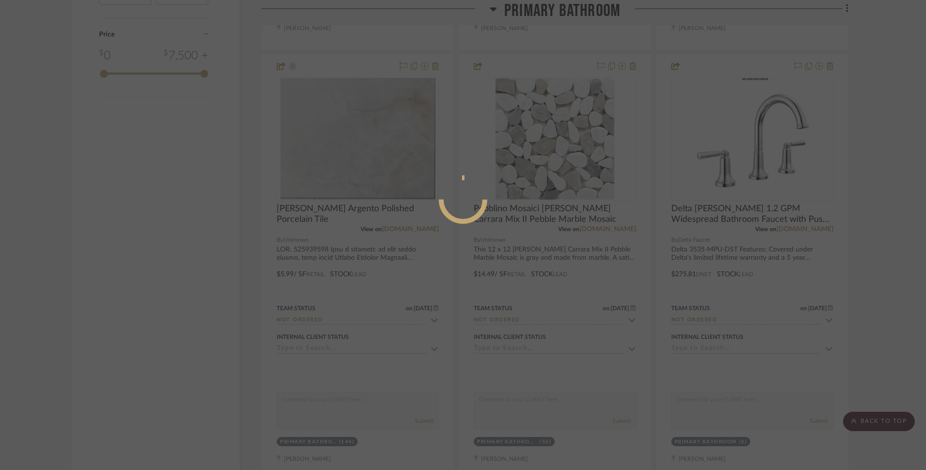
scroll to position [0, 0]
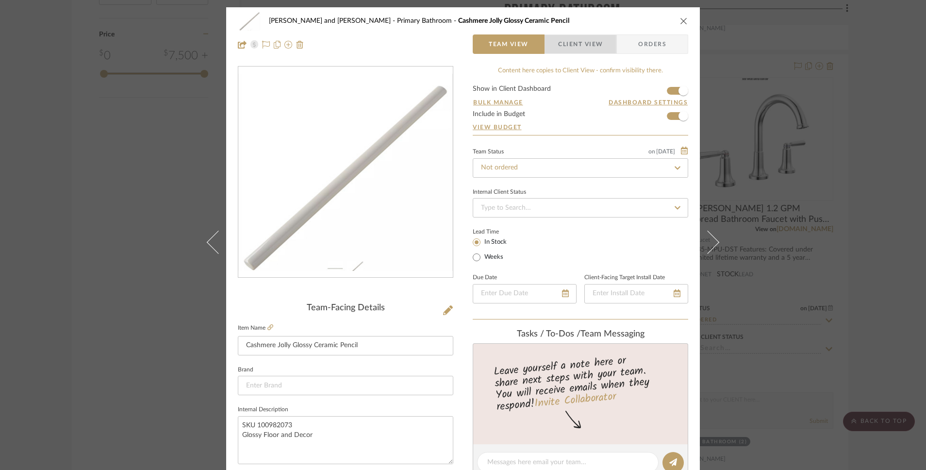
click at [570, 36] on span "Client View" at bounding box center [580, 43] width 45 height 19
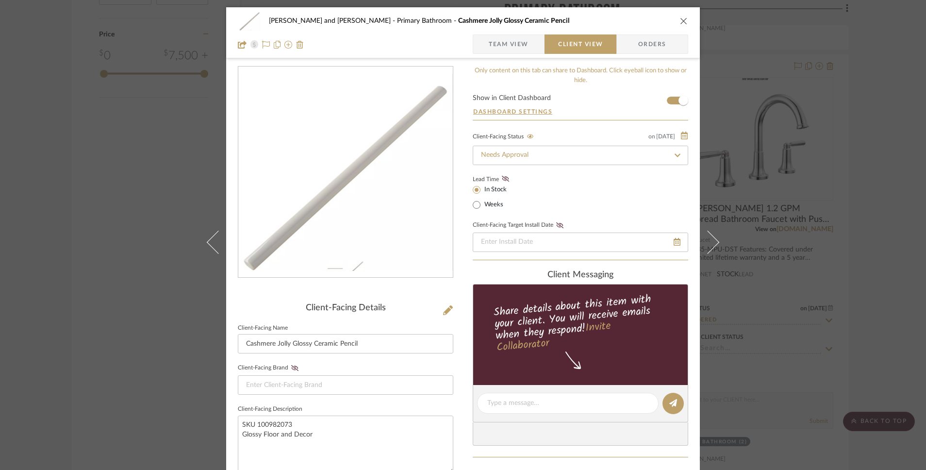
scroll to position [347, 0]
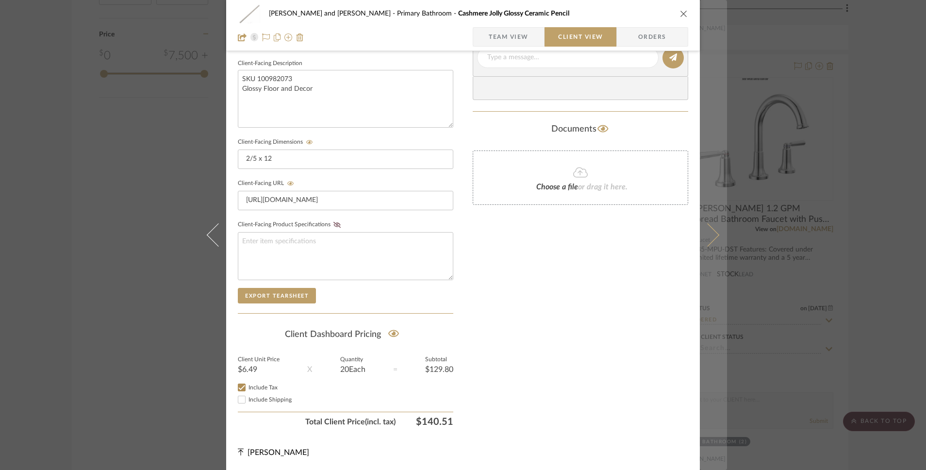
click at [707, 232] on icon at bounding box center [707, 234] width 23 height 23
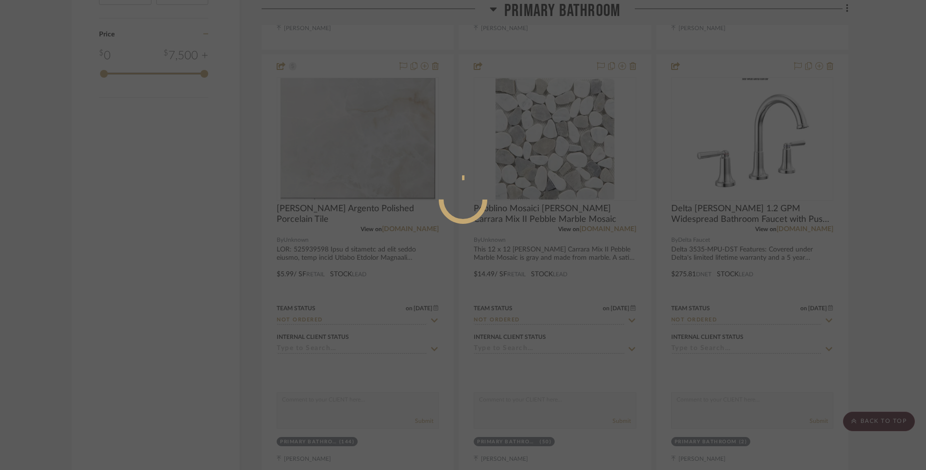
scroll to position [0, 0]
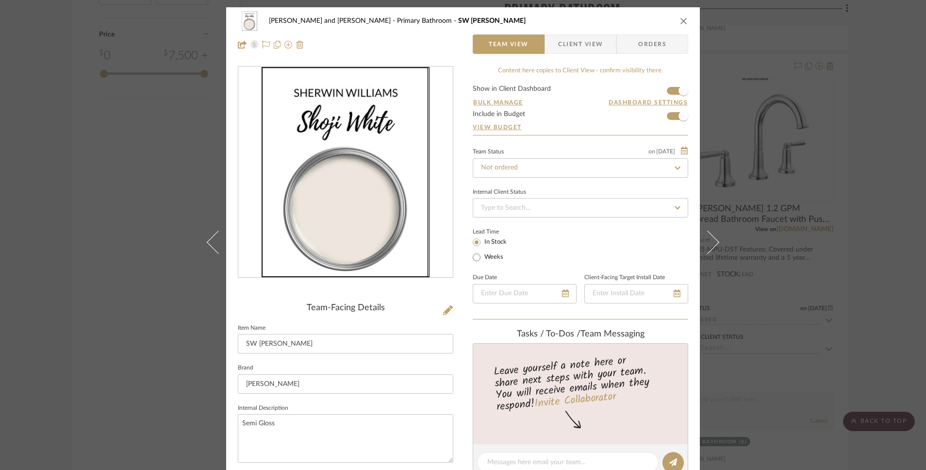
click at [576, 48] on span "Client View" at bounding box center [580, 43] width 45 height 19
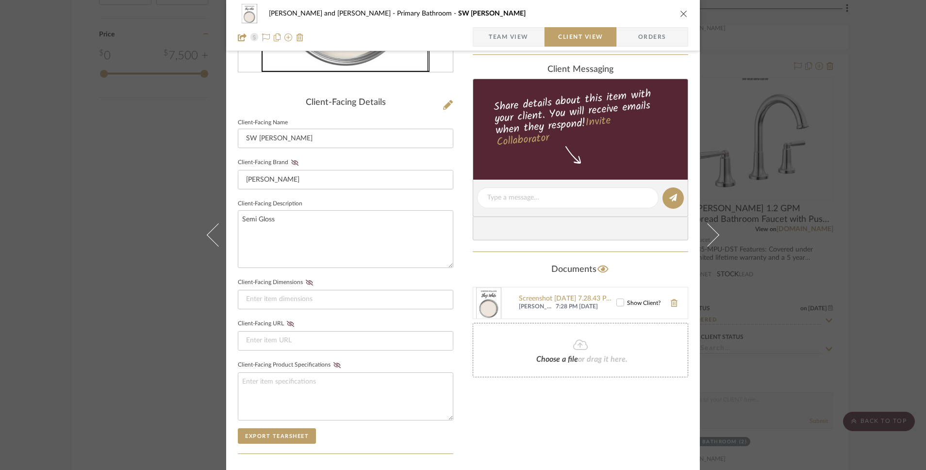
scroll to position [347, 0]
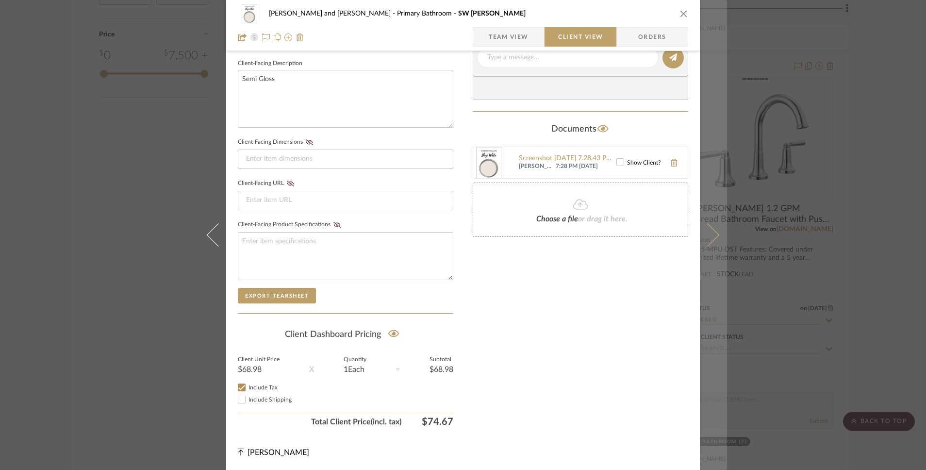
click at [711, 241] on button at bounding box center [713, 235] width 27 height 470
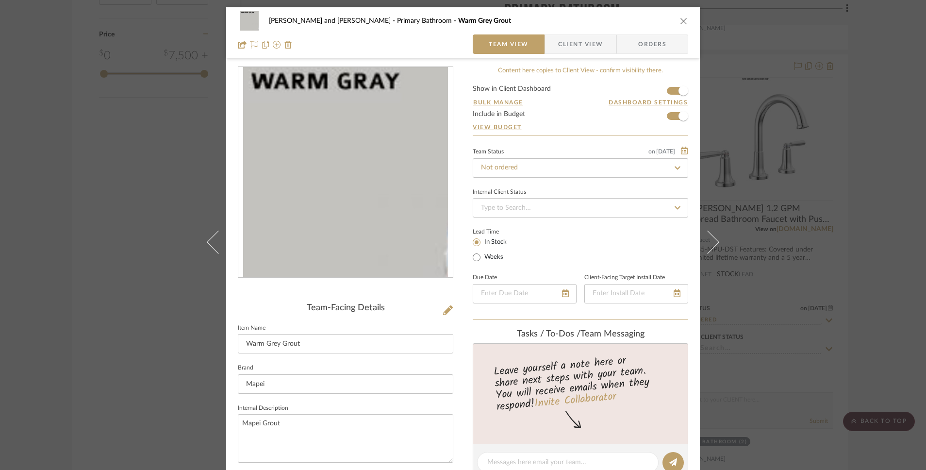
scroll to position [432, 0]
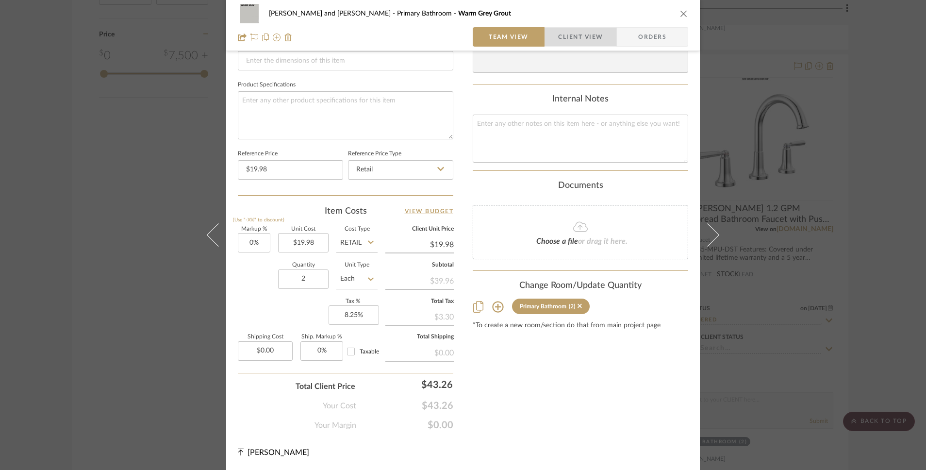
click at [562, 37] on span "Client View" at bounding box center [580, 36] width 45 height 19
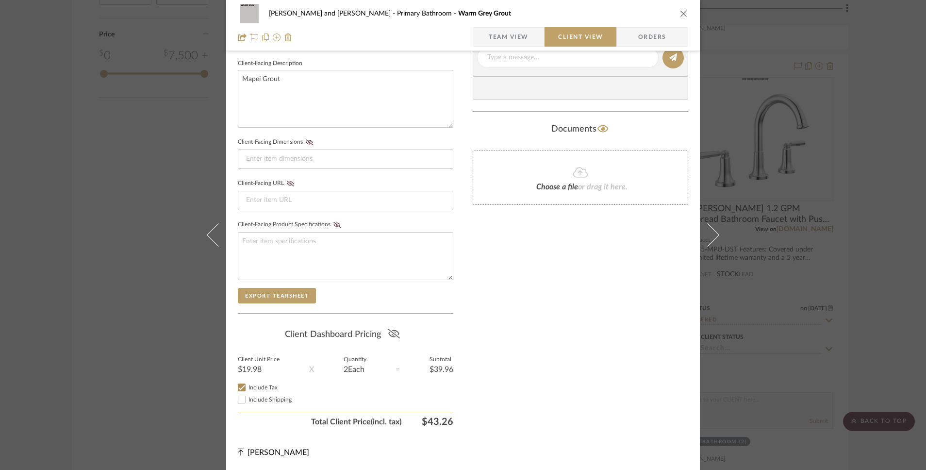
click at [390, 333] on icon at bounding box center [393, 334] width 12 height 10
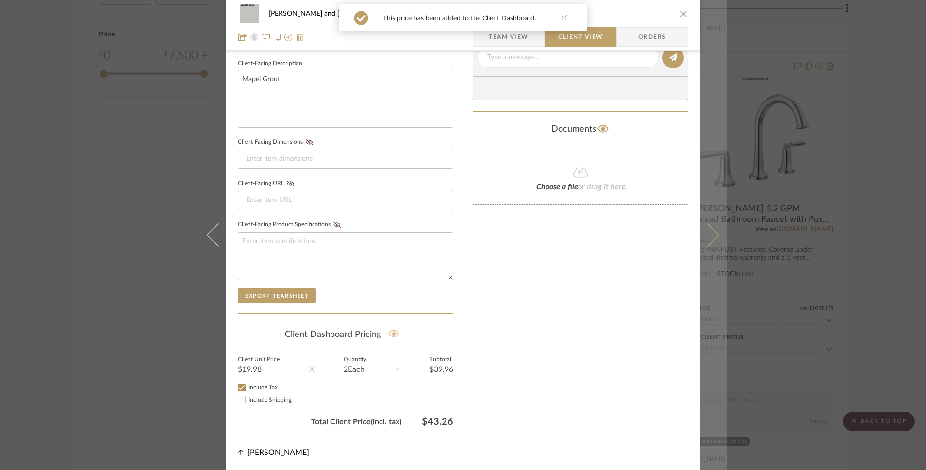
click at [710, 234] on icon at bounding box center [707, 234] width 23 height 23
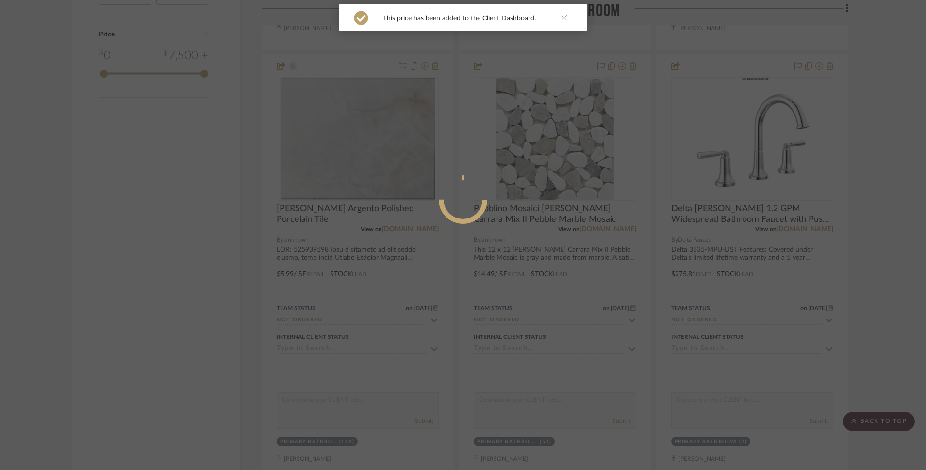
scroll to position [0, 0]
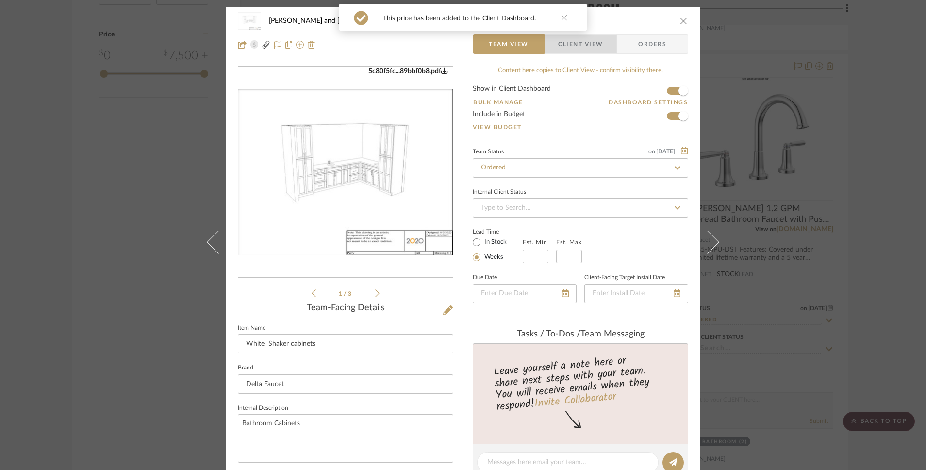
click at [575, 51] on span "Client View" at bounding box center [580, 43] width 45 height 19
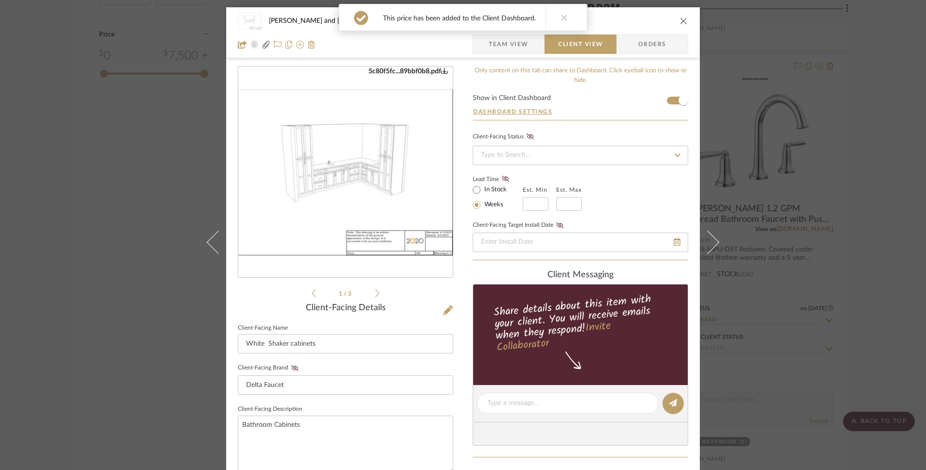
scroll to position [347, 0]
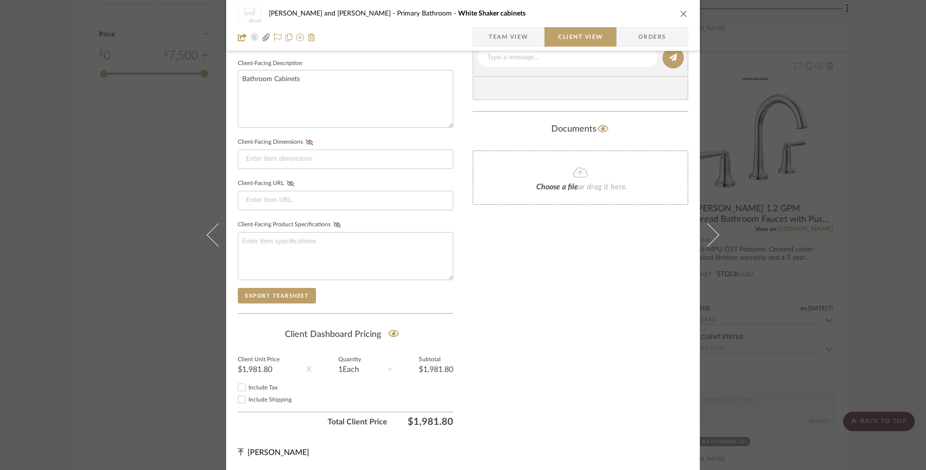
click at [240, 386] on input "Include Tax" at bounding box center [242, 388] width 12 height 12
checkbox input "false"
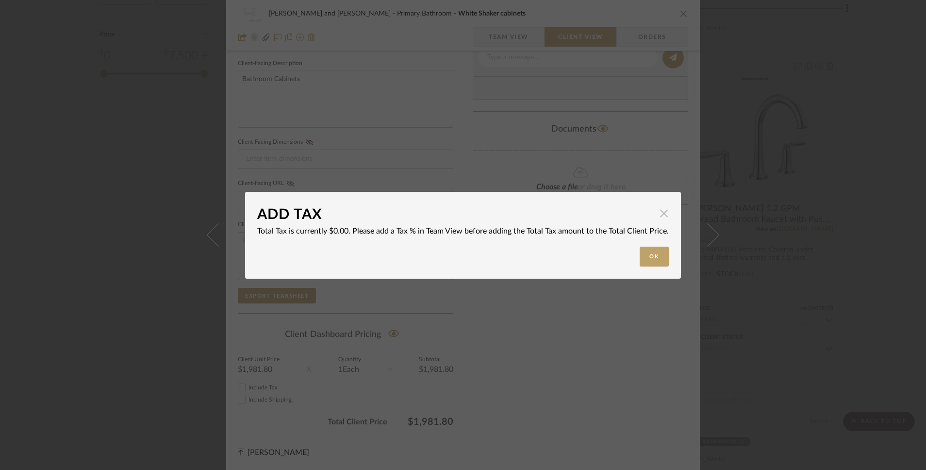
click at [660, 216] on span "button" at bounding box center [663, 213] width 19 height 19
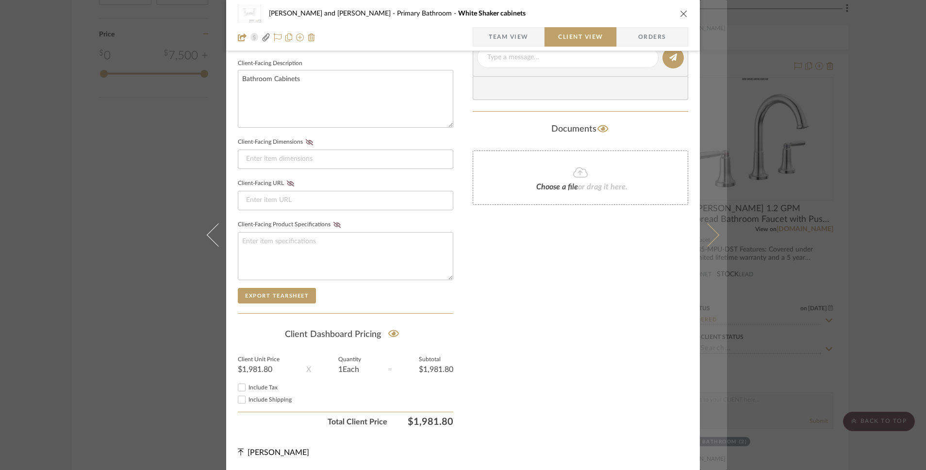
click at [711, 236] on icon at bounding box center [707, 234] width 23 height 23
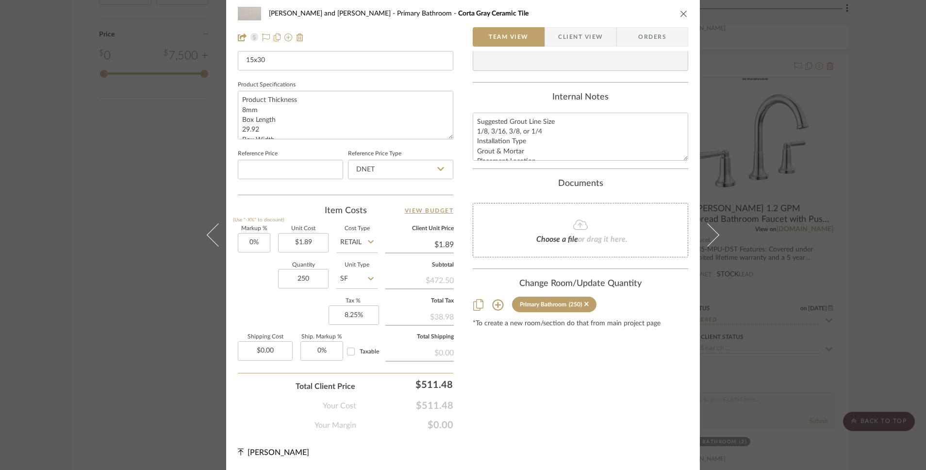
scroll to position [0, 0]
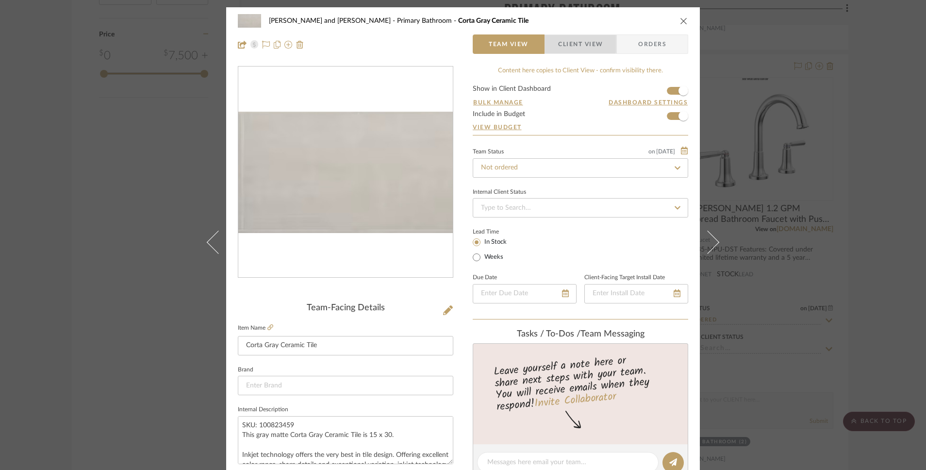
click at [562, 40] on span "Client View" at bounding box center [580, 43] width 45 height 19
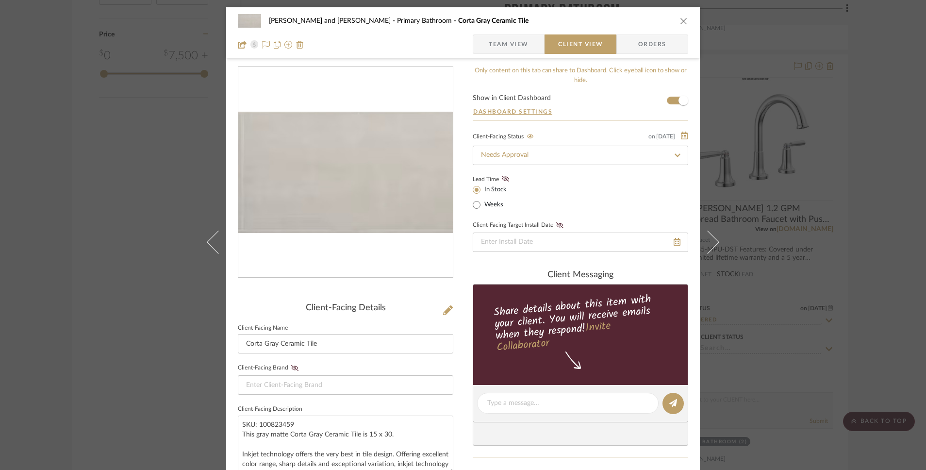
scroll to position [347, 0]
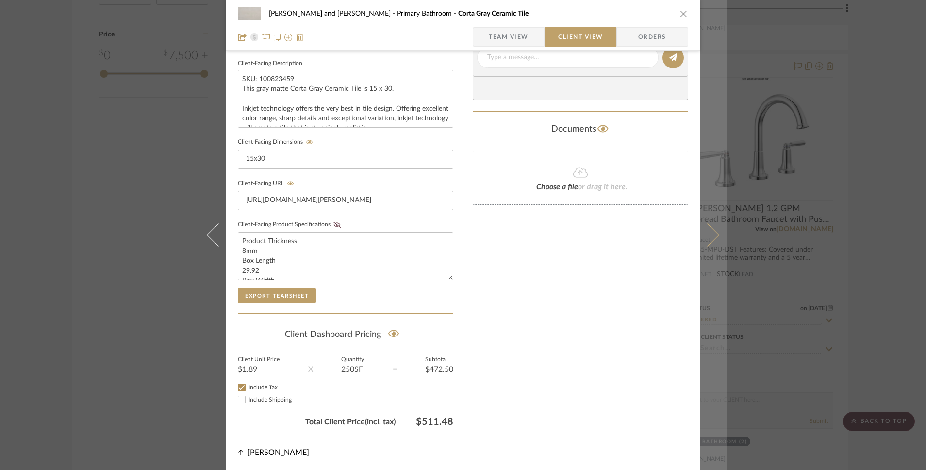
click at [713, 238] on button at bounding box center [713, 235] width 27 height 470
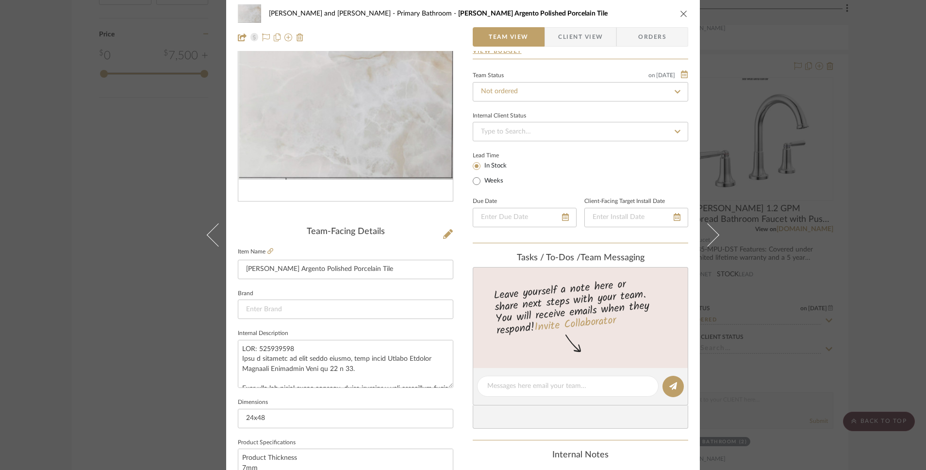
scroll to position [0, 0]
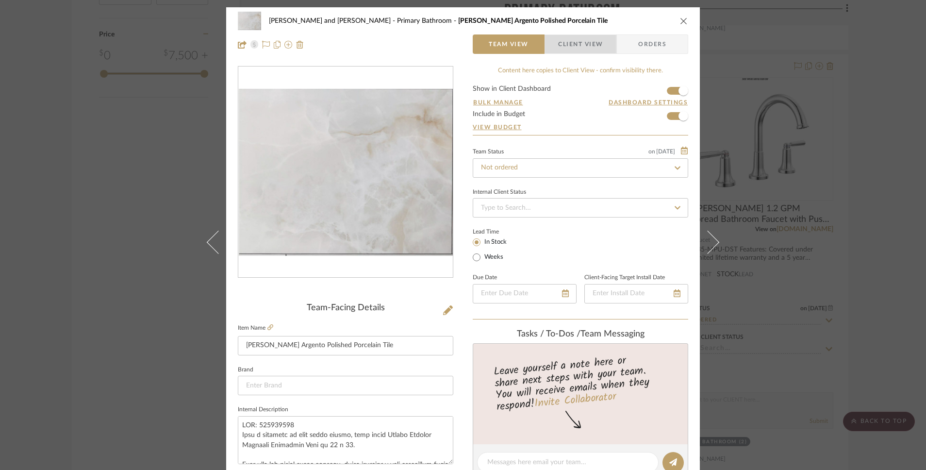
click at [572, 38] on span "Client View" at bounding box center [580, 43] width 45 height 19
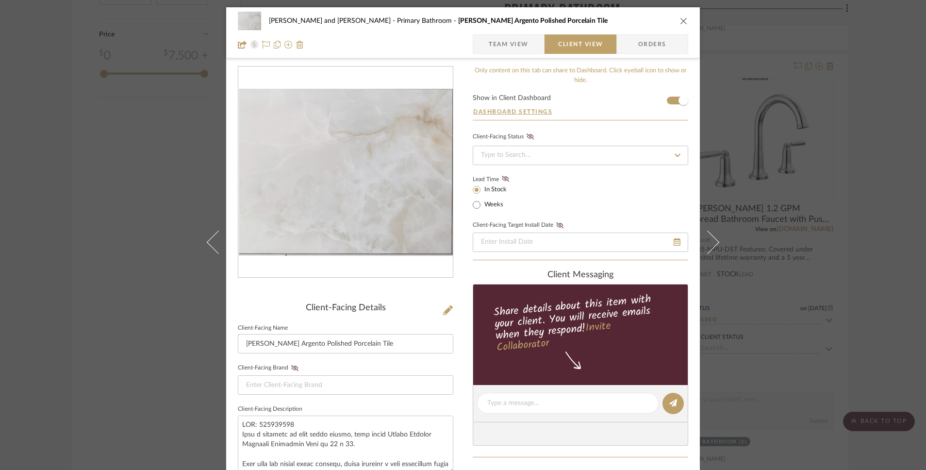
scroll to position [347, 0]
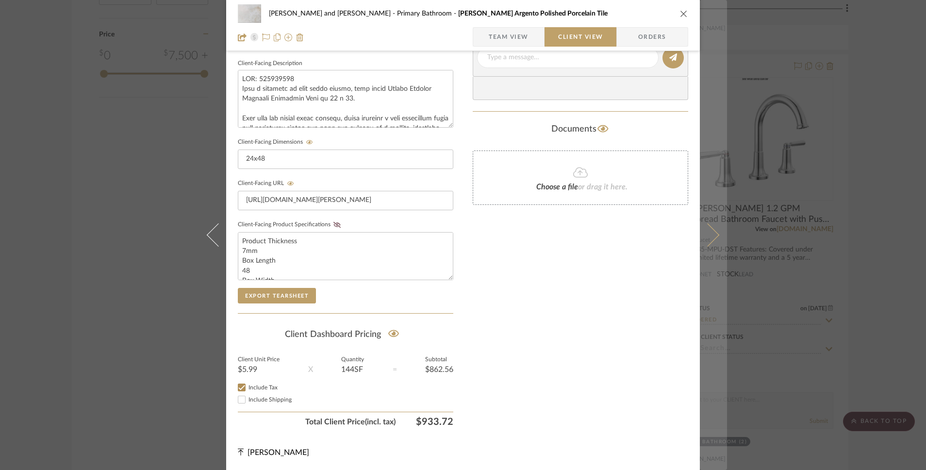
click at [710, 228] on button at bounding box center [713, 235] width 27 height 470
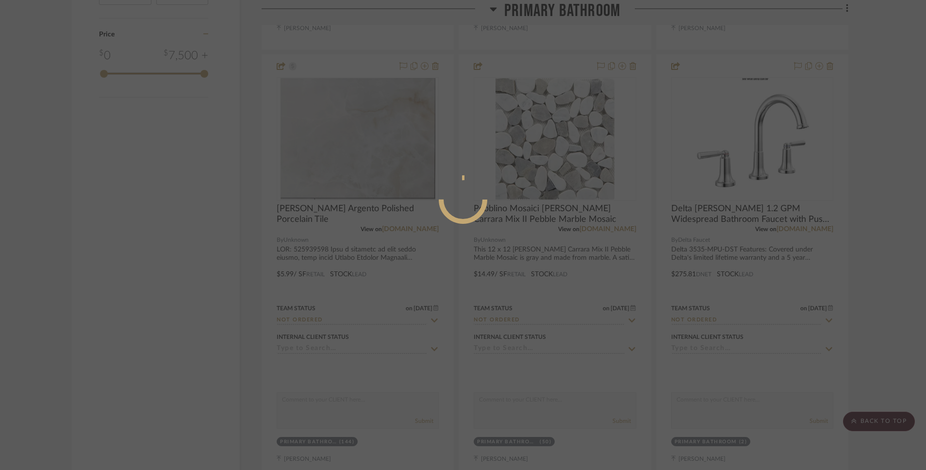
scroll to position [0, 0]
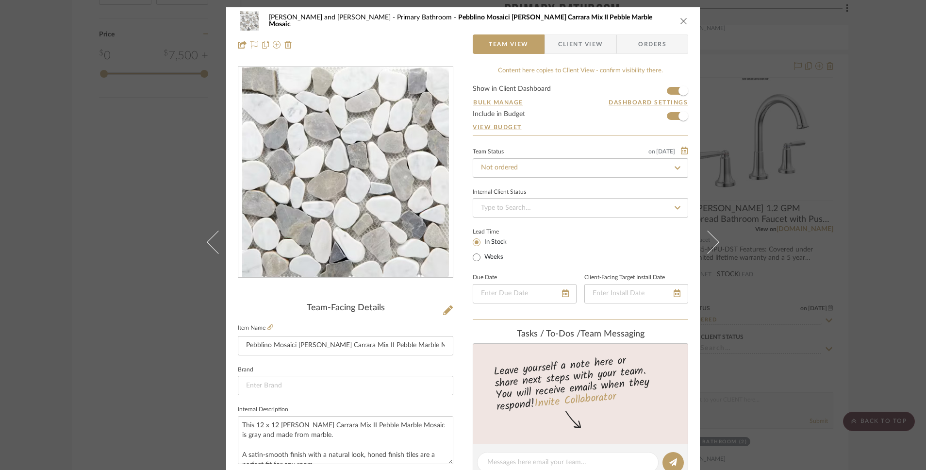
click at [576, 46] on span "Client View" at bounding box center [580, 43] width 45 height 19
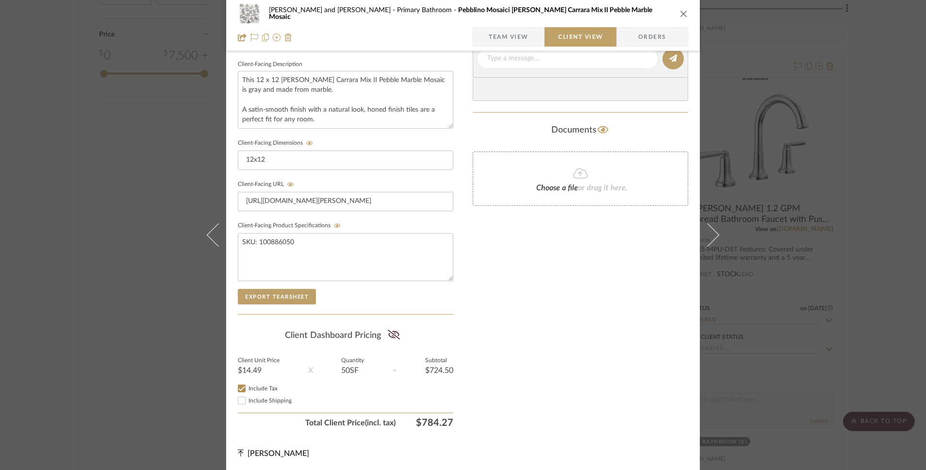
scroll to position [347, 0]
click at [393, 334] on icon at bounding box center [394, 334] width 12 height 10
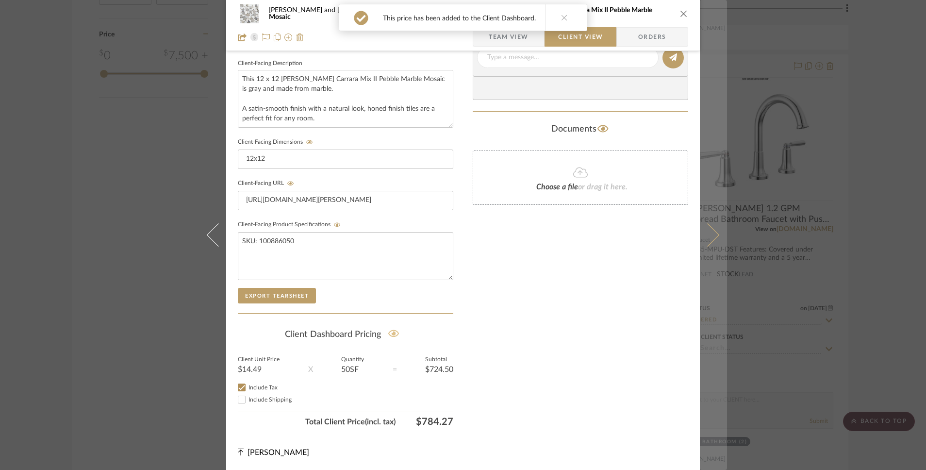
click at [714, 234] on icon at bounding box center [707, 234] width 23 height 23
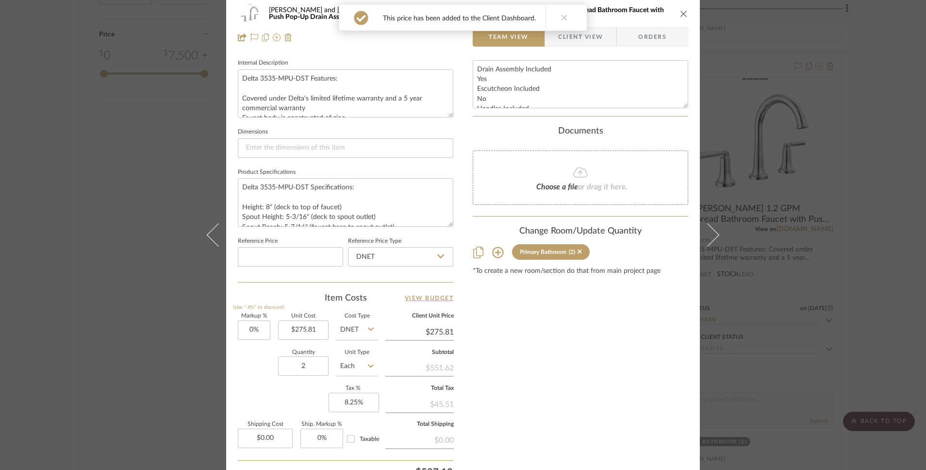
scroll to position [0, 0]
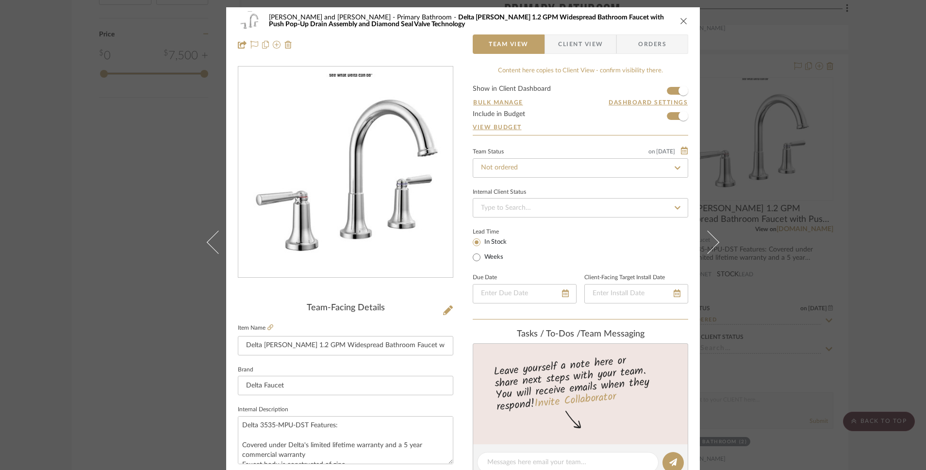
click at [581, 43] on span "Client View" at bounding box center [580, 43] width 45 height 19
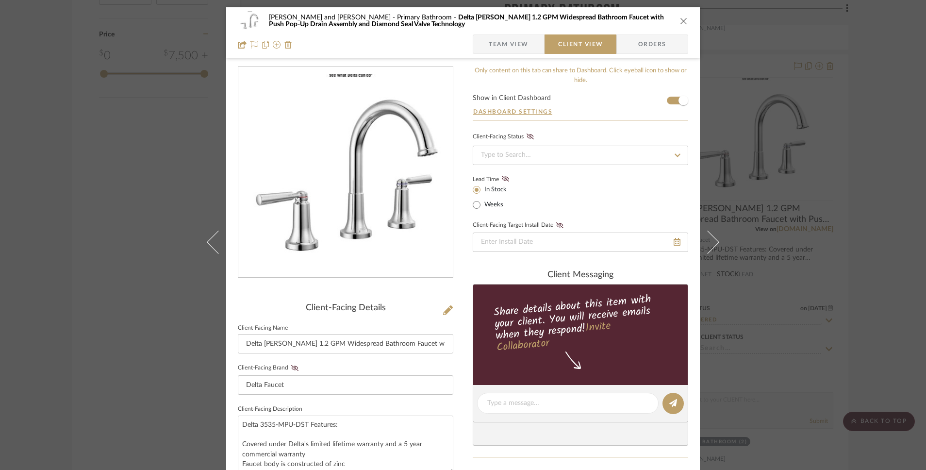
scroll to position [347, 0]
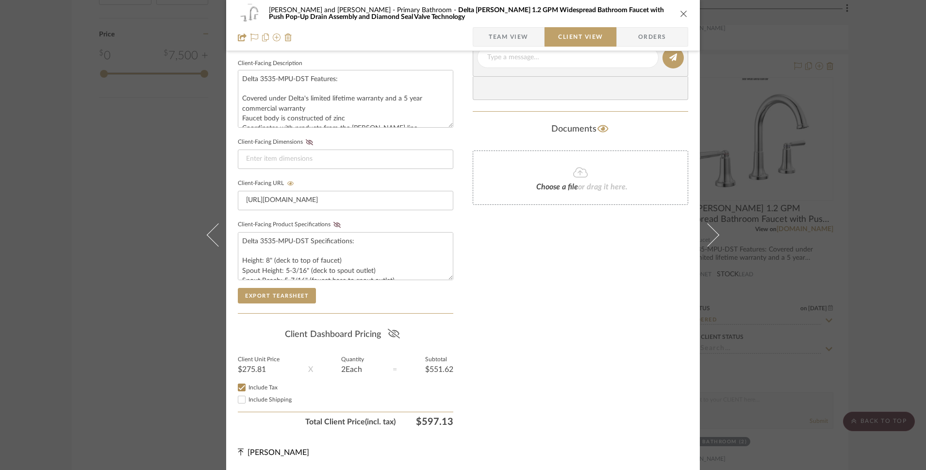
click at [392, 333] on icon at bounding box center [393, 334] width 12 height 10
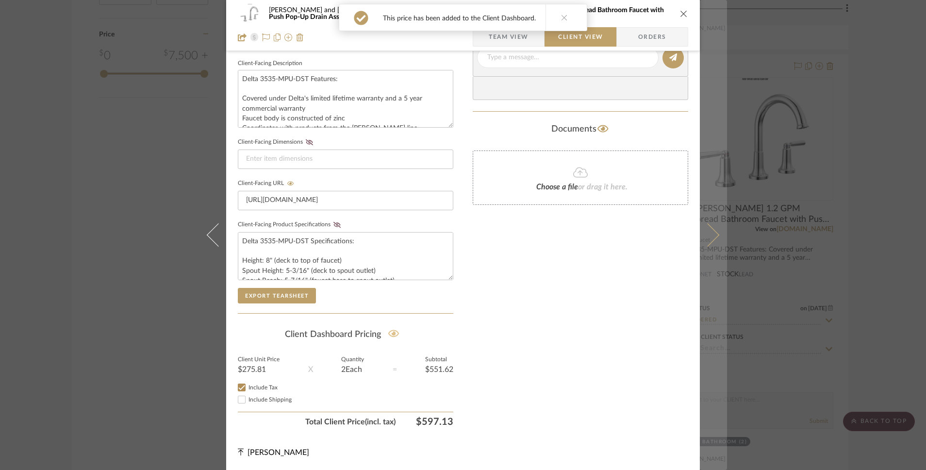
click at [714, 230] on button at bounding box center [713, 235] width 27 height 470
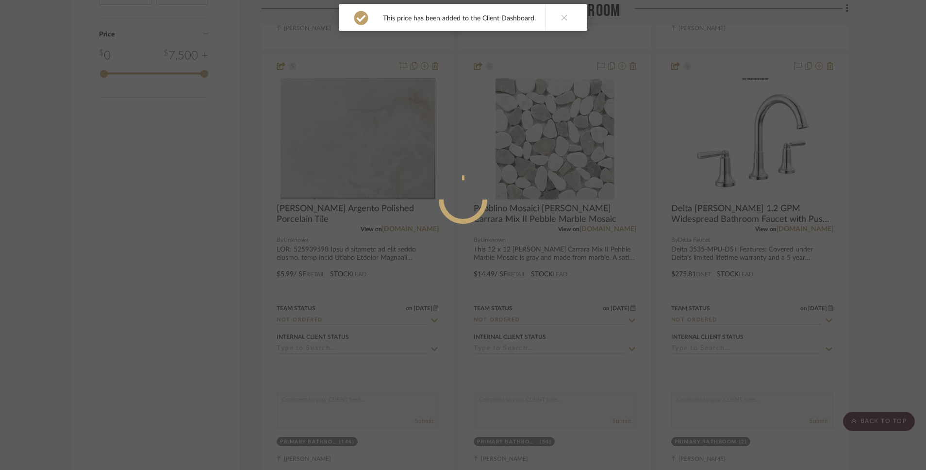
scroll to position [0, 0]
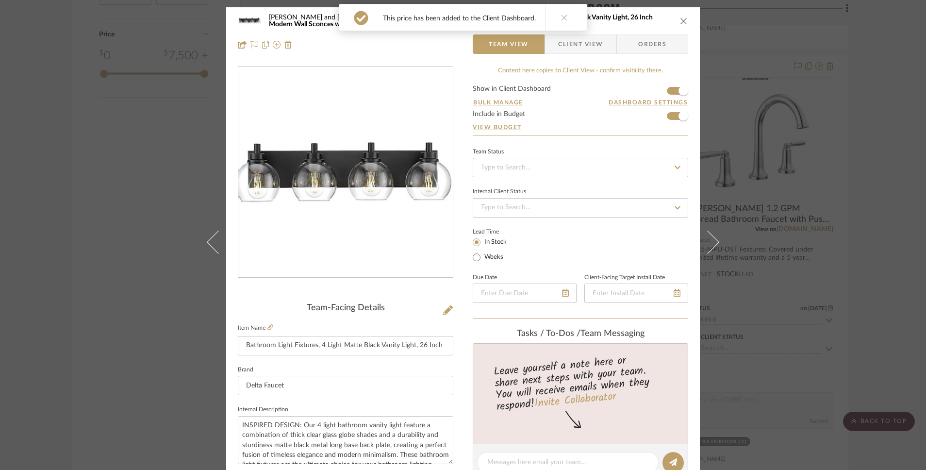
click at [579, 39] on span "Client View" at bounding box center [580, 43] width 45 height 19
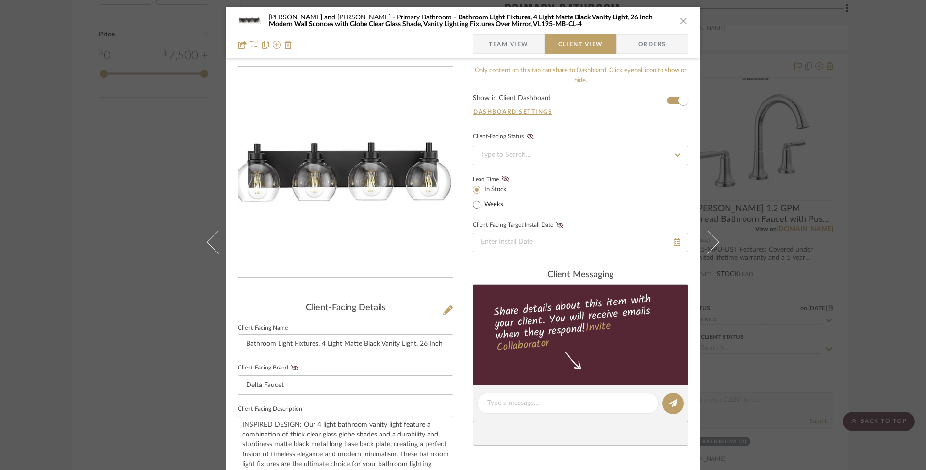
scroll to position [347, 0]
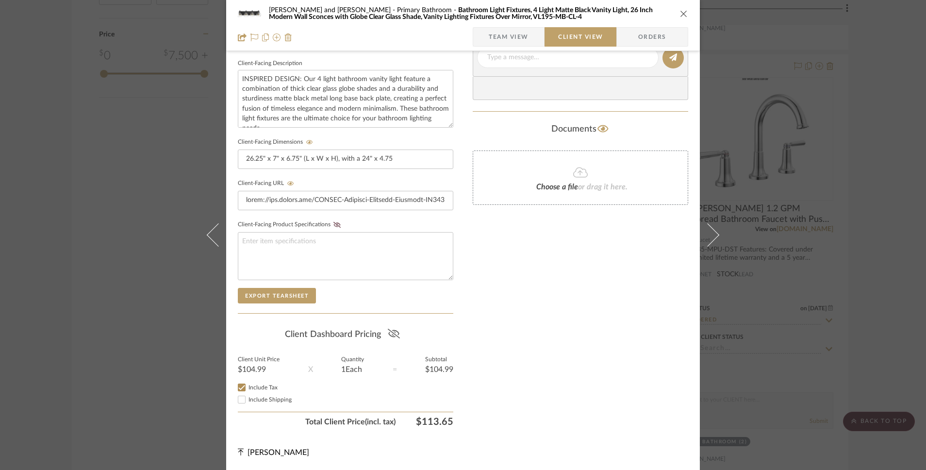
click at [388, 337] on icon at bounding box center [394, 334] width 12 height 10
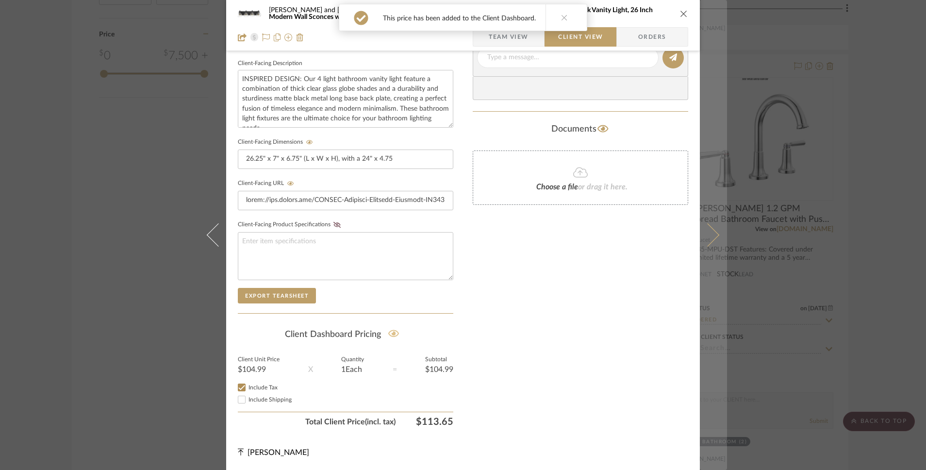
click at [716, 236] on button at bounding box center [713, 235] width 27 height 470
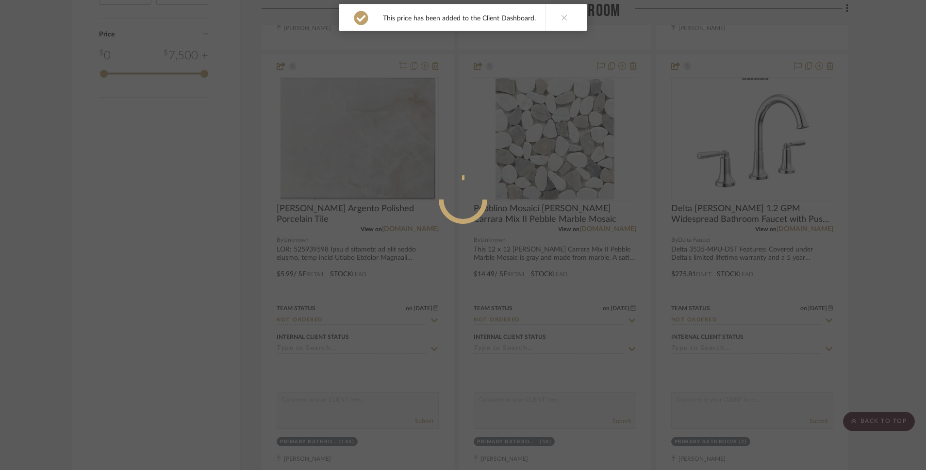
scroll to position [0, 0]
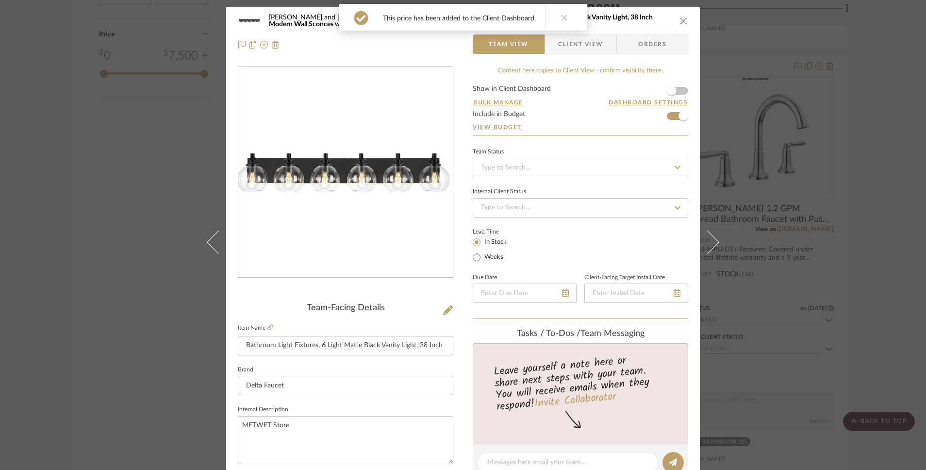
click at [593, 48] on span "Client View" at bounding box center [580, 43] width 45 height 19
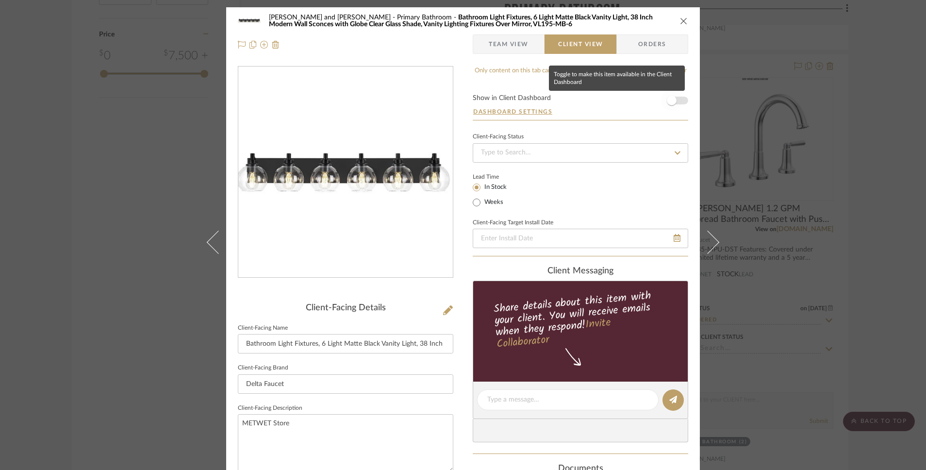
click at [669, 100] on span "button" at bounding box center [672, 101] width 10 height 10
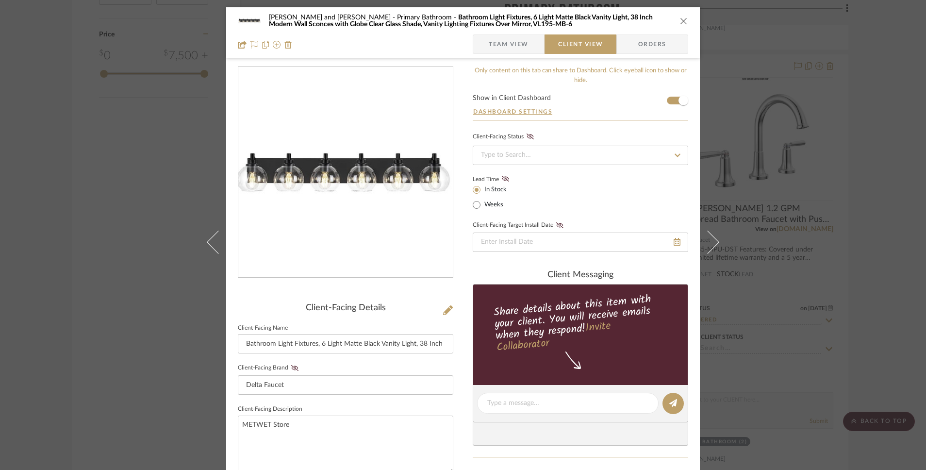
scroll to position [347, 0]
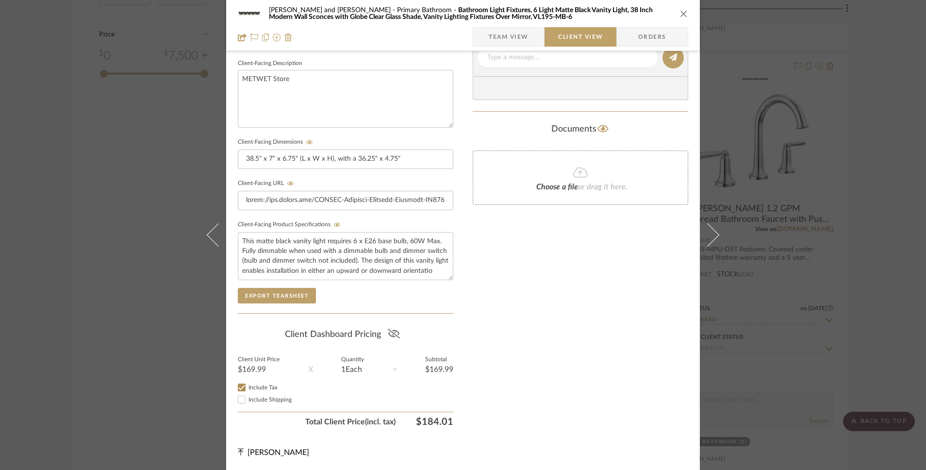
click at [391, 335] on icon at bounding box center [394, 334] width 12 height 10
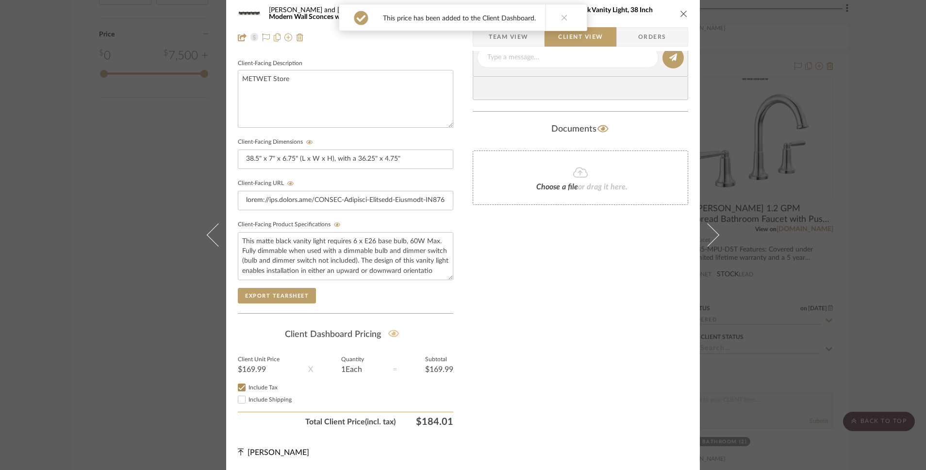
scroll to position [0, 0]
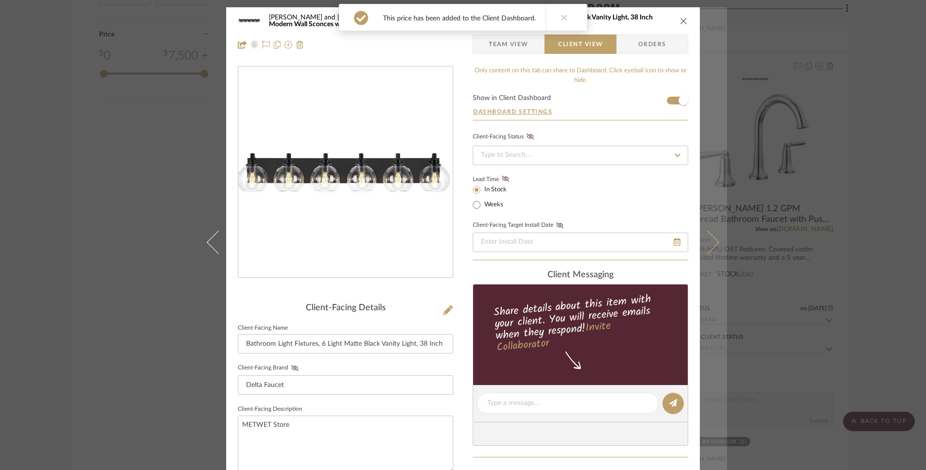
click at [713, 235] on button at bounding box center [713, 242] width 27 height 470
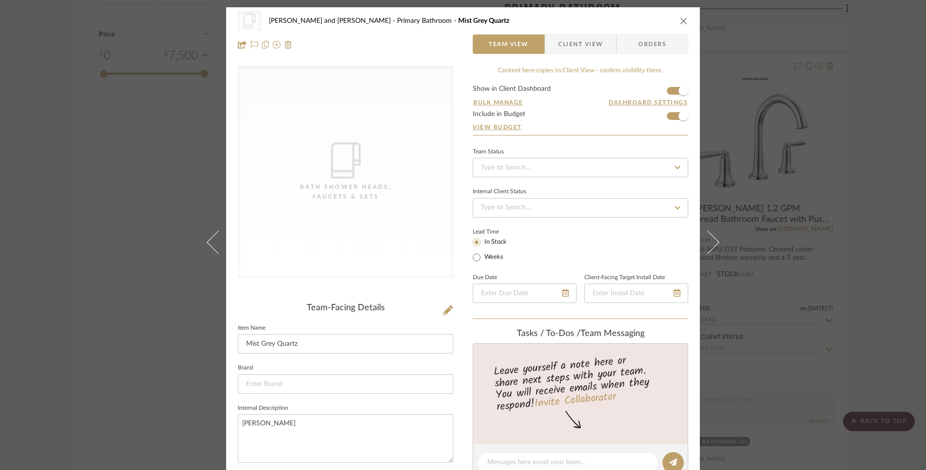
click at [558, 43] on span "Client View" at bounding box center [580, 43] width 45 height 19
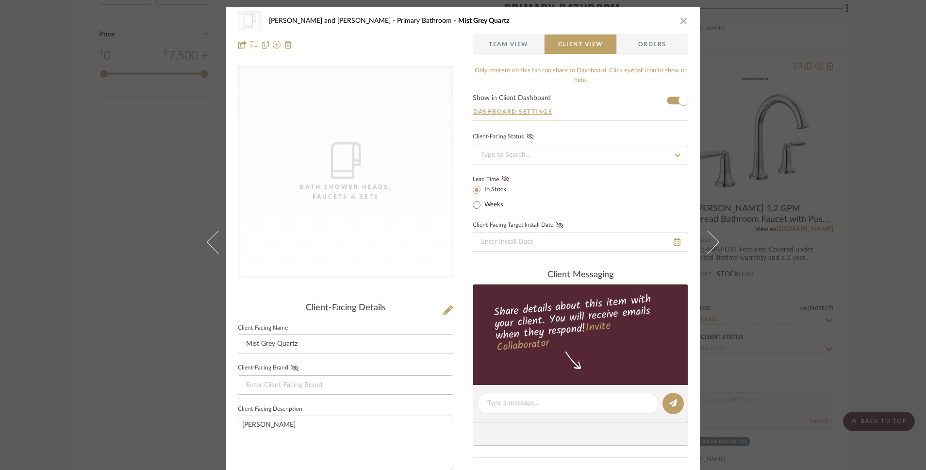
scroll to position [347, 0]
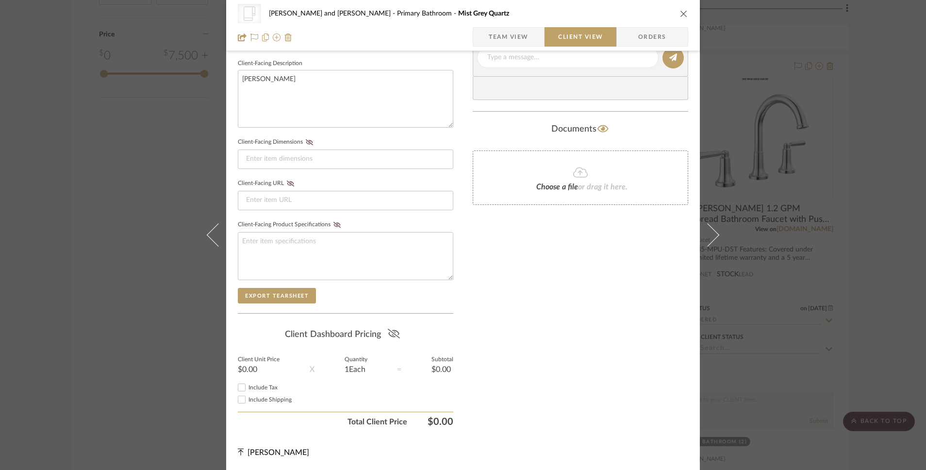
click at [388, 332] on icon at bounding box center [394, 334] width 12 height 10
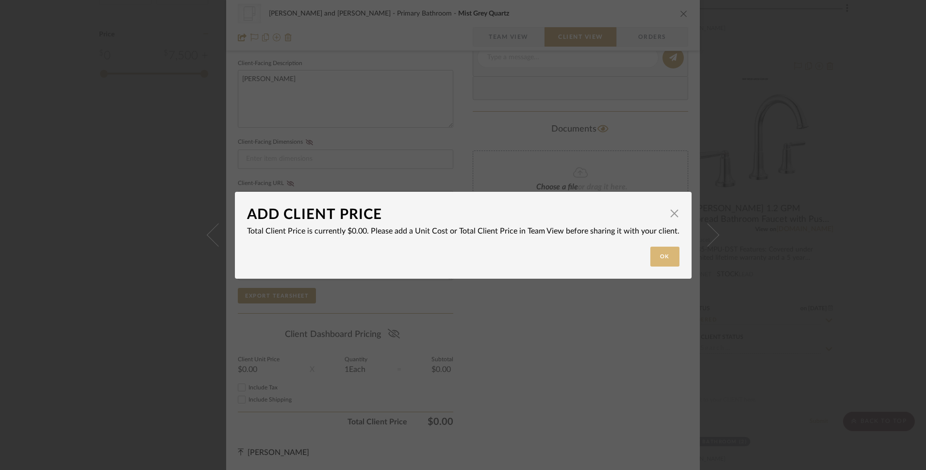
click at [657, 253] on button "Ok" at bounding box center [664, 257] width 29 height 20
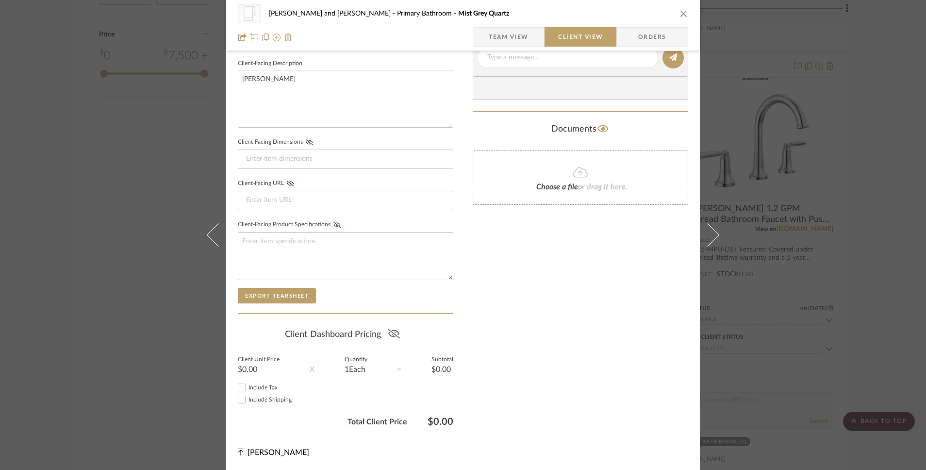
scroll to position [0, 0]
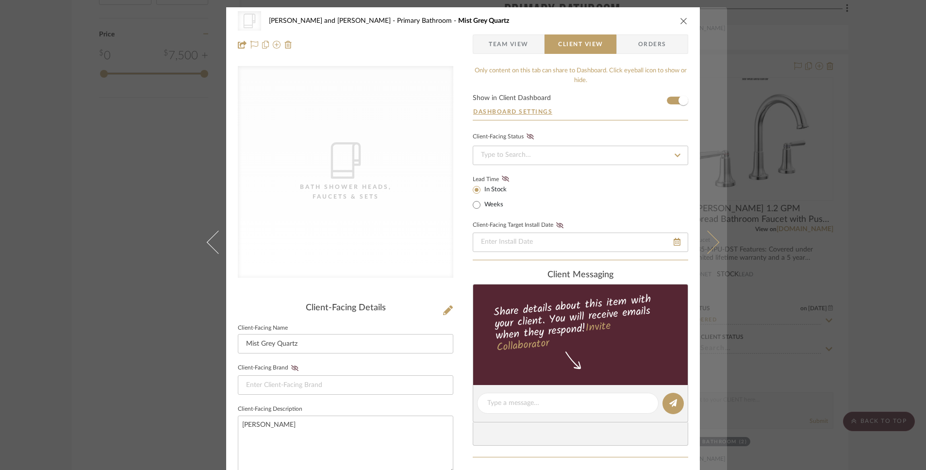
click at [714, 242] on icon at bounding box center [707, 242] width 23 height 23
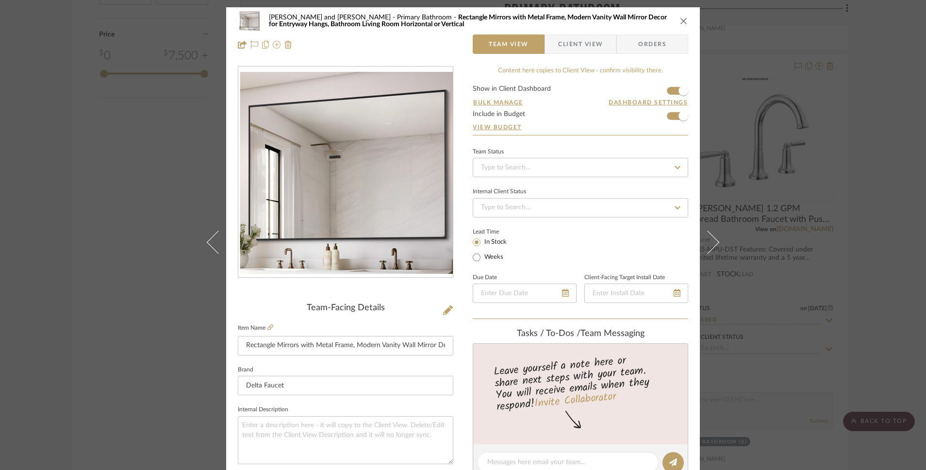
click at [570, 40] on span "Client View" at bounding box center [580, 43] width 45 height 19
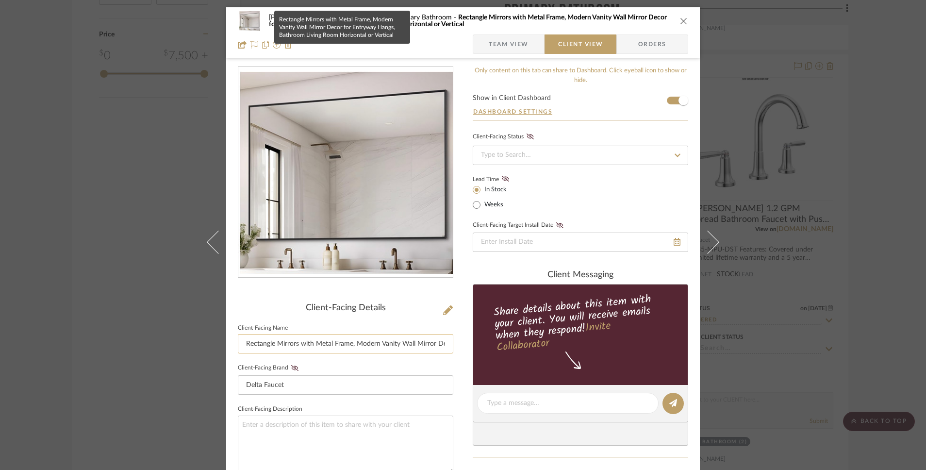
scroll to position [347, 0]
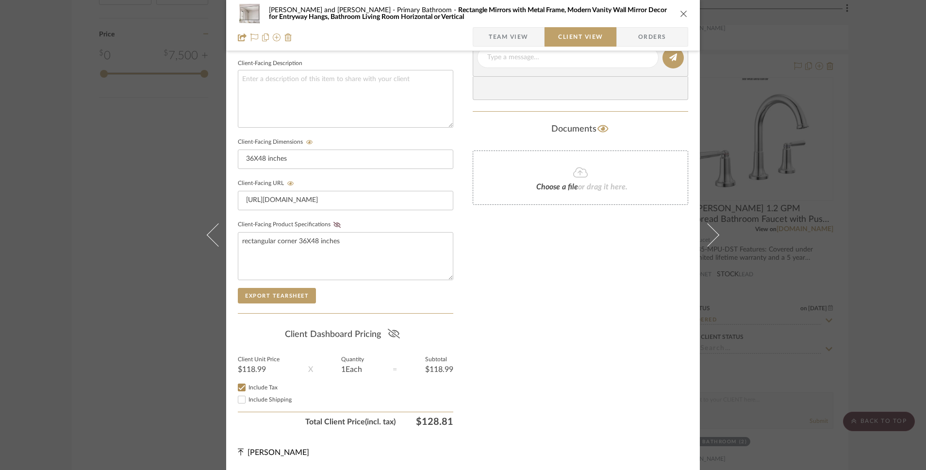
click at [391, 334] on icon at bounding box center [393, 334] width 12 height 10
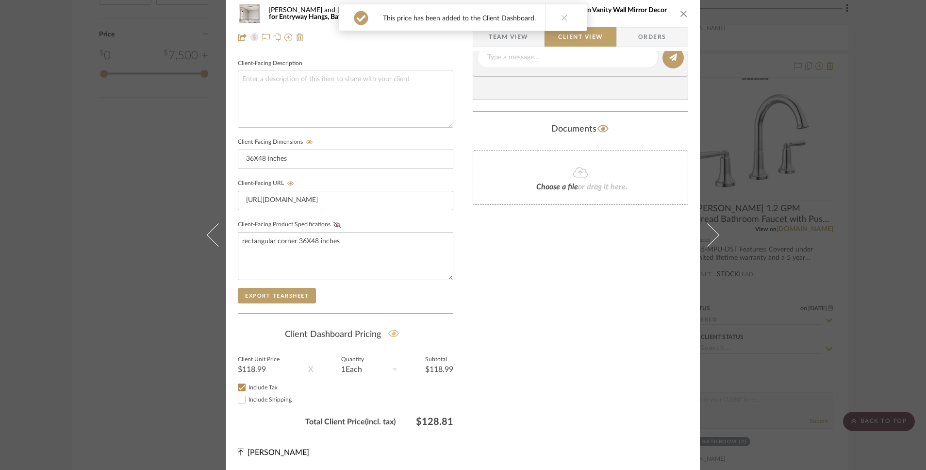
scroll to position [0, 0]
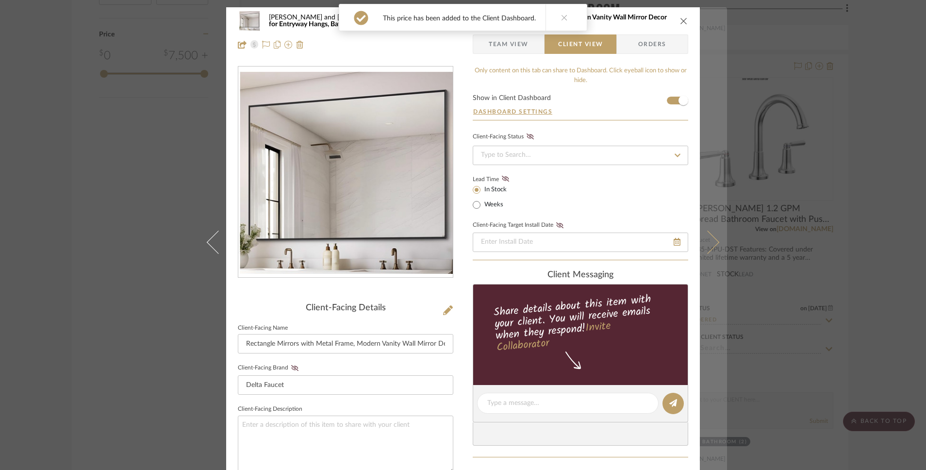
click at [714, 248] on button at bounding box center [713, 242] width 27 height 470
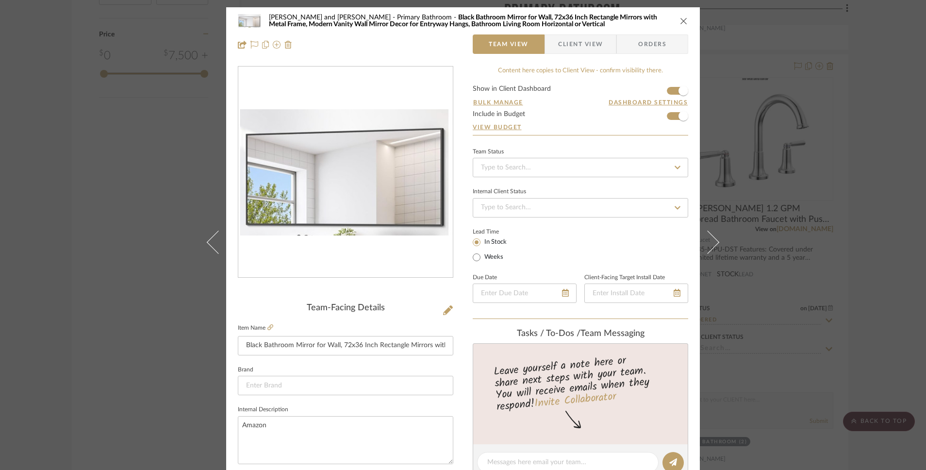
click at [574, 49] on span "Client View" at bounding box center [580, 43] width 45 height 19
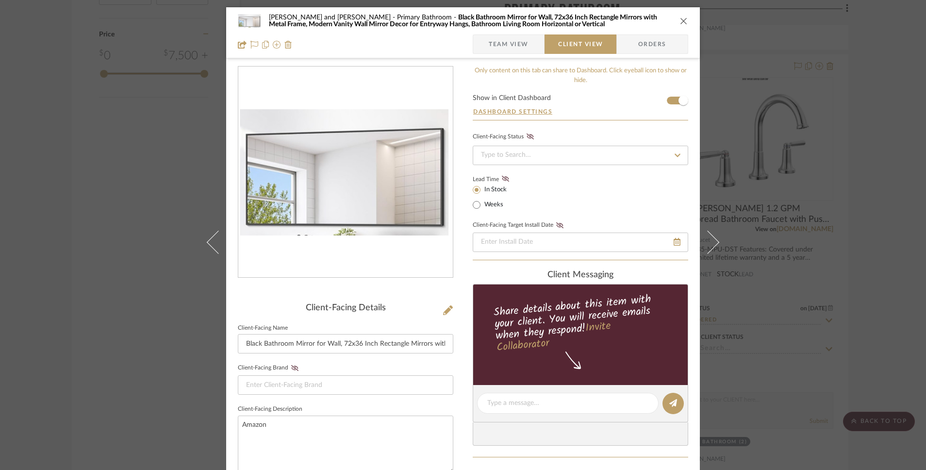
scroll to position [347, 0]
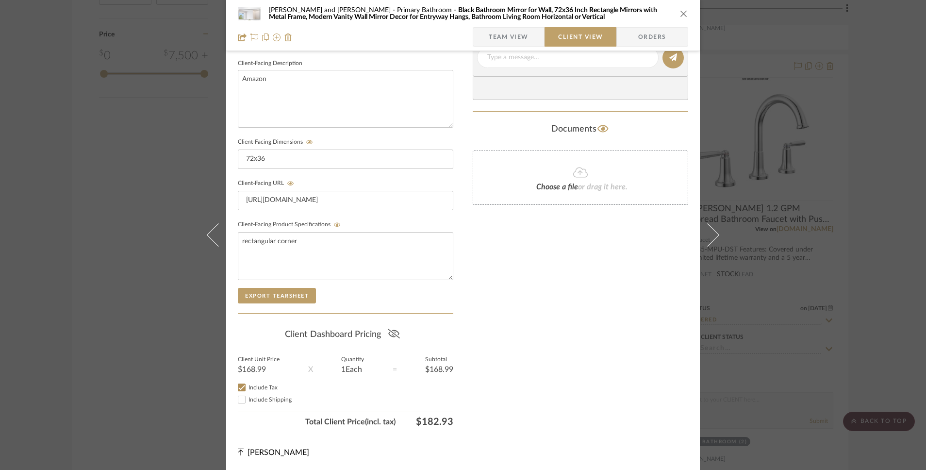
click at [391, 336] on icon at bounding box center [393, 334] width 12 height 10
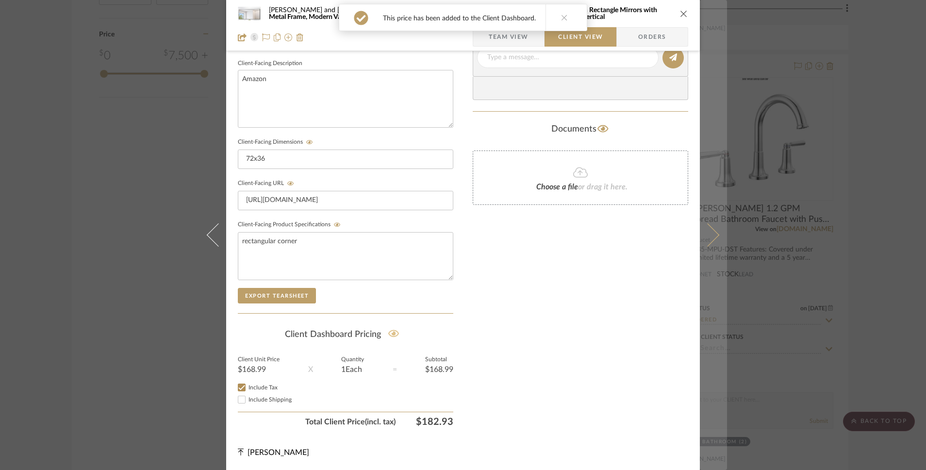
click at [715, 233] on button at bounding box center [713, 235] width 27 height 470
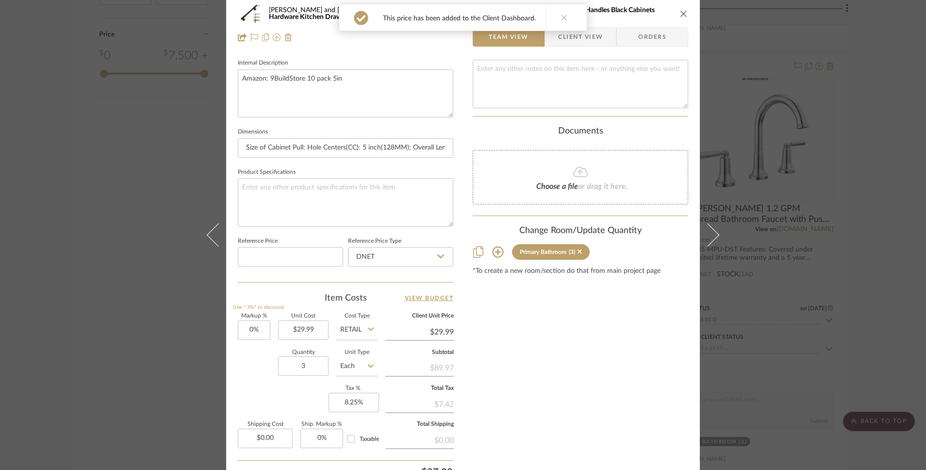
scroll to position [0, 0]
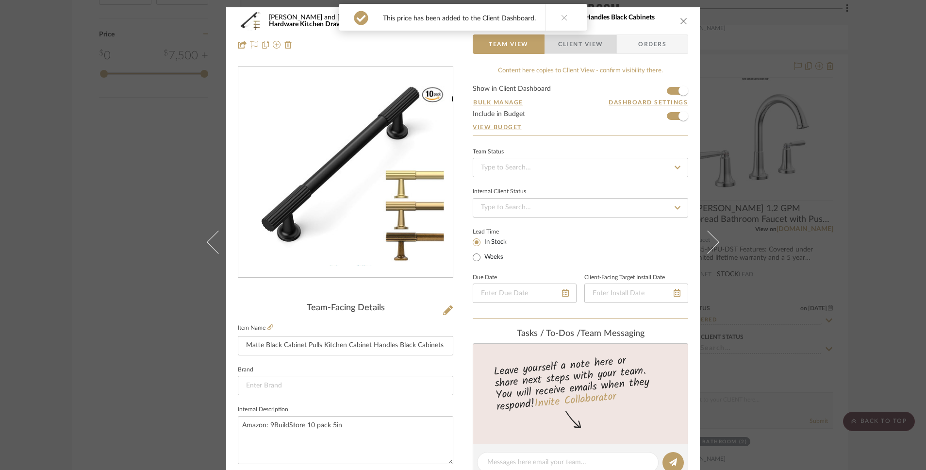
click at [587, 45] on span "Client View" at bounding box center [580, 43] width 45 height 19
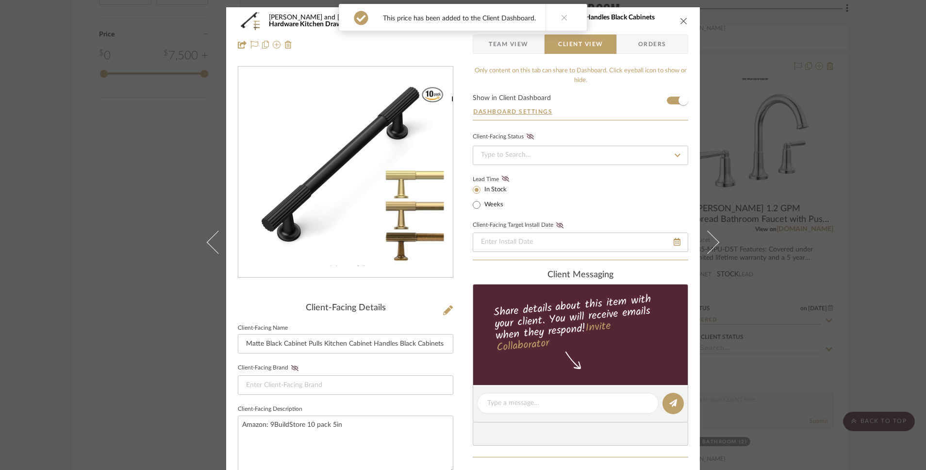
scroll to position [347, 0]
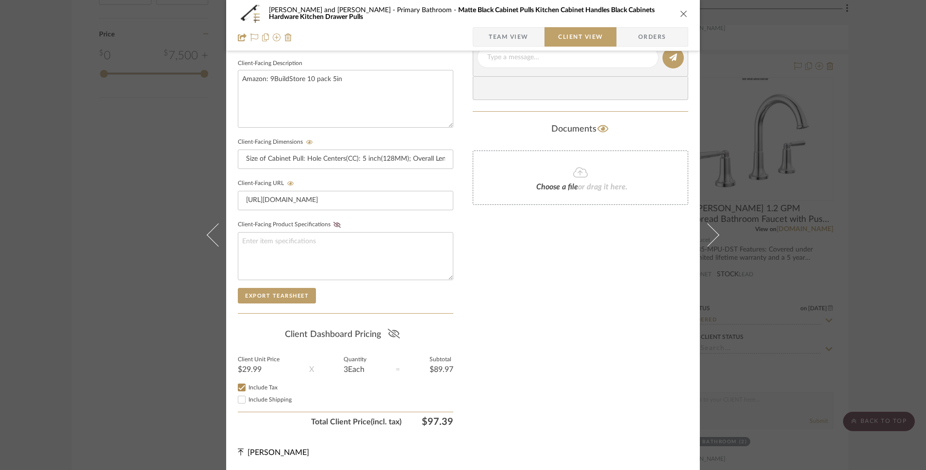
click at [389, 333] on icon at bounding box center [394, 334] width 12 height 10
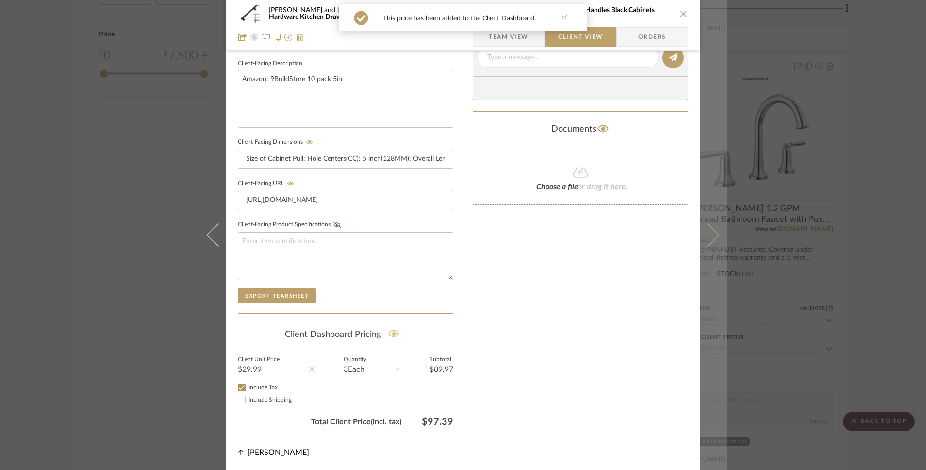
click at [709, 238] on icon at bounding box center [707, 234] width 23 height 23
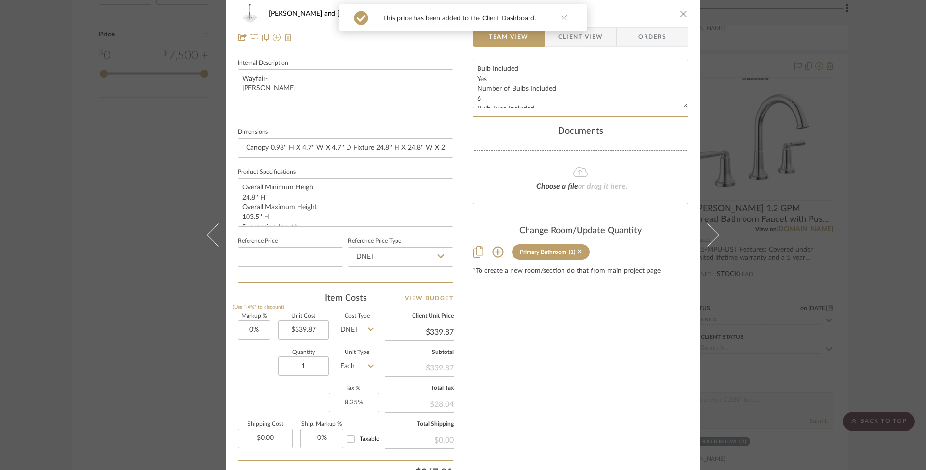
scroll to position [0, 0]
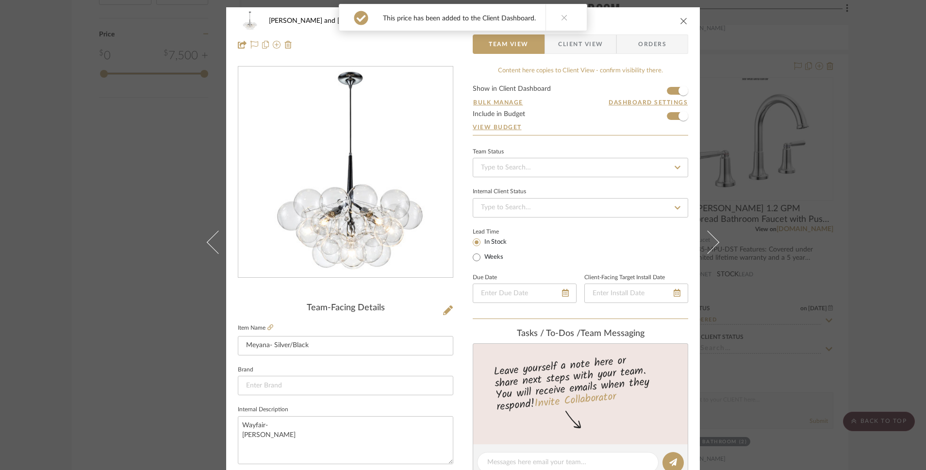
click at [587, 44] on span "Client View" at bounding box center [580, 43] width 45 height 19
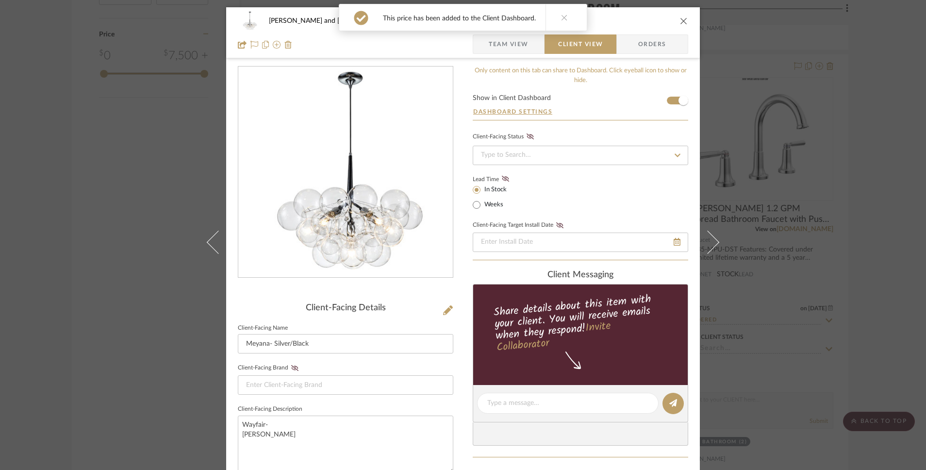
scroll to position [347, 0]
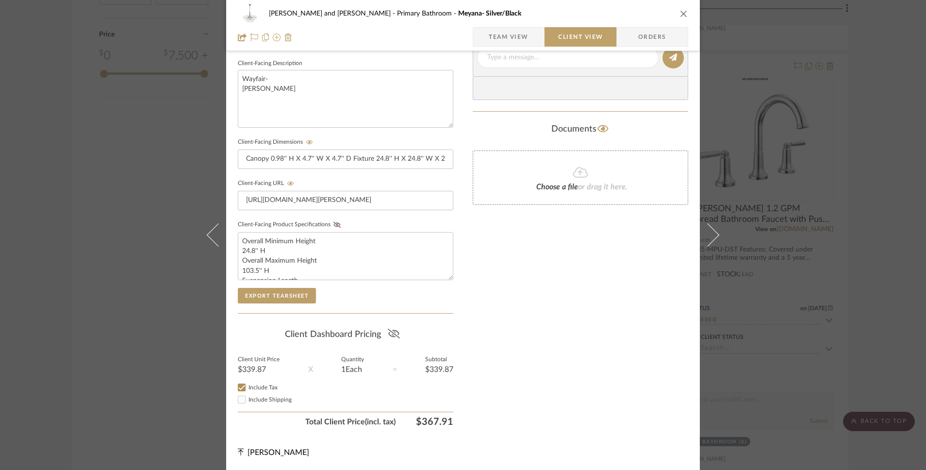
click at [392, 329] on icon at bounding box center [394, 334] width 12 height 10
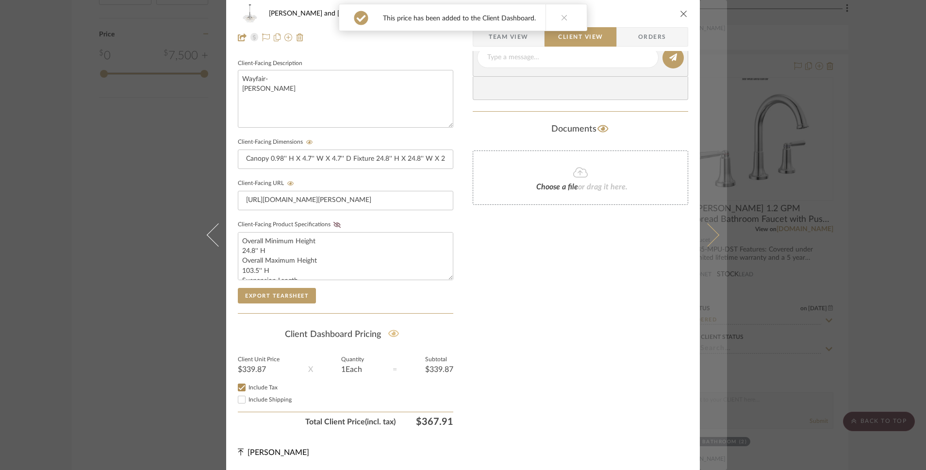
scroll to position [0, 0]
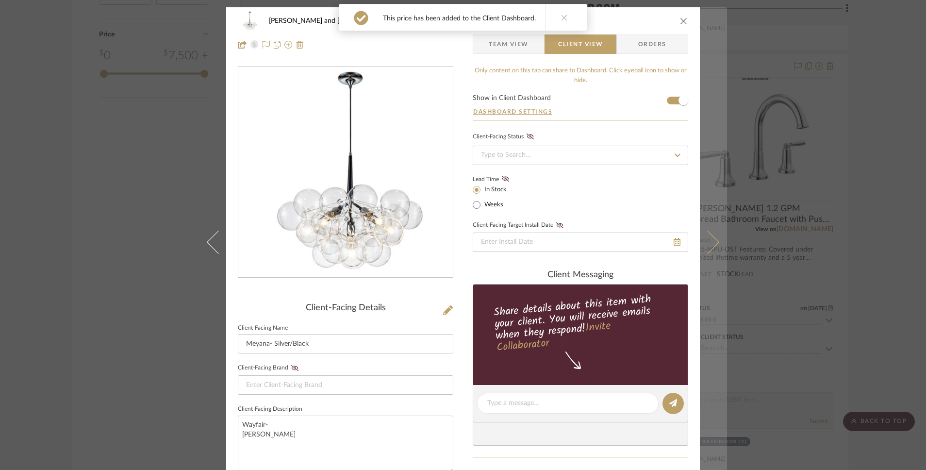
click at [713, 239] on icon at bounding box center [707, 242] width 23 height 23
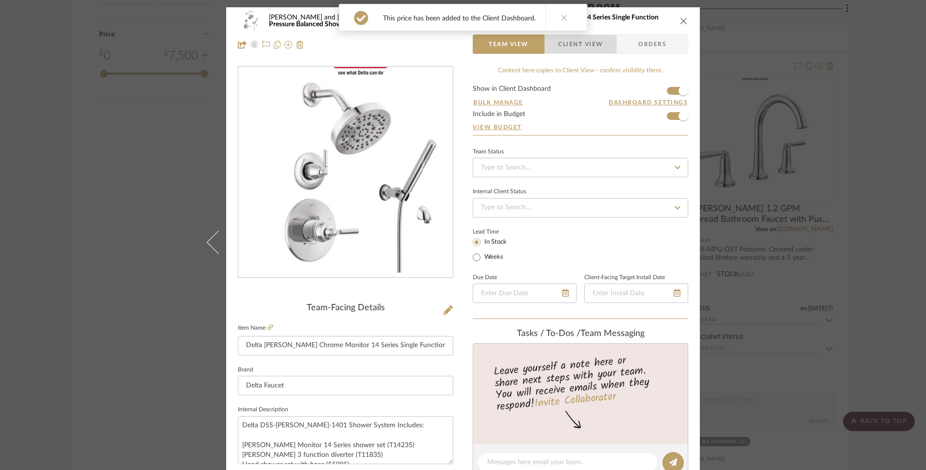
click at [577, 37] on span "Client View" at bounding box center [580, 43] width 45 height 19
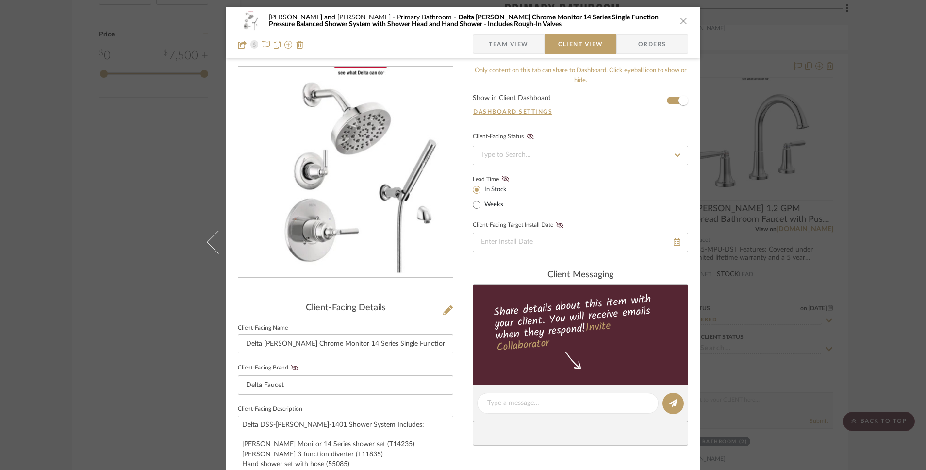
scroll to position [347, 0]
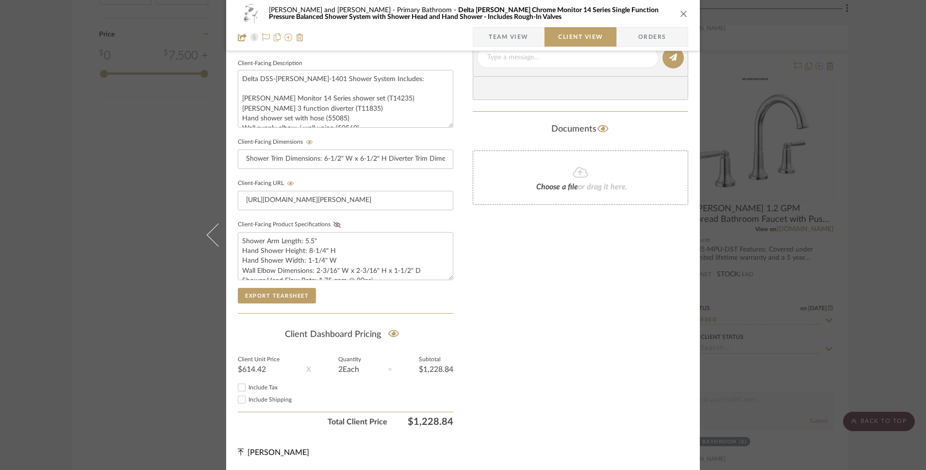
click at [267, 389] on span "Include Tax" at bounding box center [263, 387] width 29 height 6
click at [248, 389] on input "Include Tax" at bounding box center [242, 388] width 12 height 12
checkbox input "true"
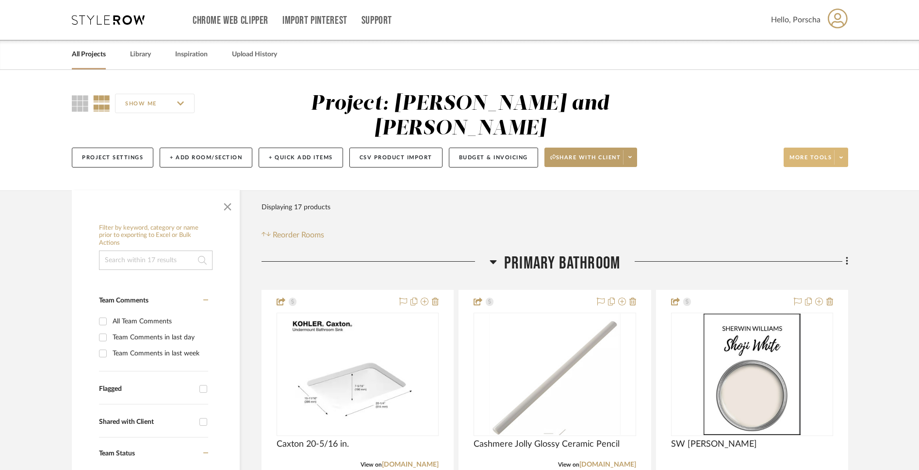
click at [841, 156] on icon at bounding box center [841, 157] width 3 height 2
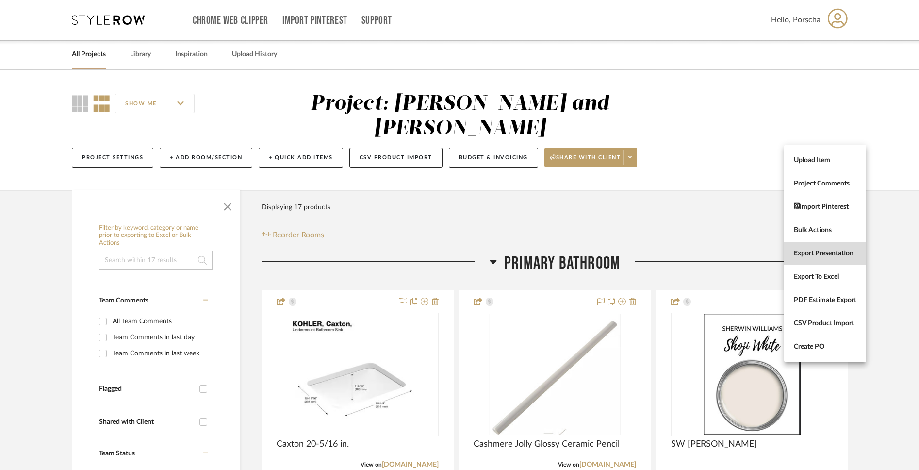
click at [830, 258] on button "Export Presentation" at bounding box center [825, 253] width 82 height 23
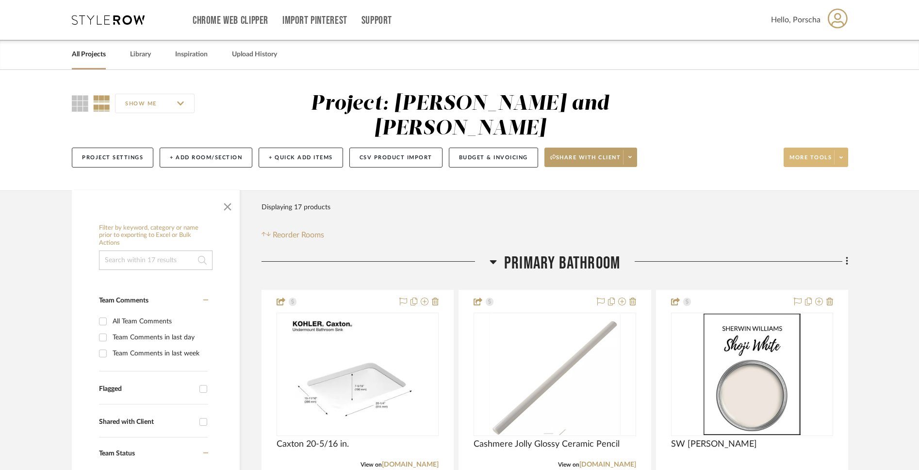
click at [843, 150] on span at bounding box center [841, 157] width 14 height 15
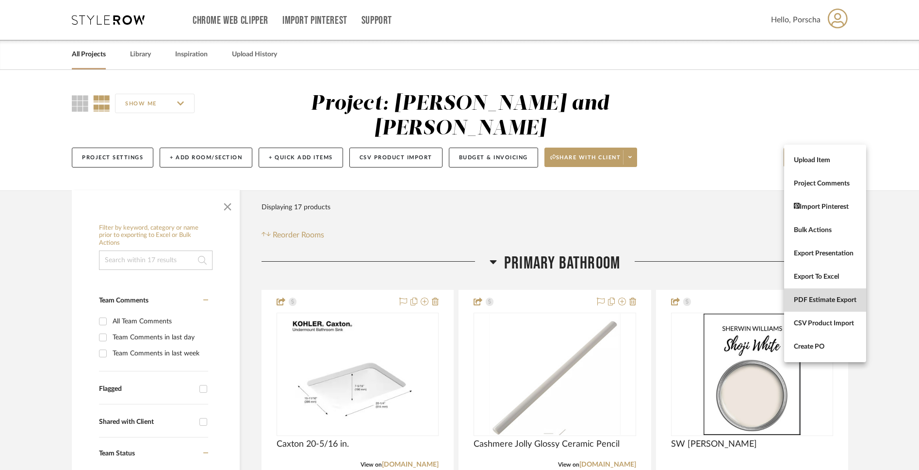
click at [848, 302] on span "PDF Estimate Export" at bounding box center [825, 300] width 63 height 8
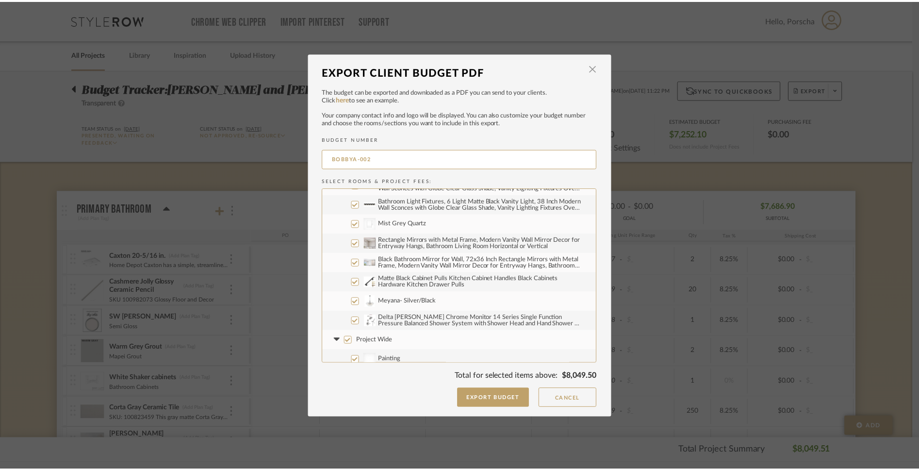
scroll to position [272, 0]
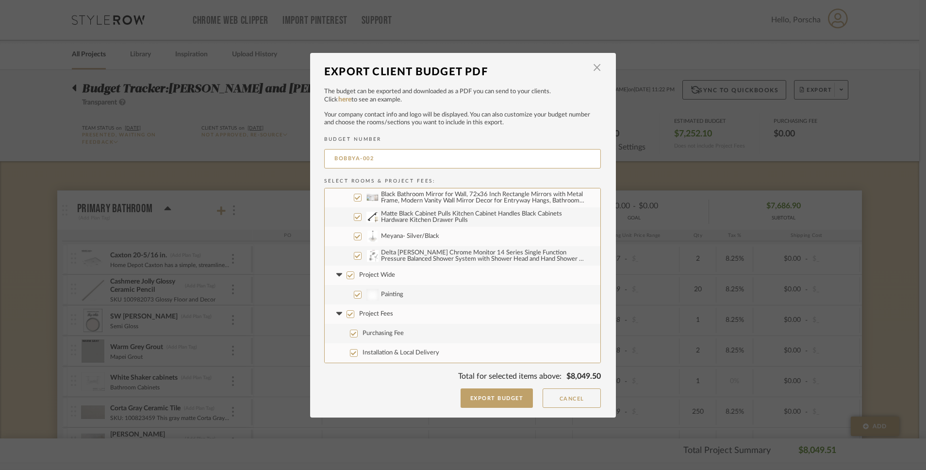
click at [347, 282] on label "Project Wide" at bounding box center [463, 275] width 276 height 19
click at [347, 279] on input "Project Wide" at bounding box center [351, 275] width 8 height 8
checkbox input "false"
click at [348, 316] on input "Project Fees" at bounding box center [351, 314] width 8 height 8
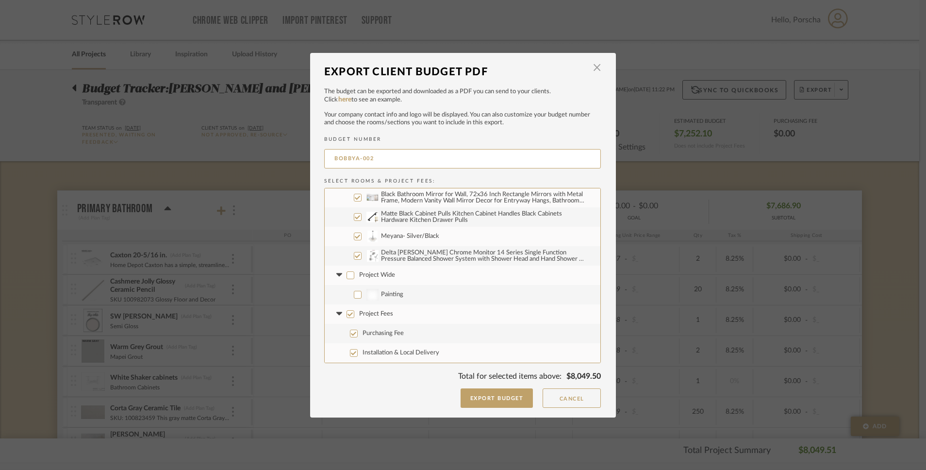
checkbox input "false"
click at [519, 396] on button "Export Budget" at bounding box center [497, 397] width 73 height 19
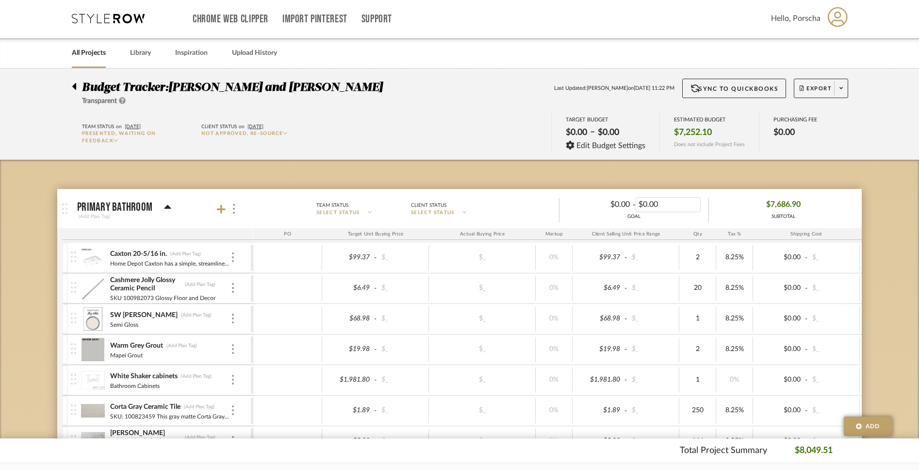
scroll to position [1, 0]
click at [74, 87] on icon at bounding box center [74, 86] width 4 height 7
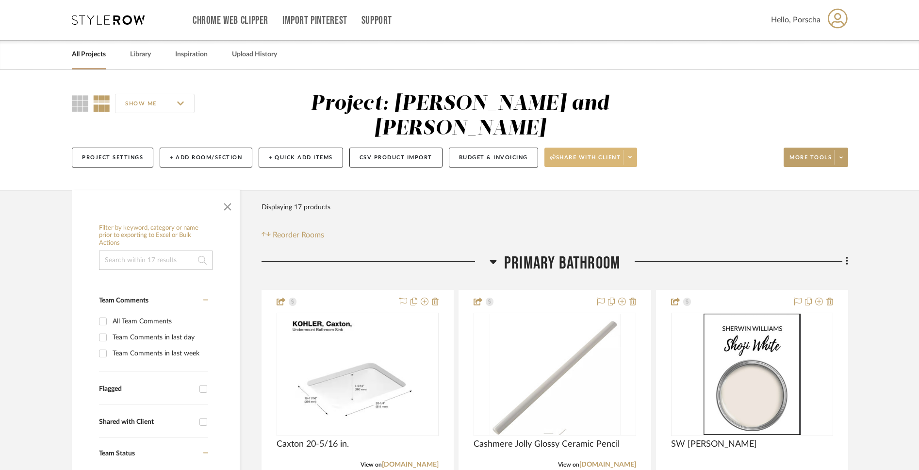
click at [629, 150] on span at bounding box center [630, 157] width 14 height 15
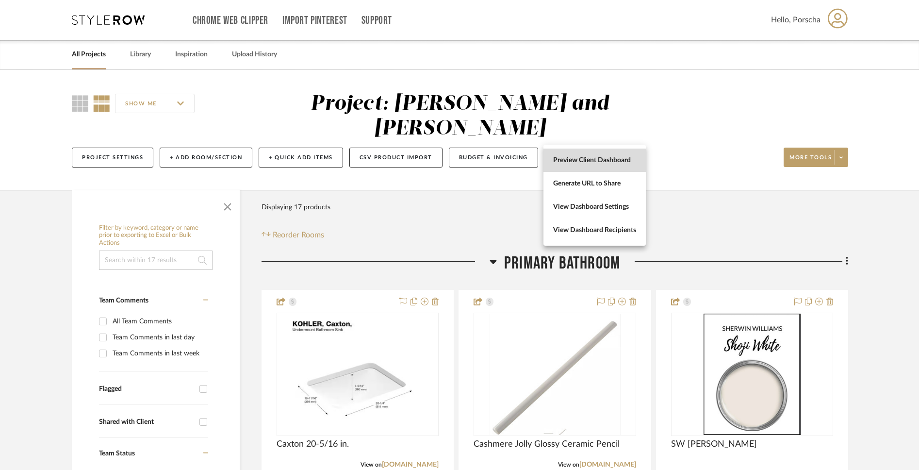
click at [614, 163] on span "Preview Client Dashboard" at bounding box center [594, 160] width 83 height 8
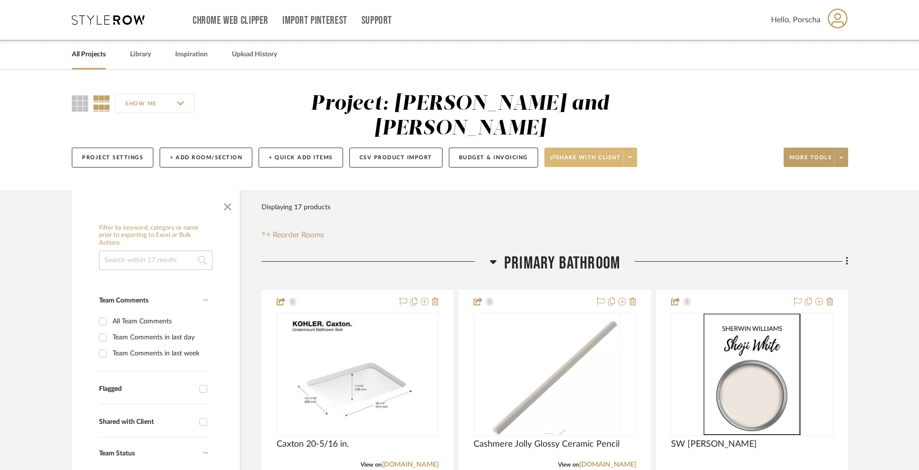
click at [633, 150] on span at bounding box center [630, 157] width 14 height 15
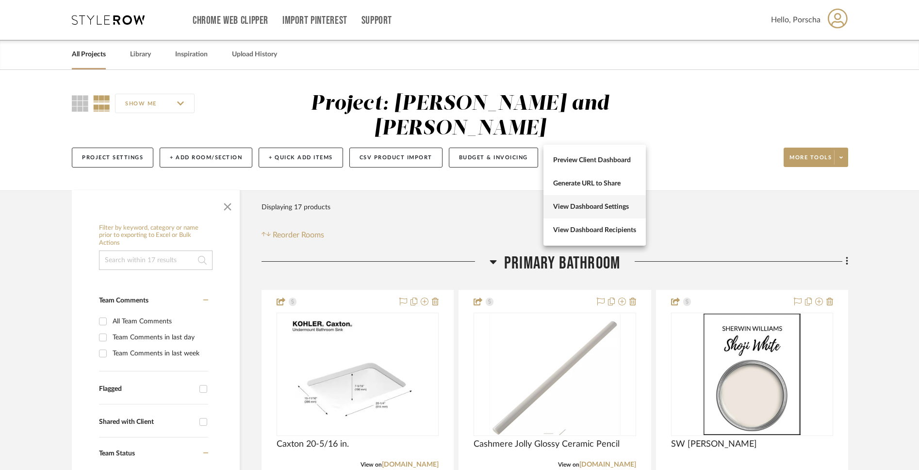
click at [617, 211] on button "View Dashboard Settings" at bounding box center [595, 206] width 102 height 23
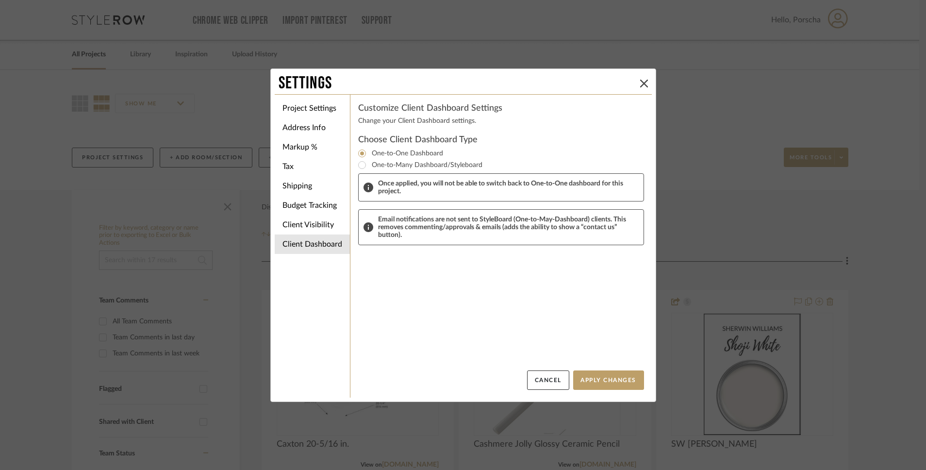
click at [459, 165] on label "One-to-Many Dashboard/Styleboard" at bounding box center [425, 165] width 115 height 12
click at [368, 165] on input "One-to-Many Dashboard/Styleboard" at bounding box center [362, 165] width 12 height 12
radio input "true"
click at [317, 226] on li "Client Visibility" at bounding box center [312, 224] width 75 height 19
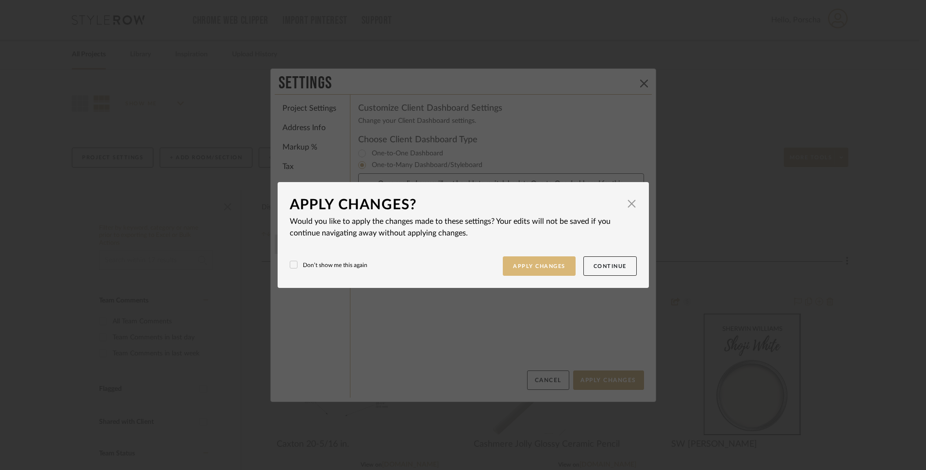
click at [548, 273] on button "Apply Changes" at bounding box center [539, 266] width 73 height 20
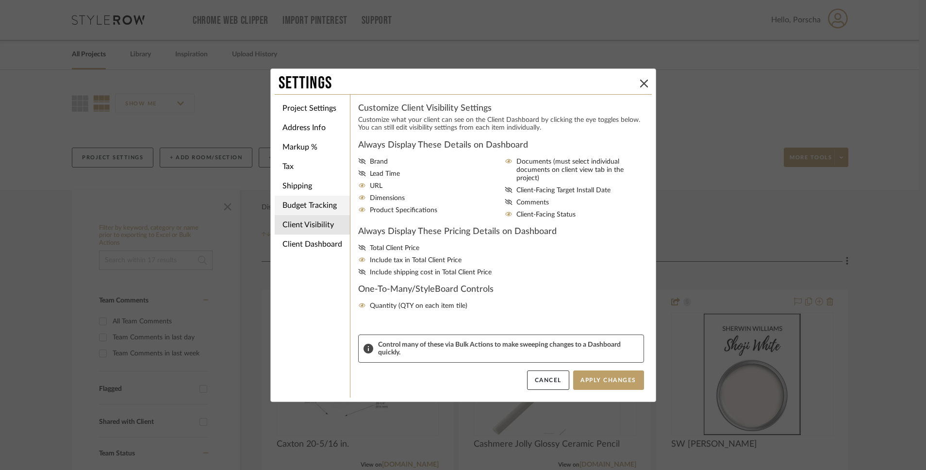
click at [318, 203] on li "Budget Tracking" at bounding box center [312, 205] width 75 height 19
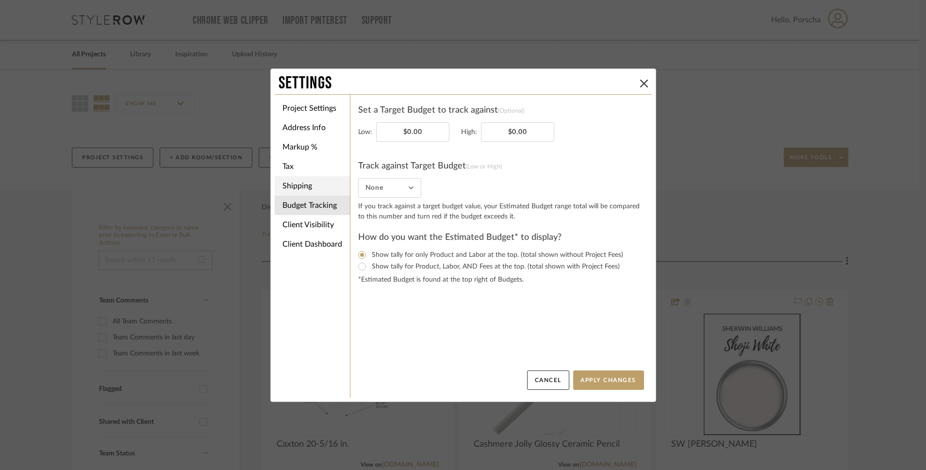
click at [313, 188] on li "Shipping" at bounding box center [312, 185] width 75 height 19
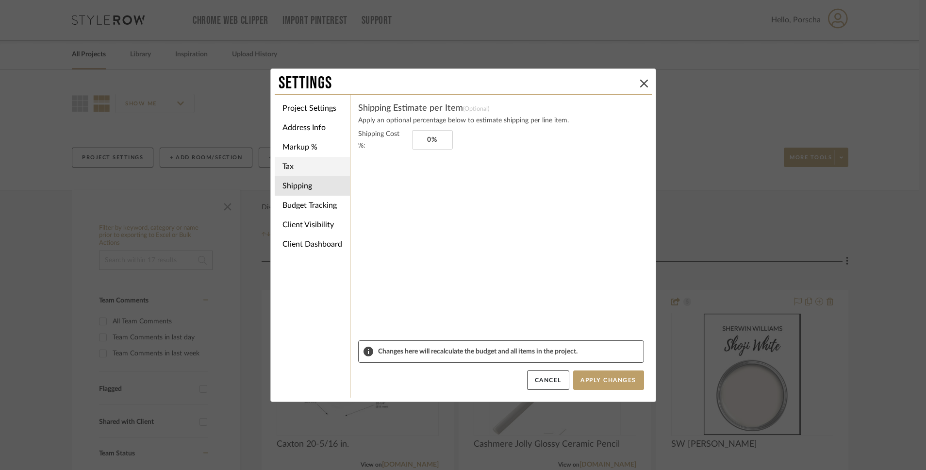
click at [304, 166] on li "Tax" at bounding box center [312, 166] width 75 height 19
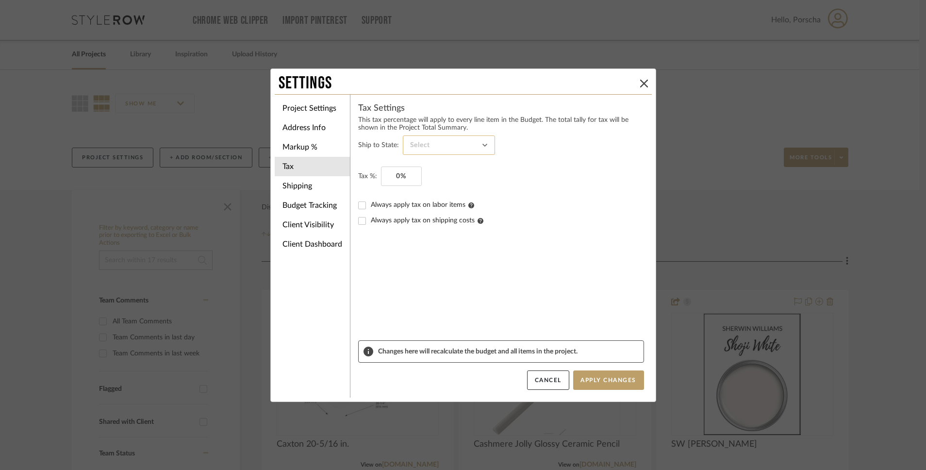
click at [420, 153] on input at bounding box center [449, 144] width 92 height 19
click at [426, 221] on span "Texas" at bounding box center [445, 224] width 73 height 8
type input "Texas"
click at [394, 176] on input "0" at bounding box center [401, 175] width 41 height 19
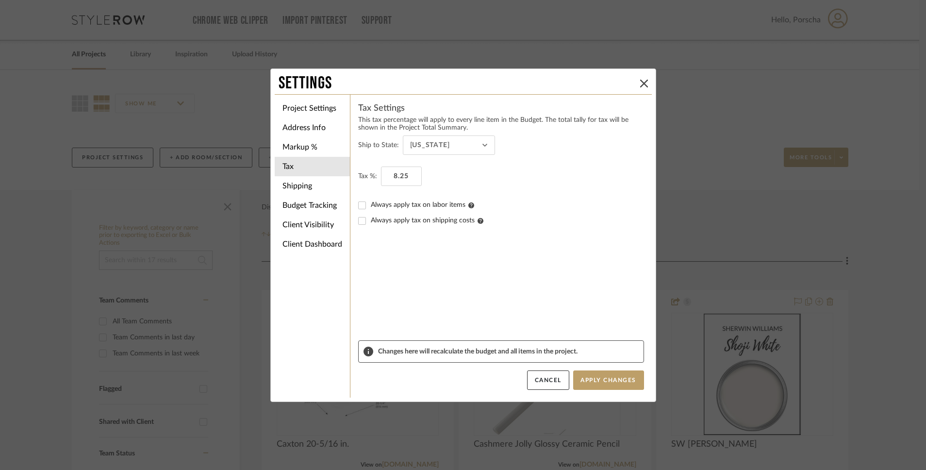
type input "8.25%"
click at [433, 259] on form "Ship to State: Texas Tax %: 8.25% Always apply tax on labor items Always apply …" at bounding box center [501, 237] width 286 height 205
click at [360, 206] on input "Always apply tax on labor items" at bounding box center [362, 206] width 16 height 16
checkbox input "true"
click at [428, 222] on span "Always apply tax on shipping costs" at bounding box center [427, 220] width 113 height 7
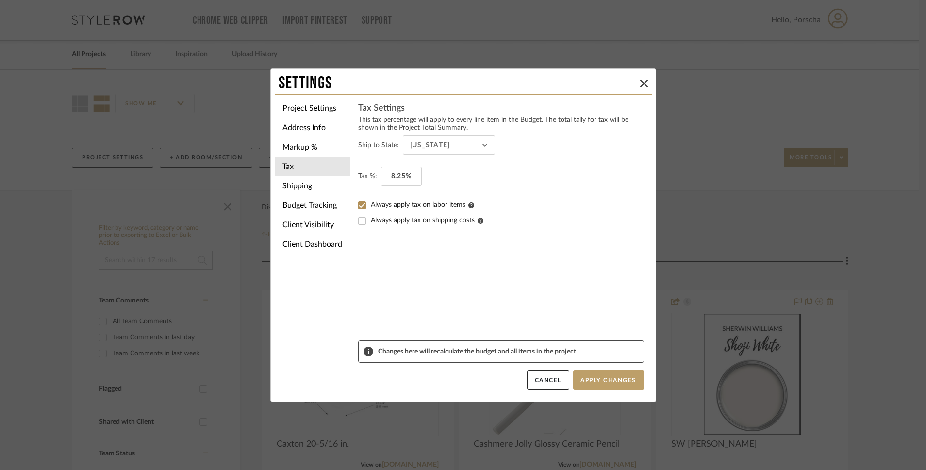
click at [370, 222] on input "Always apply tax on shipping costs" at bounding box center [362, 221] width 16 height 16
checkbox input "true"
click at [607, 384] on button "Apply Changes" at bounding box center [608, 379] width 71 height 19
click at [303, 149] on li "Markup %" at bounding box center [312, 146] width 75 height 19
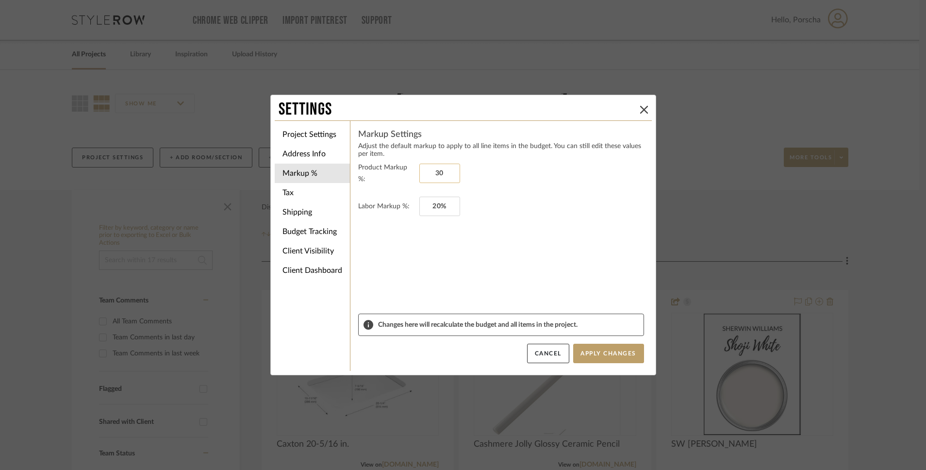
click at [435, 171] on input "30" at bounding box center [439, 173] width 41 height 19
type input "0%"
click at [437, 198] on input "20" at bounding box center [439, 206] width 41 height 19
type input "0%"
click at [450, 250] on form "Product Markup %: 0% Labor Markup %: 0%" at bounding box center [501, 238] width 286 height 152
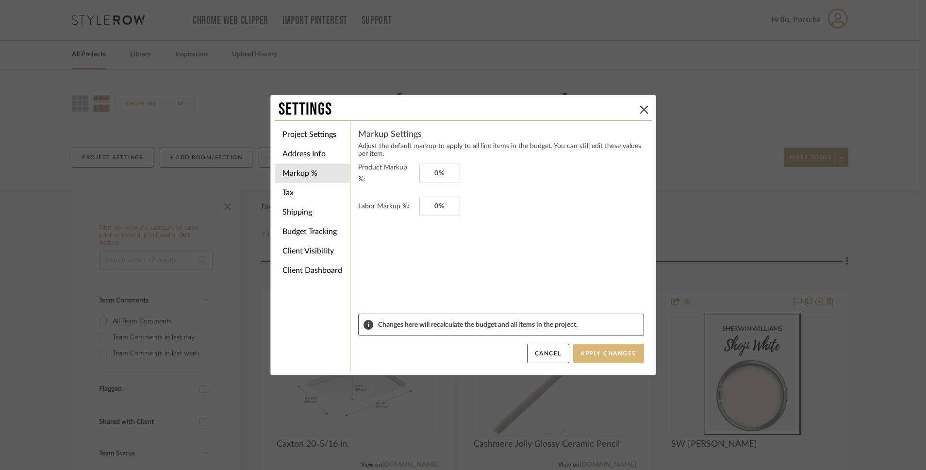
click at [615, 361] on button "Apply Changes" at bounding box center [608, 353] width 71 height 19
click at [316, 154] on li "Address Info" at bounding box center [312, 153] width 75 height 19
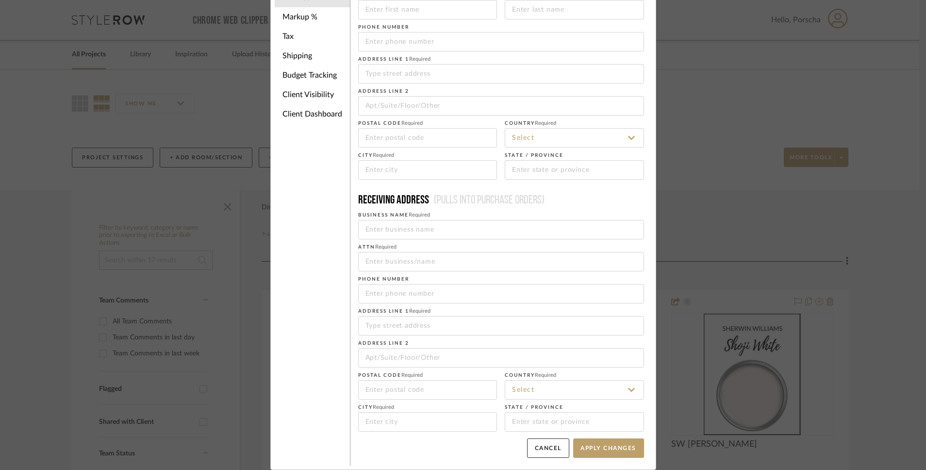
scroll to position [0, 0]
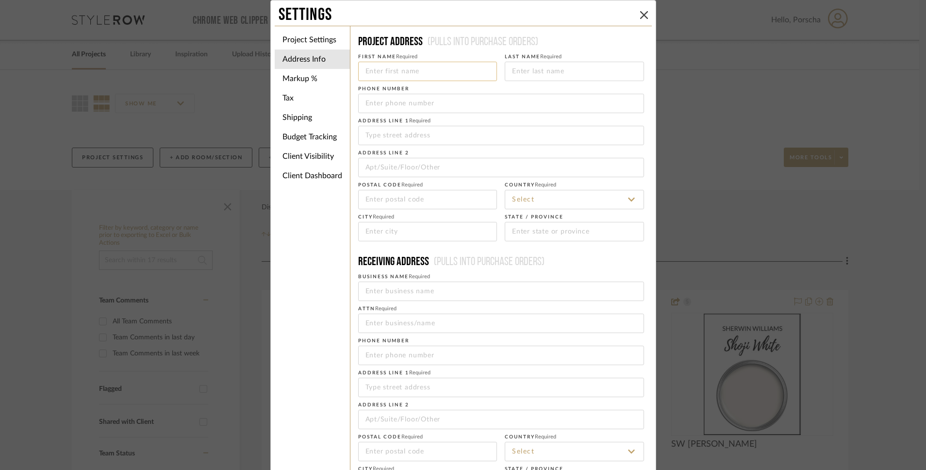
click at [429, 72] on input at bounding box center [427, 71] width 139 height 19
type input "Tammieq"
type input "Perry"
click at [377, 108] on input "tel" at bounding box center [501, 103] width 286 height 19
click at [403, 240] on input at bounding box center [427, 231] width 139 height 19
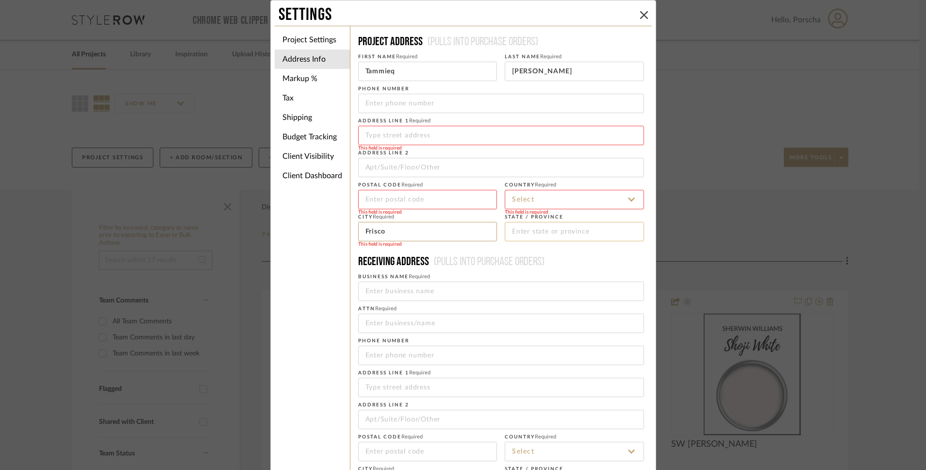
type input "Frisco"
click at [551, 227] on input at bounding box center [574, 231] width 139 height 19
type input "TX"
type input "2116 Randas Way"
type input "75087"
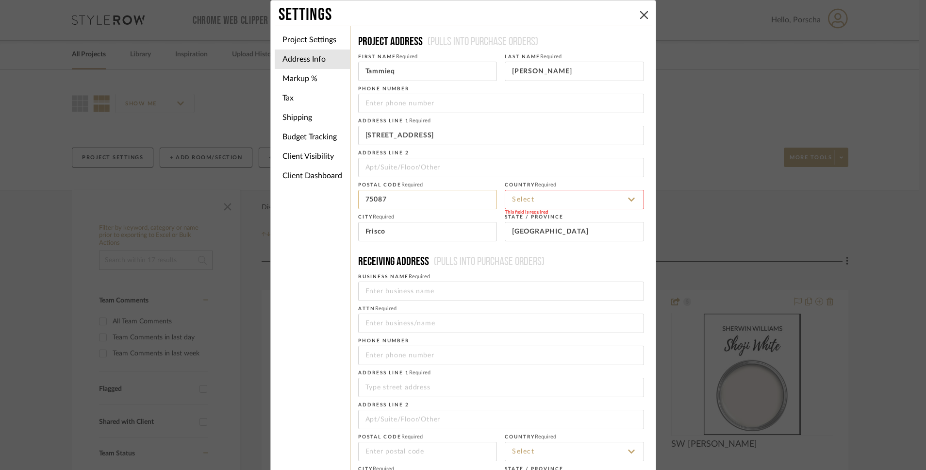
click at [394, 199] on input "75087" at bounding box center [427, 199] width 139 height 19
click at [427, 141] on input "2116 Randas Way" at bounding box center [501, 135] width 286 height 19
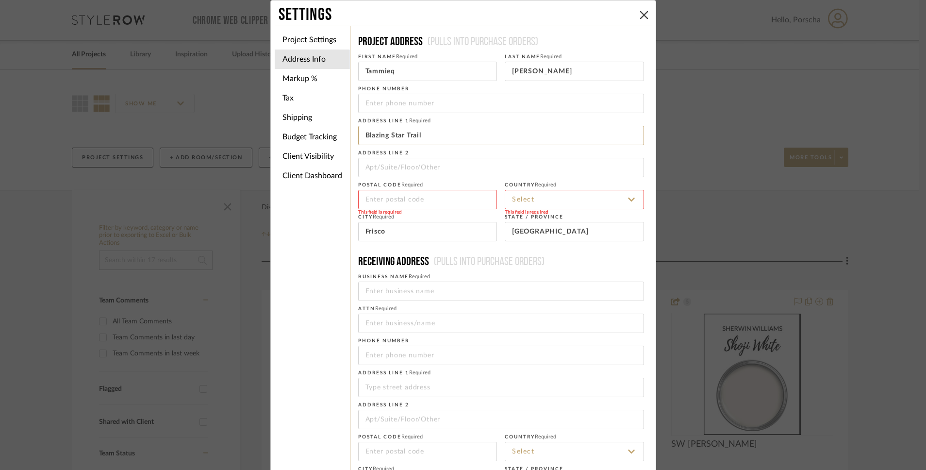
type input "Blazing Star Trail"
click at [549, 200] on input at bounding box center [574, 199] width 139 height 19
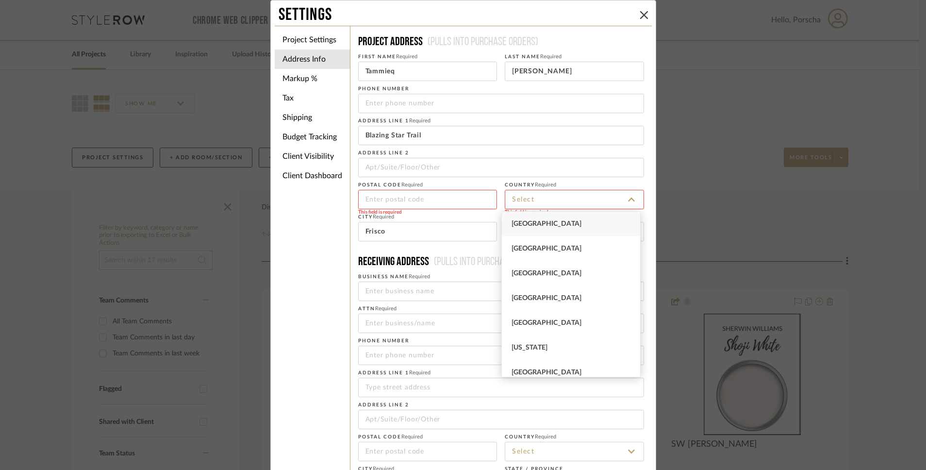
click at [544, 224] on span "United States" at bounding box center [547, 223] width 70 height 7
type input "United States"
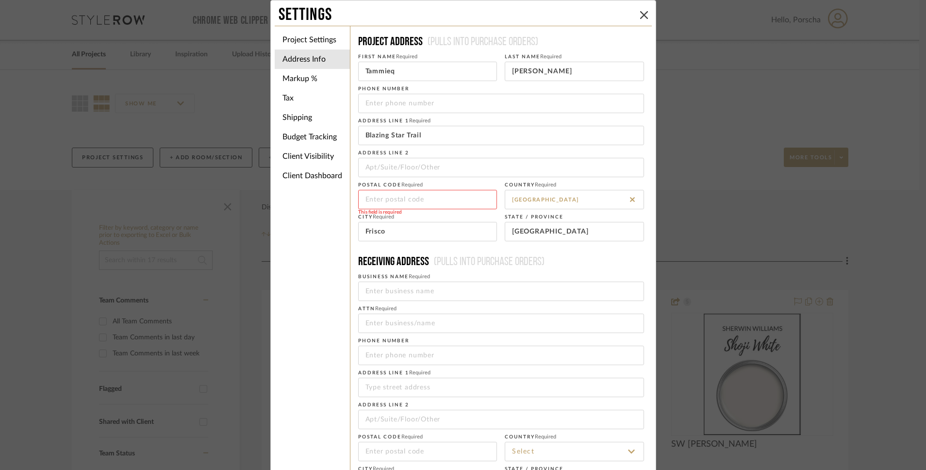
click at [452, 210] on div "This field is required" at bounding box center [427, 212] width 139 height 6
click at [427, 201] on input at bounding box center [427, 199] width 139 height 19
click at [362, 135] on input "Blazing Star Trail" at bounding box center [501, 135] width 286 height 19
type input "5507 Blazing Star Trail"
click at [401, 202] on input at bounding box center [427, 199] width 139 height 19
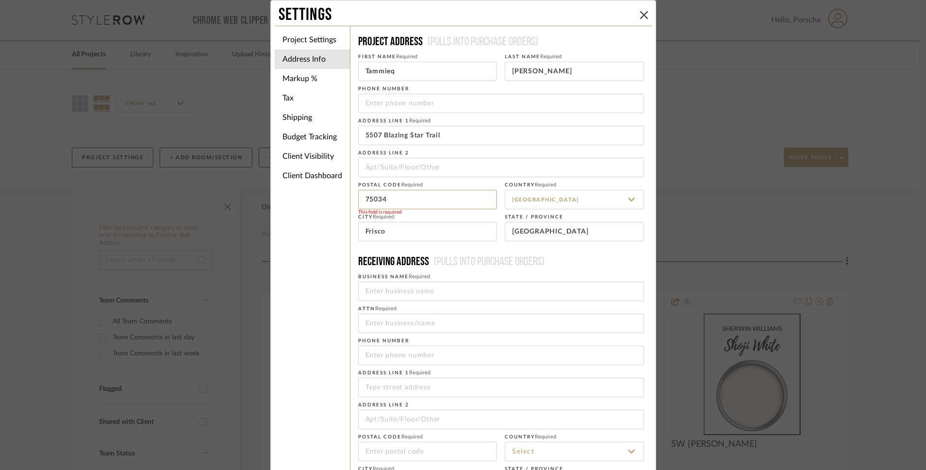
type input "75034"
click at [492, 263] on span "(Pulls into purchase orders)" at bounding box center [487, 262] width 116 height 12
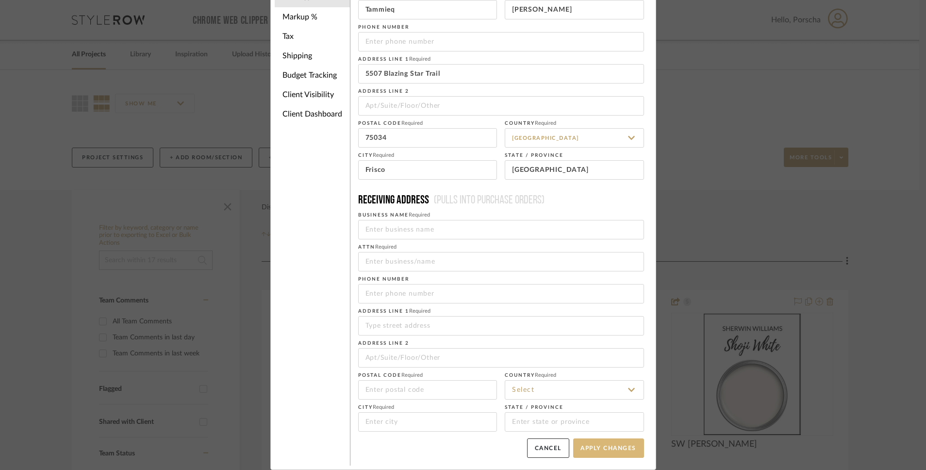
click at [619, 449] on button "Apply Changes" at bounding box center [608, 447] width 71 height 19
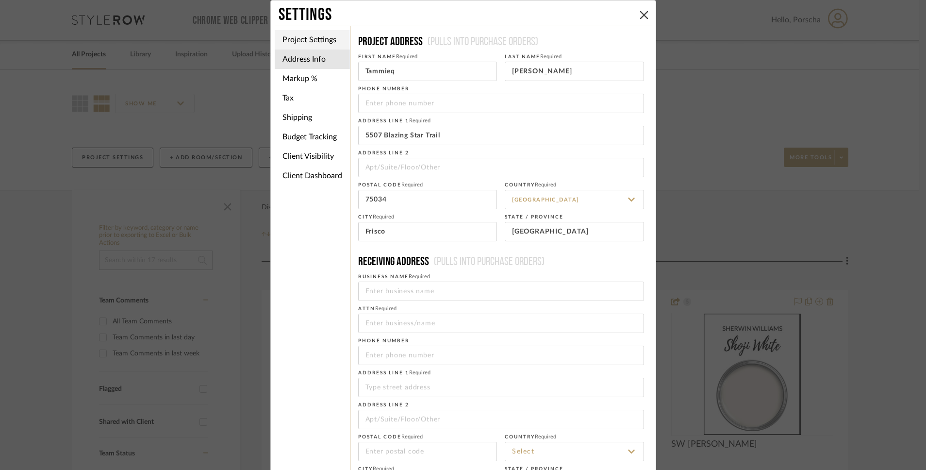
click at [317, 44] on li "Project Settings" at bounding box center [312, 39] width 75 height 19
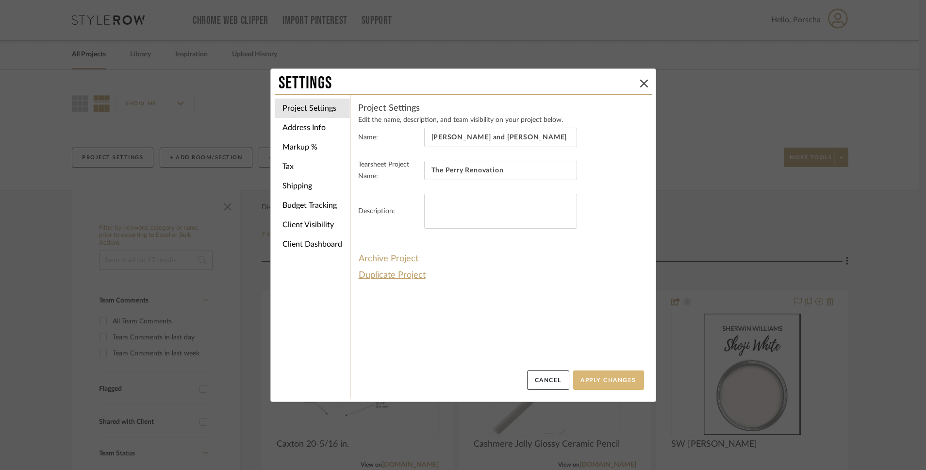
click at [587, 377] on button "Apply Changes" at bounding box center [608, 379] width 71 height 19
click at [616, 380] on button "Apply Changes" at bounding box center [608, 379] width 71 height 19
click at [642, 83] on icon at bounding box center [644, 84] width 8 height 8
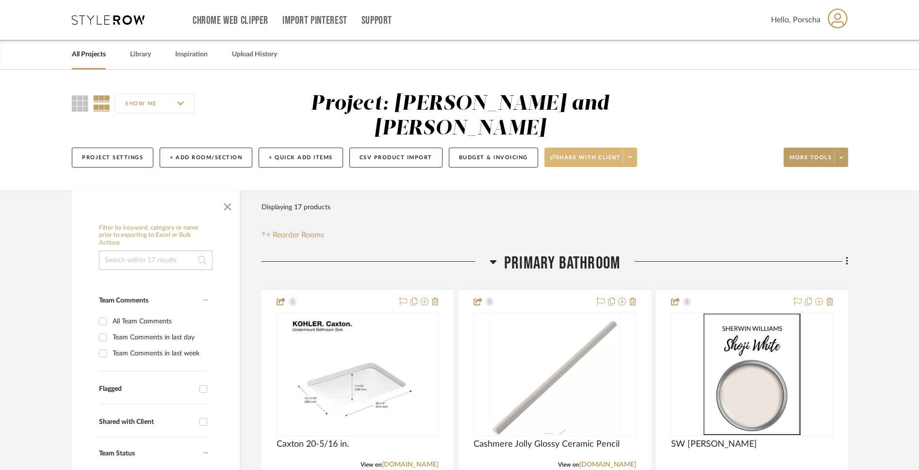
click at [631, 150] on span at bounding box center [630, 157] width 14 height 15
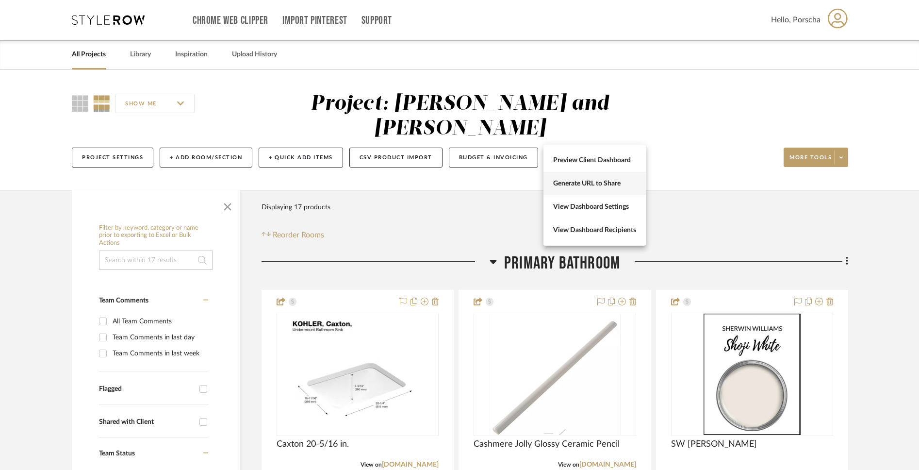
click at [610, 189] on button "Generate URL to Share" at bounding box center [595, 183] width 102 height 23
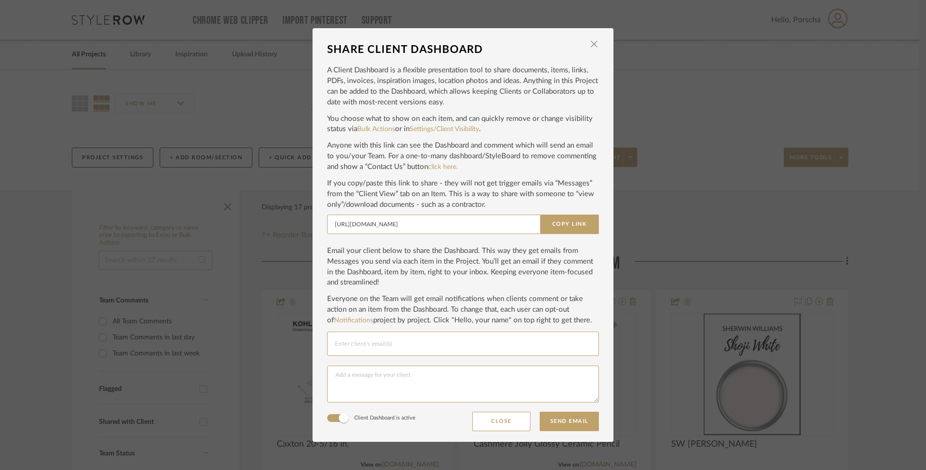
click at [489, 350] on div at bounding box center [463, 344] width 256 height 24
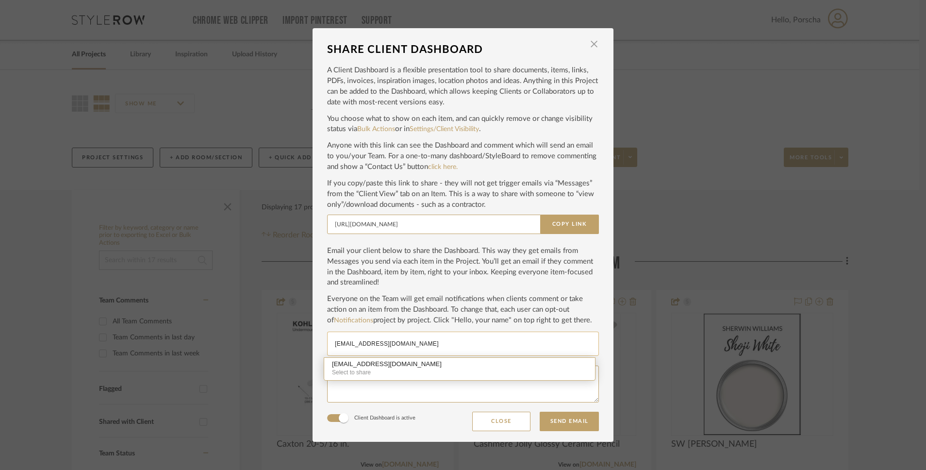
type input "tammieperry128@gmail.com"
type input "bjperry16@yahoo.com"
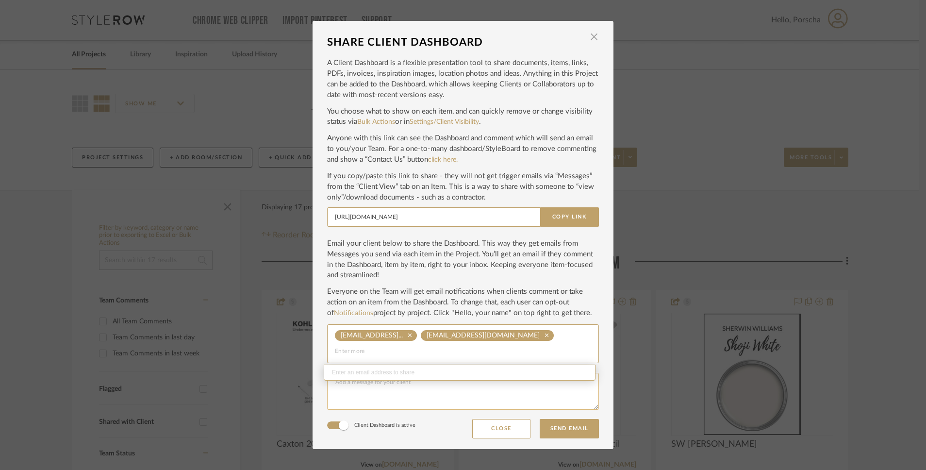
click at [467, 392] on textarea at bounding box center [463, 391] width 272 height 37
type textarea "Please see the attached material list and approve. I did over estimate as unsur…"
click at [569, 425] on button "Send Email" at bounding box center [569, 428] width 59 height 19
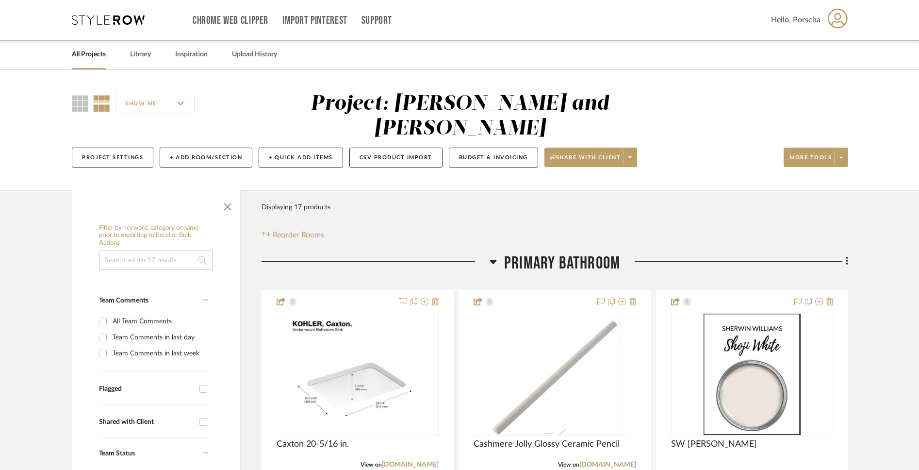
click at [841, 19] on icon at bounding box center [838, 18] width 20 height 20
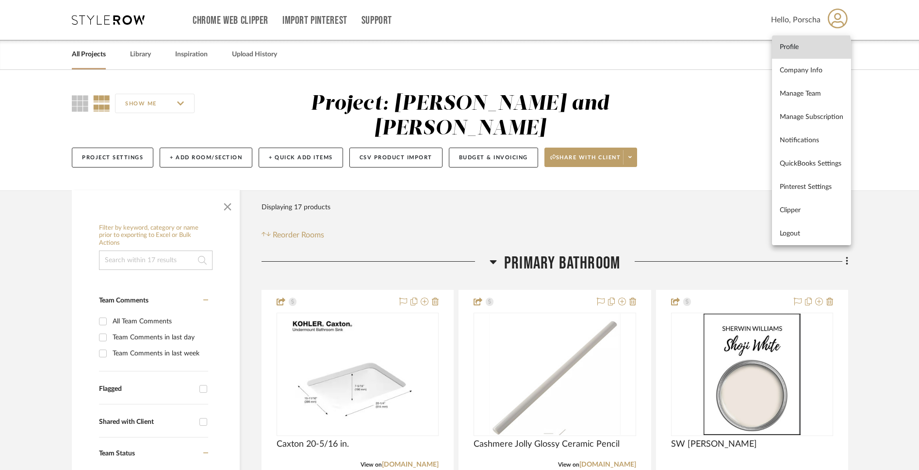
click at [794, 50] on span "Profile" at bounding box center [812, 47] width 64 height 8
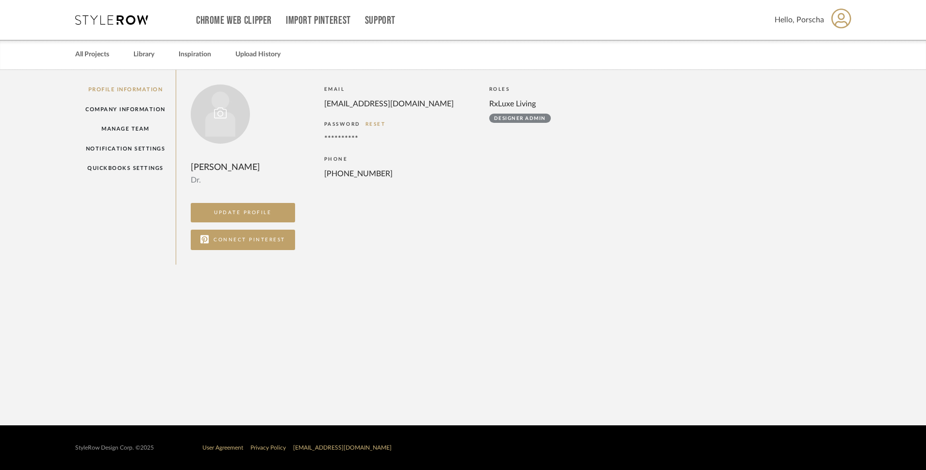
click at [222, 122] on div at bounding box center [220, 114] width 13 height 19
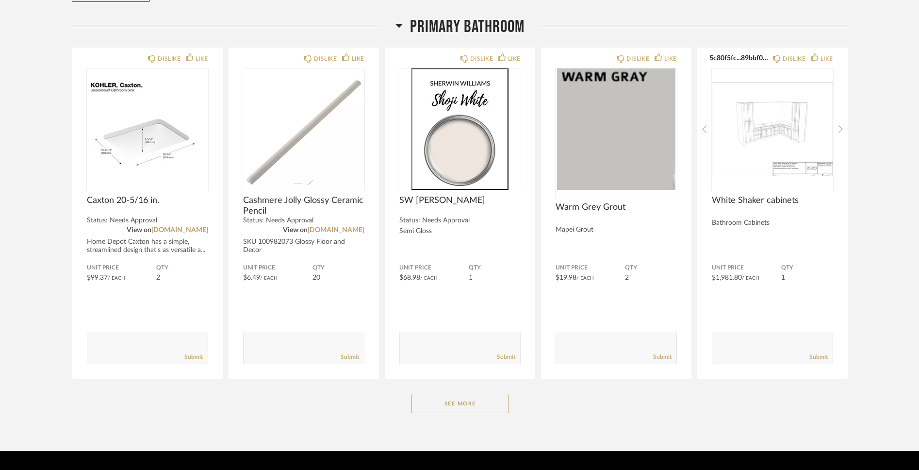
scroll to position [156, 0]
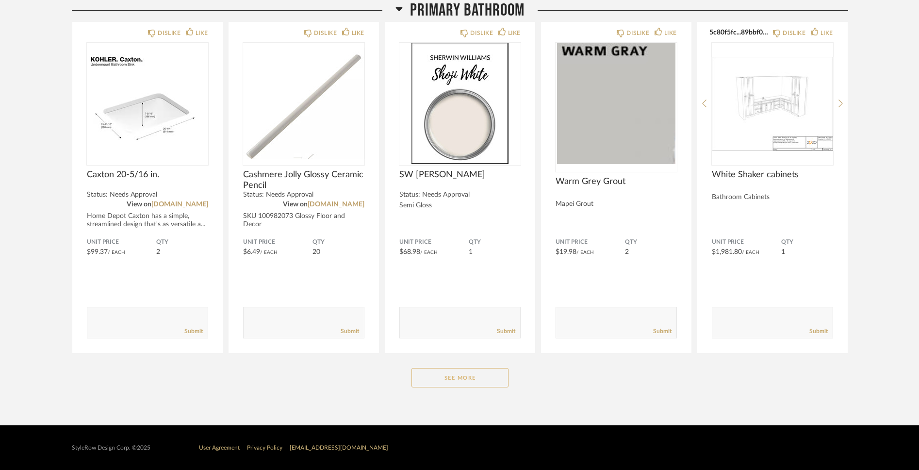
click at [493, 379] on button "See More" at bounding box center [460, 377] width 97 height 19
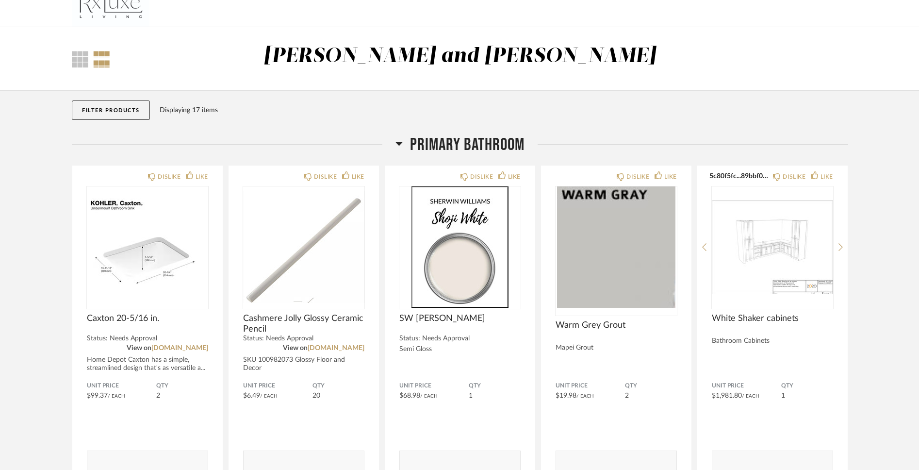
scroll to position [0, 0]
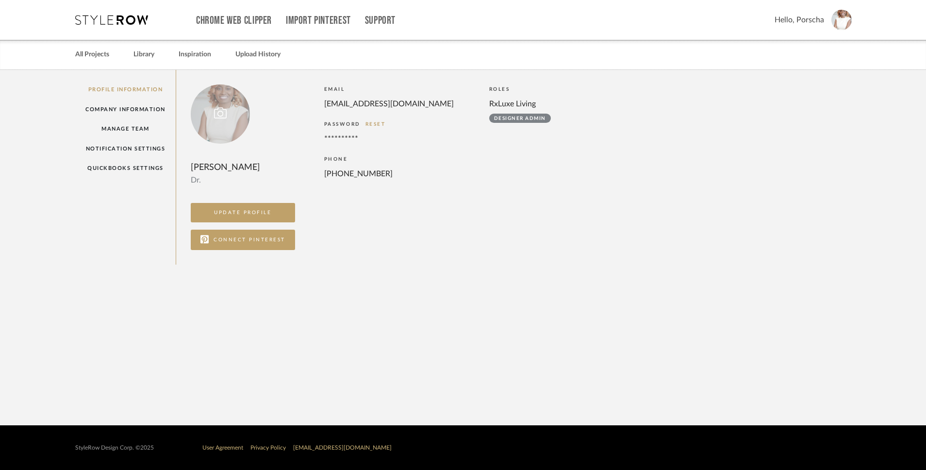
click at [210, 118] on div at bounding box center [220, 113] width 59 height 59
click at [281, 250] on button "CONNECT PINTEREST" at bounding box center [243, 240] width 104 height 20
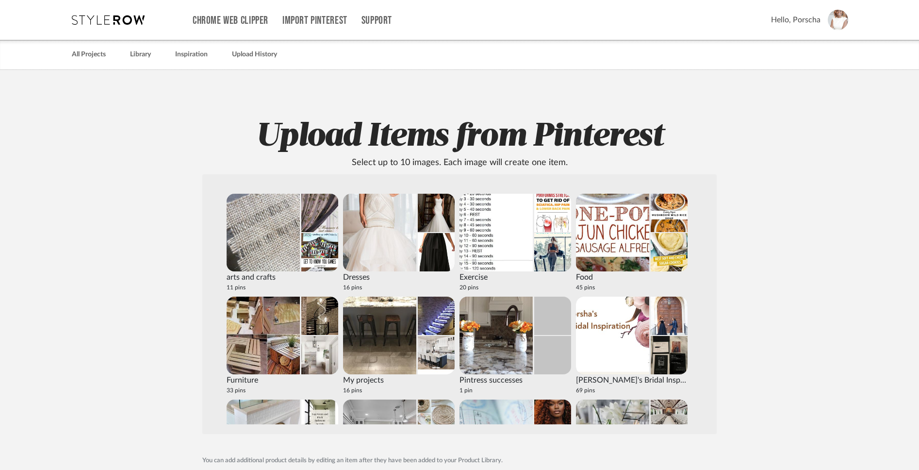
click at [122, 28] on div "Chrome Web Clipper Import Pinterest Support All Projects Library Inspiration Up…" at bounding box center [460, 20] width 777 height 40
click at [121, 24] on icon at bounding box center [108, 20] width 73 height 10
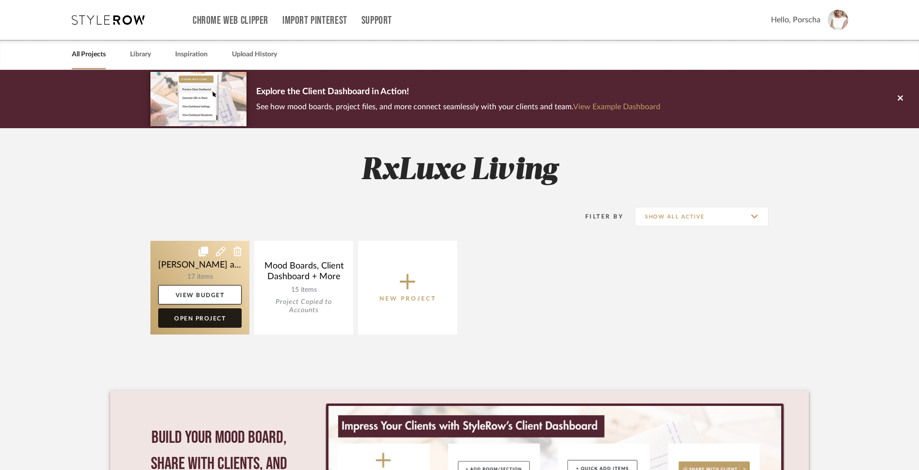
click at [212, 319] on link "Open Project" at bounding box center [199, 317] width 83 height 19
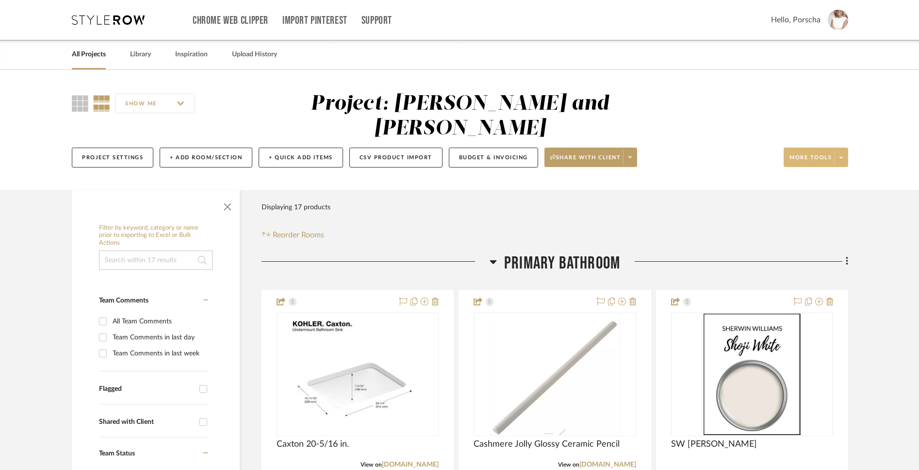
click at [843, 150] on span at bounding box center [841, 157] width 14 height 15
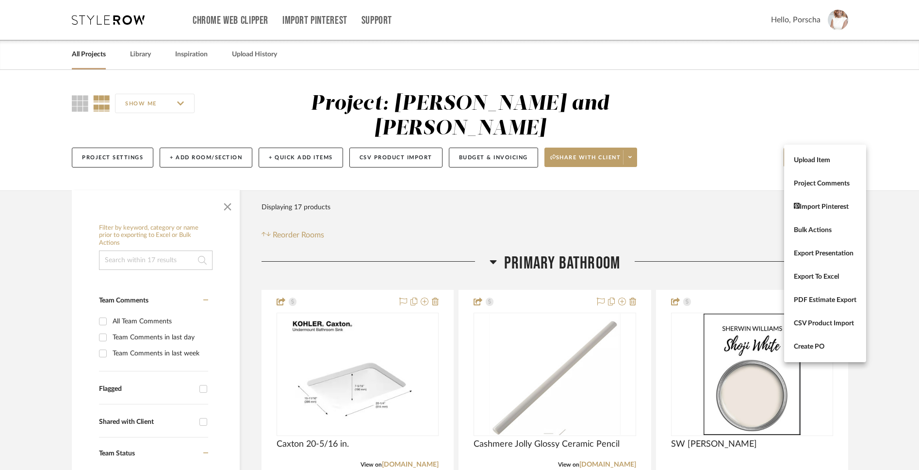
click at [713, 149] on div at bounding box center [459, 235] width 919 height 470
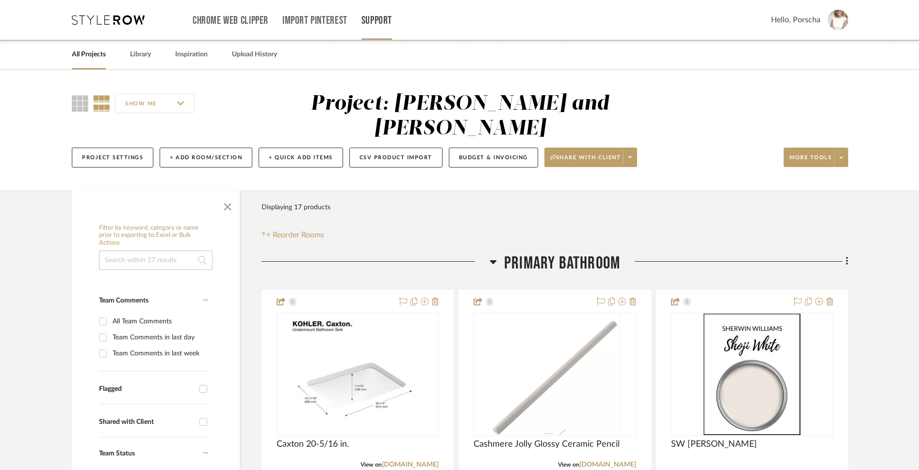
click at [376, 22] on link "Support" at bounding box center [377, 21] width 31 height 8
click at [388, 66] on span "How-To Hub" at bounding box center [398, 63] width 56 height 8
click at [847, 257] on icon at bounding box center [847, 261] width 2 height 8
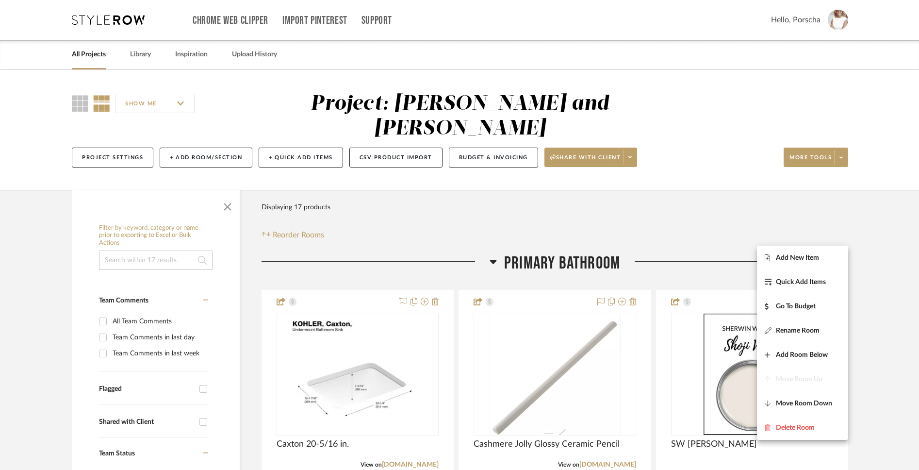
click at [864, 245] on div at bounding box center [459, 235] width 919 height 470
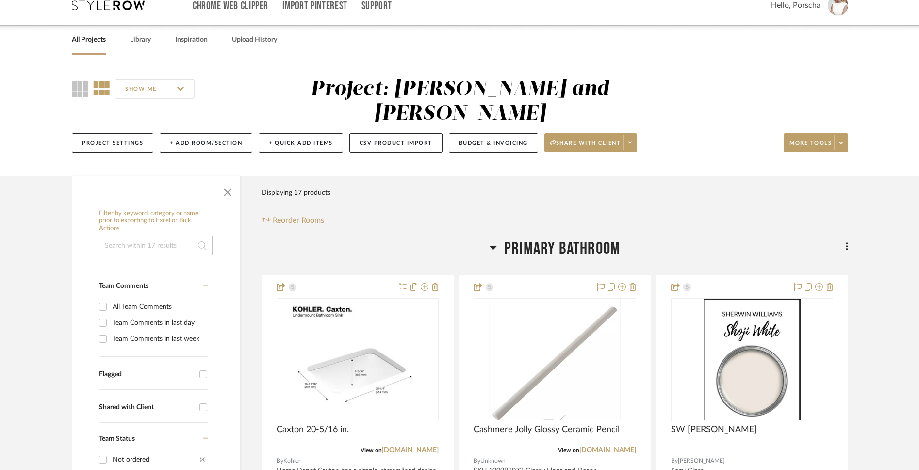
scroll to position [17, 0]
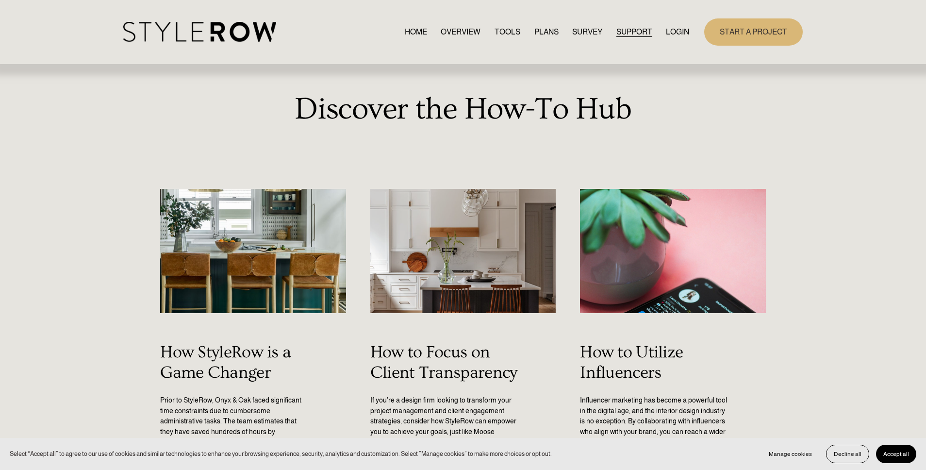
click at [546, 36] on link "PLANS" at bounding box center [546, 31] width 24 height 13
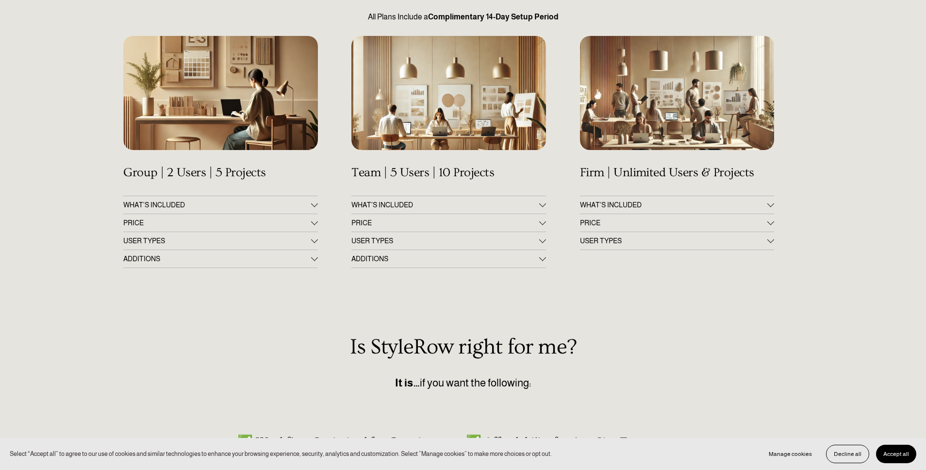
scroll to position [149, 0]
click at [285, 199] on button "WHAT'S INCLUDED" at bounding box center [220, 204] width 194 height 17
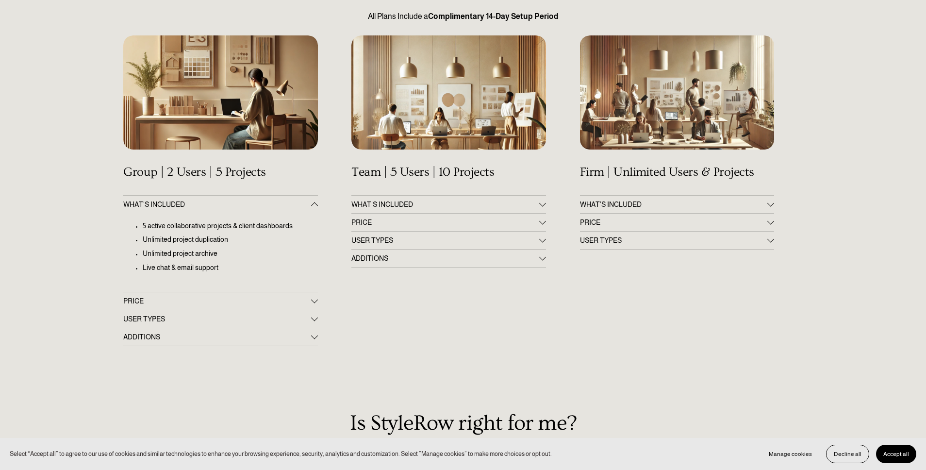
click at [310, 297] on span "PRICE" at bounding box center [216, 301] width 187 height 8
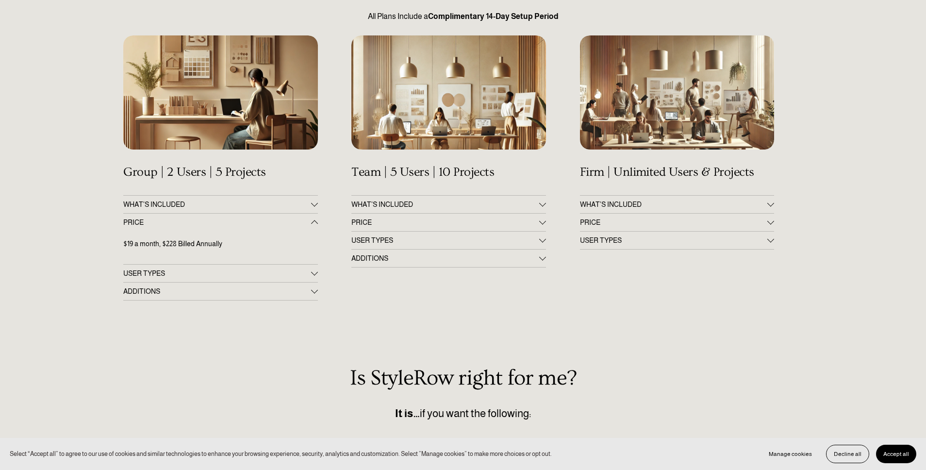
click at [310, 273] on span "USER TYPES" at bounding box center [216, 273] width 187 height 8
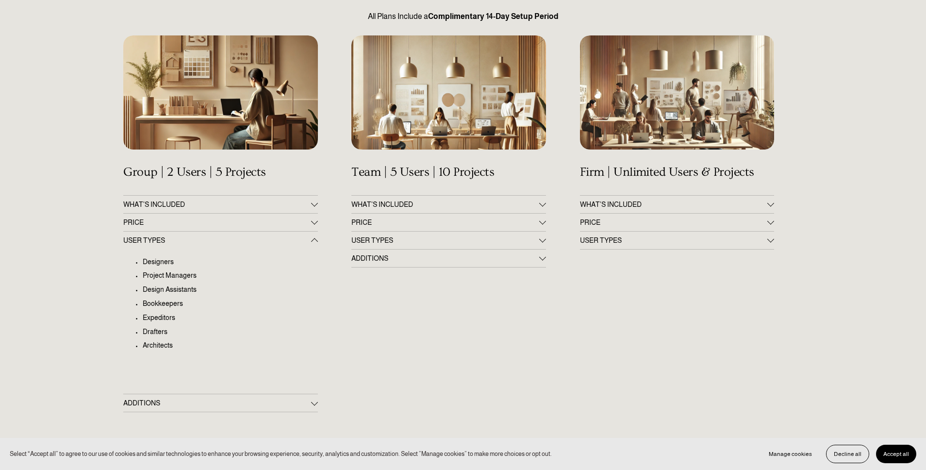
click at [311, 405] on div at bounding box center [314, 402] width 7 height 7
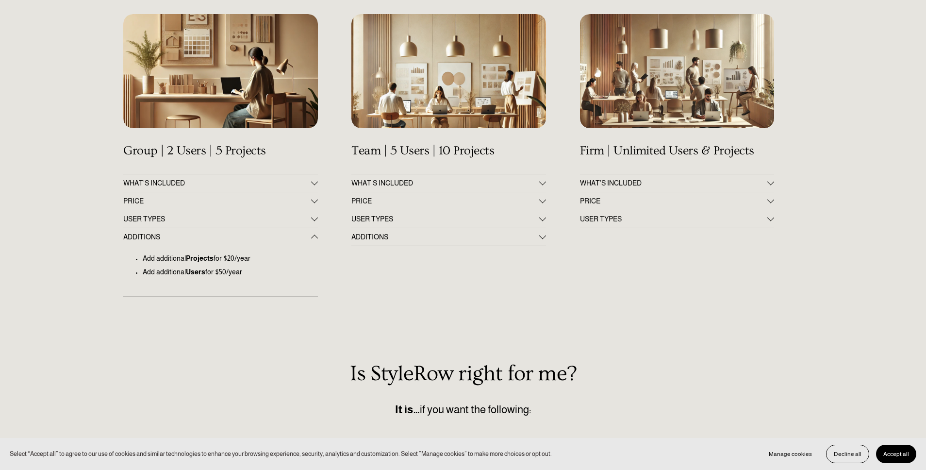
scroll to position [0, 0]
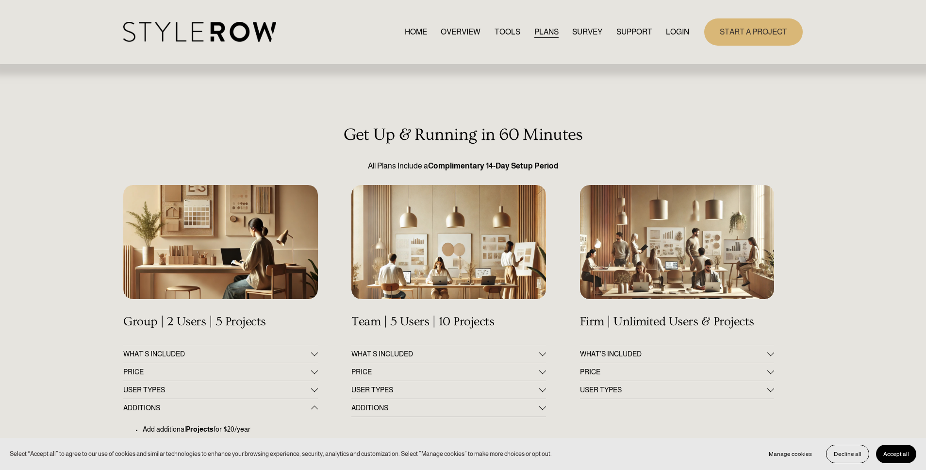
click at [510, 34] on link "TOOLS" at bounding box center [508, 31] width 26 height 13
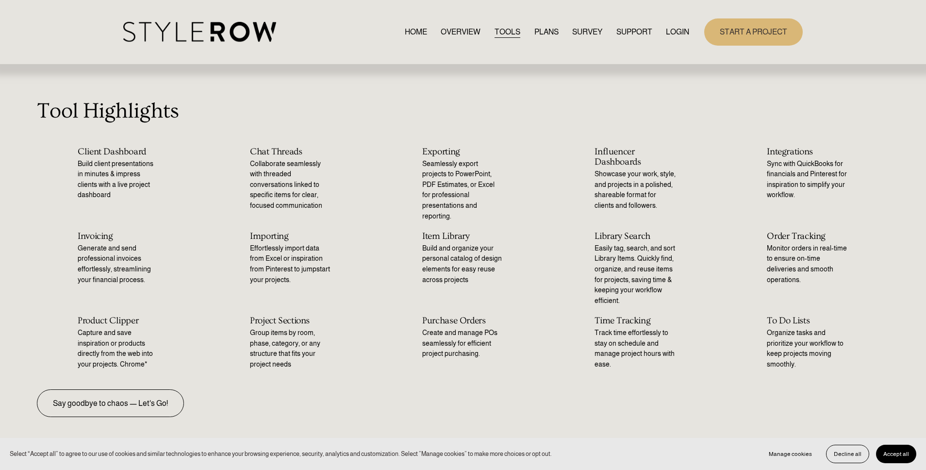
click at [465, 33] on link "OVERVIEW" at bounding box center [461, 31] width 40 height 13
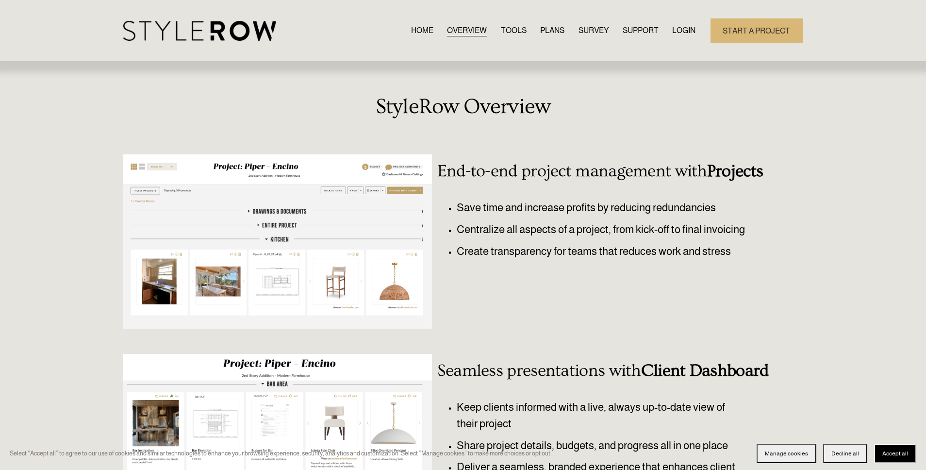
click at [636, 30] on span "SUPPORT" at bounding box center [641, 31] width 36 height 12
click at [635, 34] on span "SUPPORT" at bounding box center [641, 31] width 36 height 12
click at [239, 43] on div "HOME OVERVIEW TOOLS PLANS SURVEY SUPPORT" at bounding box center [463, 30] width 680 height 24
click at [236, 34] on img at bounding box center [199, 31] width 153 height 20
